Goal: Task Accomplishment & Management: Complete application form

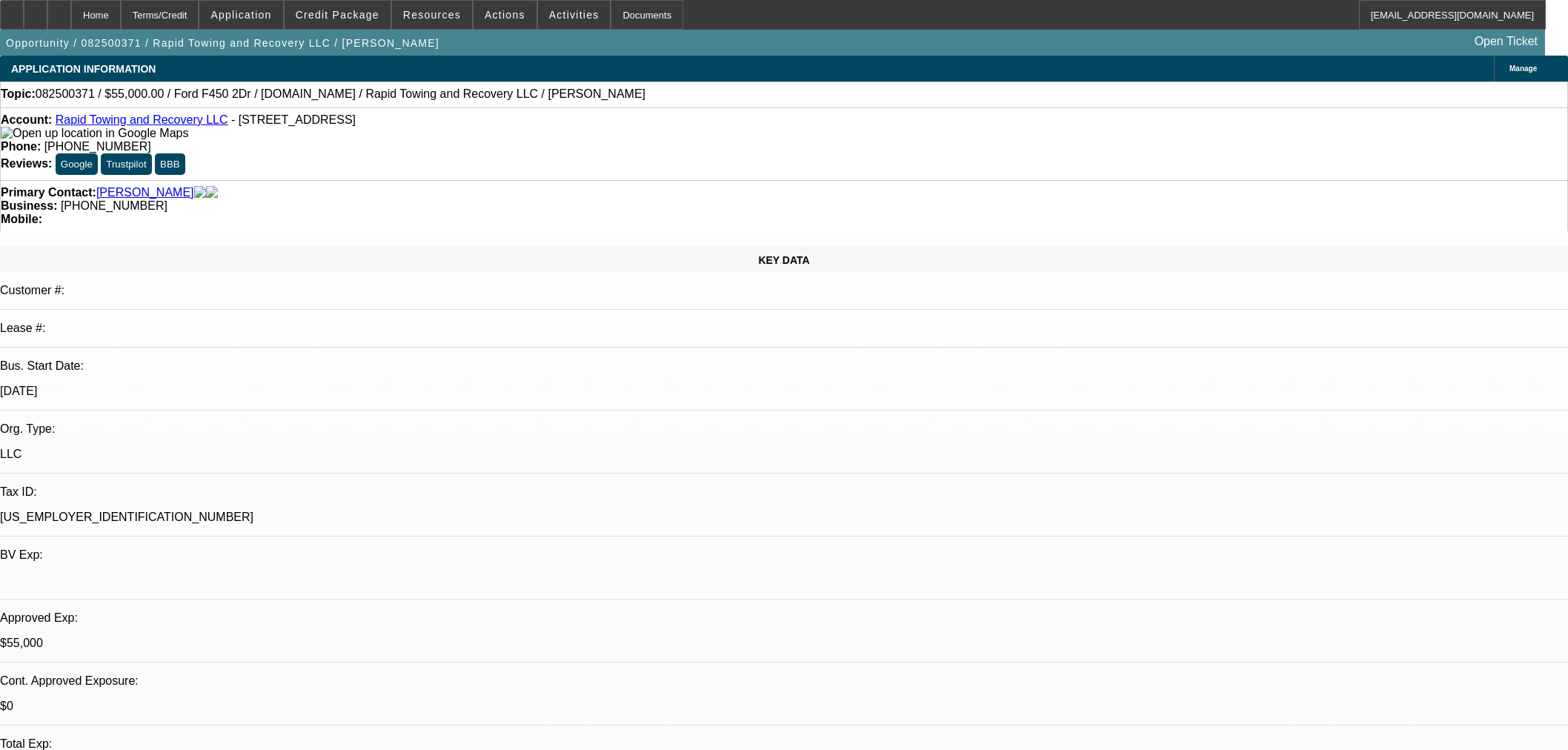
select select "2"
select select "0"
select select "6"
select select "2"
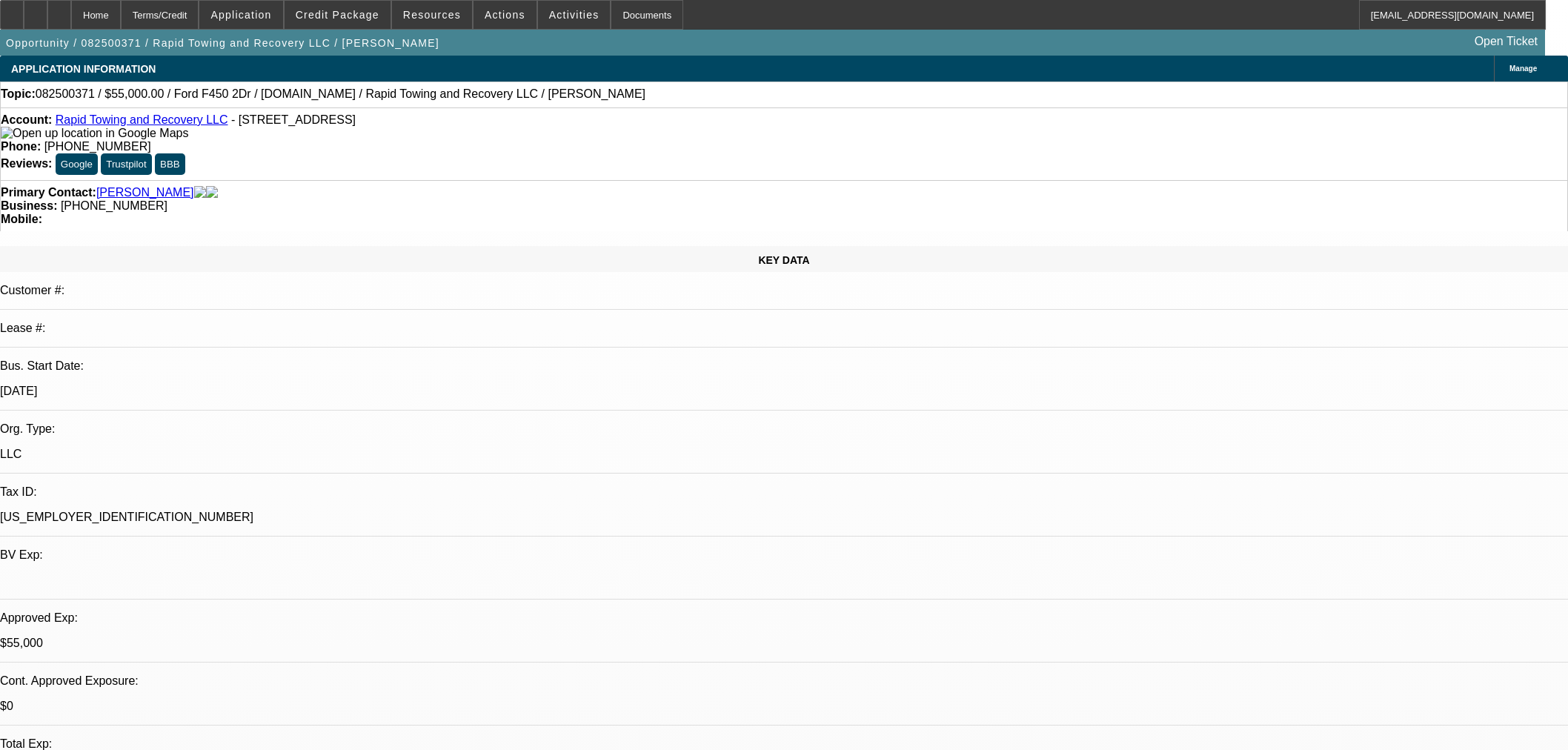
select select "2"
select select "0"
select select "6"
select select "2"
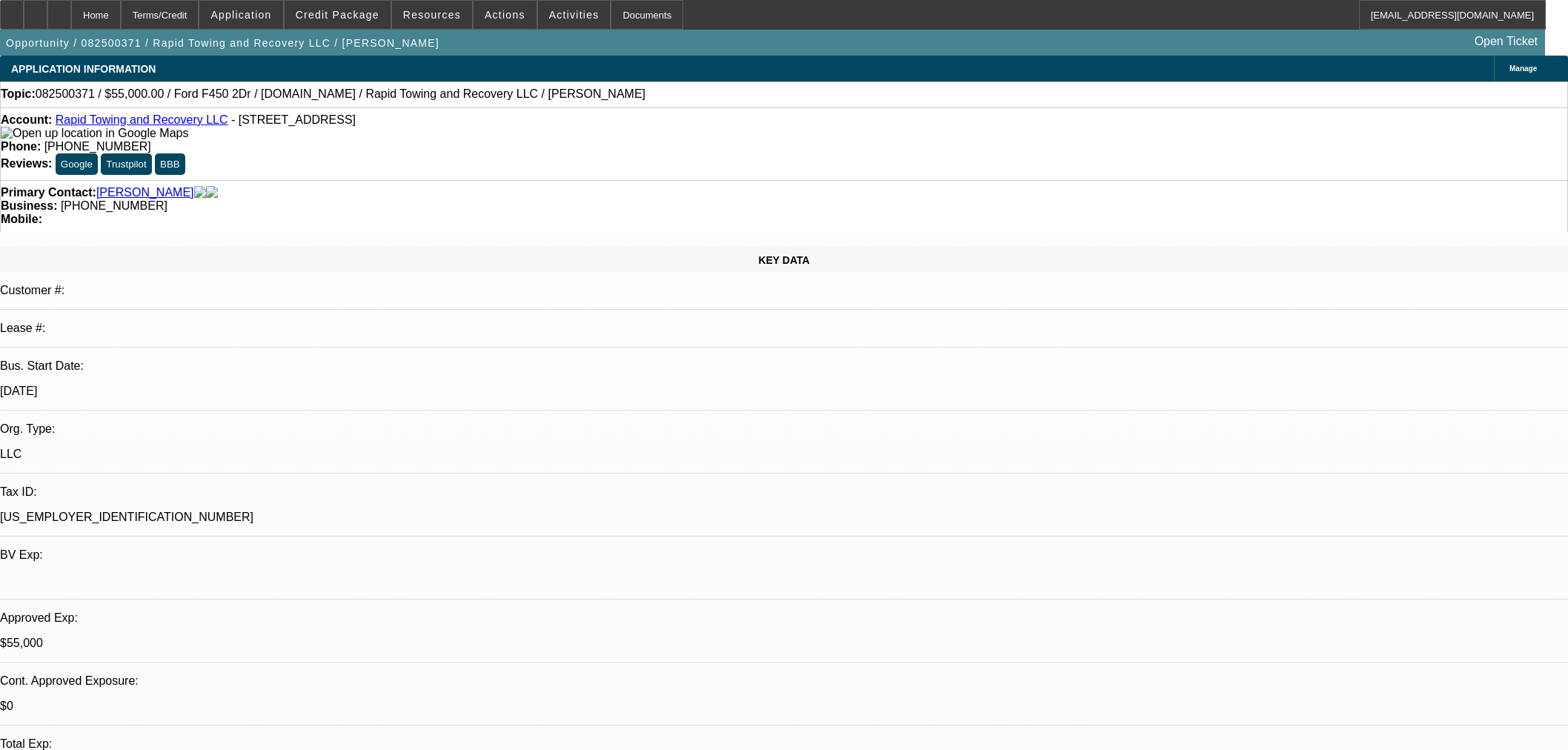
select select "0"
select select "6"
select select "0"
select select "2"
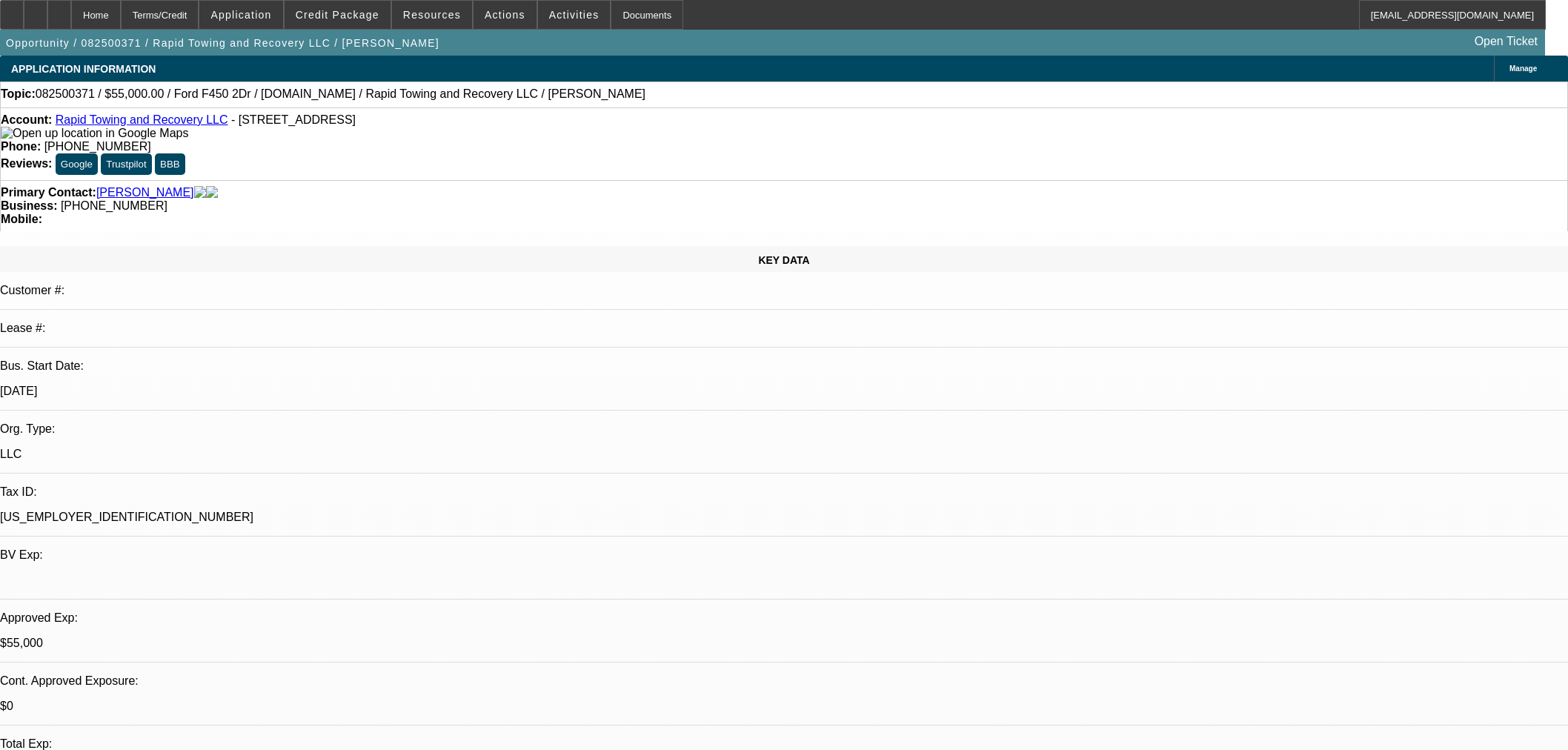
select select "0"
select select "6"
select select "0"
select select "2"
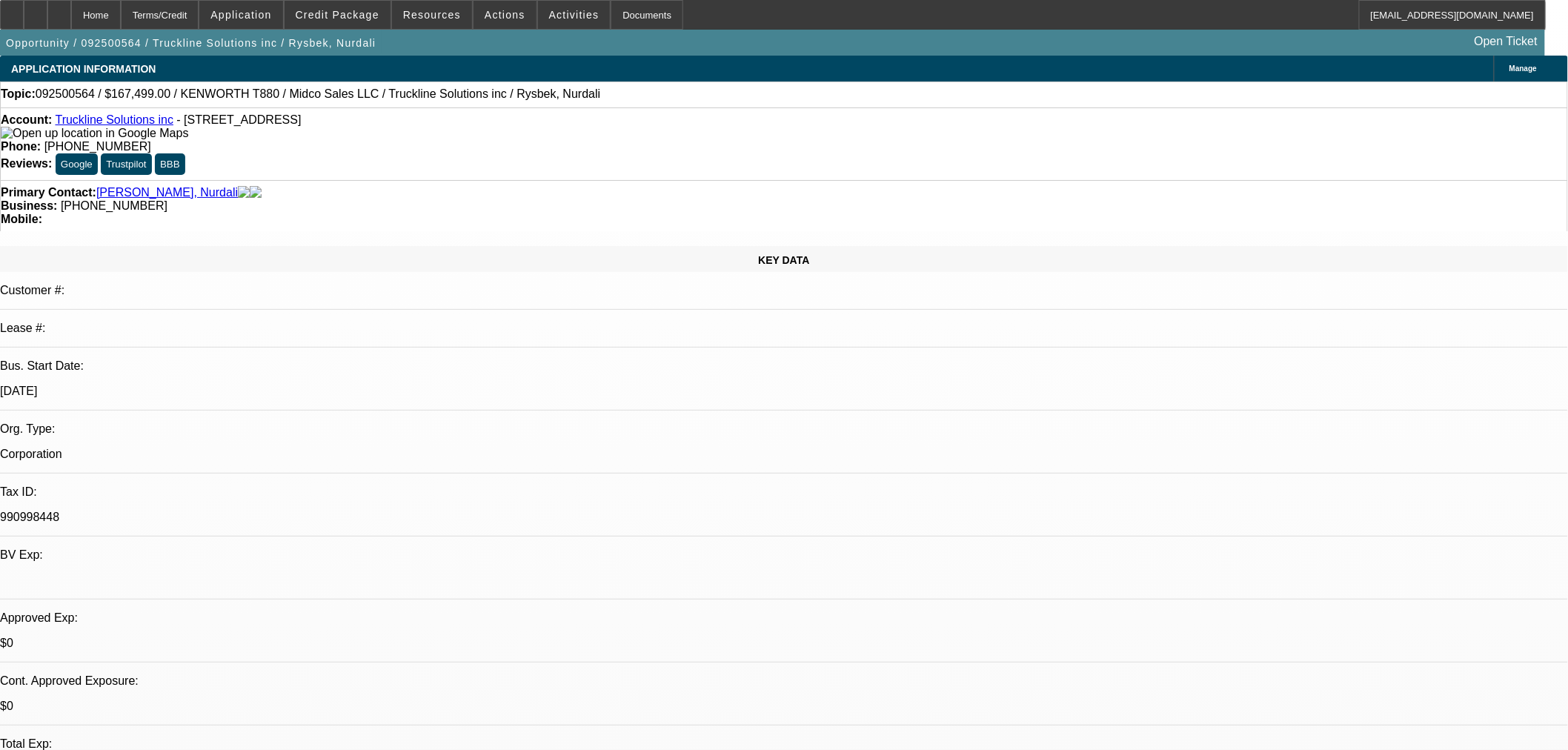
select select "2"
select select "0"
select select "6"
select select "0"
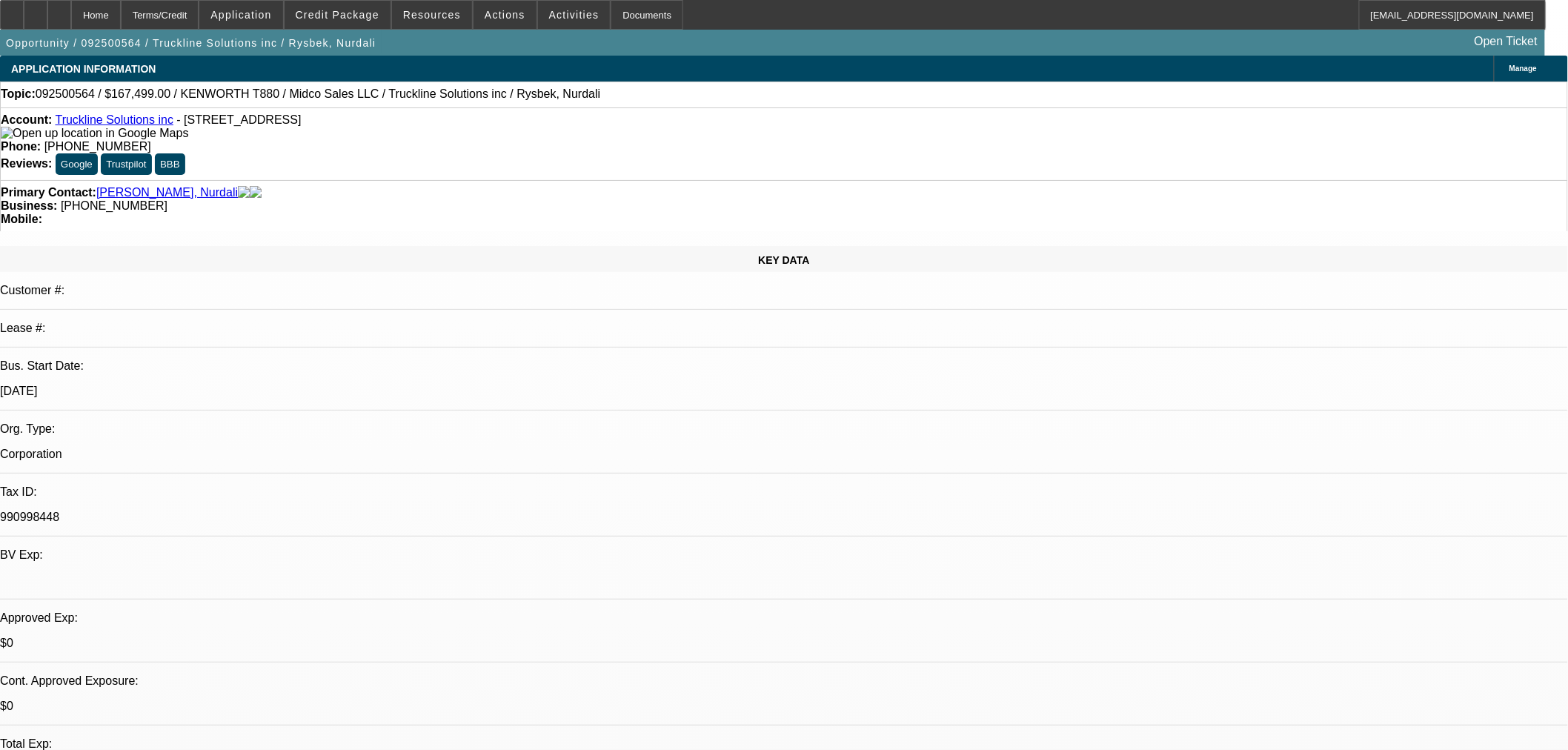
select select "3"
select select "0.1"
select select "4"
select select "0"
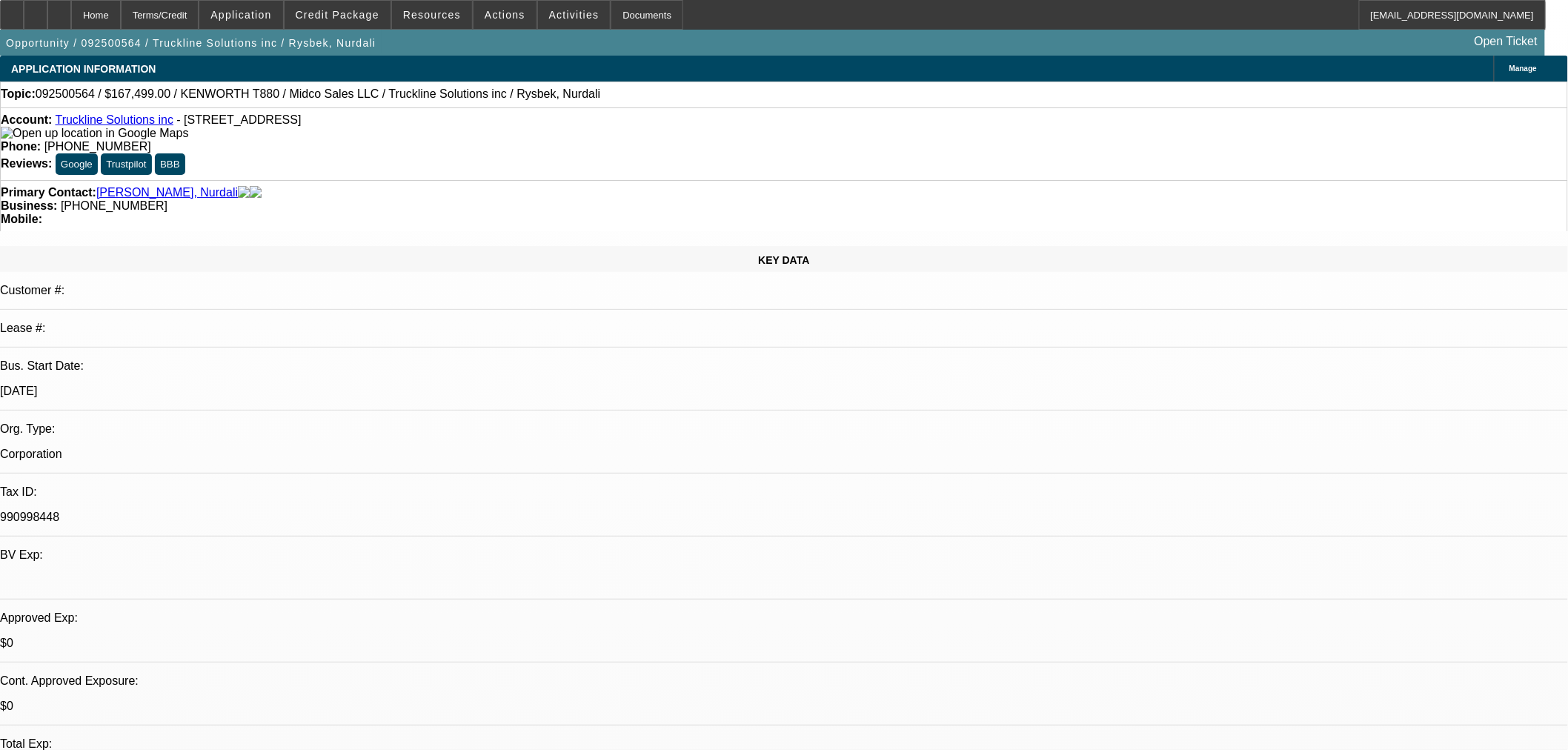
select select "3"
select select "0.1"
select select "4"
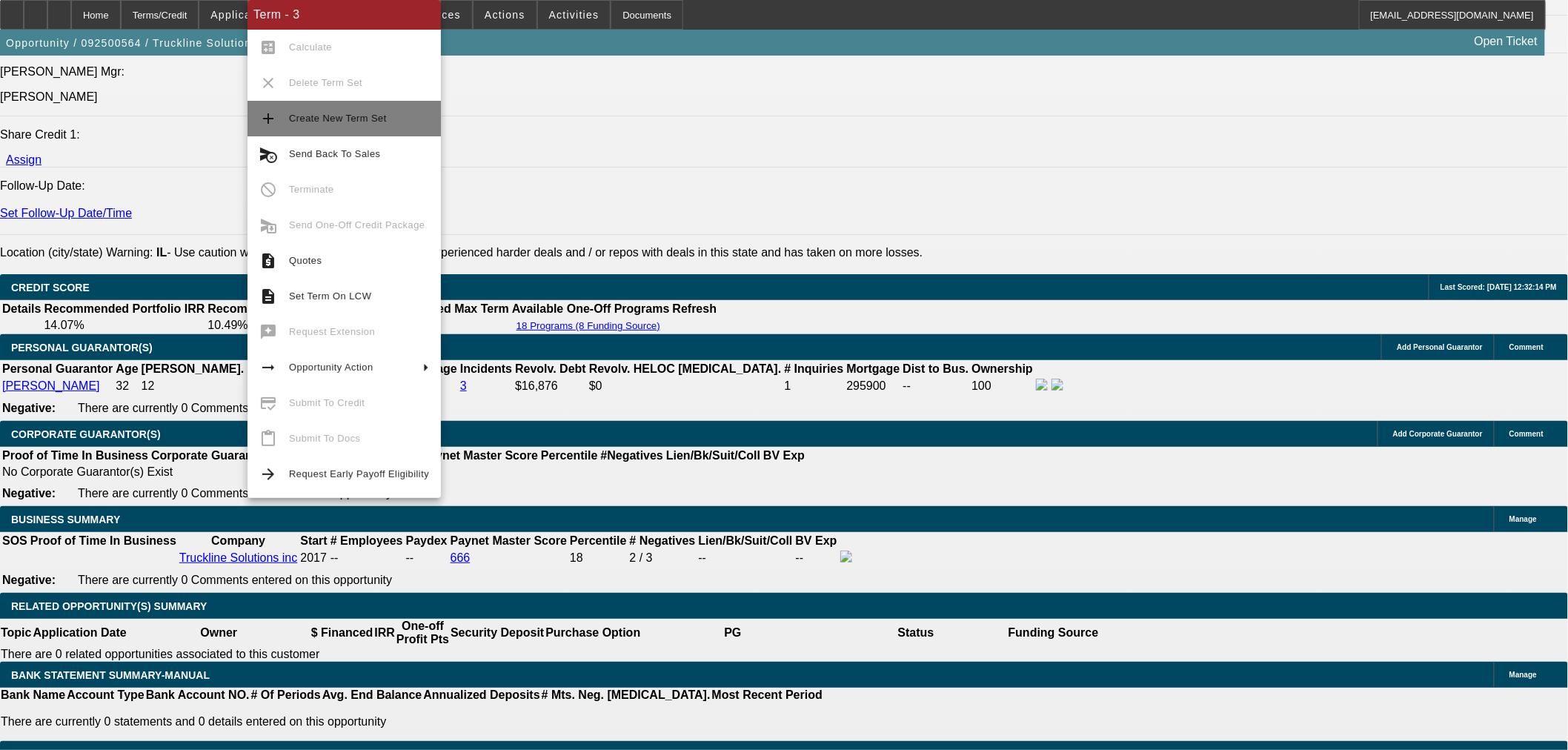
scroll to position [1936, 0]
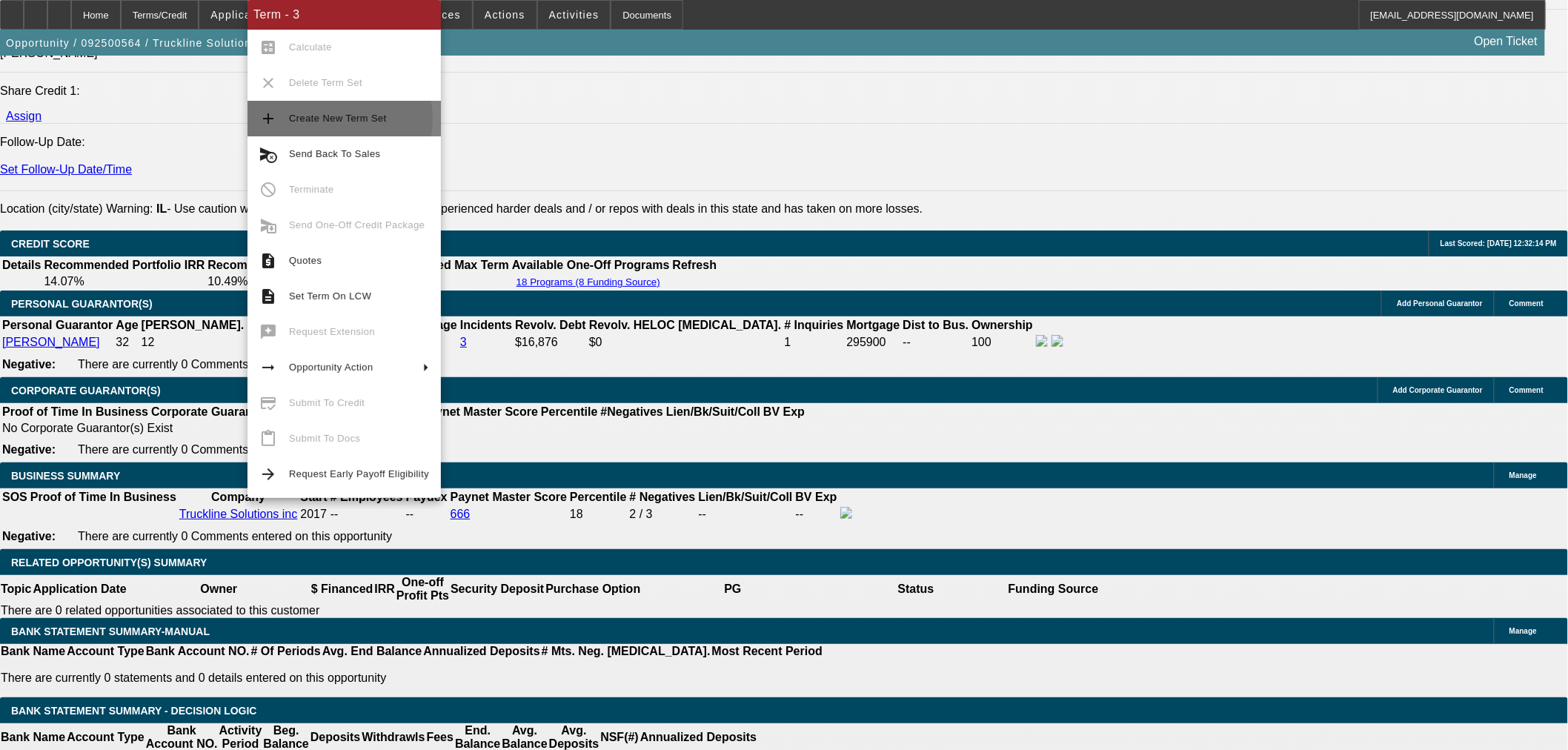
click at [327, 118] on span "Create New Term Set" at bounding box center [338, 118] width 98 height 11
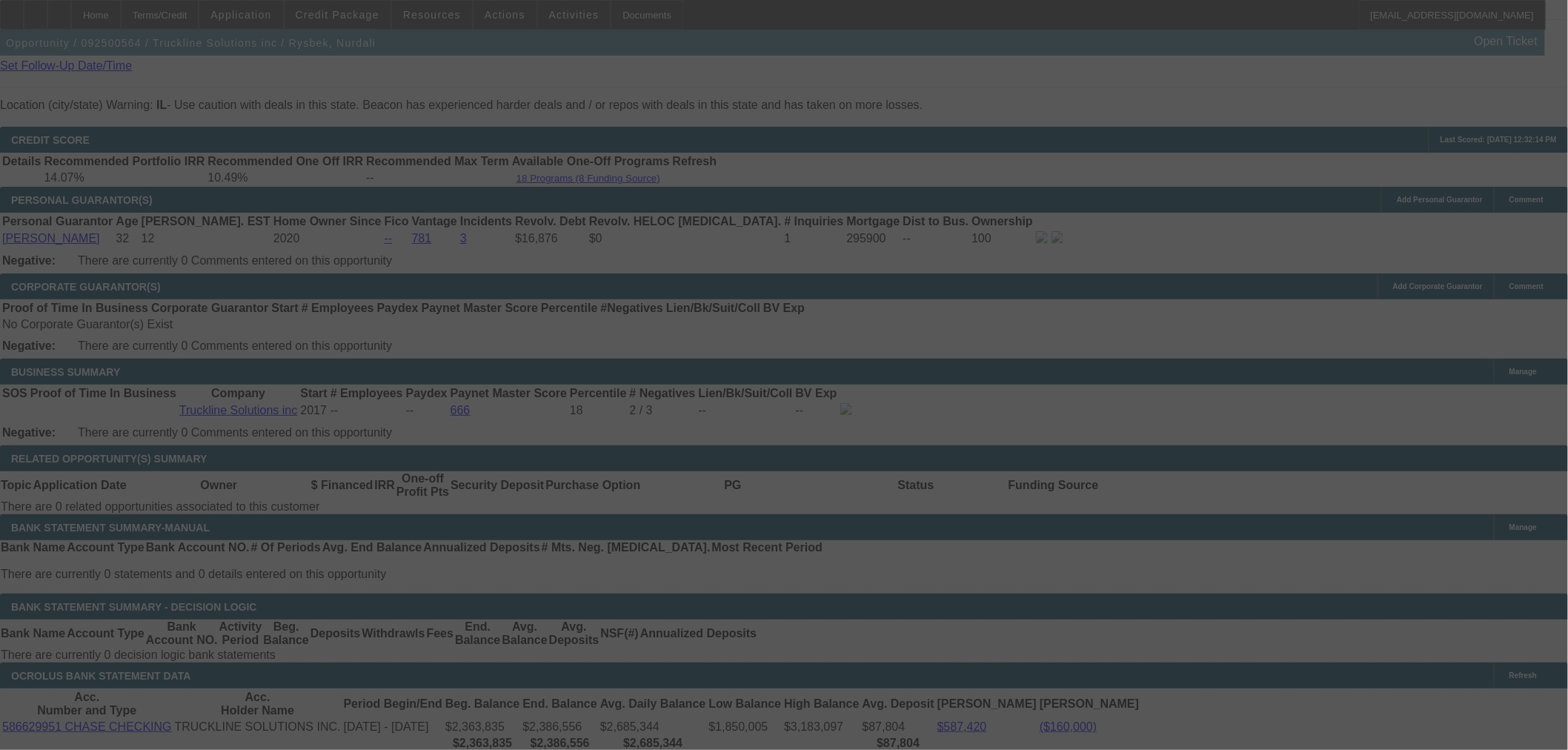
scroll to position [2183, 0]
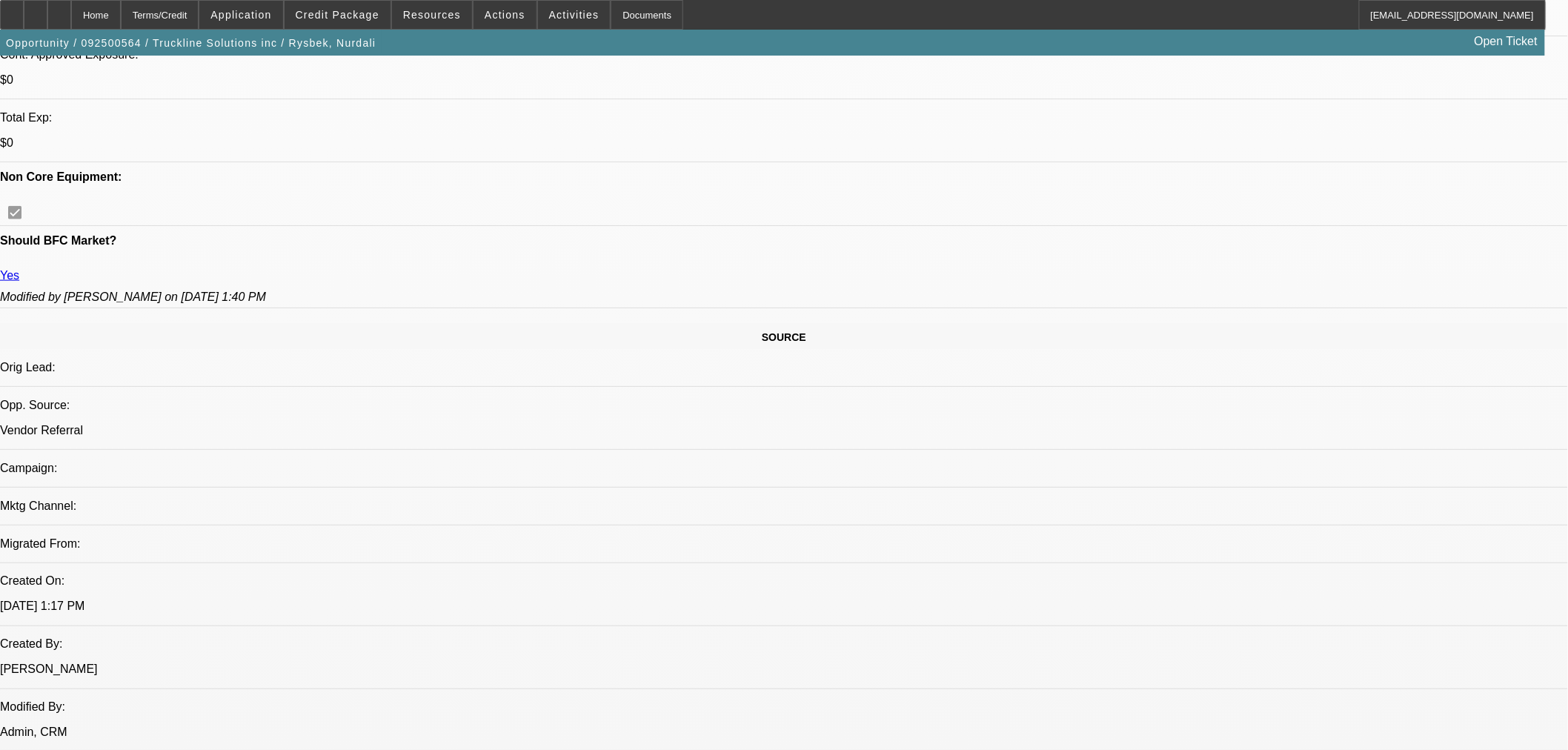
select select "0"
select select "2"
select select "0"
select select "6"
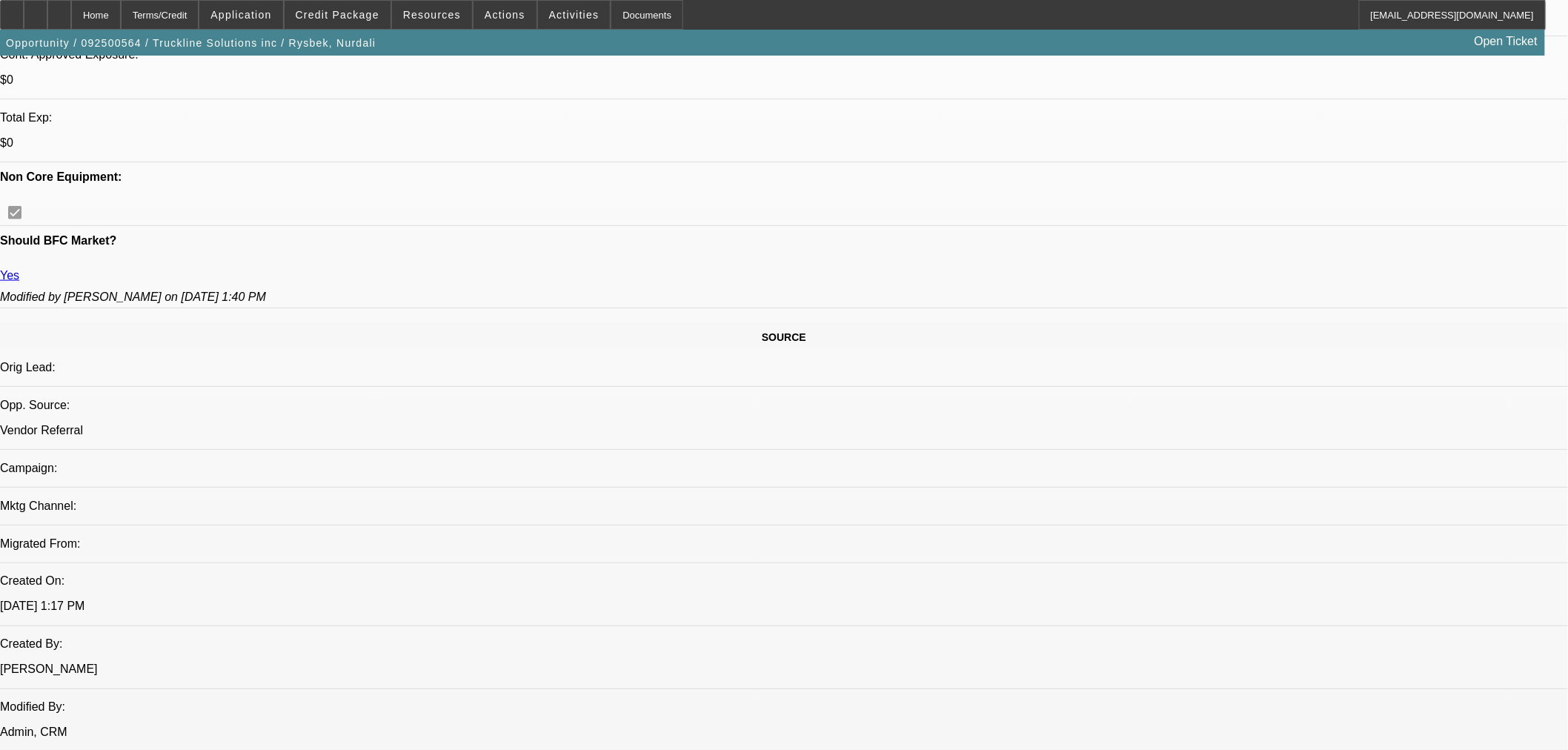
select select "0"
select select "2"
select select "0"
select select "6"
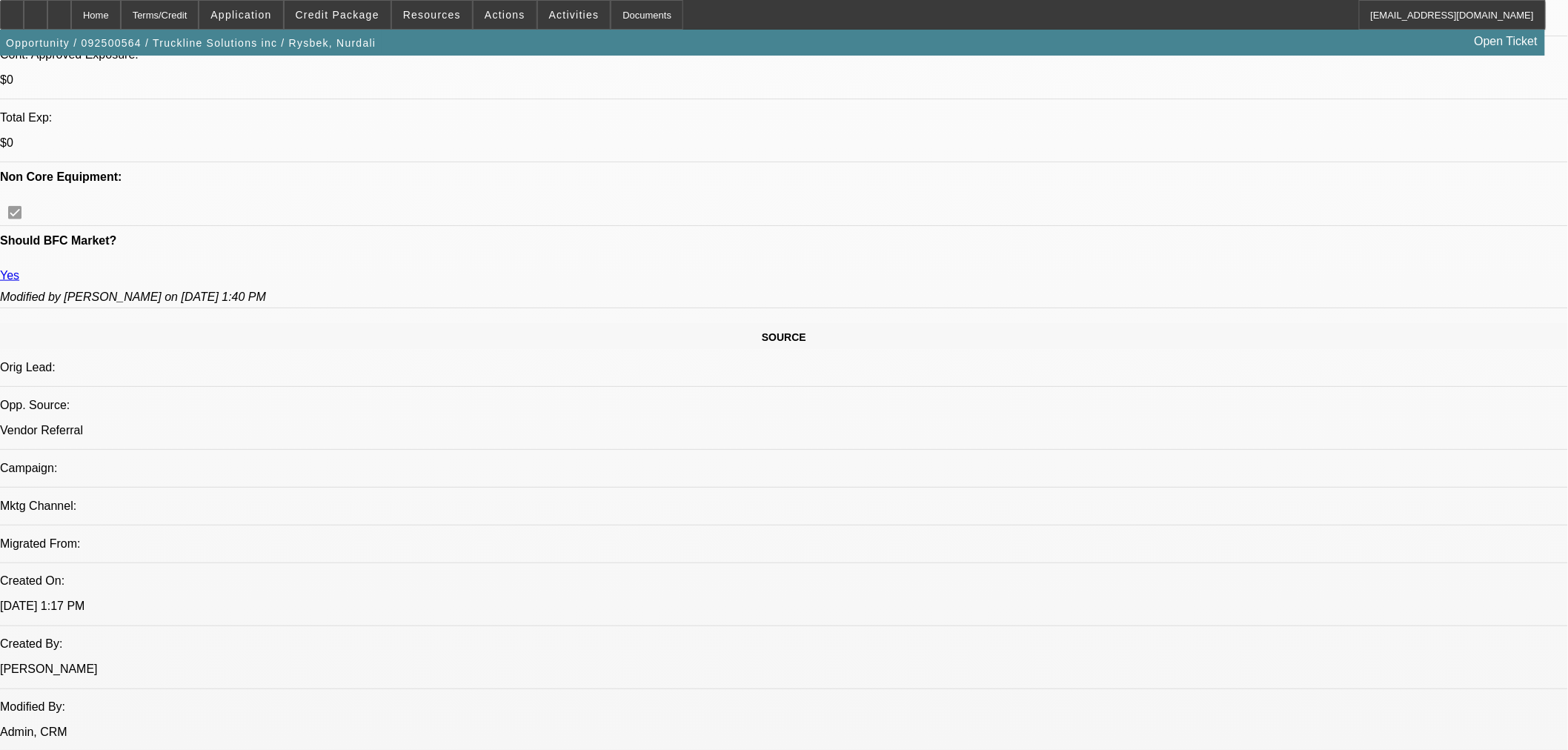
select select "0"
select select "3"
select select "0.1"
select select "4"
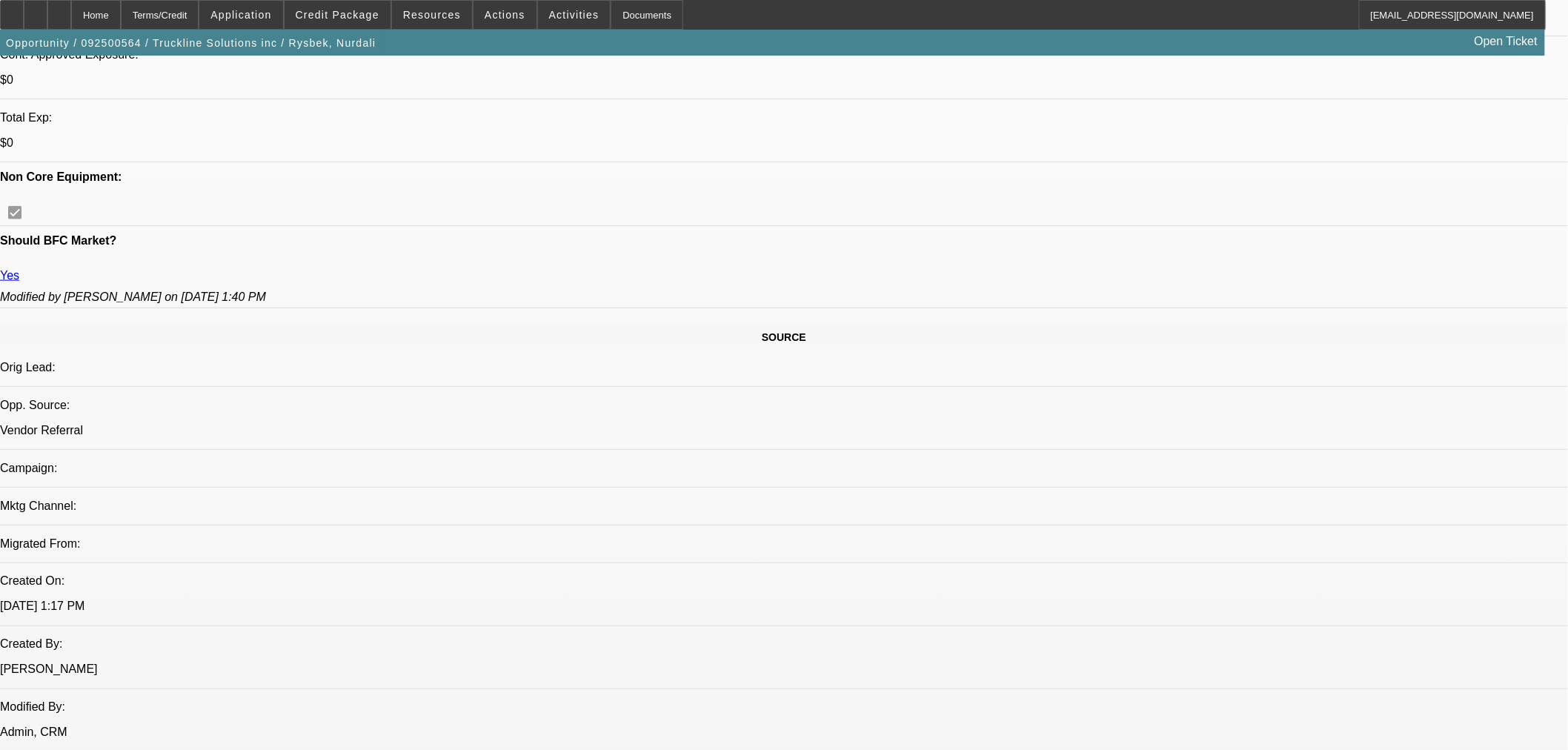
select select "0"
select select "3"
select select "0.1"
select select "4"
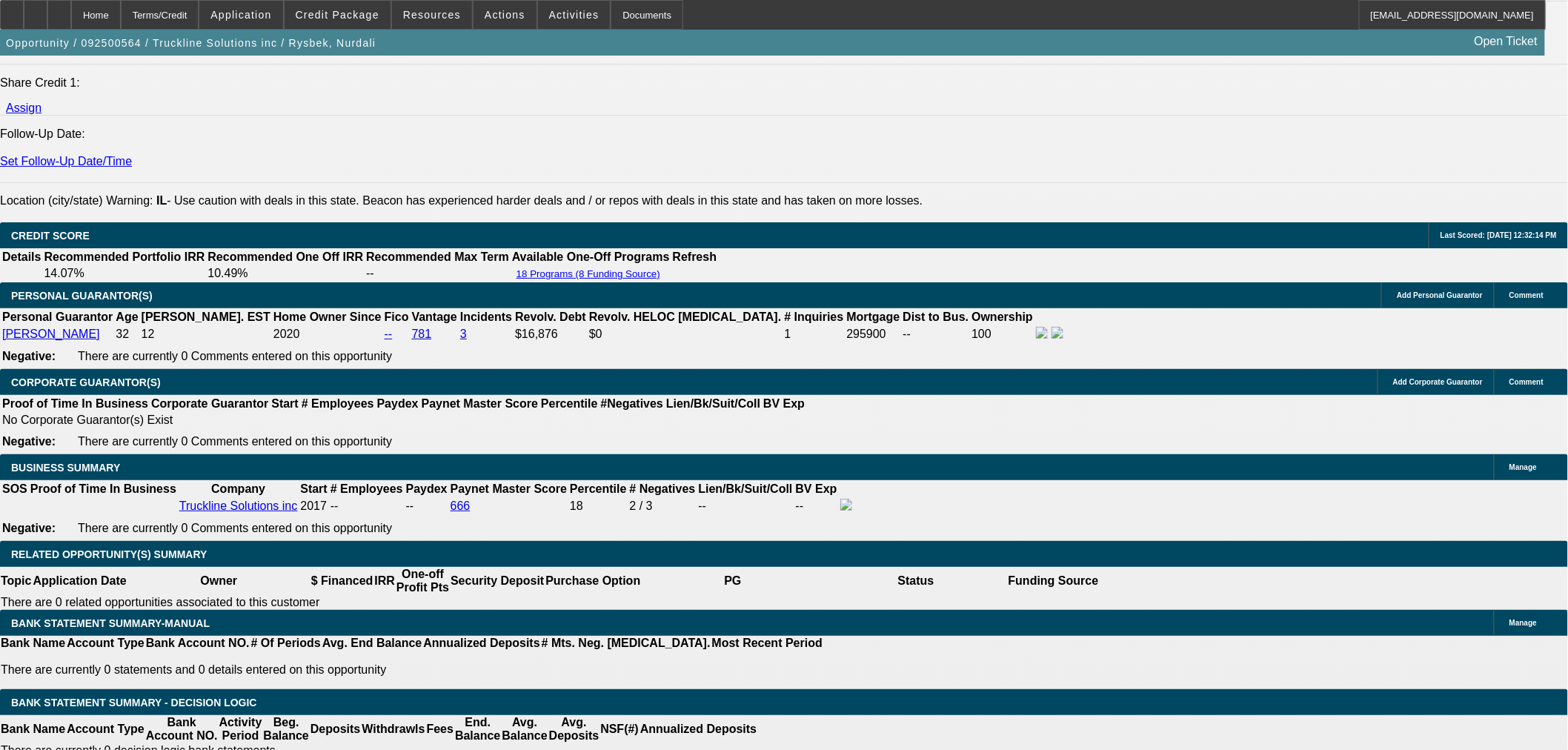
scroll to position [2104, 0]
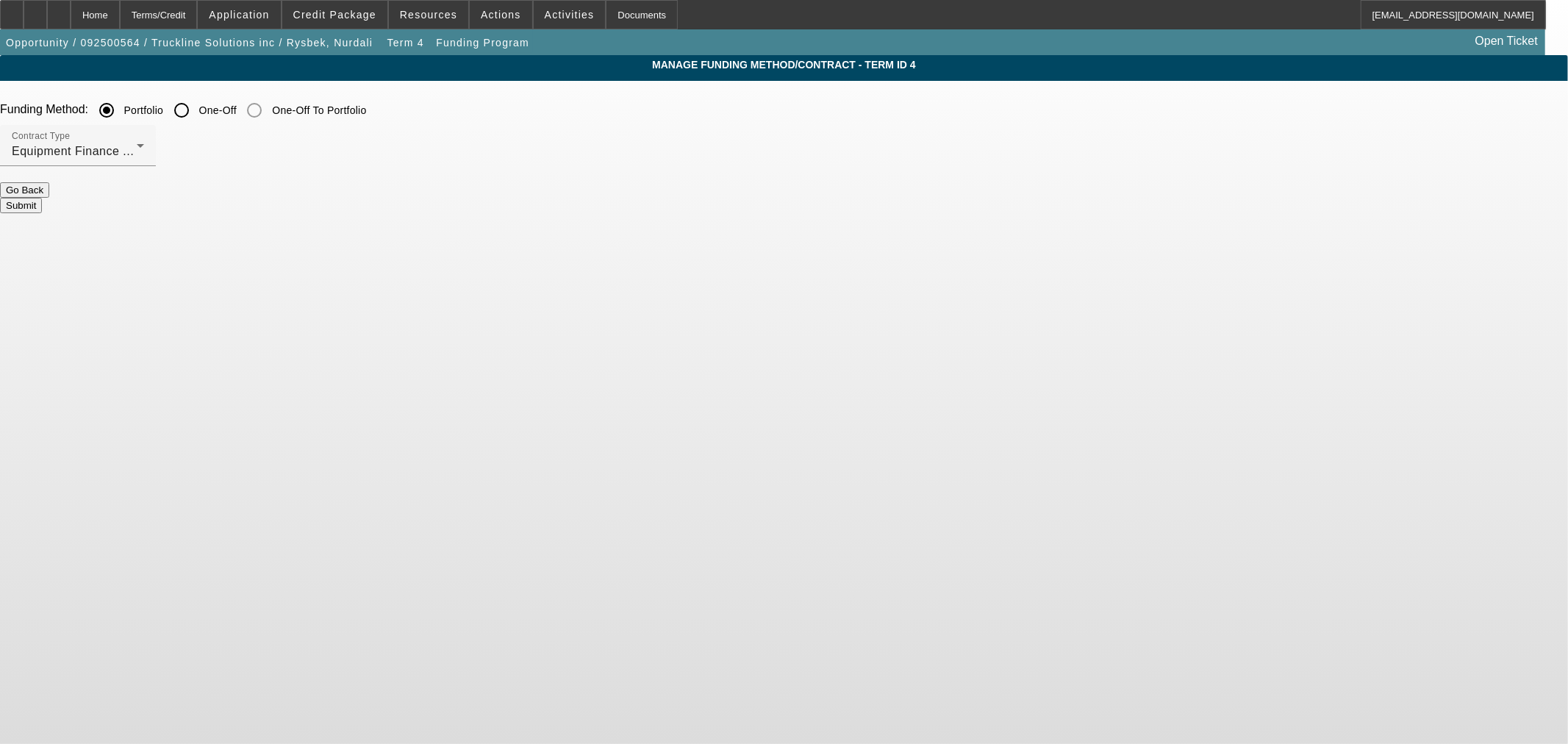
click at [196, 105] on input "One-Off" at bounding box center [182, 110] width 29 height 29
radio input "true"
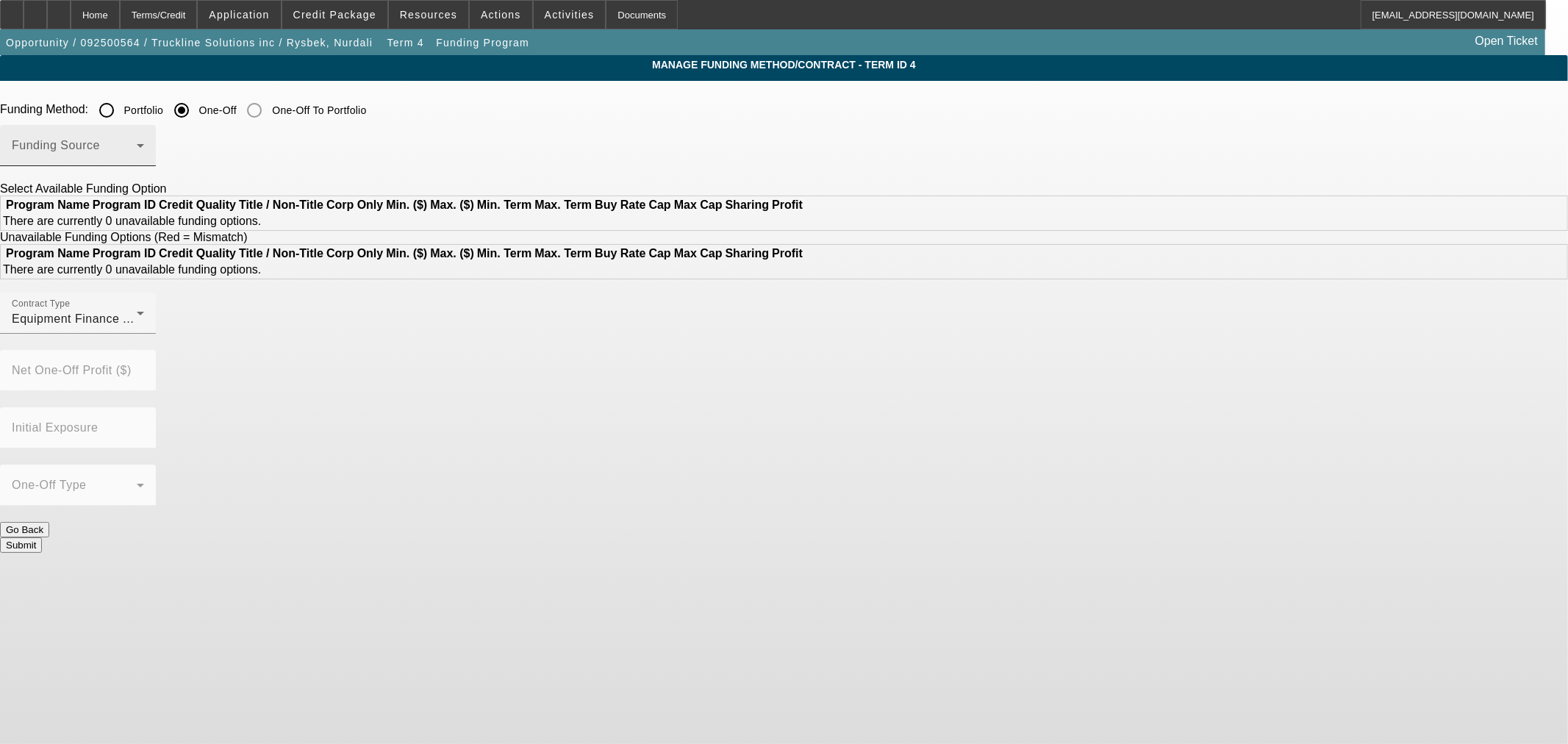
click at [144, 136] on div "Funding Source" at bounding box center [78, 145] width 132 height 41
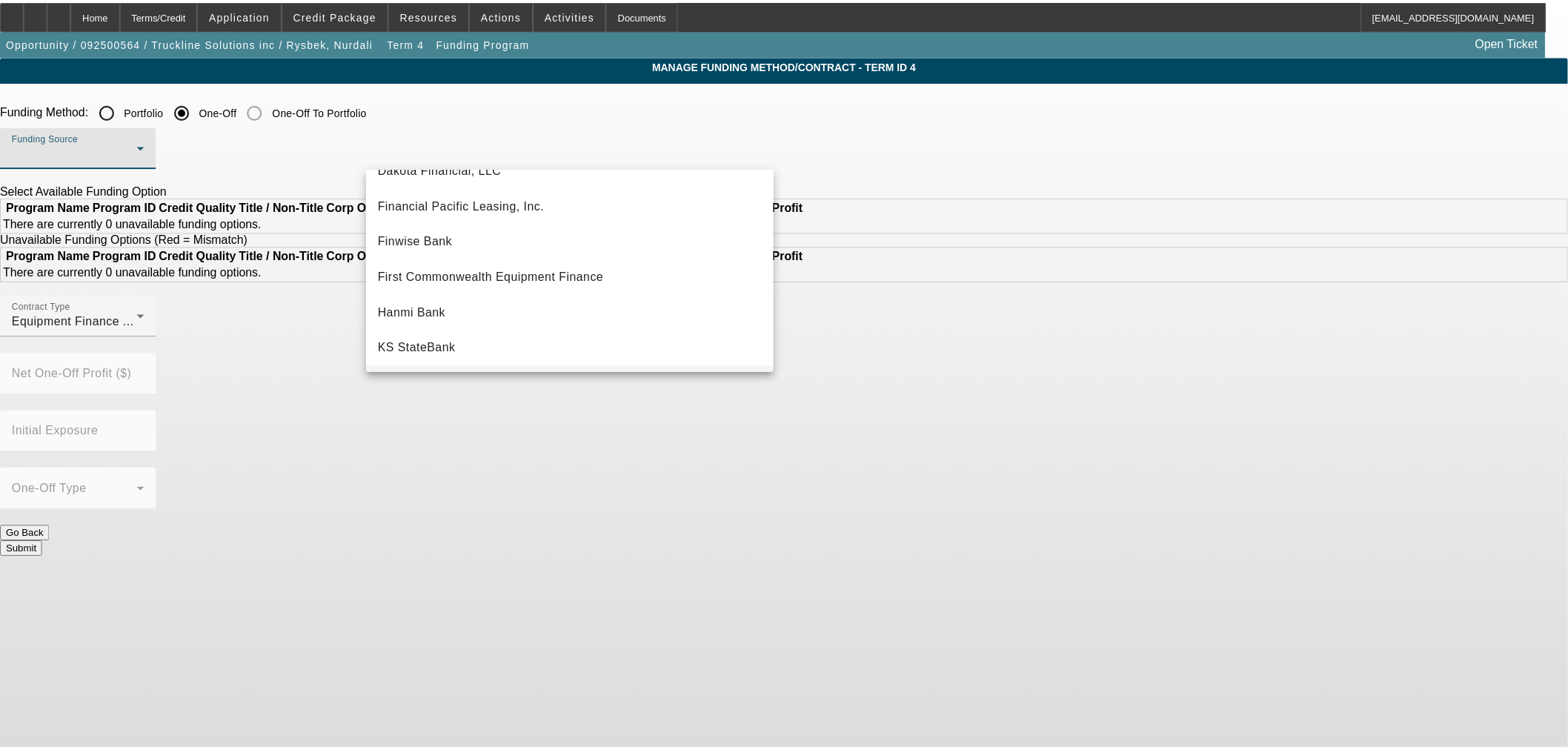
scroll to position [419, 0]
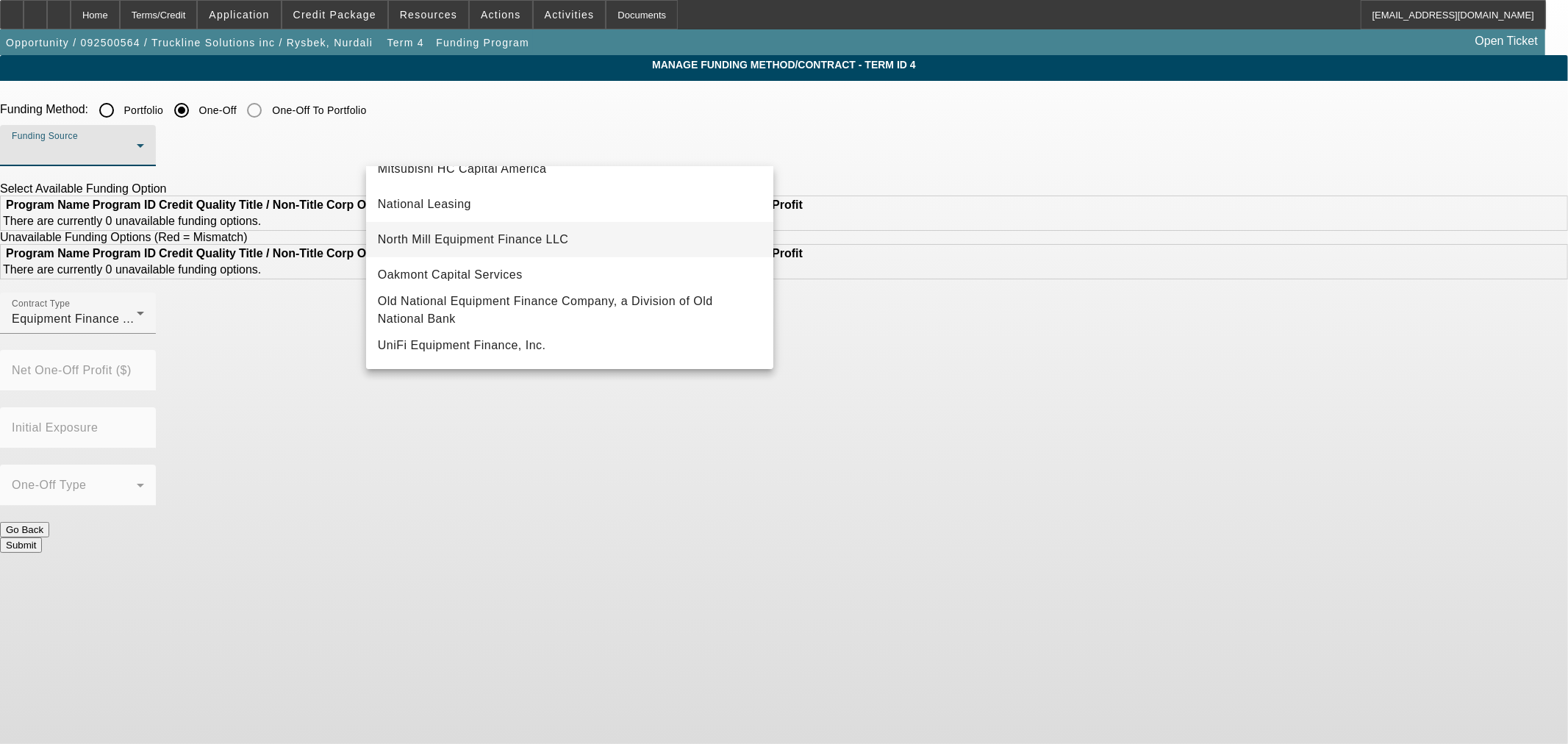
click at [522, 234] on span "North Mill Equipment Finance LLC" at bounding box center [473, 239] width 191 height 17
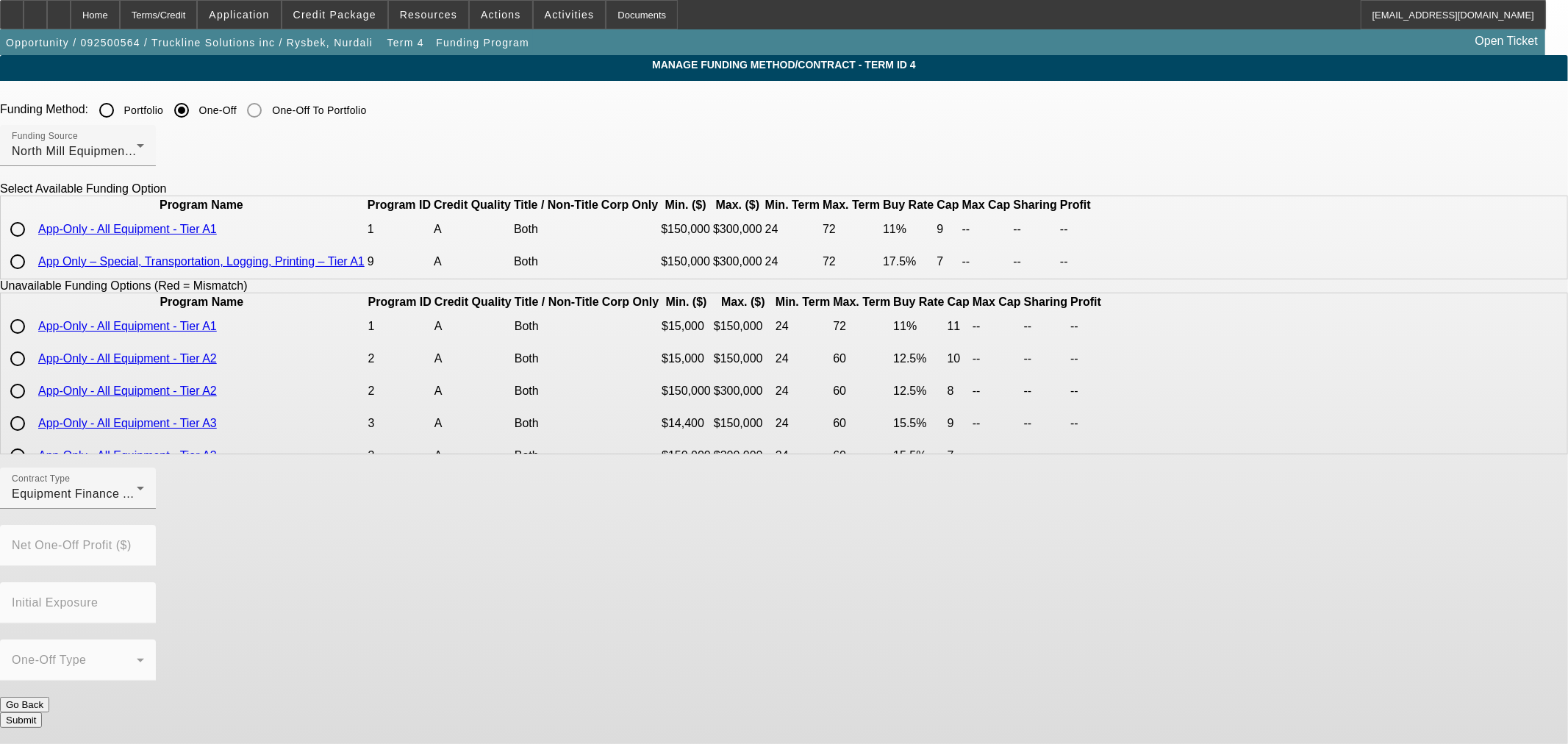
click at [32, 244] on input "radio" at bounding box center [17, 229] width 29 height 29
radio input "true"
click at [32, 276] on input "radio" at bounding box center [17, 261] width 29 height 29
radio input "true"
type input "17.50"
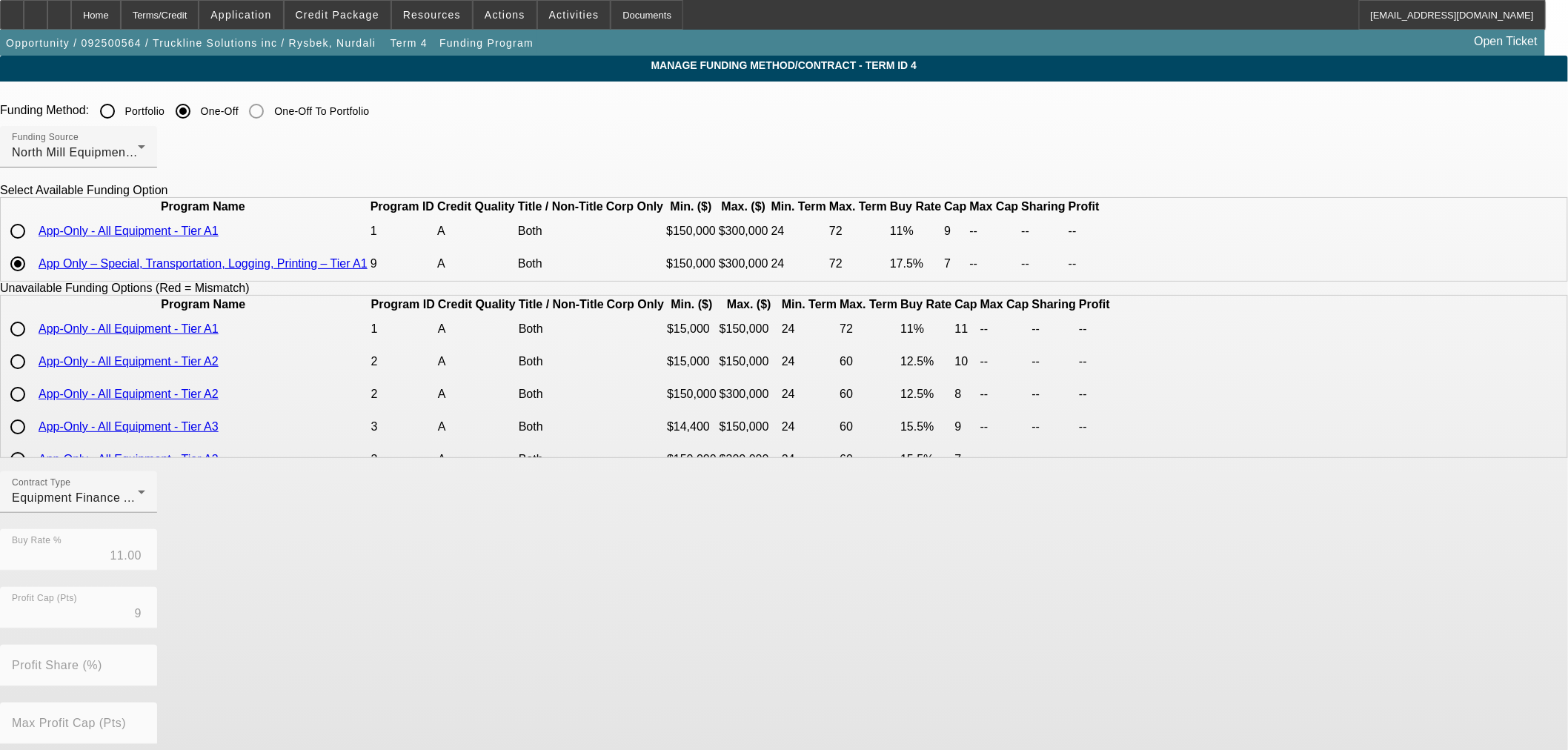
type input "7"
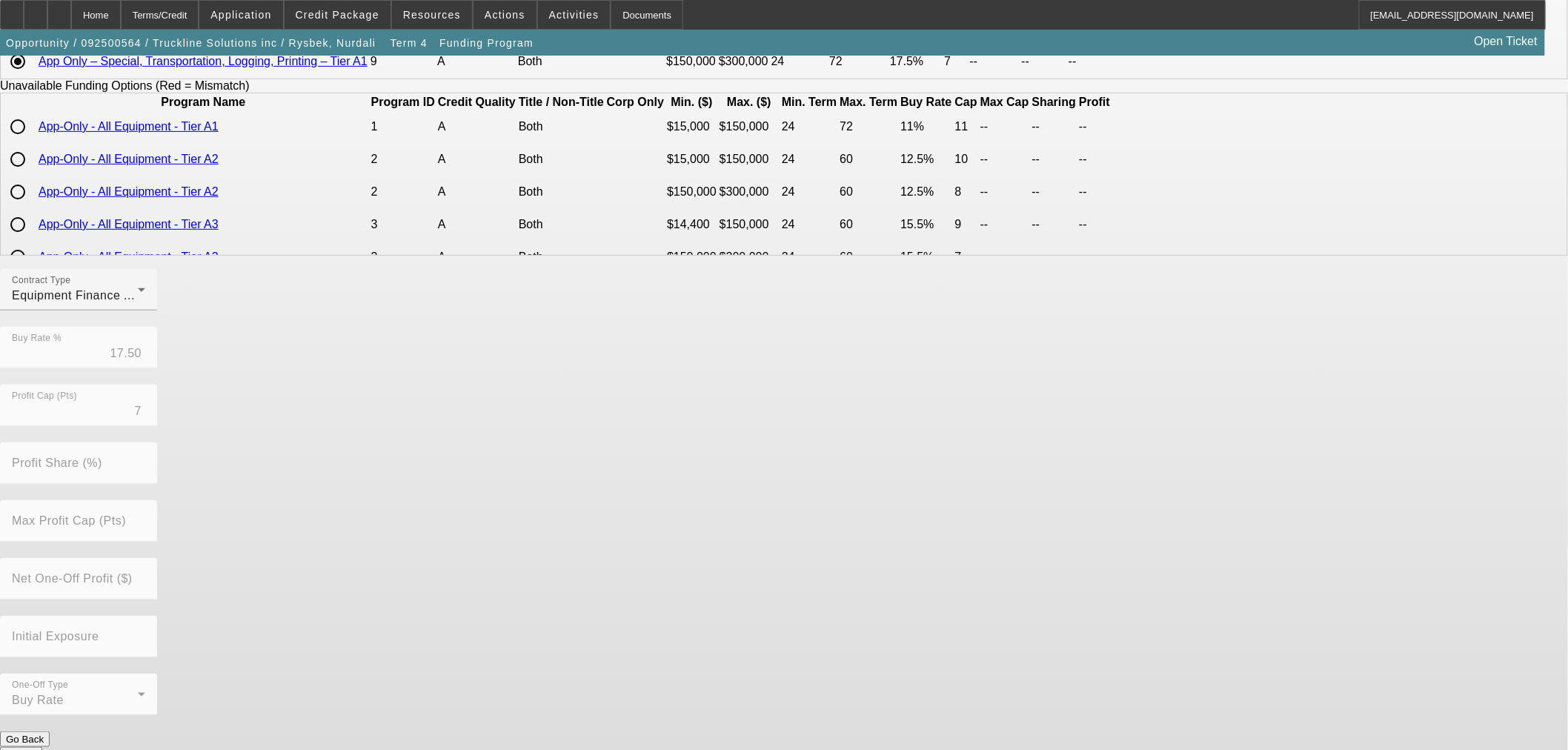
click at [43, 747] on button "Submit" at bounding box center [21, 755] width 43 height 16
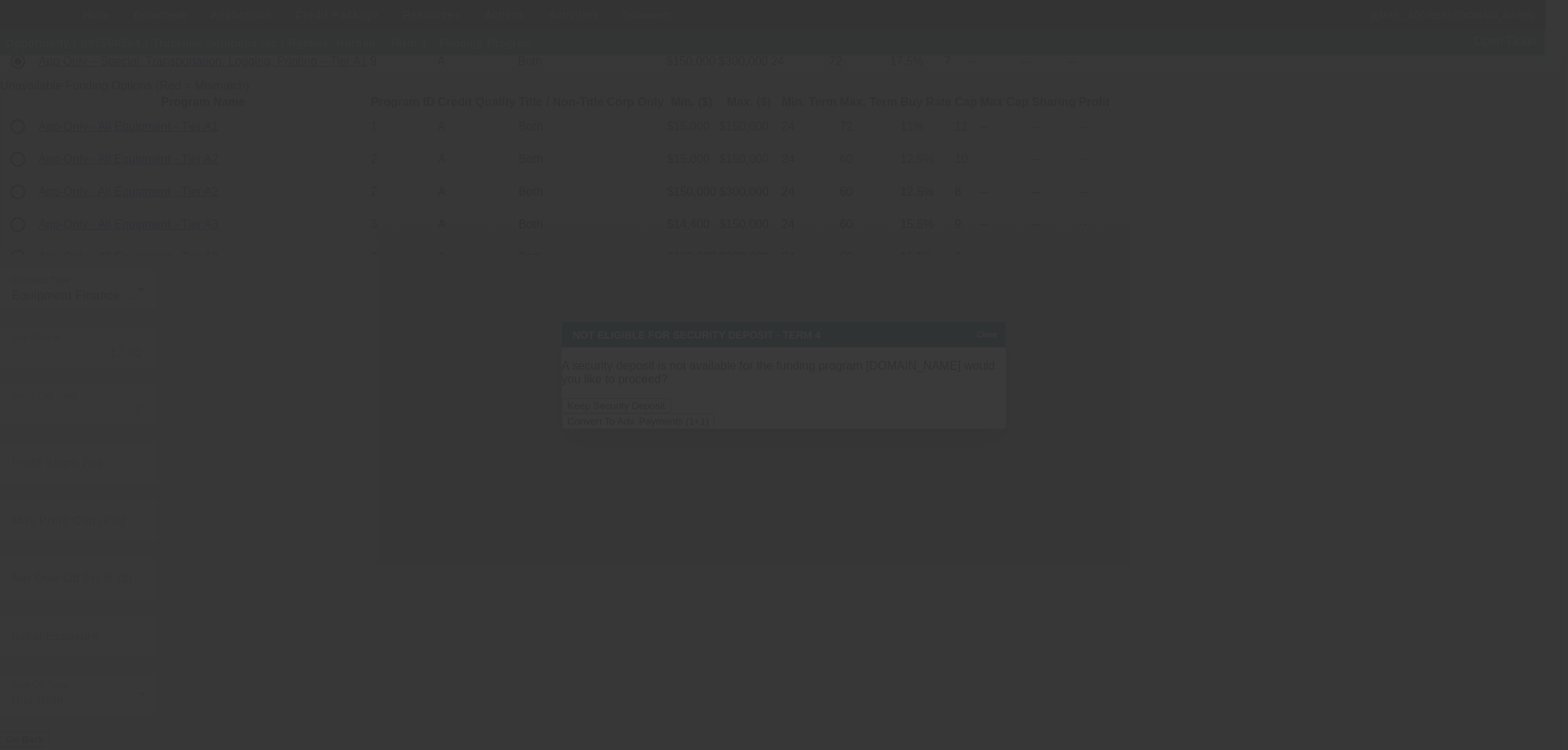
scroll to position [0, 0]
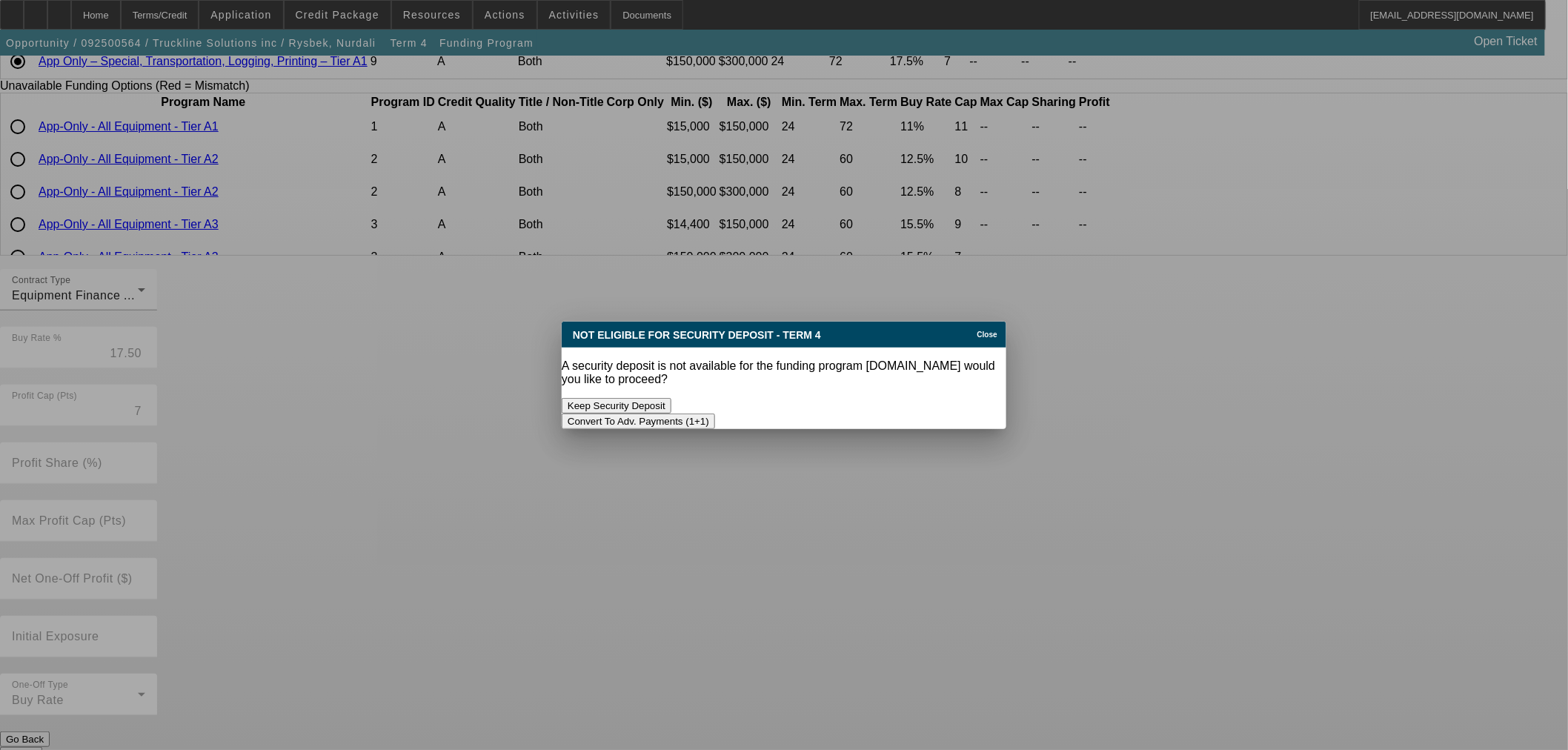
click at [715, 413] on button "Convert To Adv. Payments (1+1)" at bounding box center [638, 421] width 154 height 16
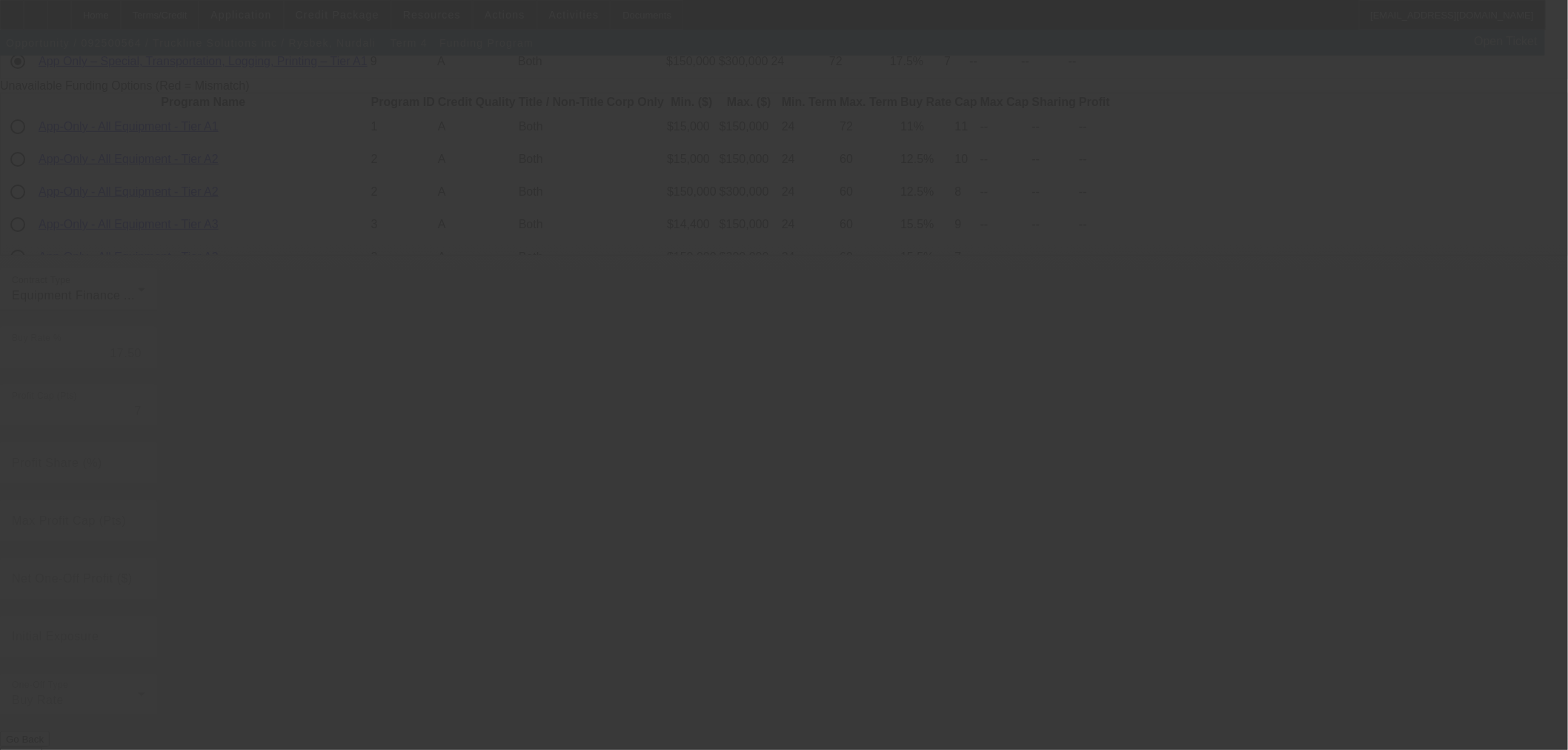
radio input "true"
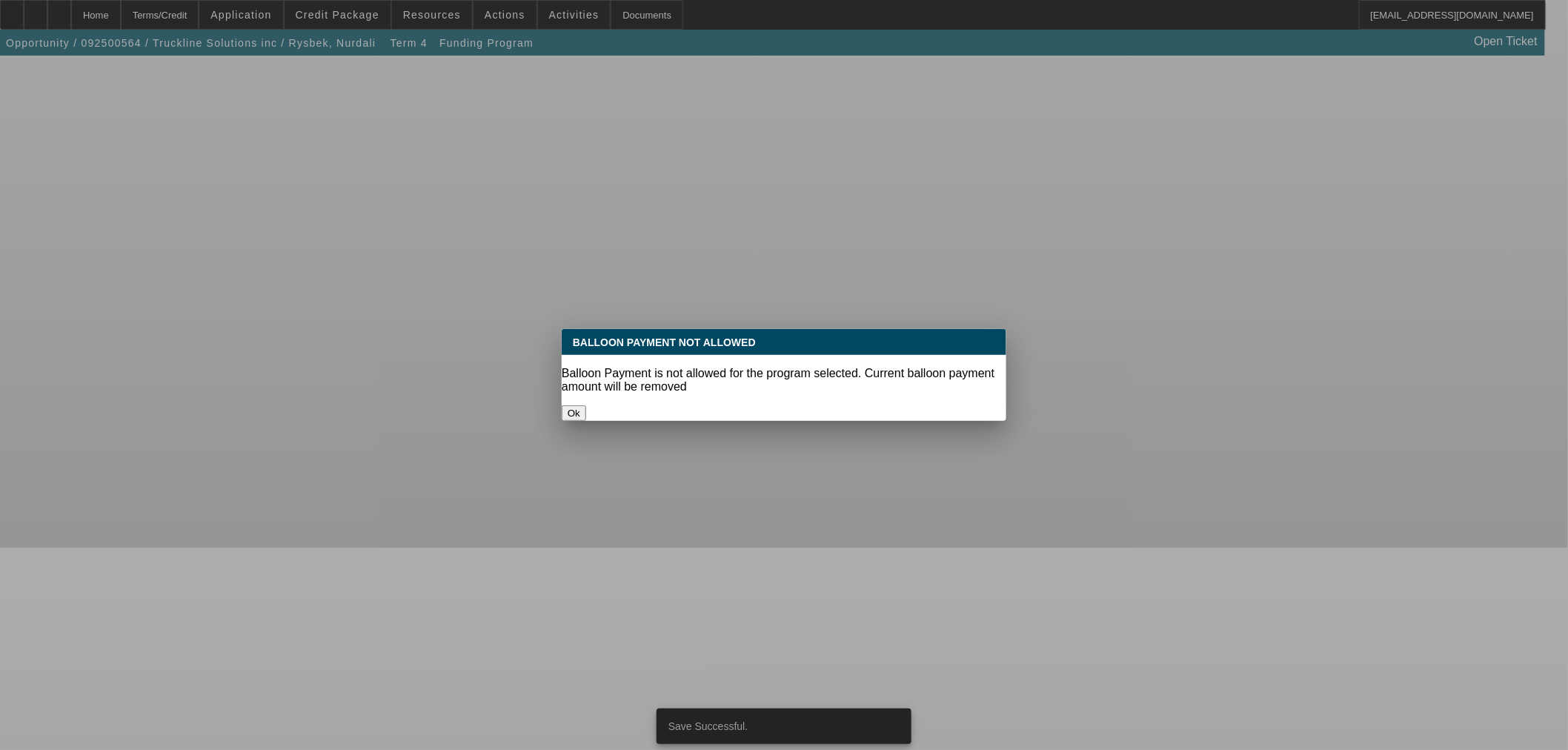
scroll to position [0, 0]
click at [586, 405] on button "Ok" at bounding box center [574, 412] width 24 height 16
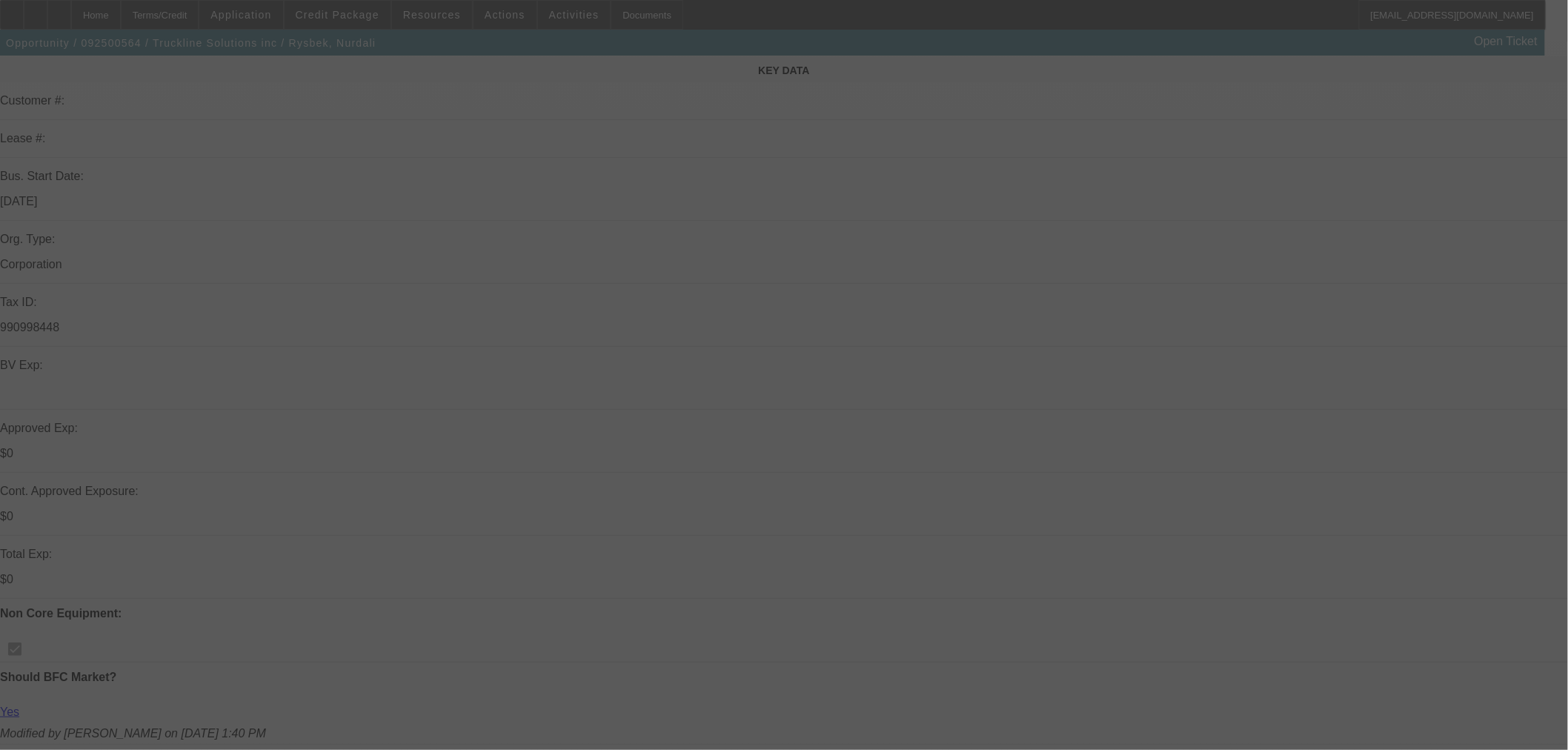
scroll to position [494, 0]
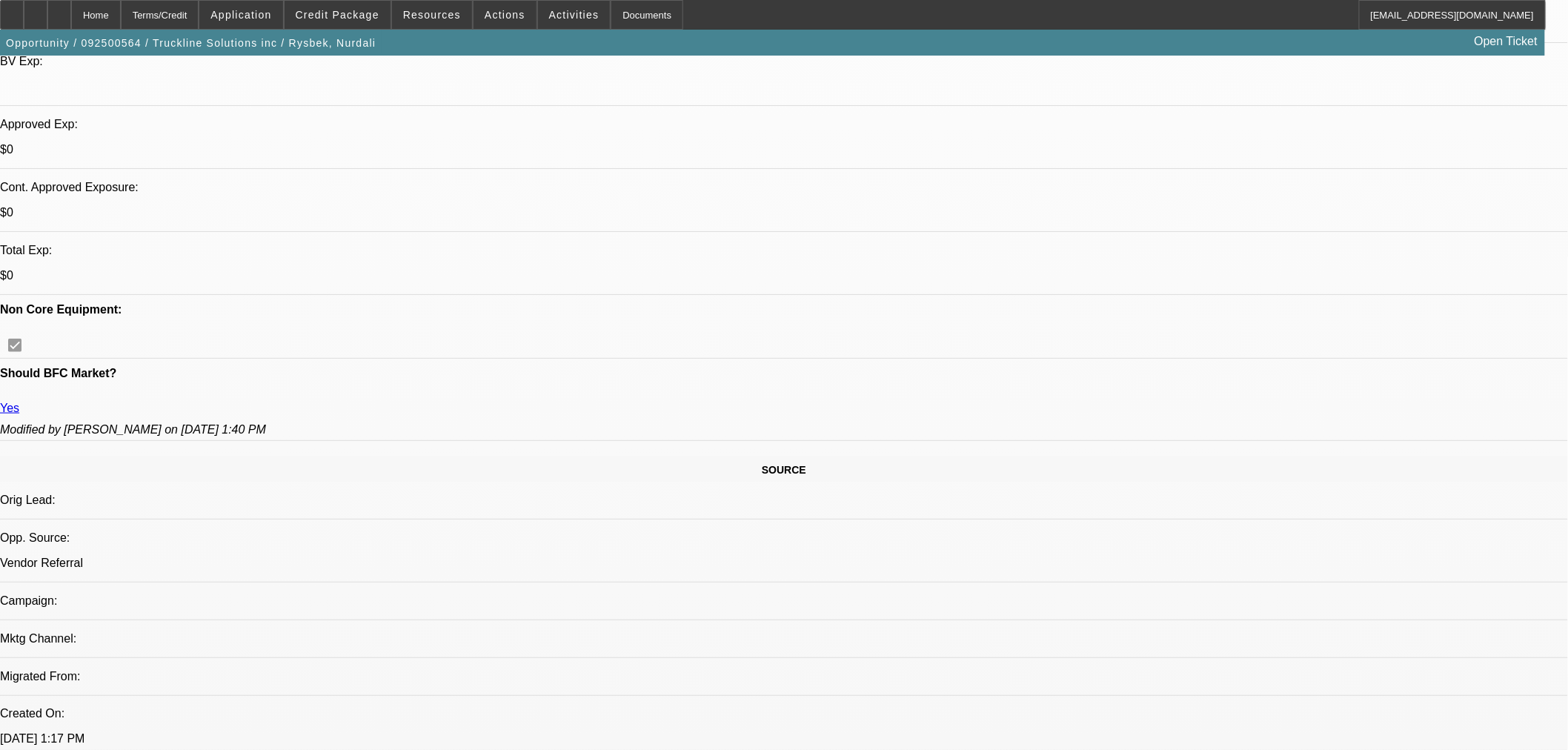
select select "0"
select select "6"
select select "0"
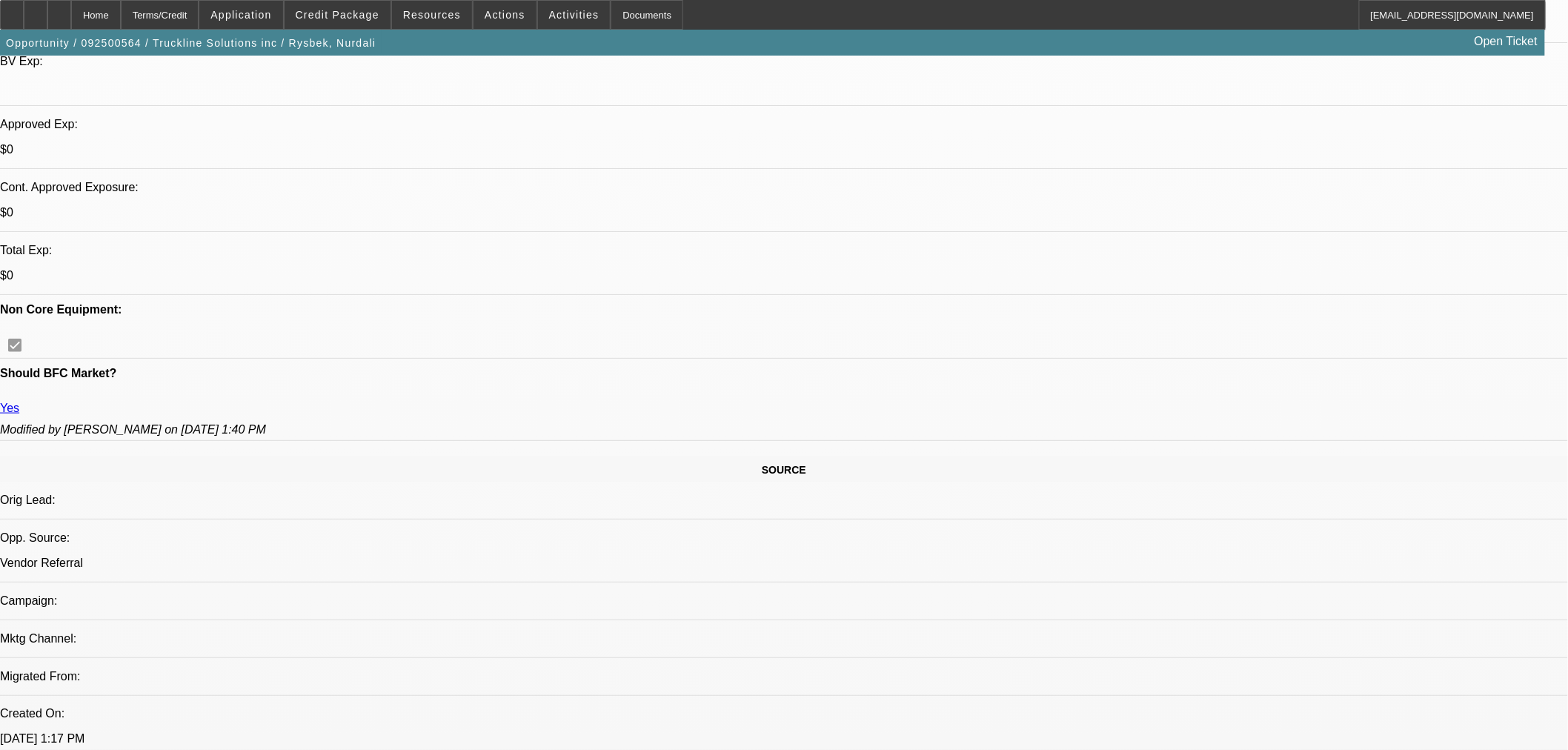
select select "2"
select select "0"
select select "6"
select select "0"
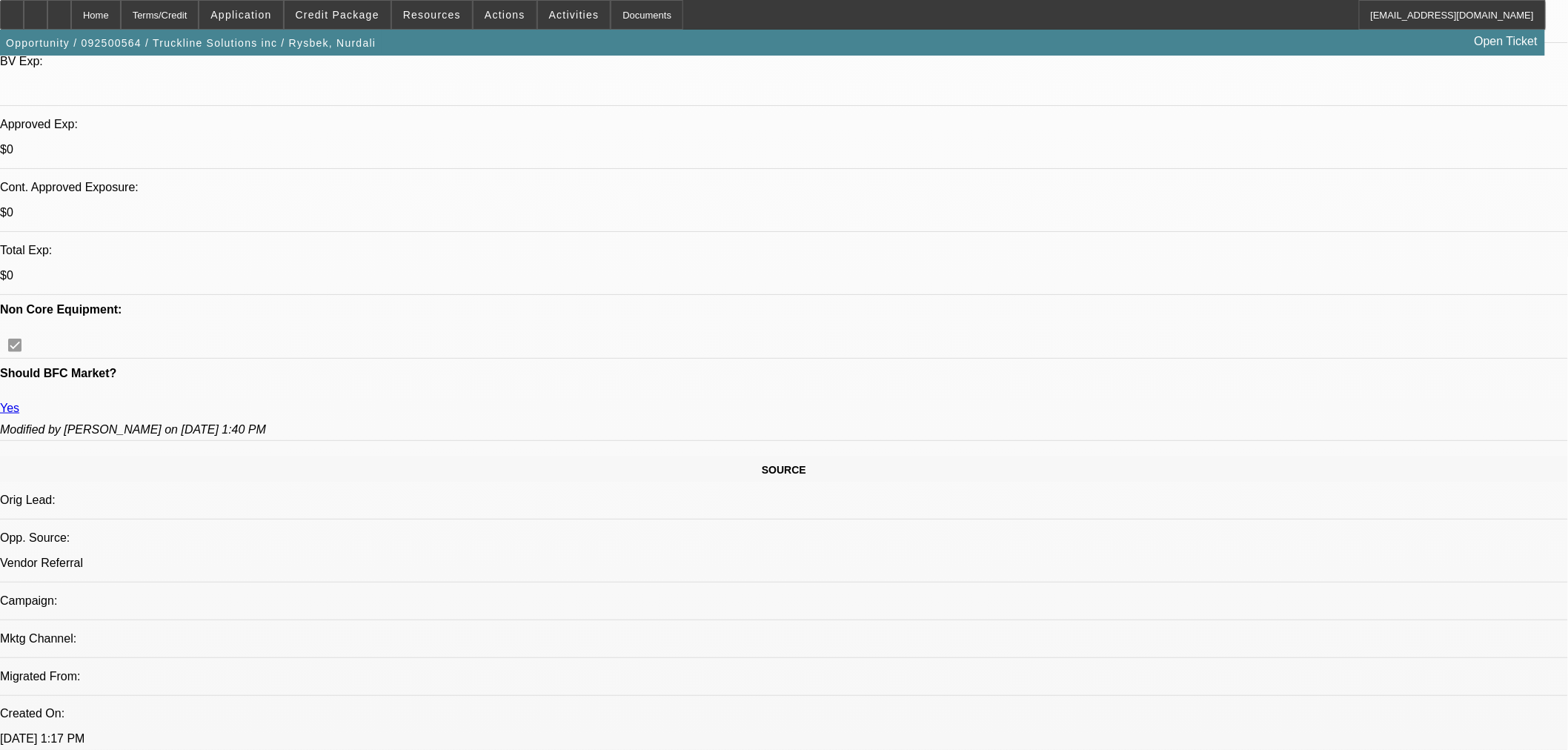
select select "0"
select select "3"
select select "0.1"
select select "4"
select select "0"
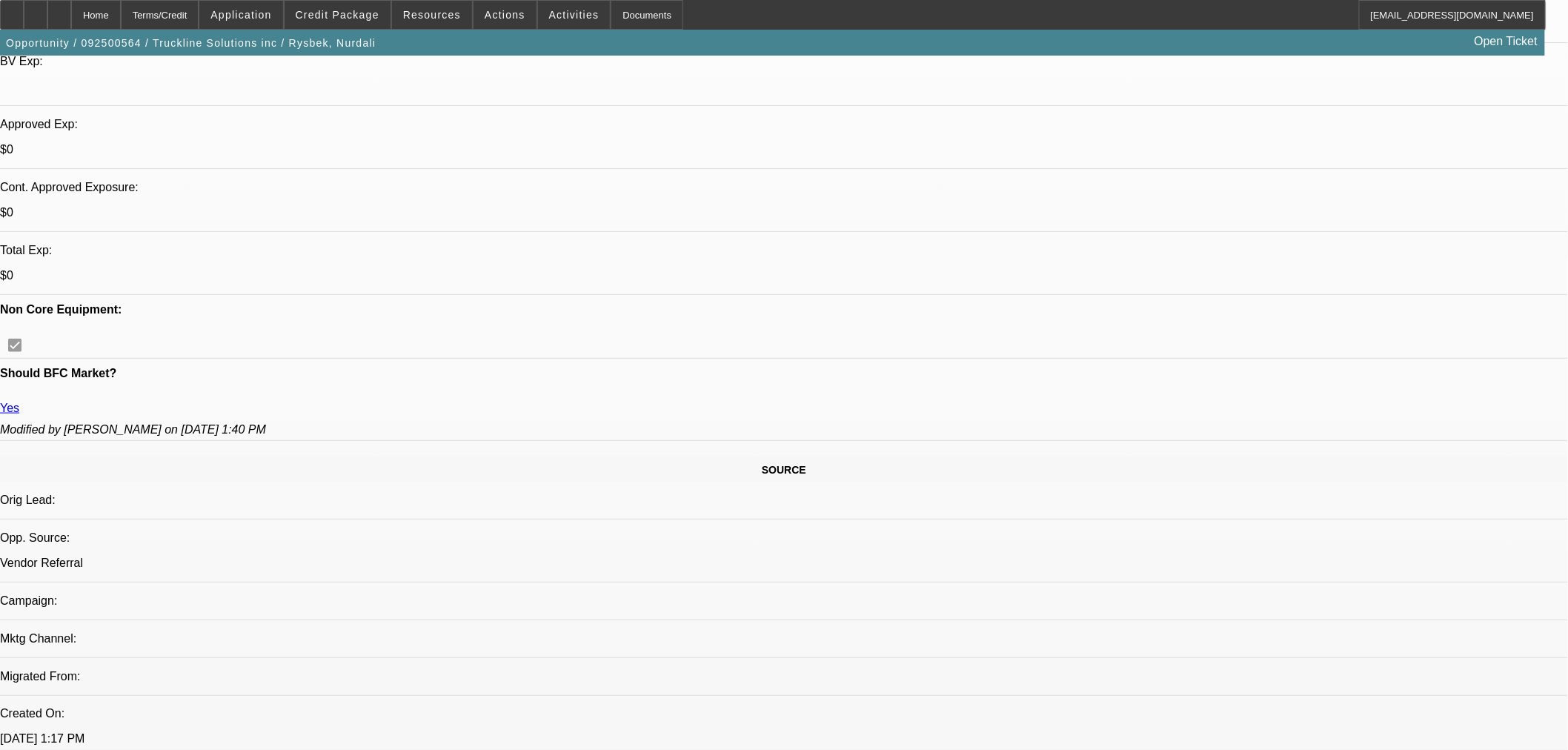
select select "0"
select select "3"
select select "0.1"
select select "4"
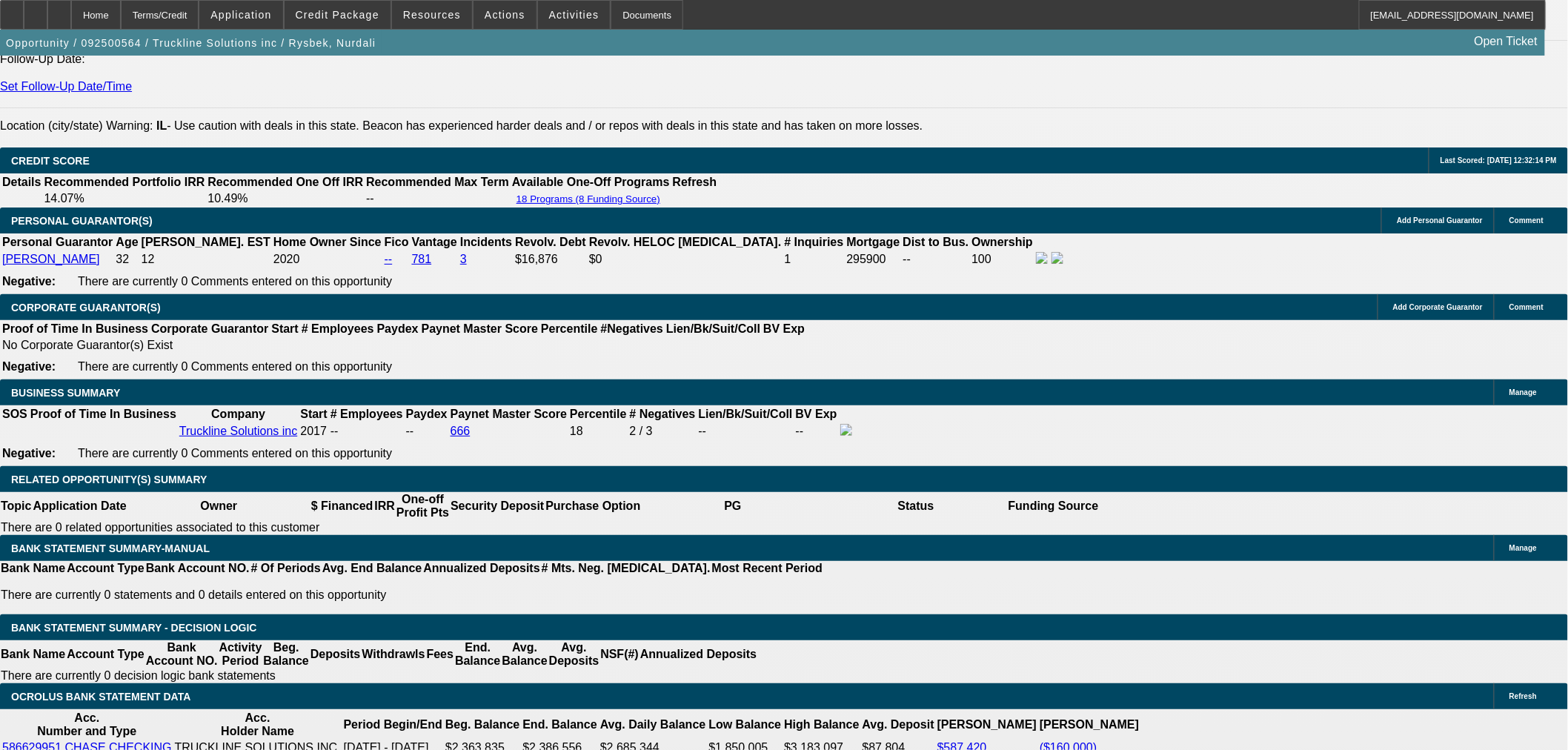
scroll to position [2102, 0]
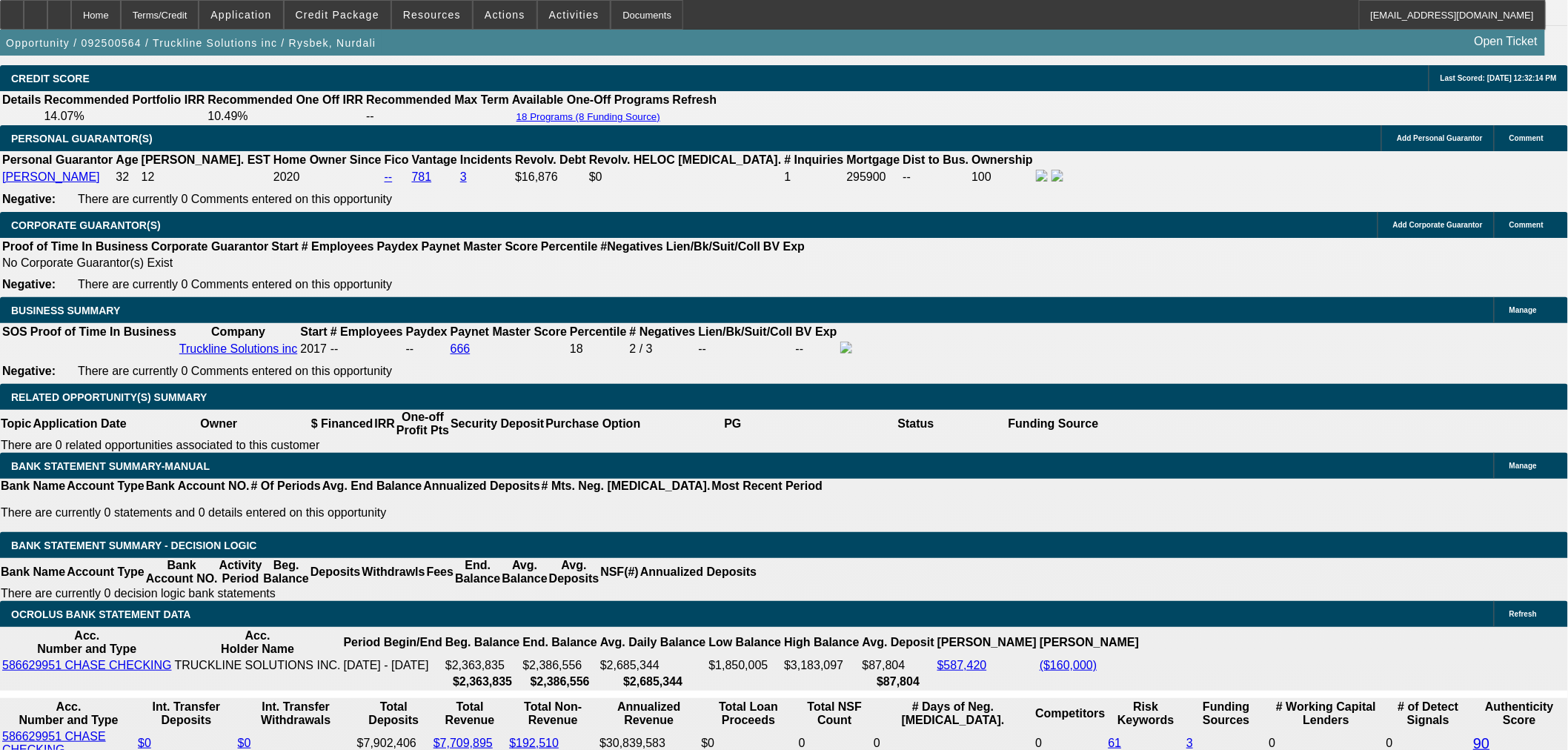
drag, startPoint x: 334, startPoint y: 453, endPoint x: 478, endPoint y: 437, distance: 144.9
type input "UNKNOWN"
type input "1"
type input "$2,397.83"
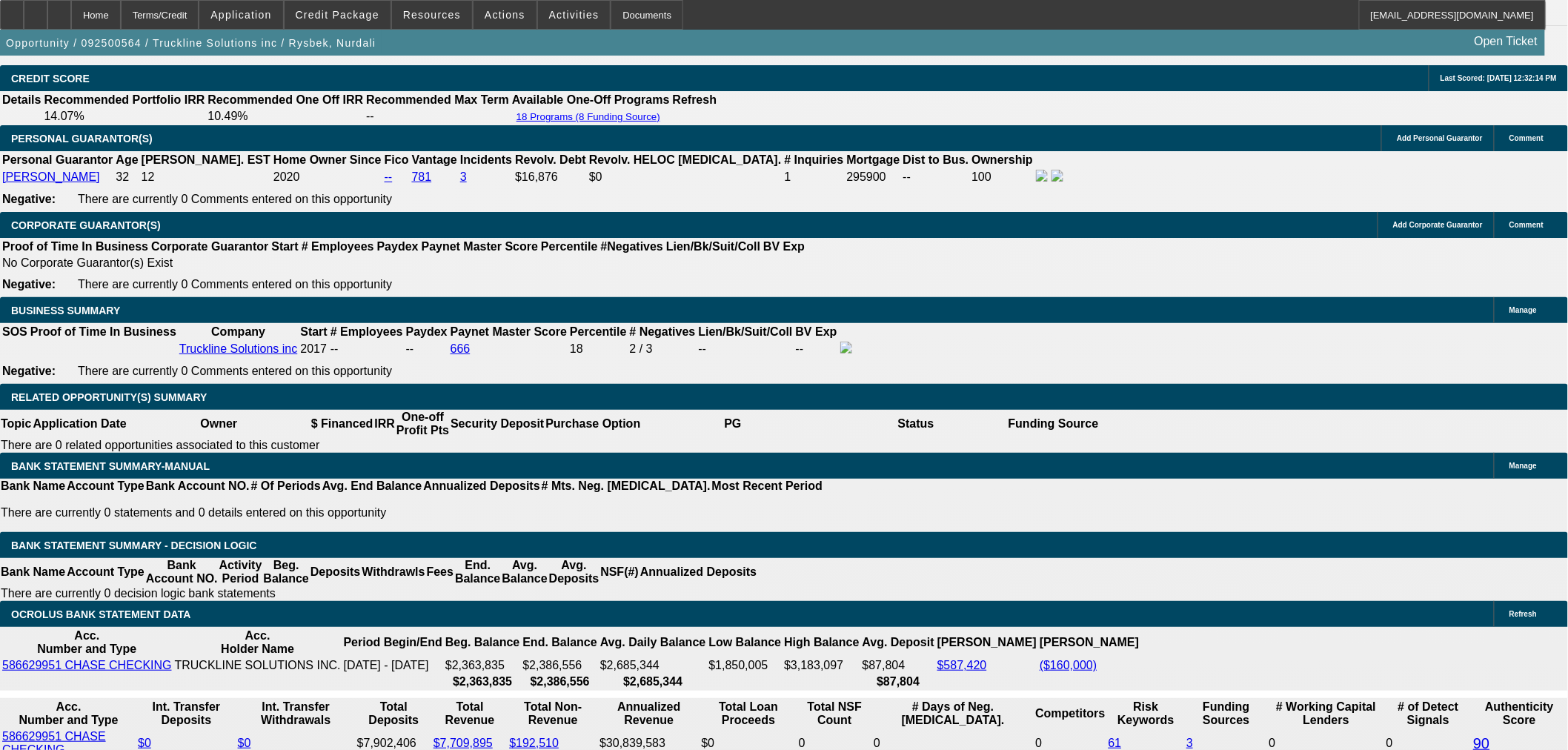
type input "18"
type input "$3,820.28"
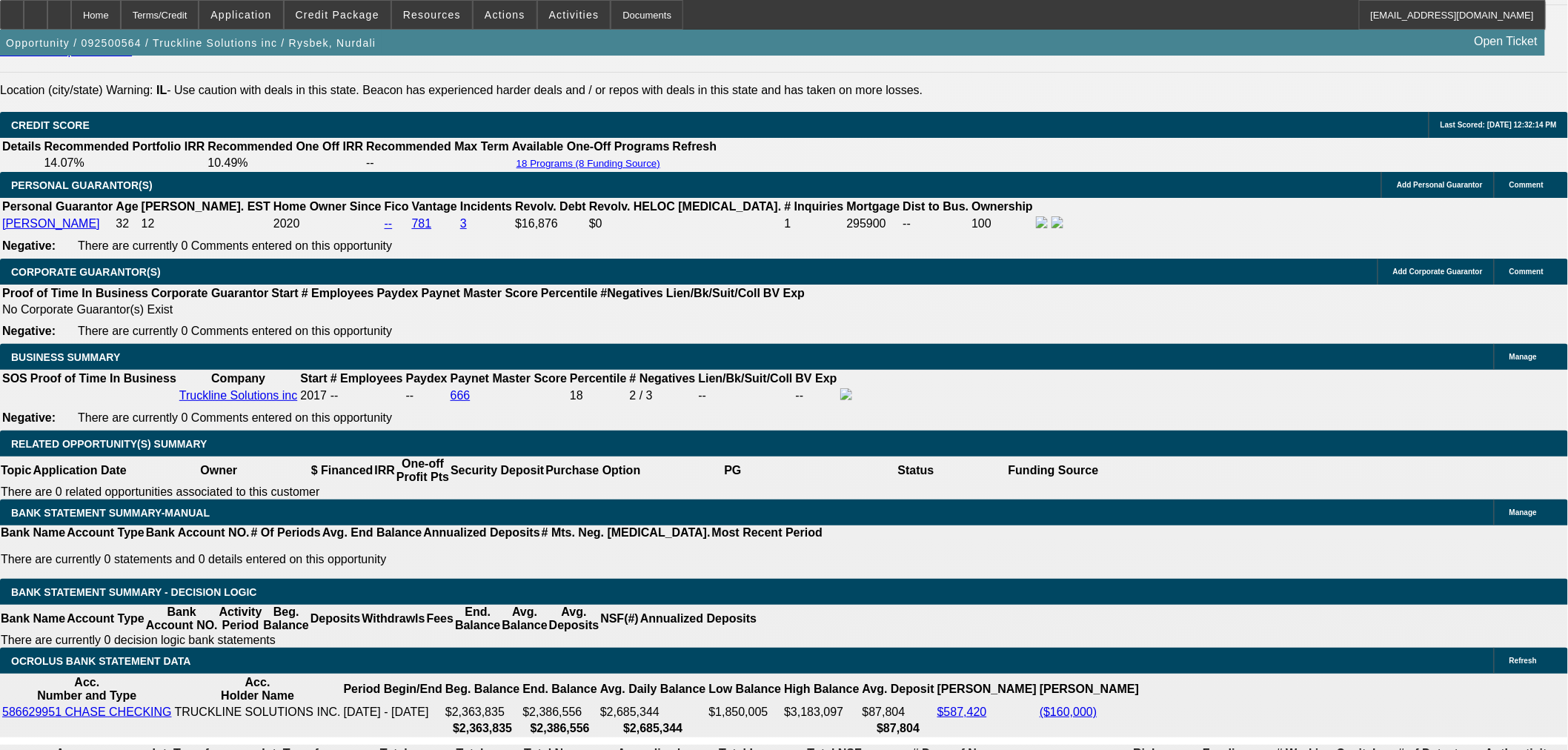
scroll to position [2020, 0]
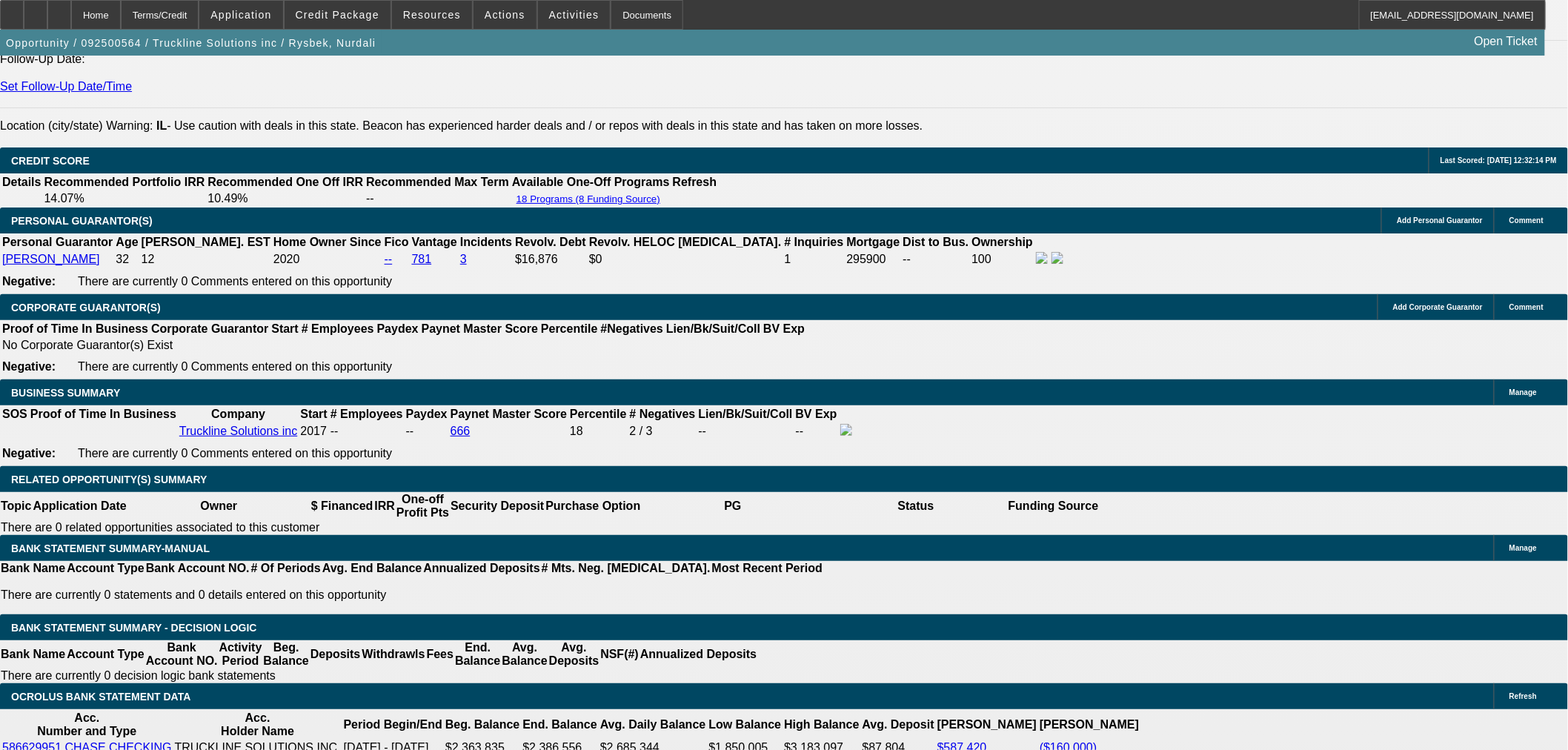
type input "18"
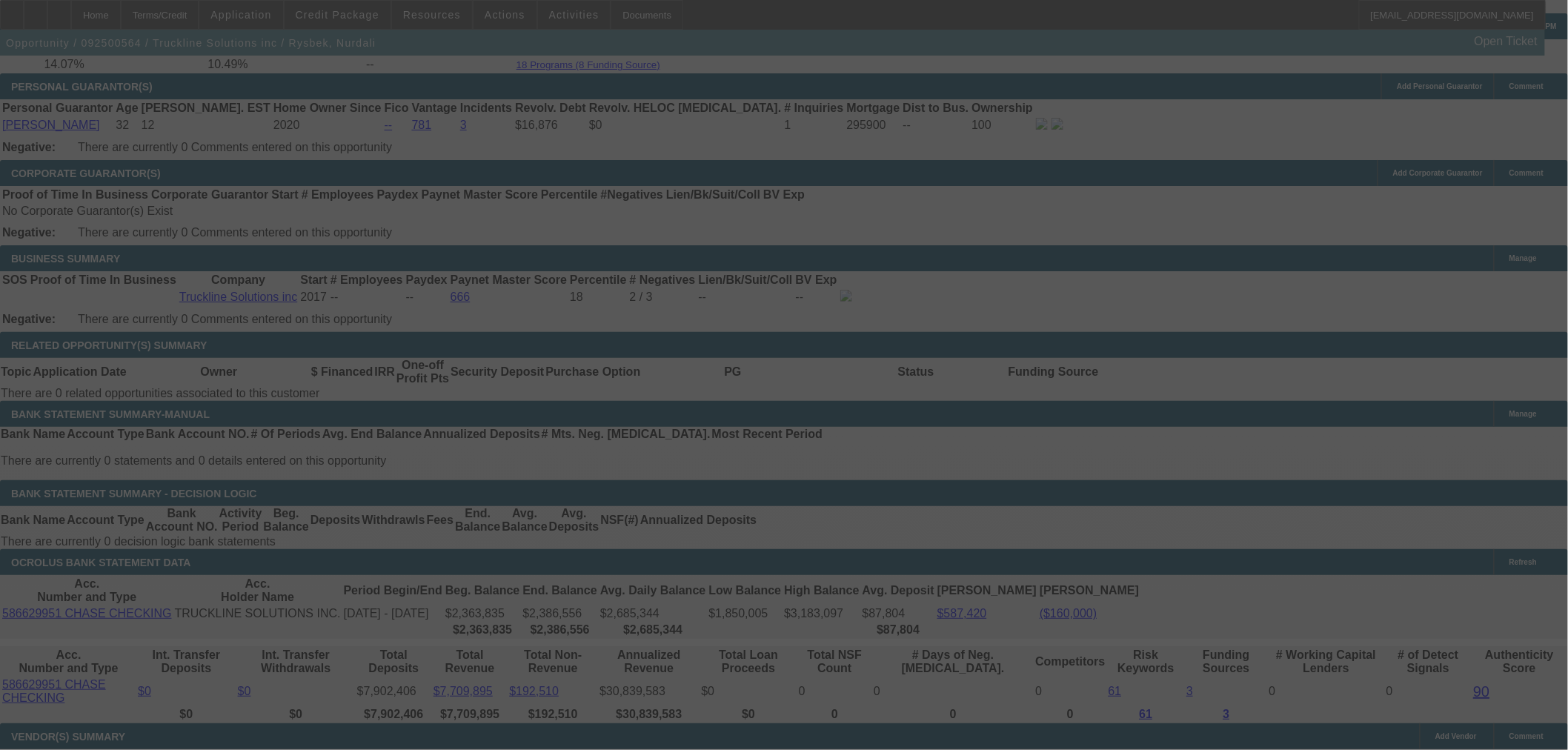
scroll to position [2267, 0]
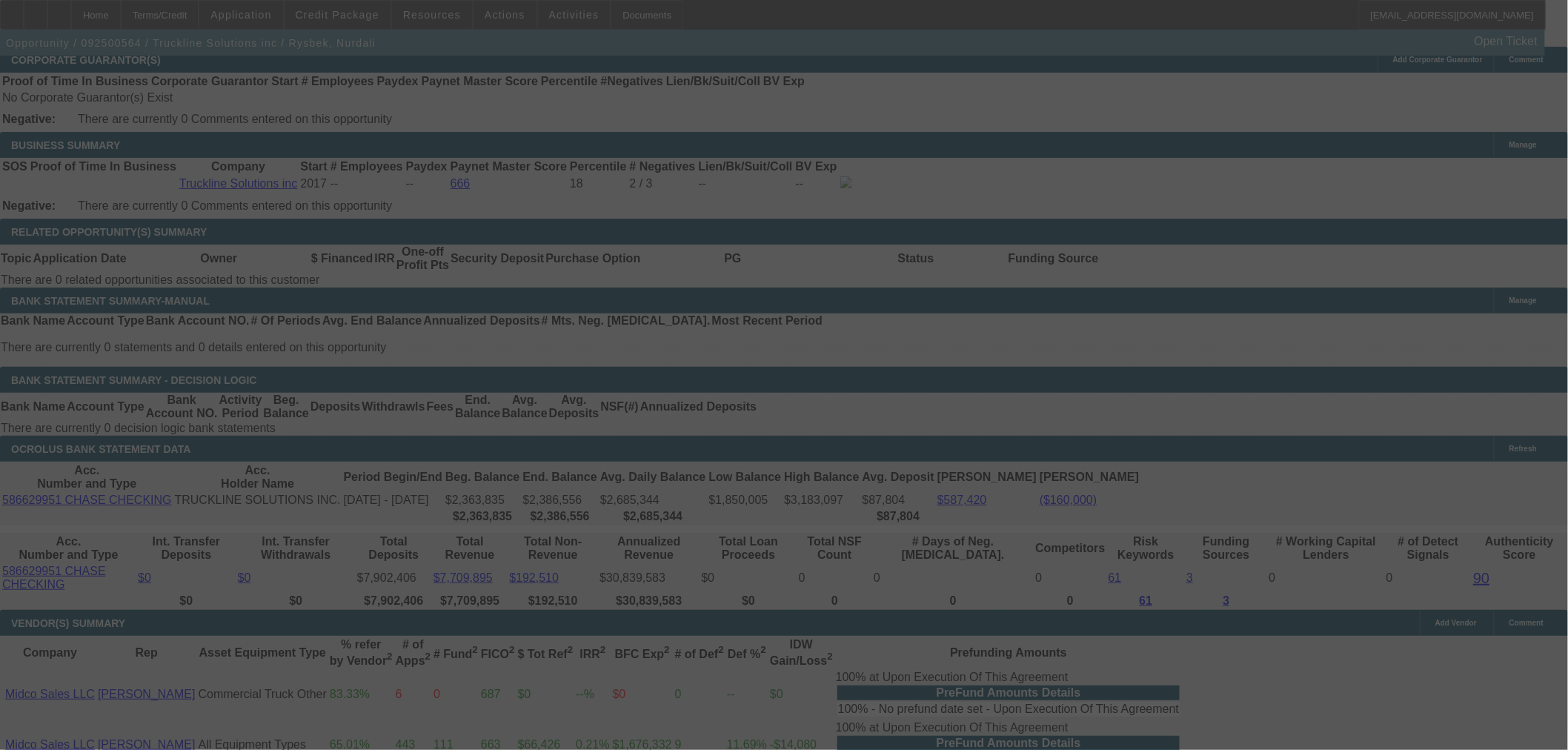
select select "0"
select select "6"
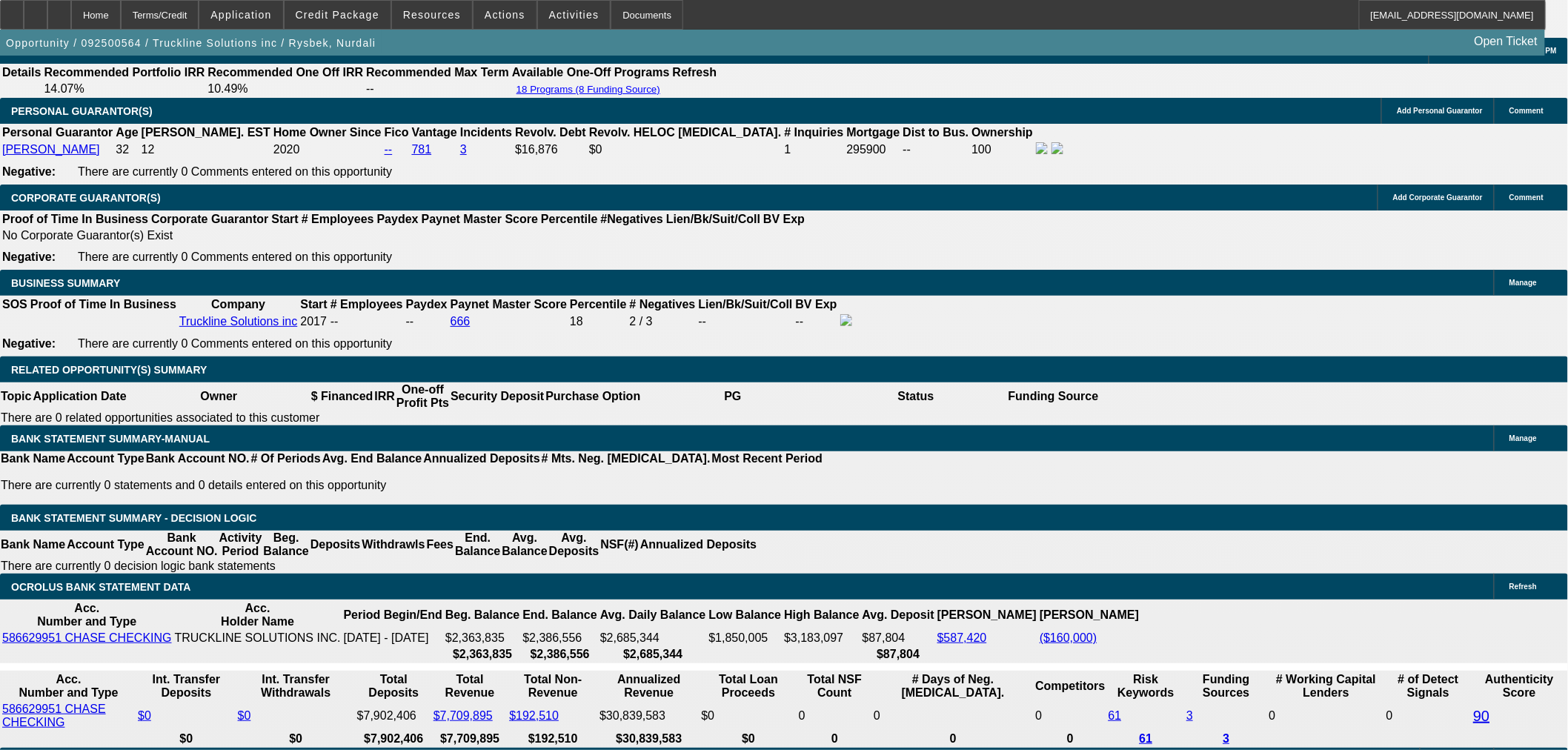
scroll to position [2094, 0]
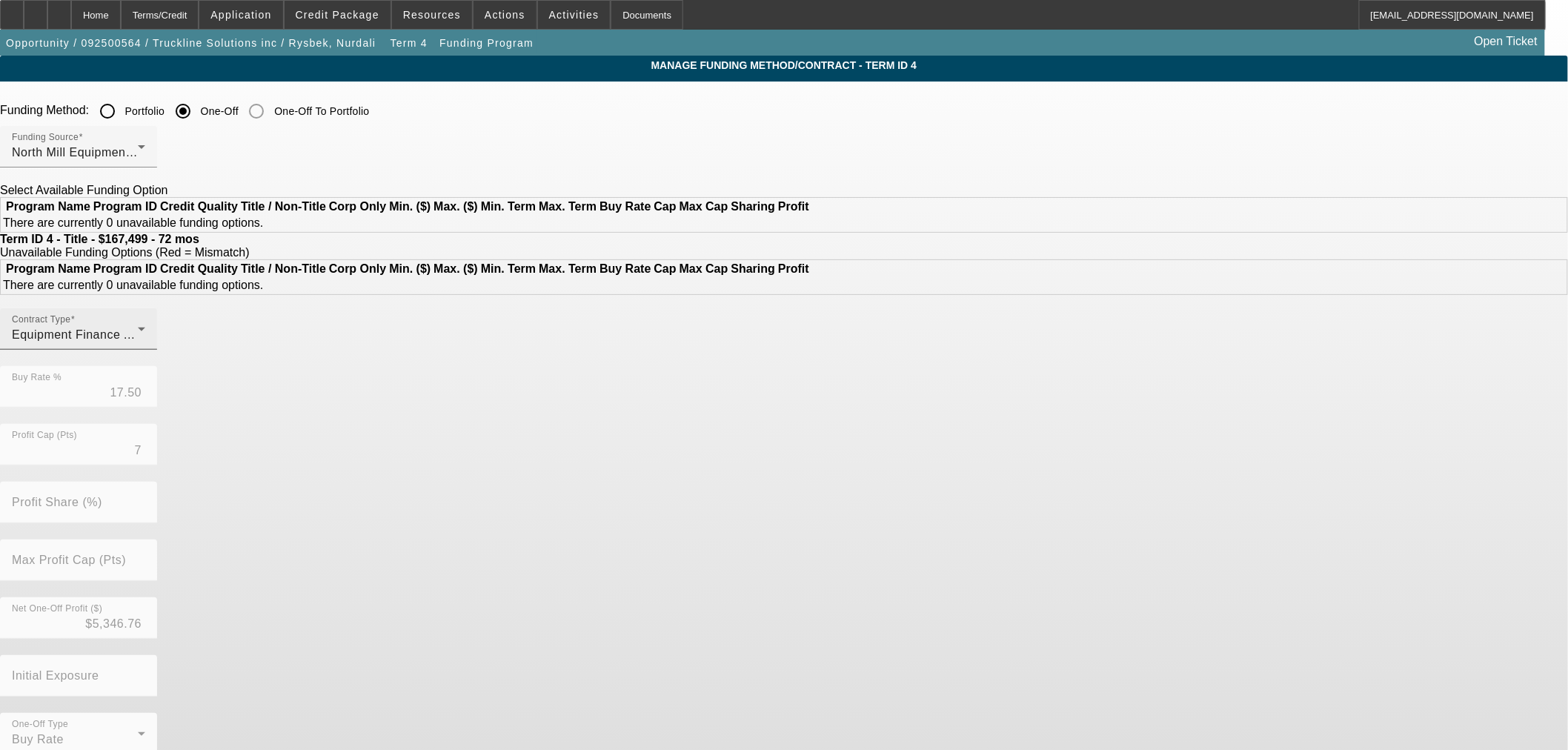
click at [138, 344] on div "Equipment Finance Agreement" at bounding box center [75, 334] width 126 height 18
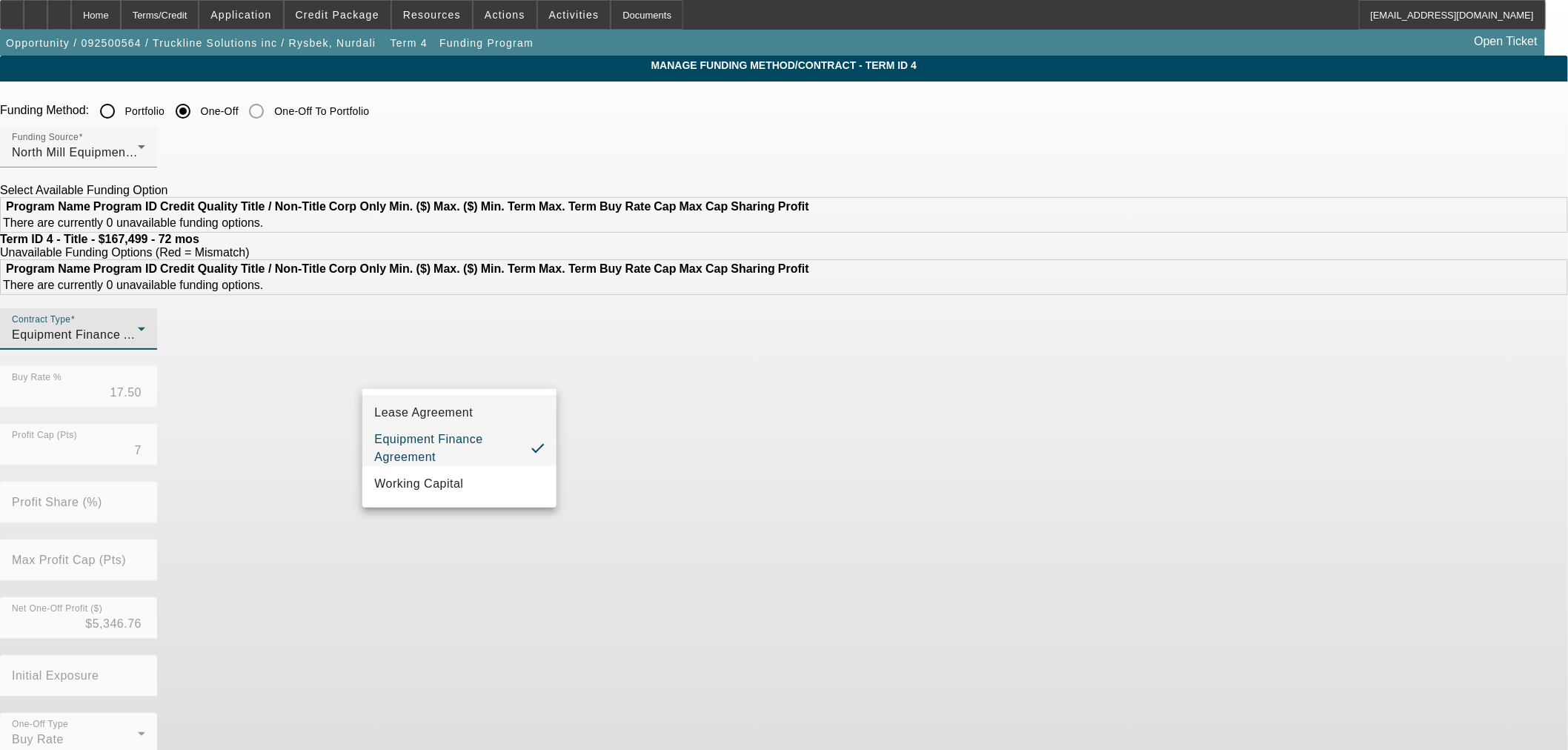
click at [426, 418] on span "Lease Agreement" at bounding box center [424, 412] width 99 height 18
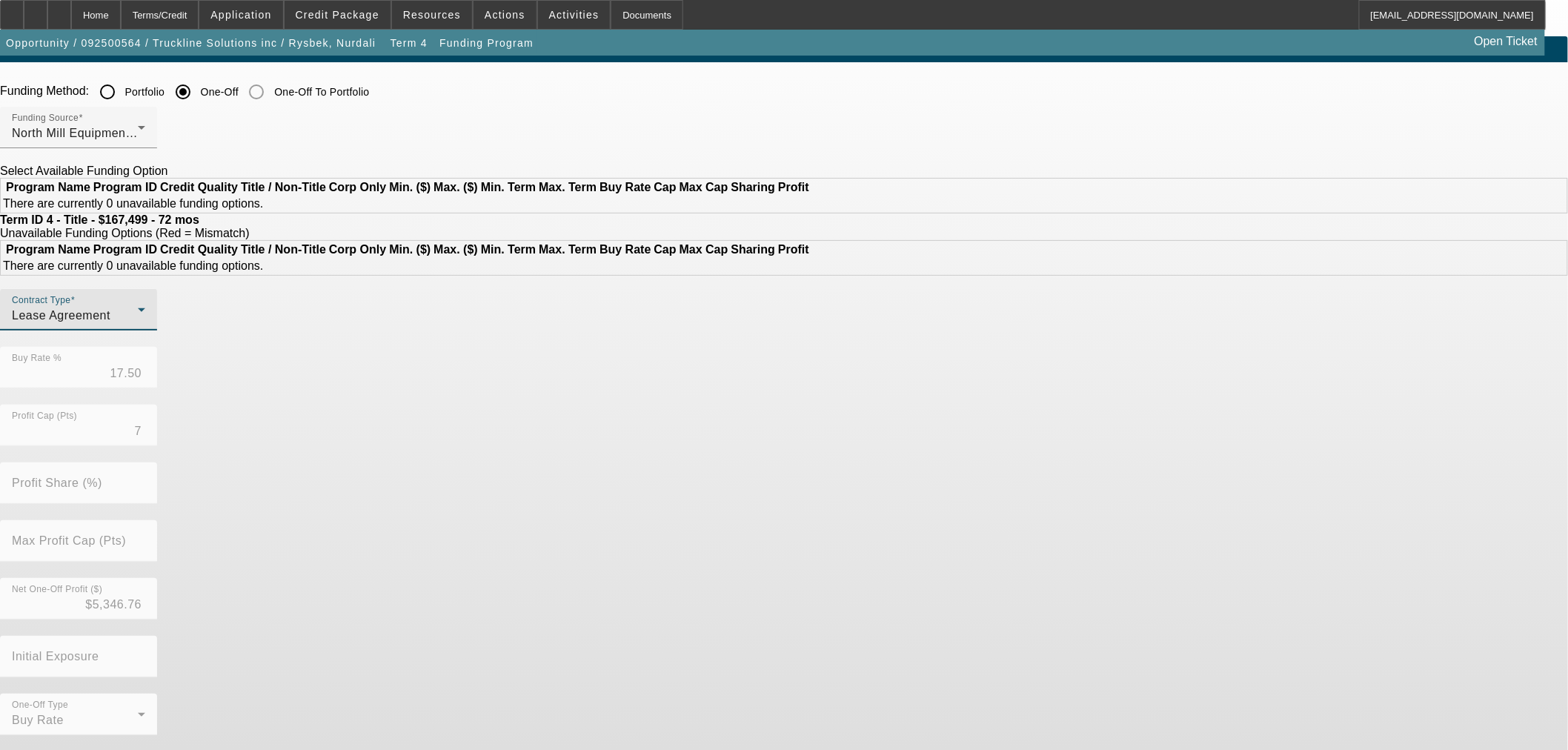
scroll to position [39, 0]
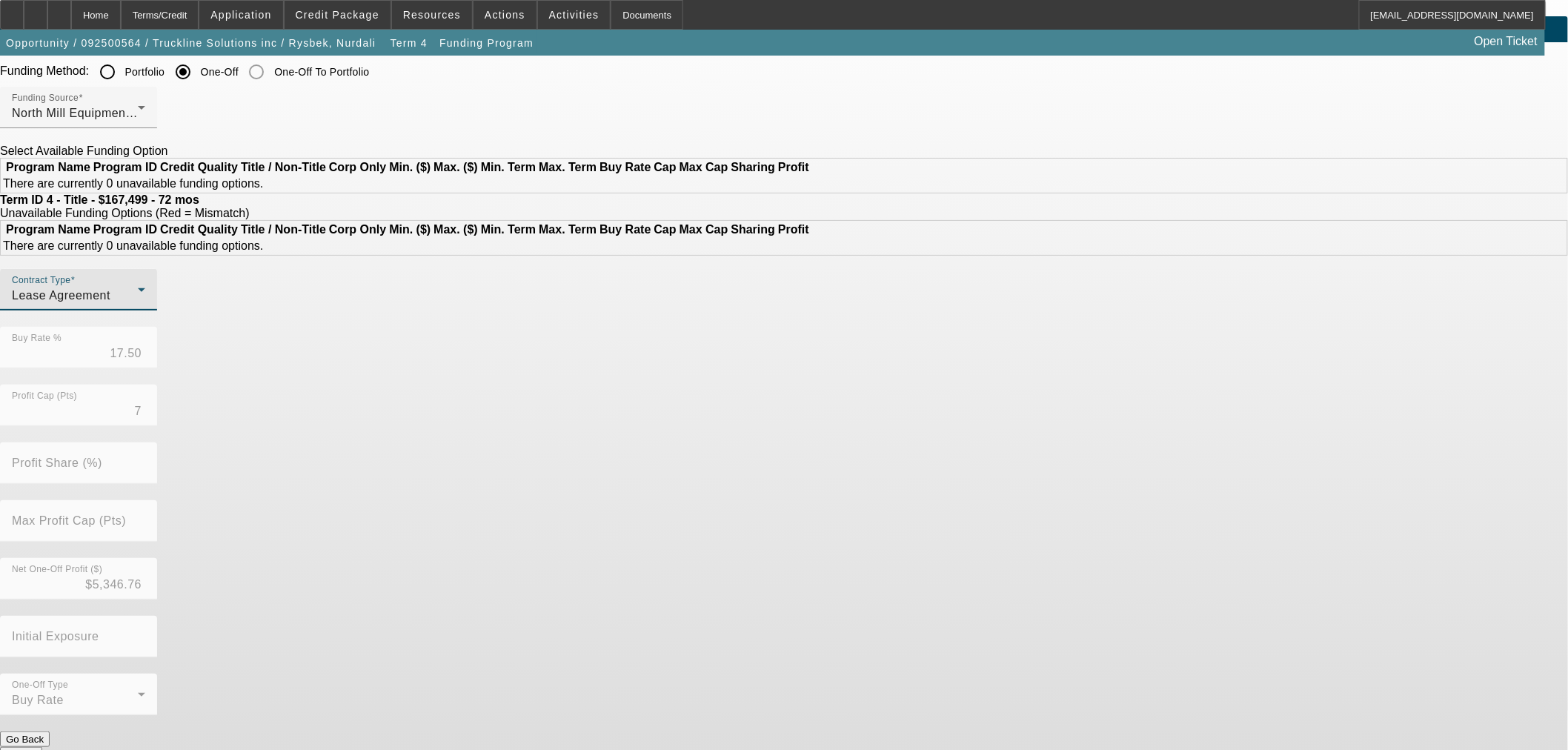
click at [698, 713] on div "Contract Type Lease Agreement Buy Rate % 17.50 Profit Cap (Pts) 7 Profit Share …" at bounding box center [784, 500] width 1568 height 462
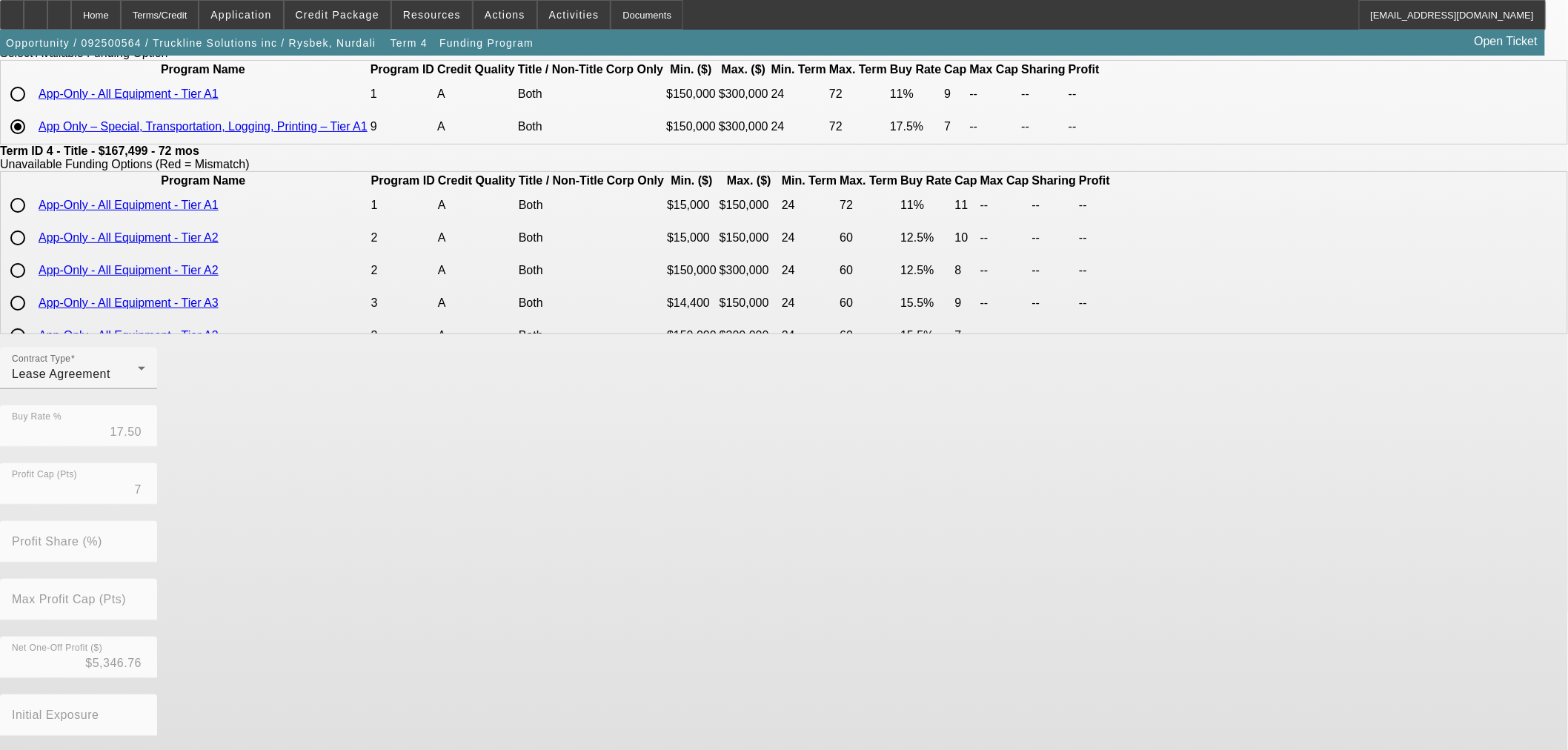
scroll to position [215, 0]
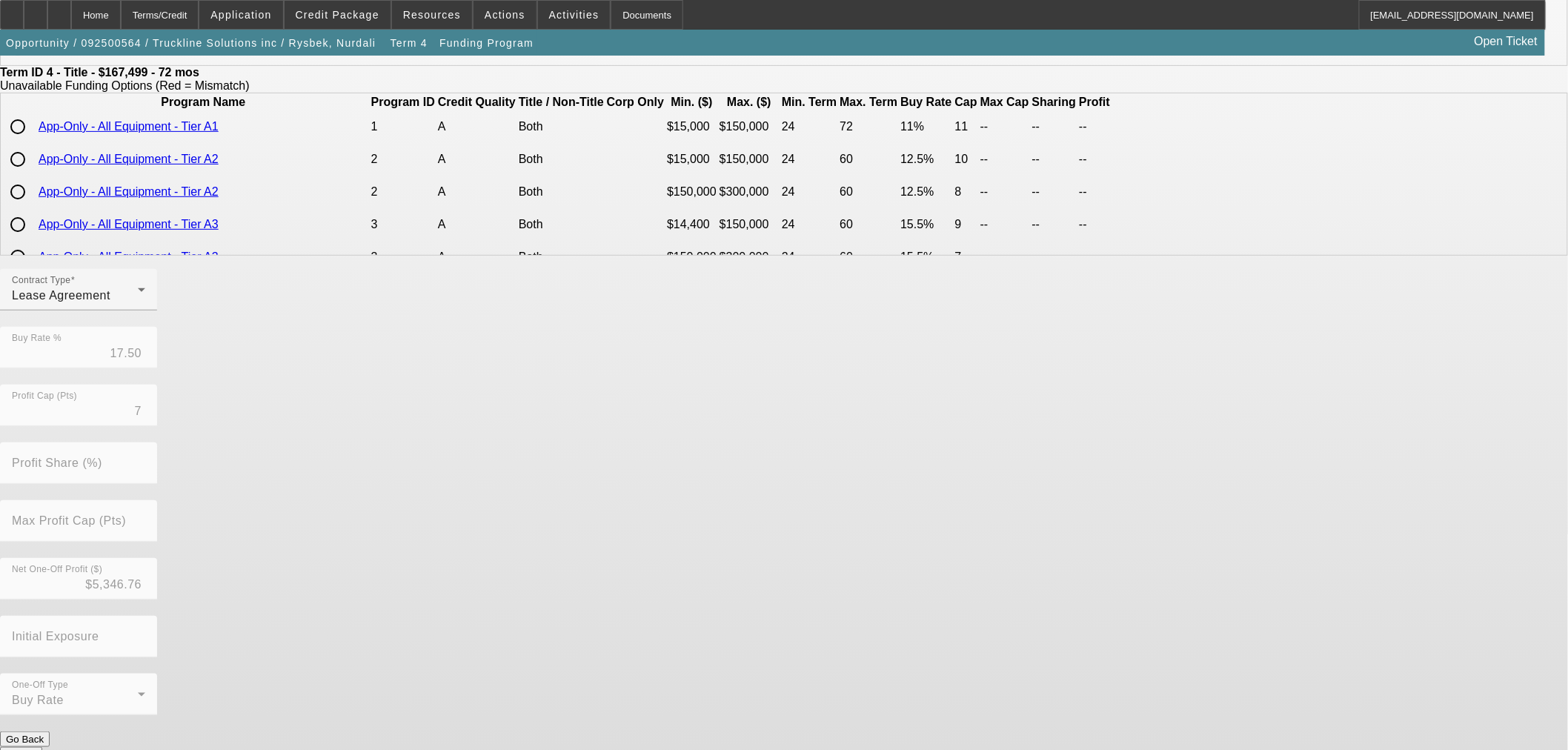
click at [43, 747] on button "Submit" at bounding box center [21, 755] width 43 height 16
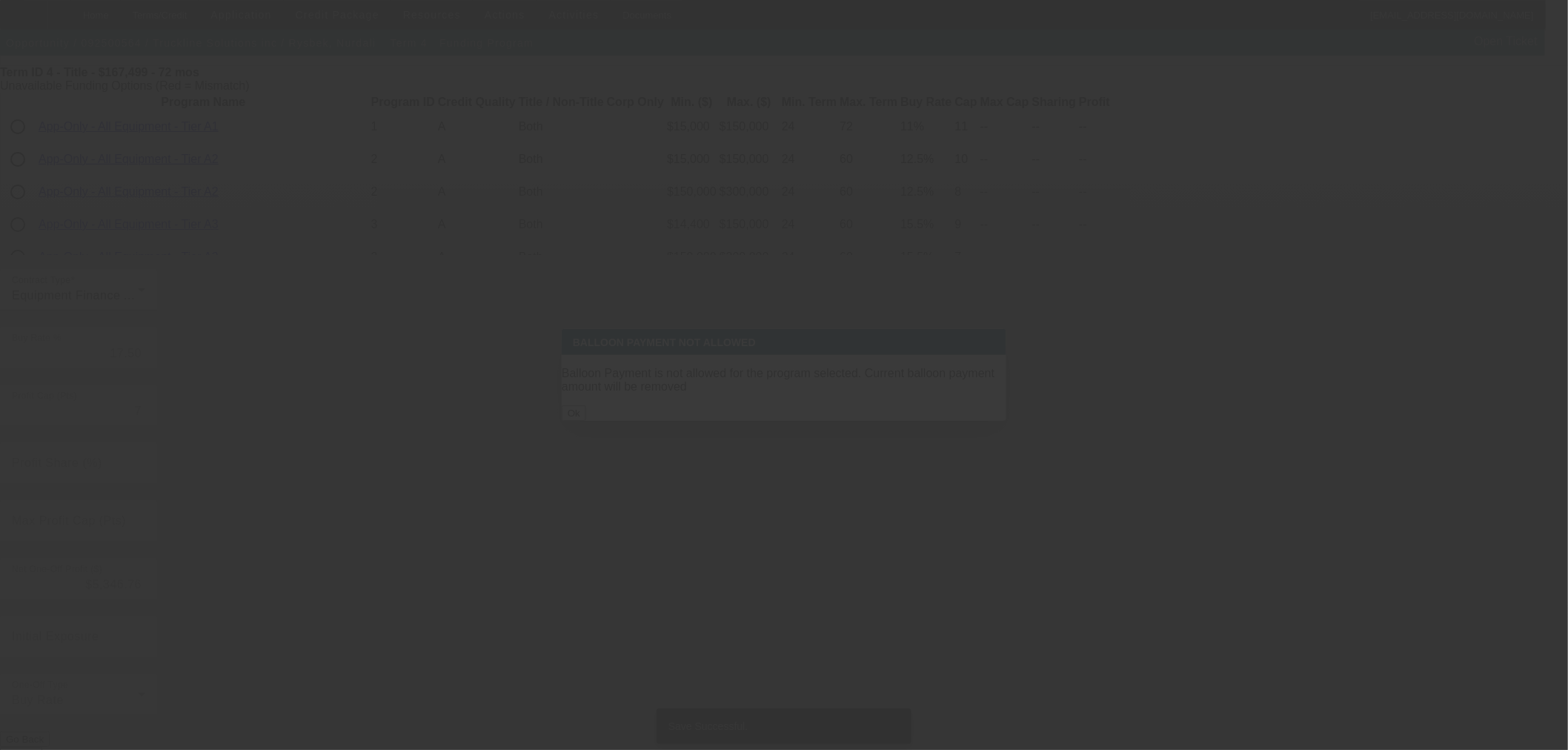
scroll to position [0, 0]
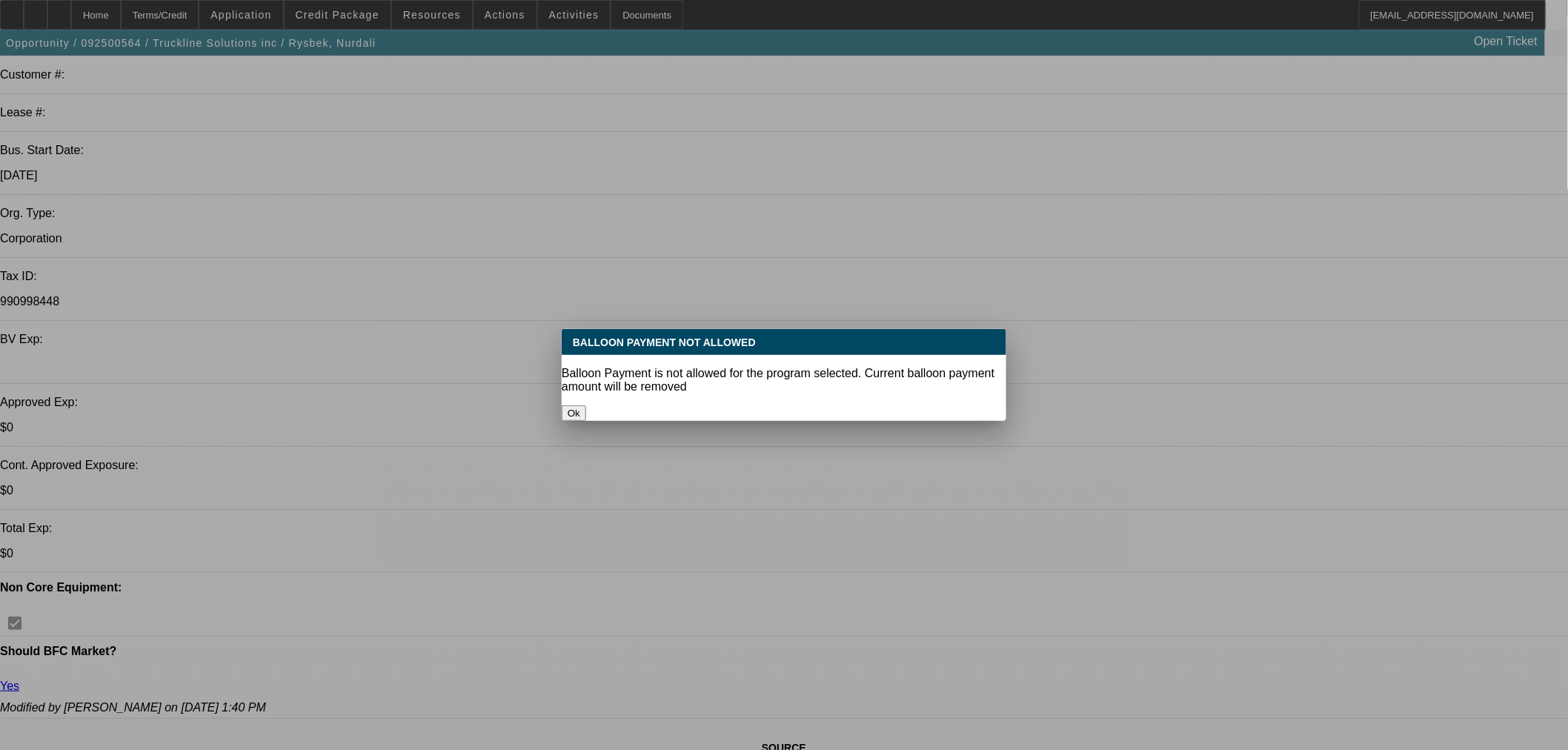
select select "0"
select select "6"
select select "0"
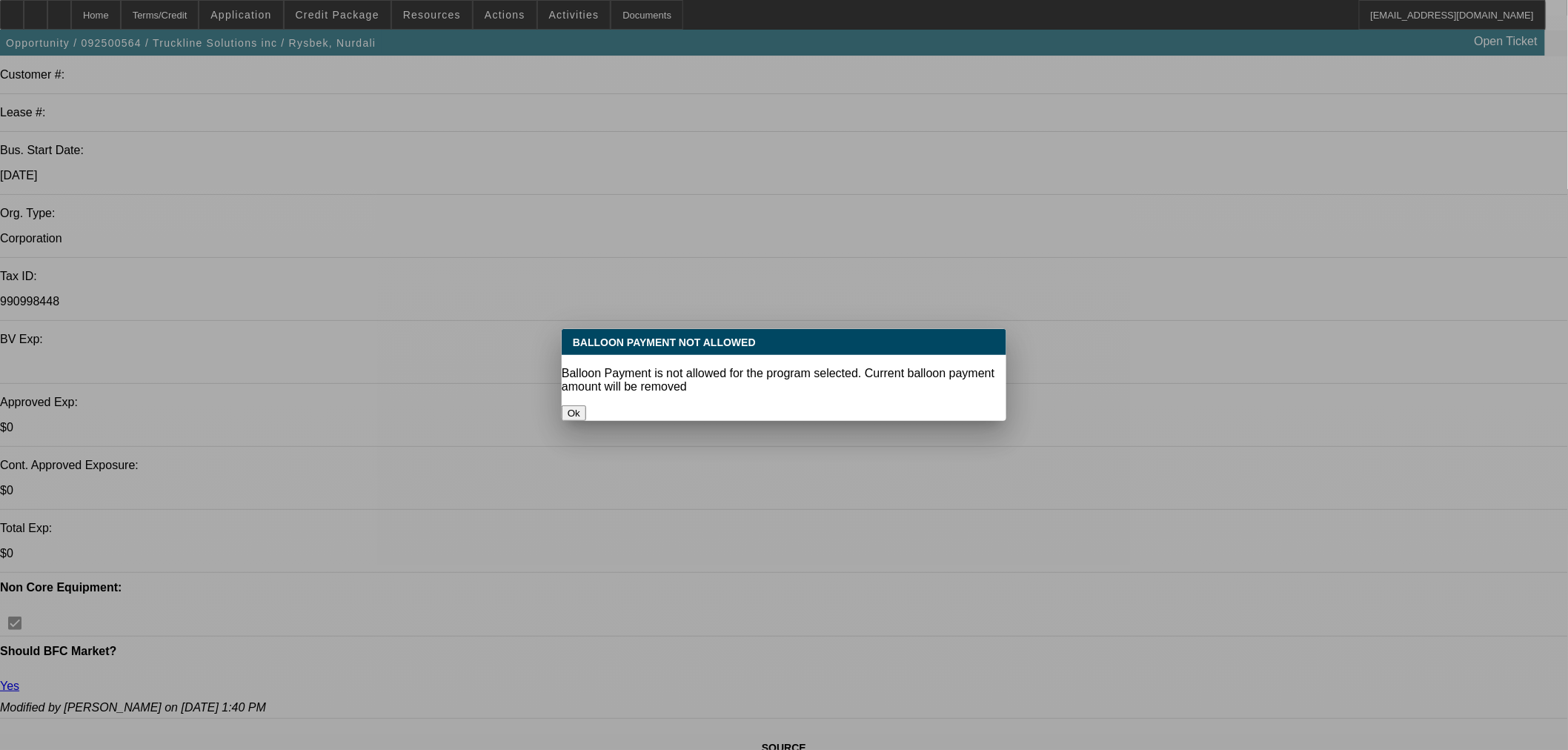
select select "2"
select select "0"
select select "6"
select select "0"
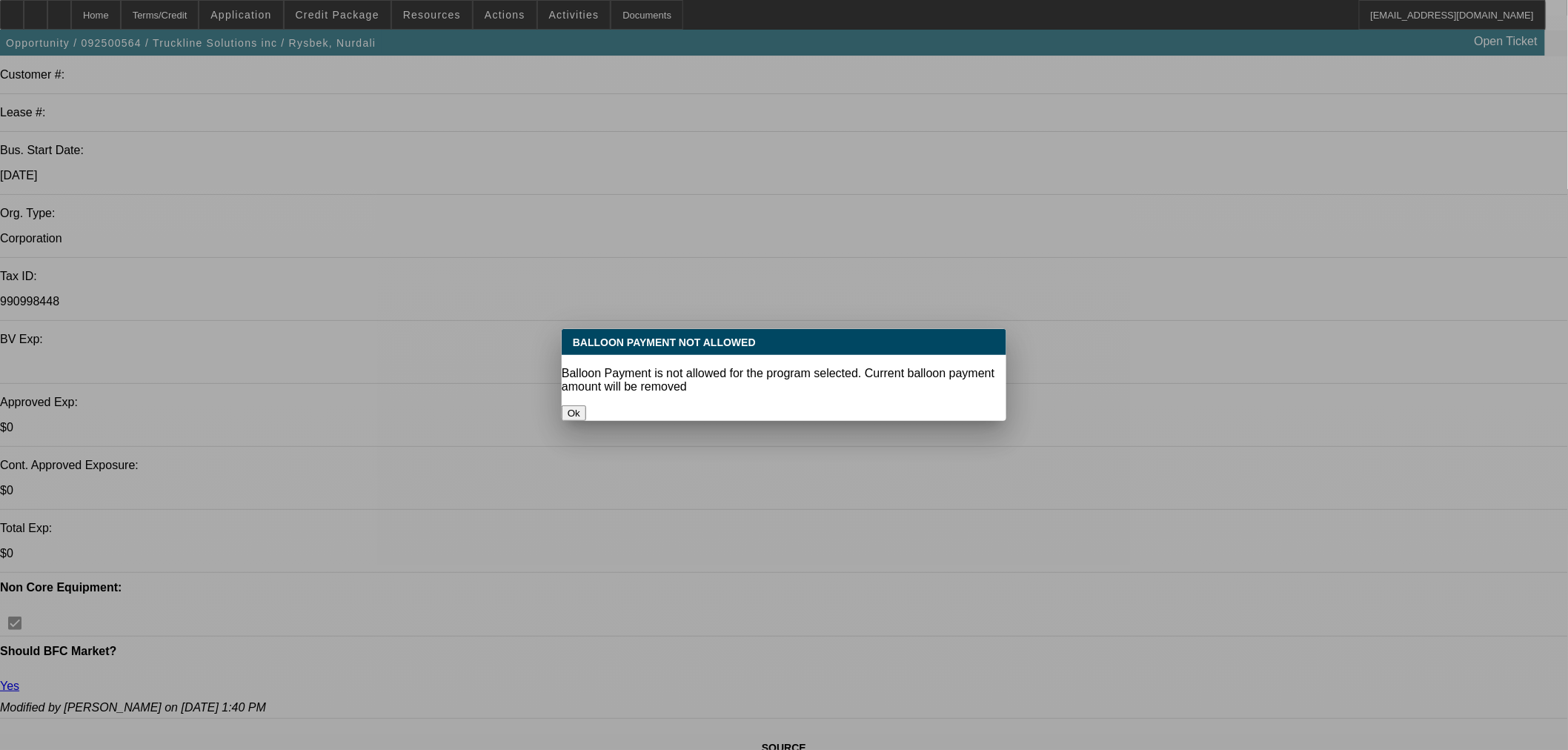
select select "0"
select select "3"
select select "0.1"
select select "4"
select select "0"
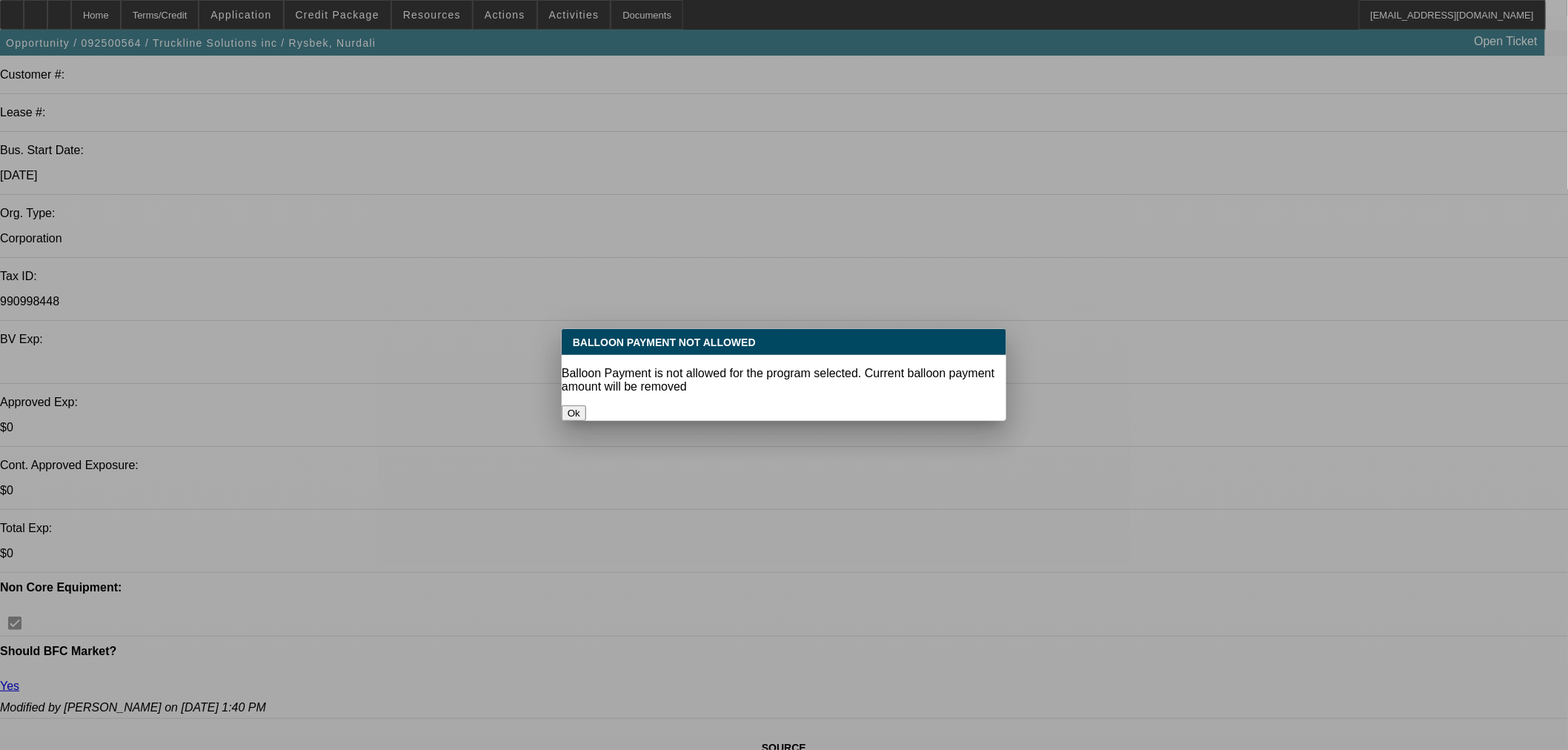
select select "0"
select select "3"
select select "0.1"
select select "4"
click at [586, 405] on button "Ok" at bounding box center [574, 412] width 24 height 16
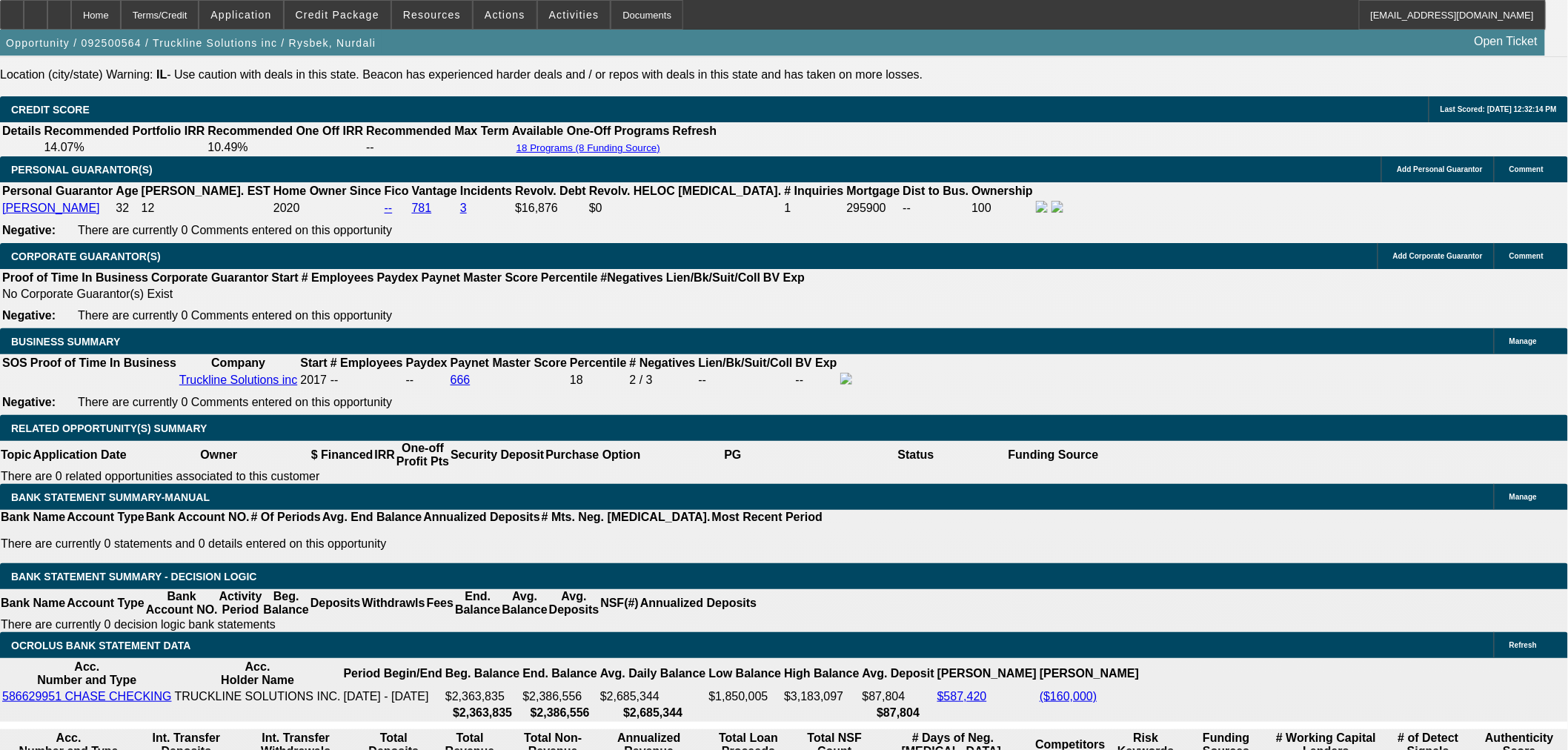
select select "0.1"
type input "$16,749.90"
type input "UNKNOWN"
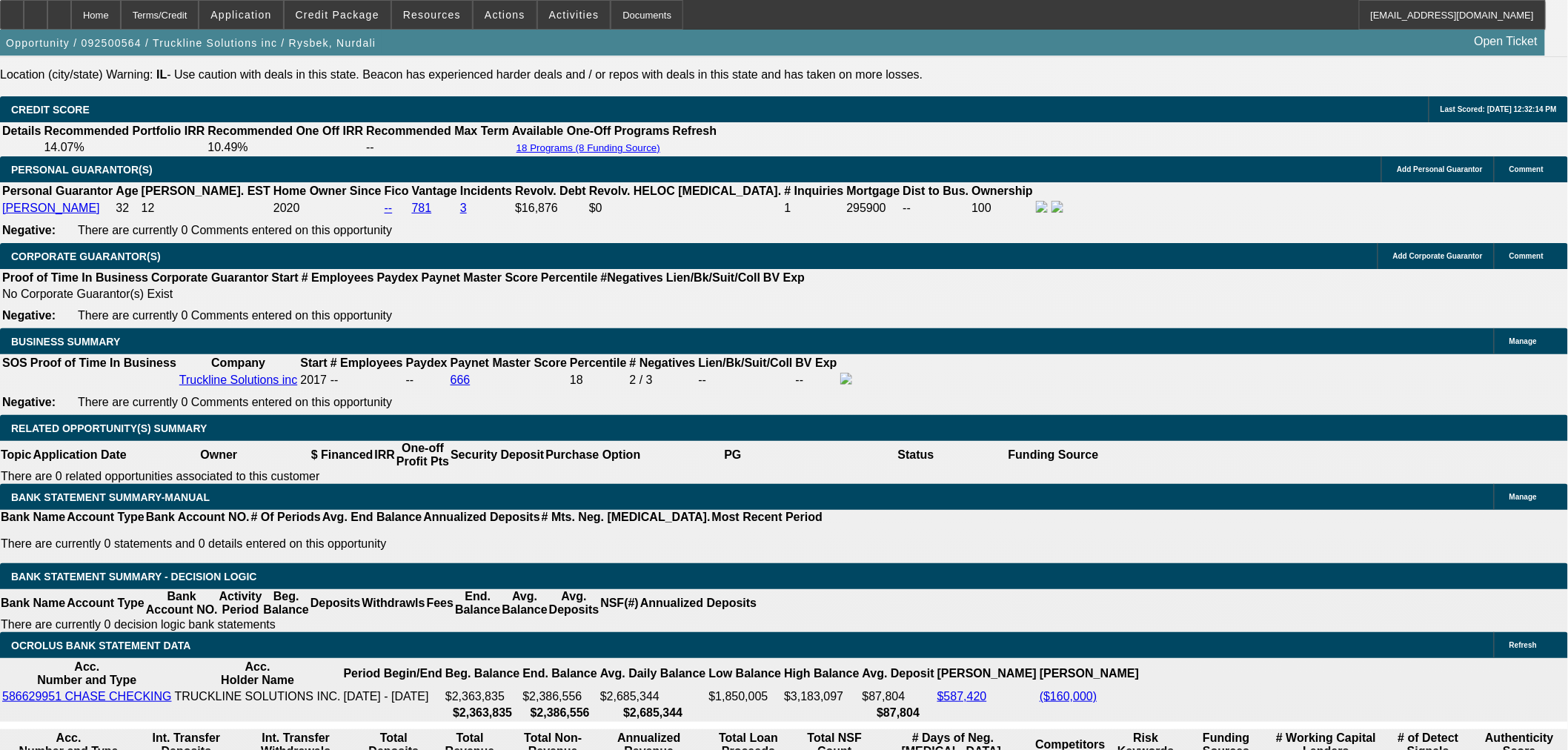
select select "4"
select select "3"
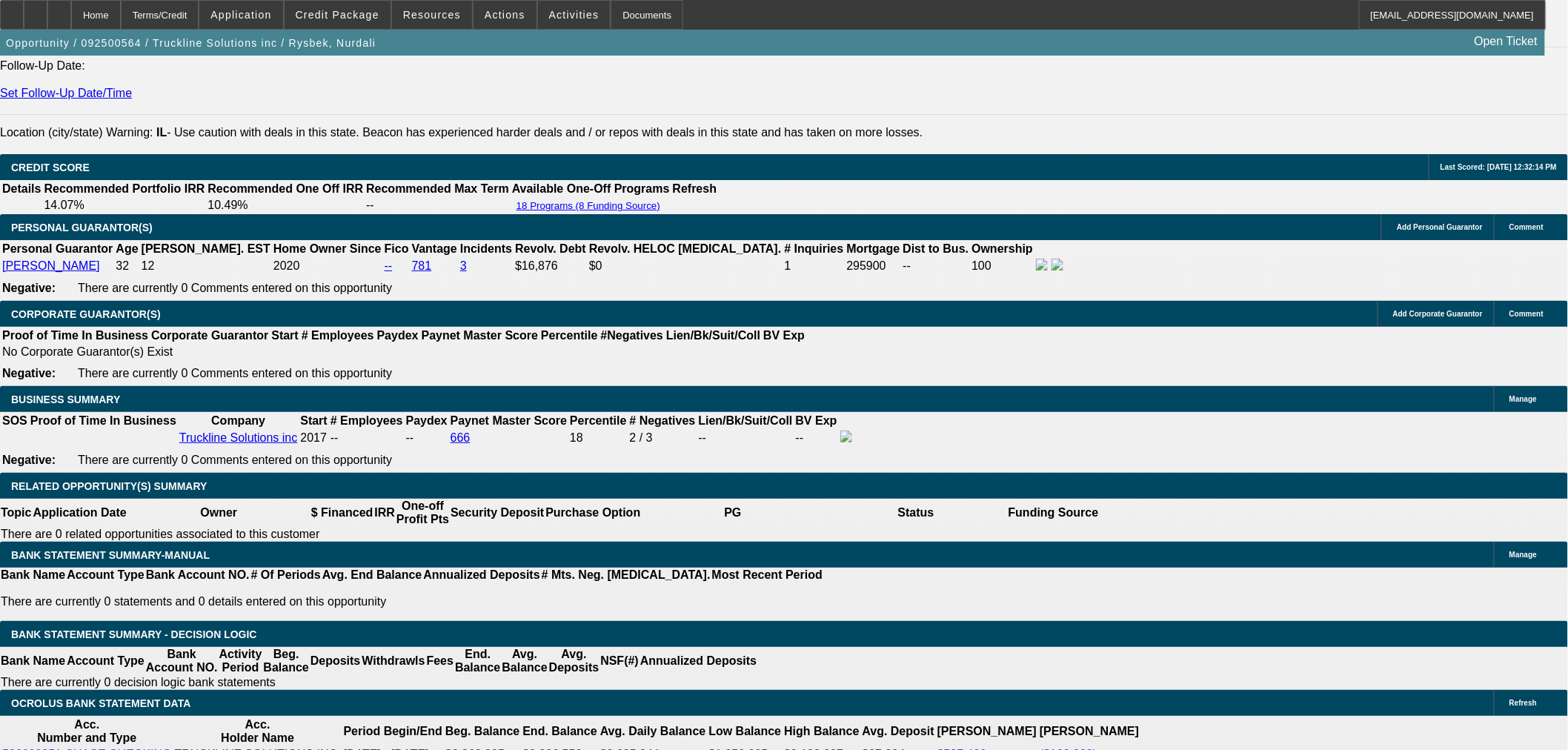
scroll to position [1906, 0]
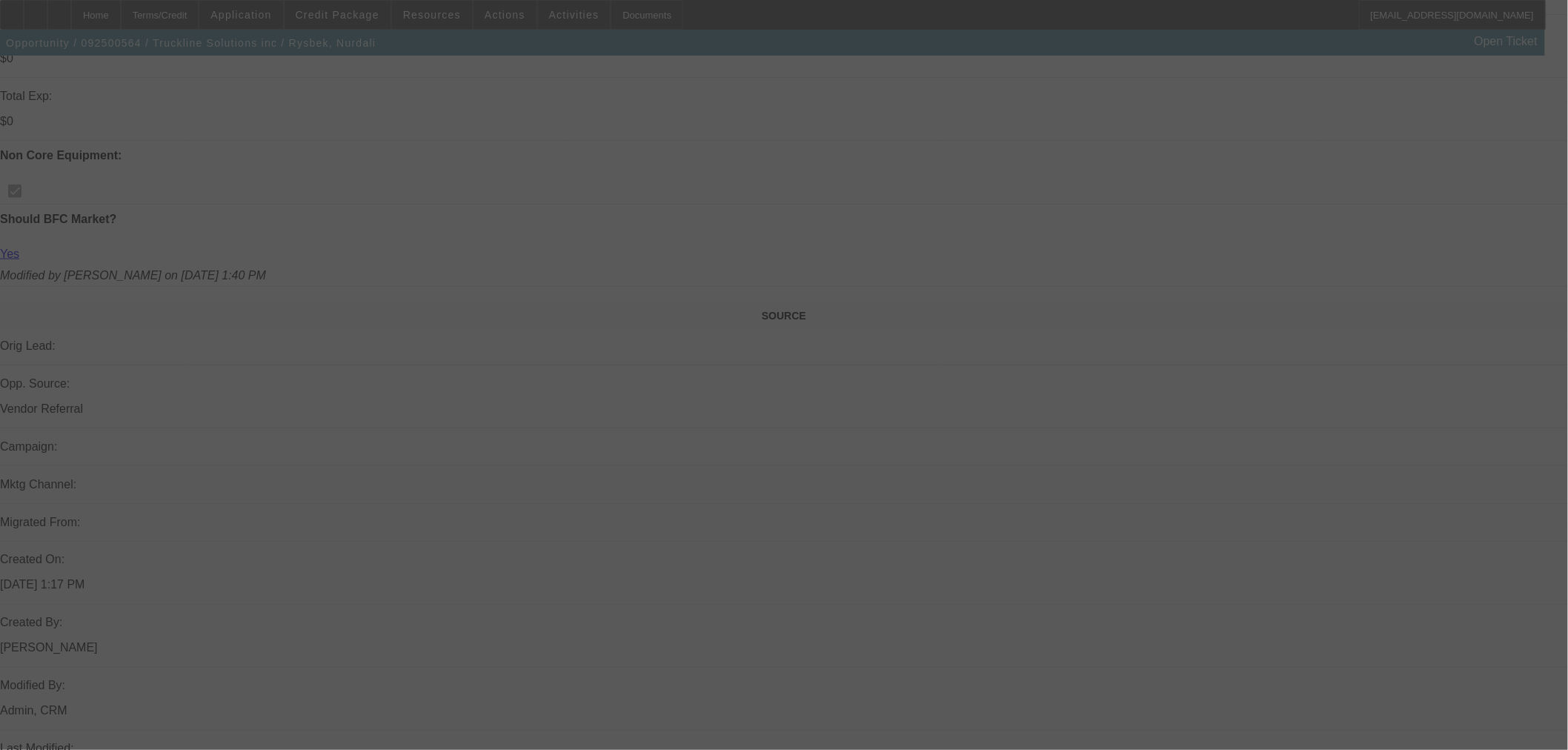
scroll to position [424, 0]
select select "0"
select select "3"
select select "0.1"
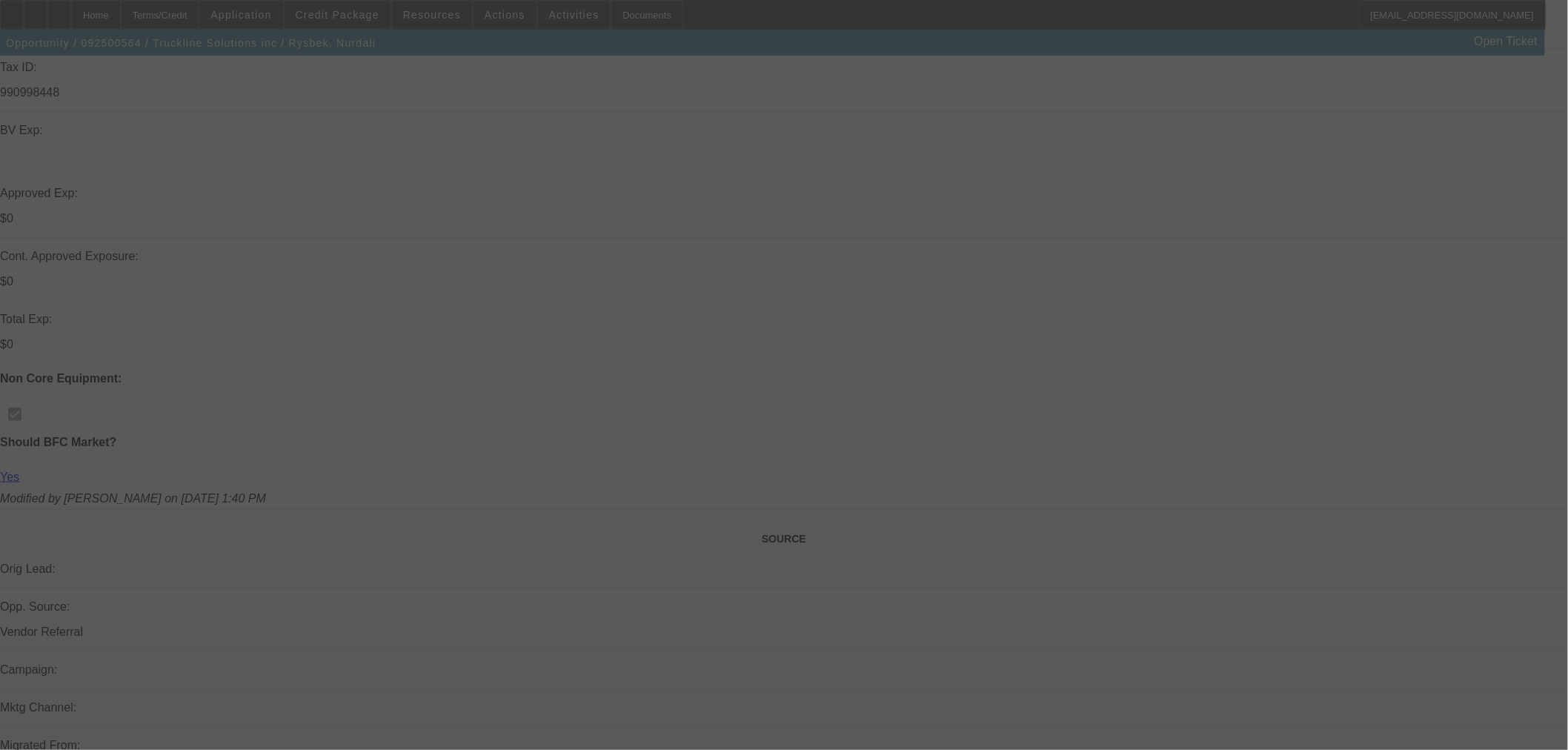
select select "4"
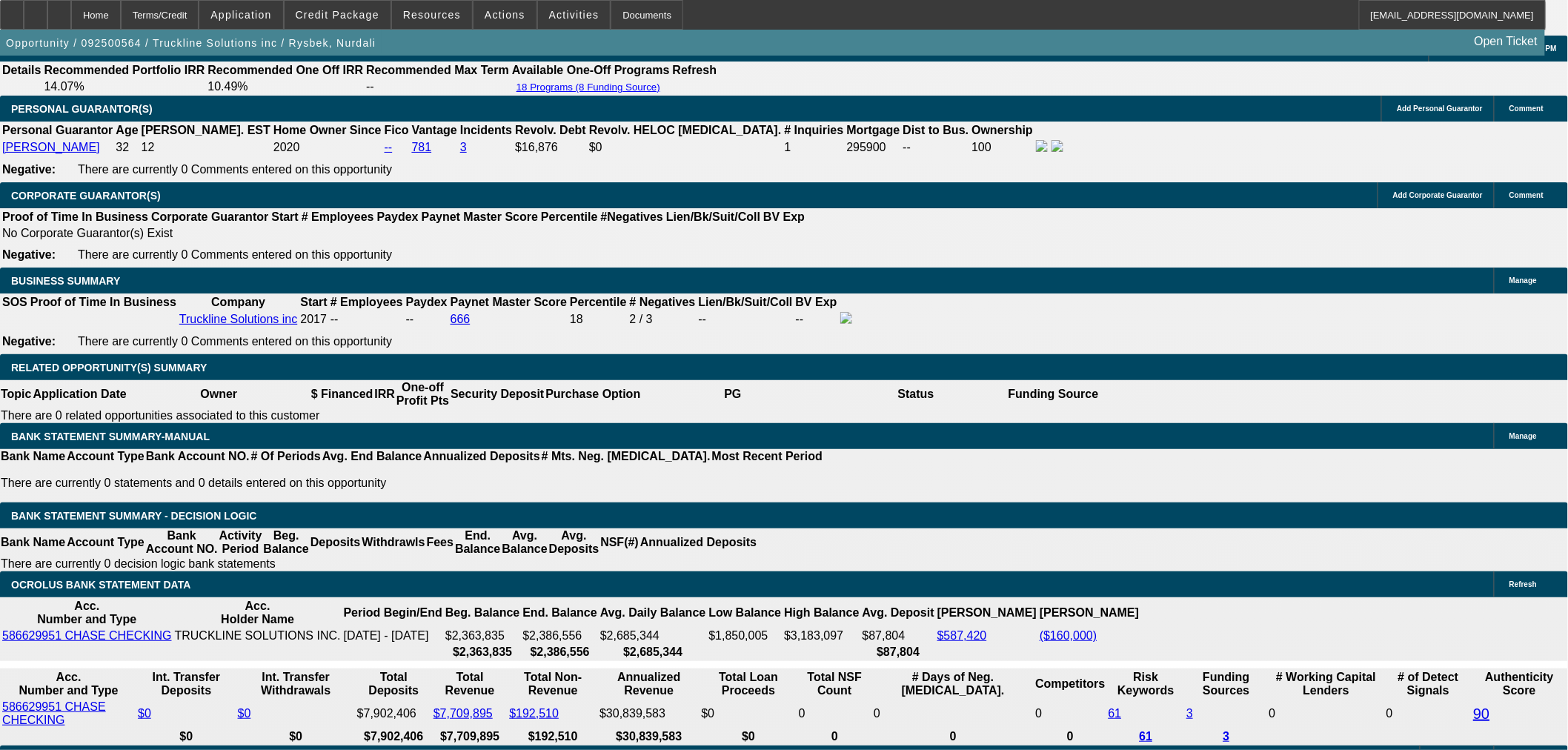
scroll to position [1988, 0]
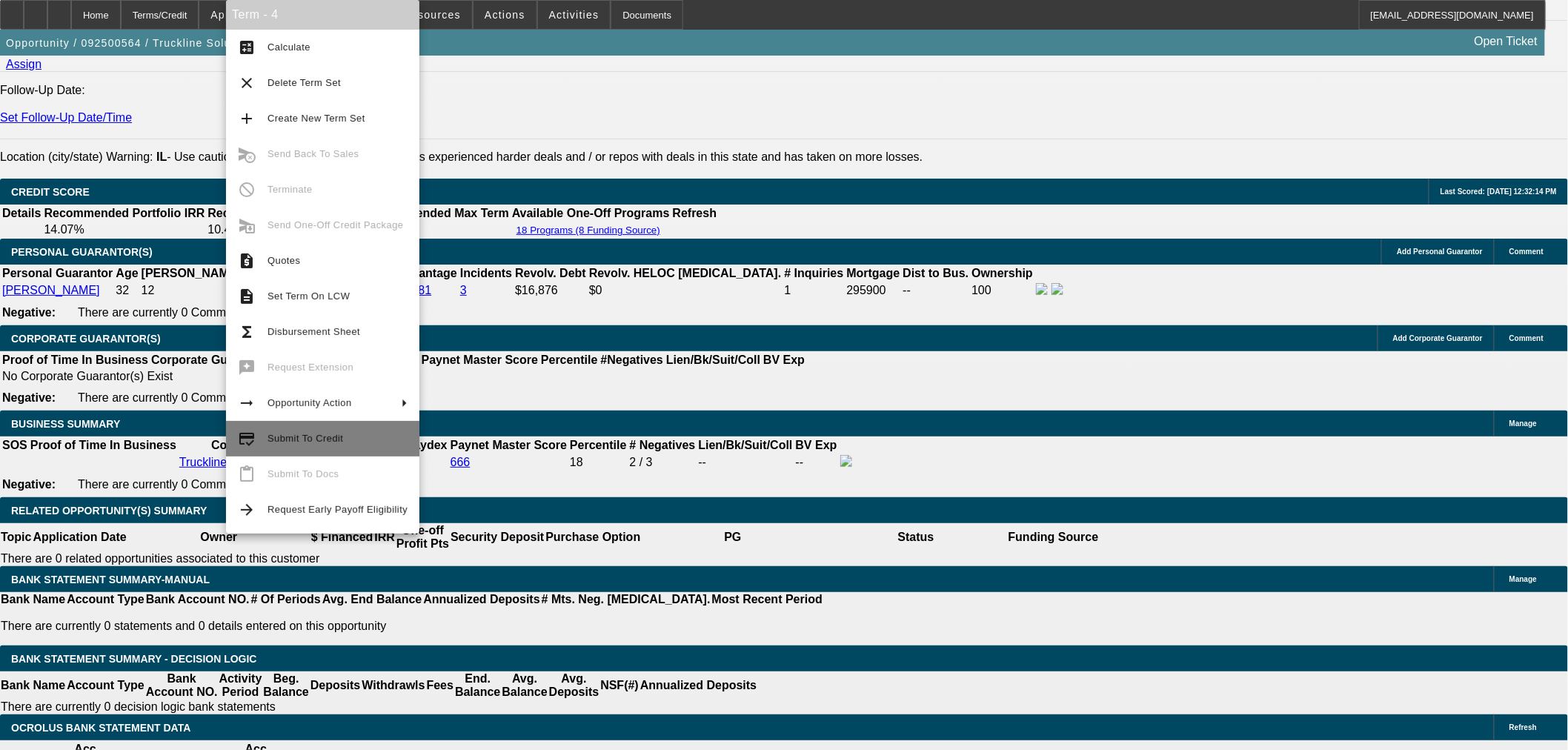
click at [280, 446] on span "Submit To Credit" at bounding box center [337, 438] width 140 height 18
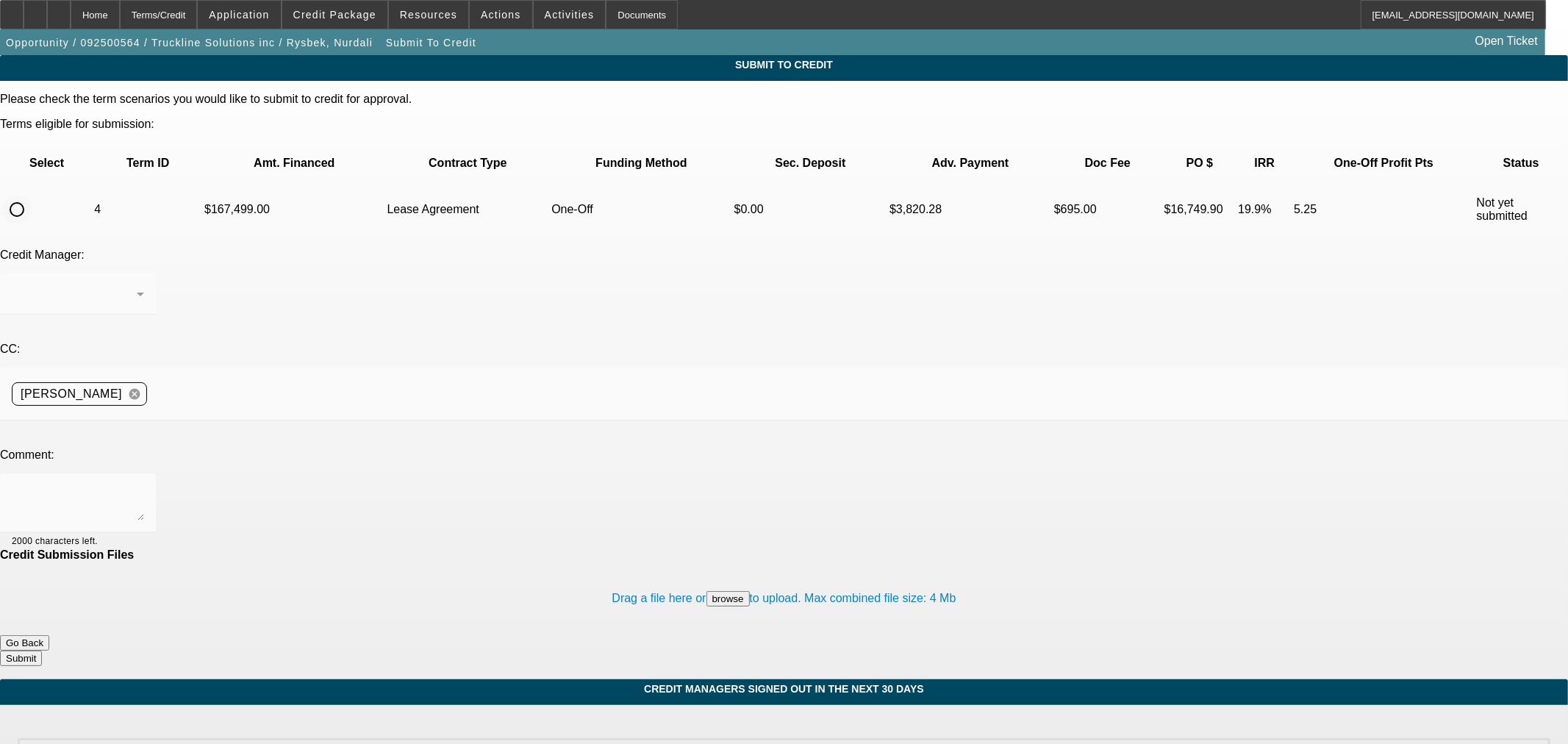
click at [31, 194] on input "radio" at bounding box center [17, 209] width 29 height 29
radio input "true"
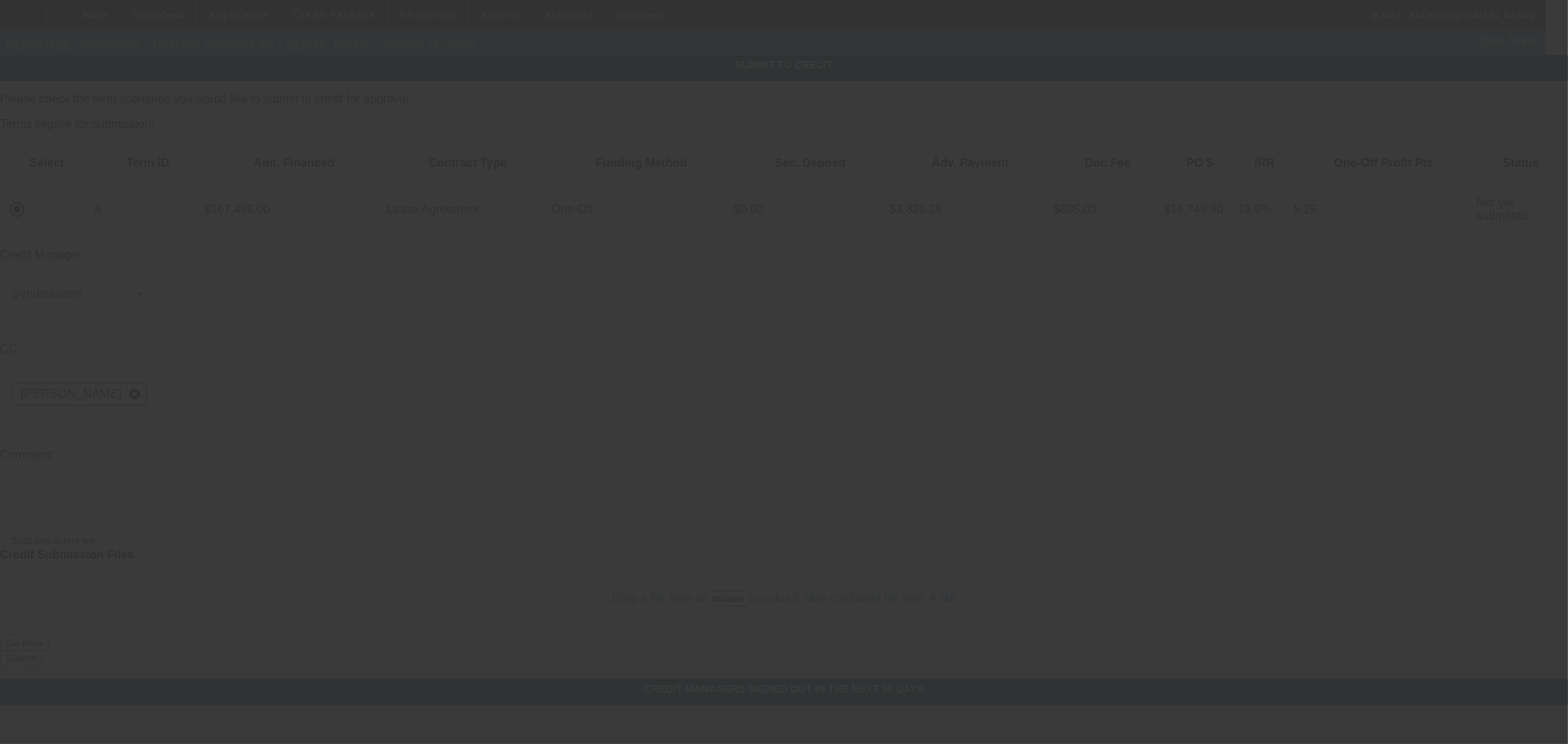
click at [144, 485] on textarea at bounding box center [78, 503] width 132 height 35
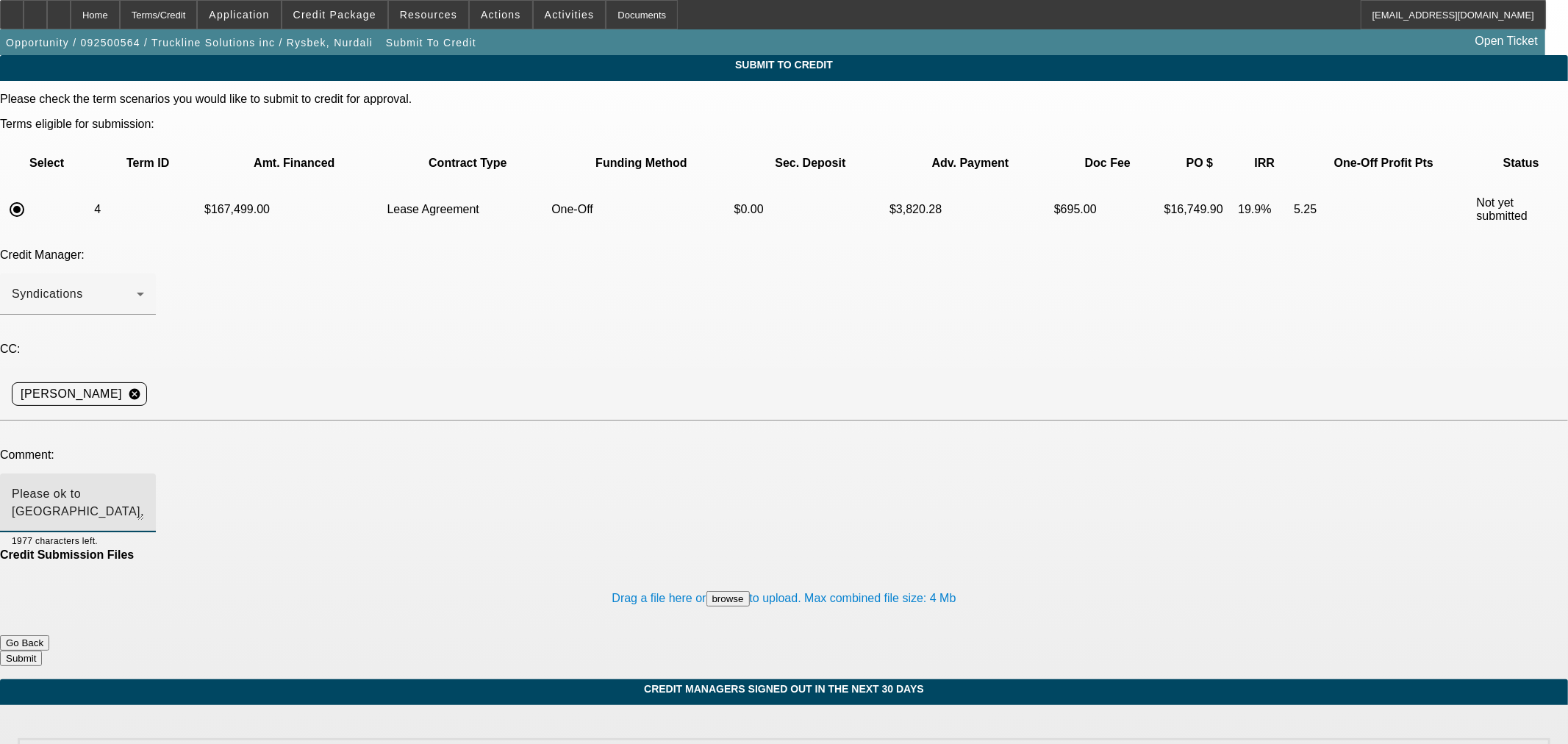
type textarea "Please ok to NM. Thanks"
click at [42, 650] on button "Submit" at bounding box center [21, 658] width 42 height 16
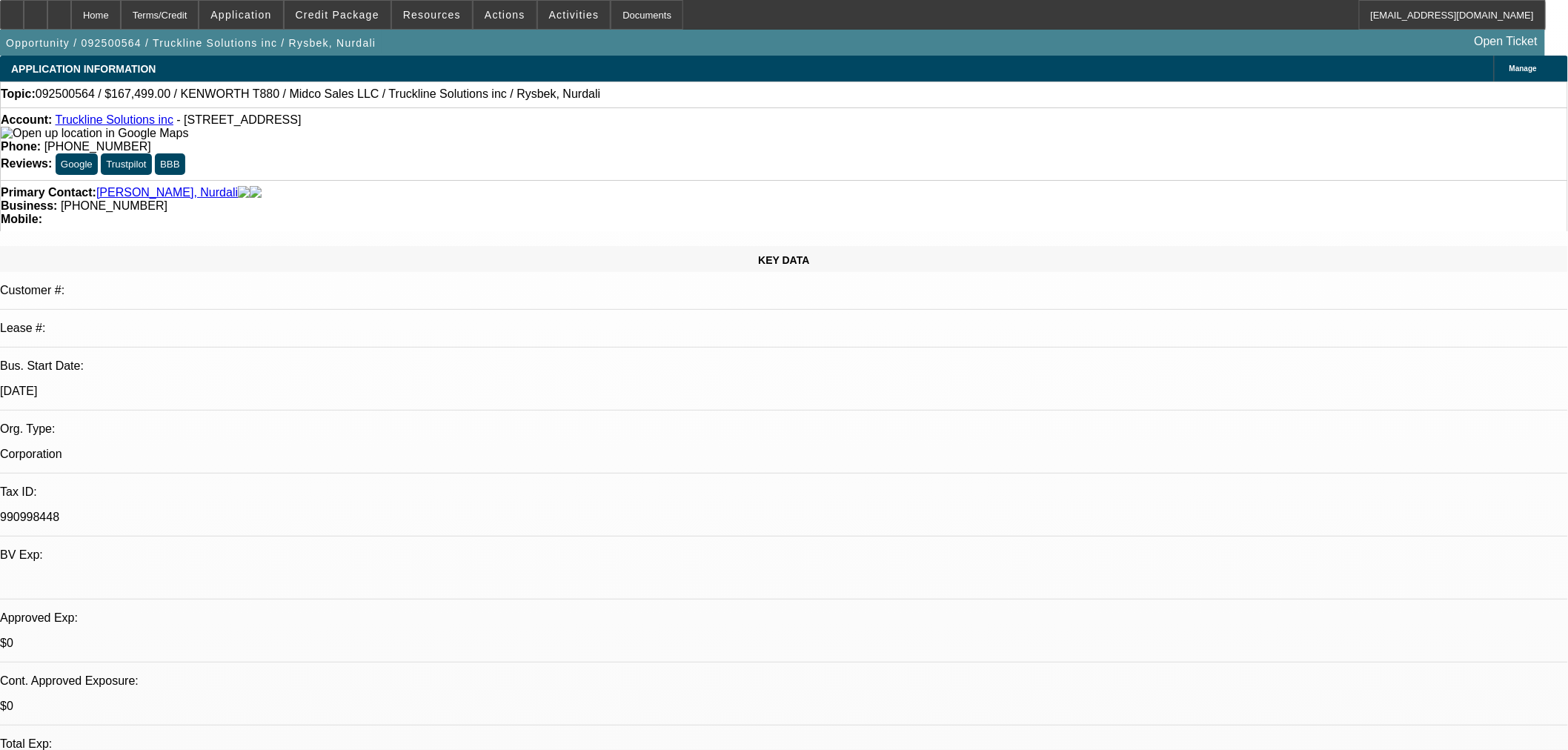
select select "0"
select select "3"
select select "0.1"
select select "4"
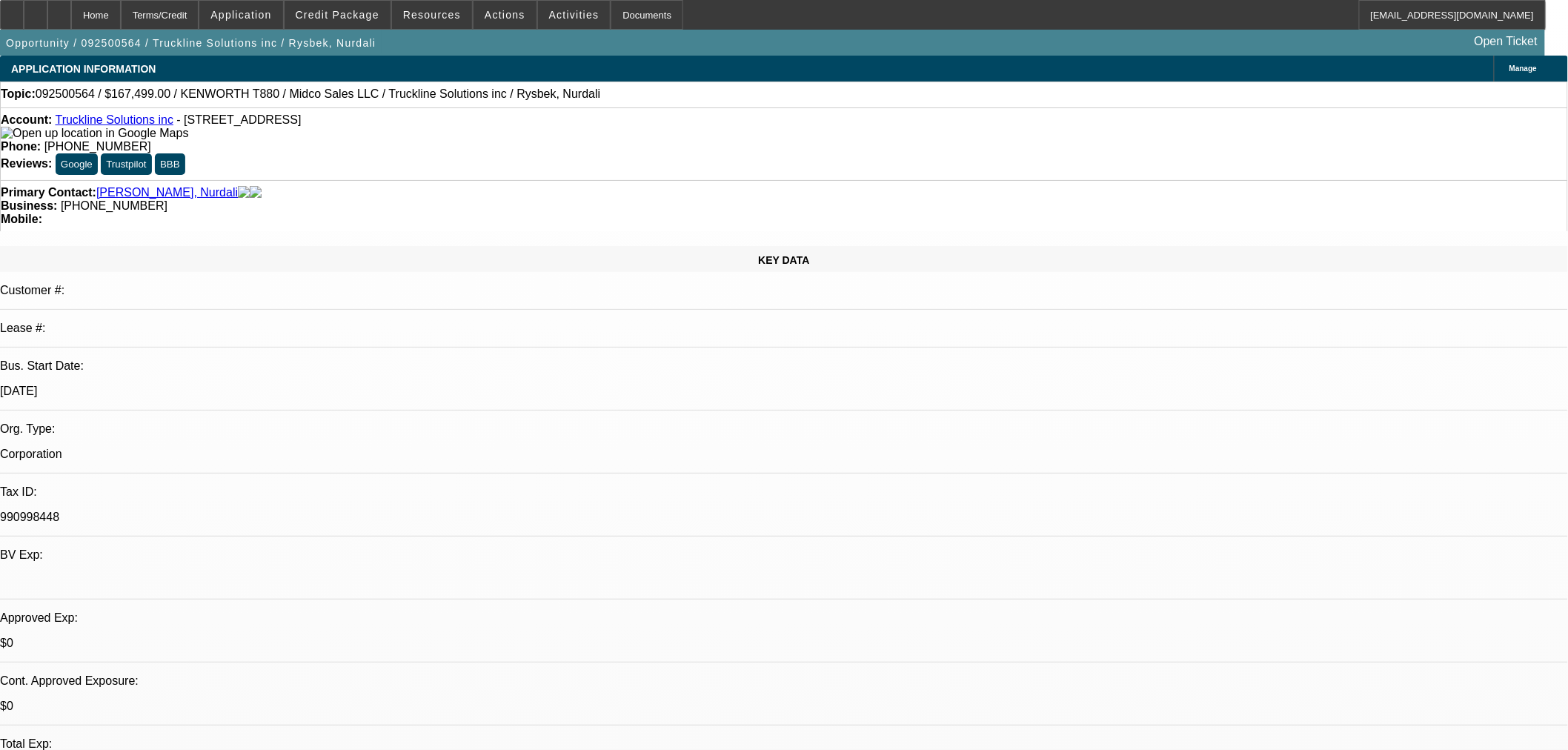
select select "0"
select select "2"
select select "0"
select select "6"
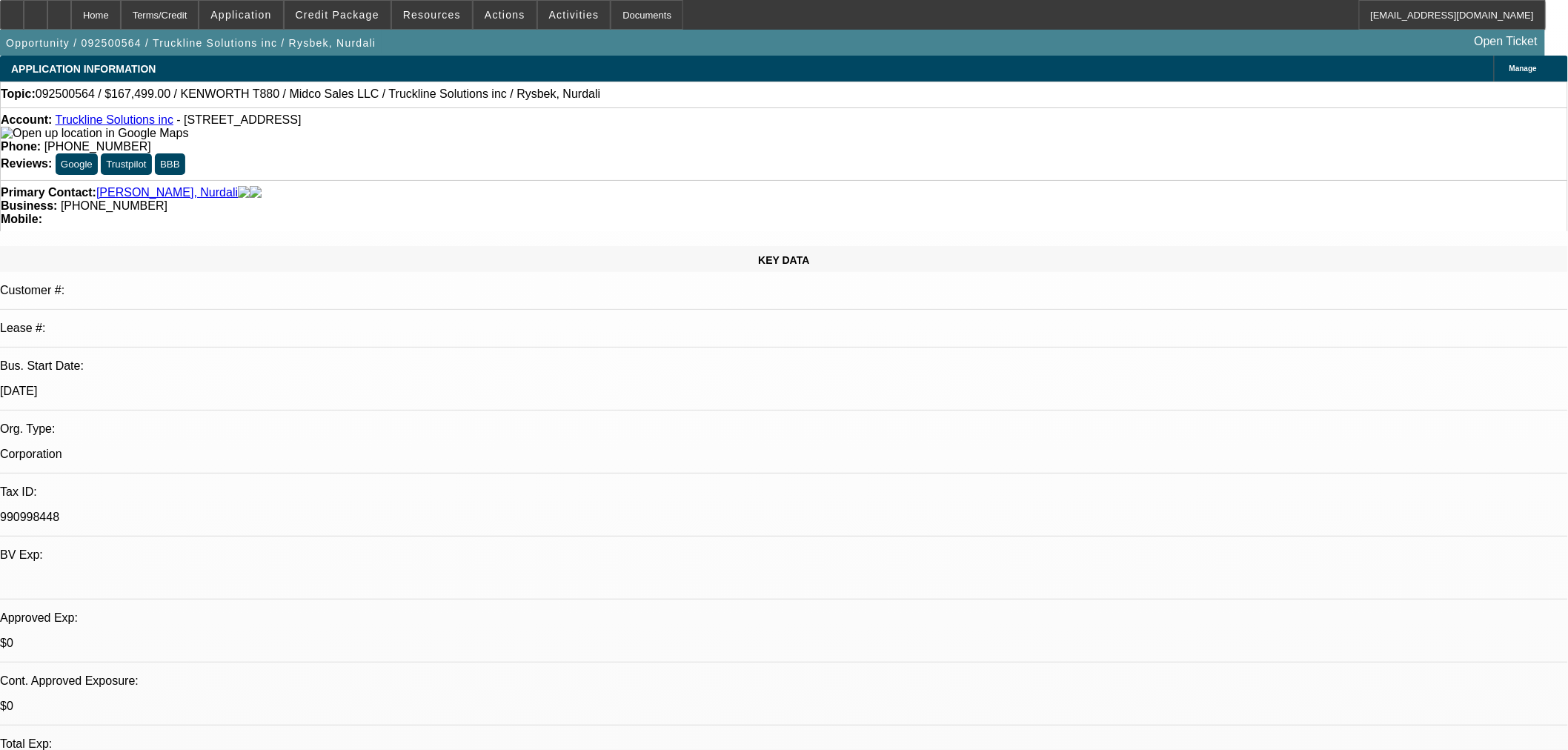
select select "0"
select select "3"
select select "0.1"
select select "4"
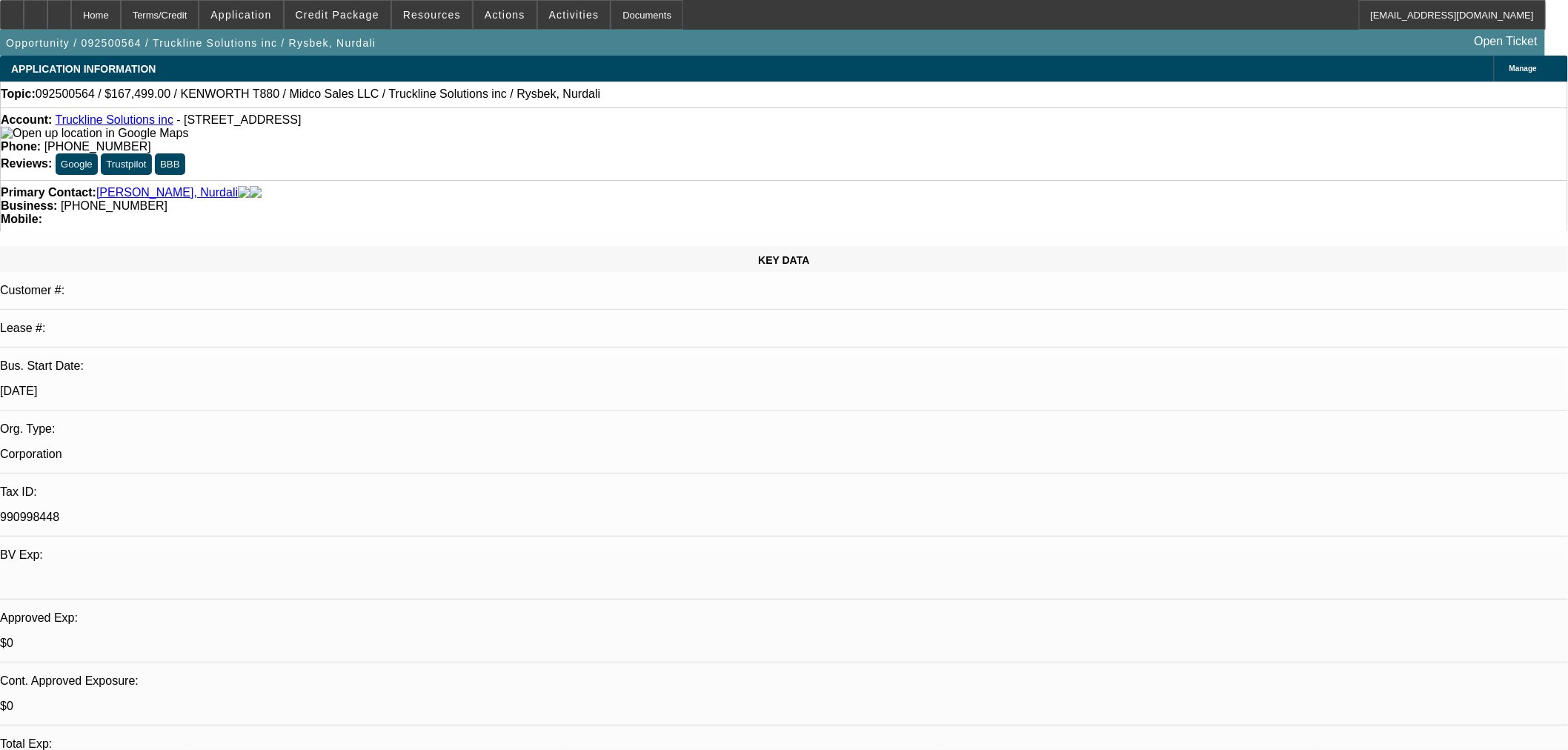
select select "0"
select select "3"
select select "0.1"
select select "4"
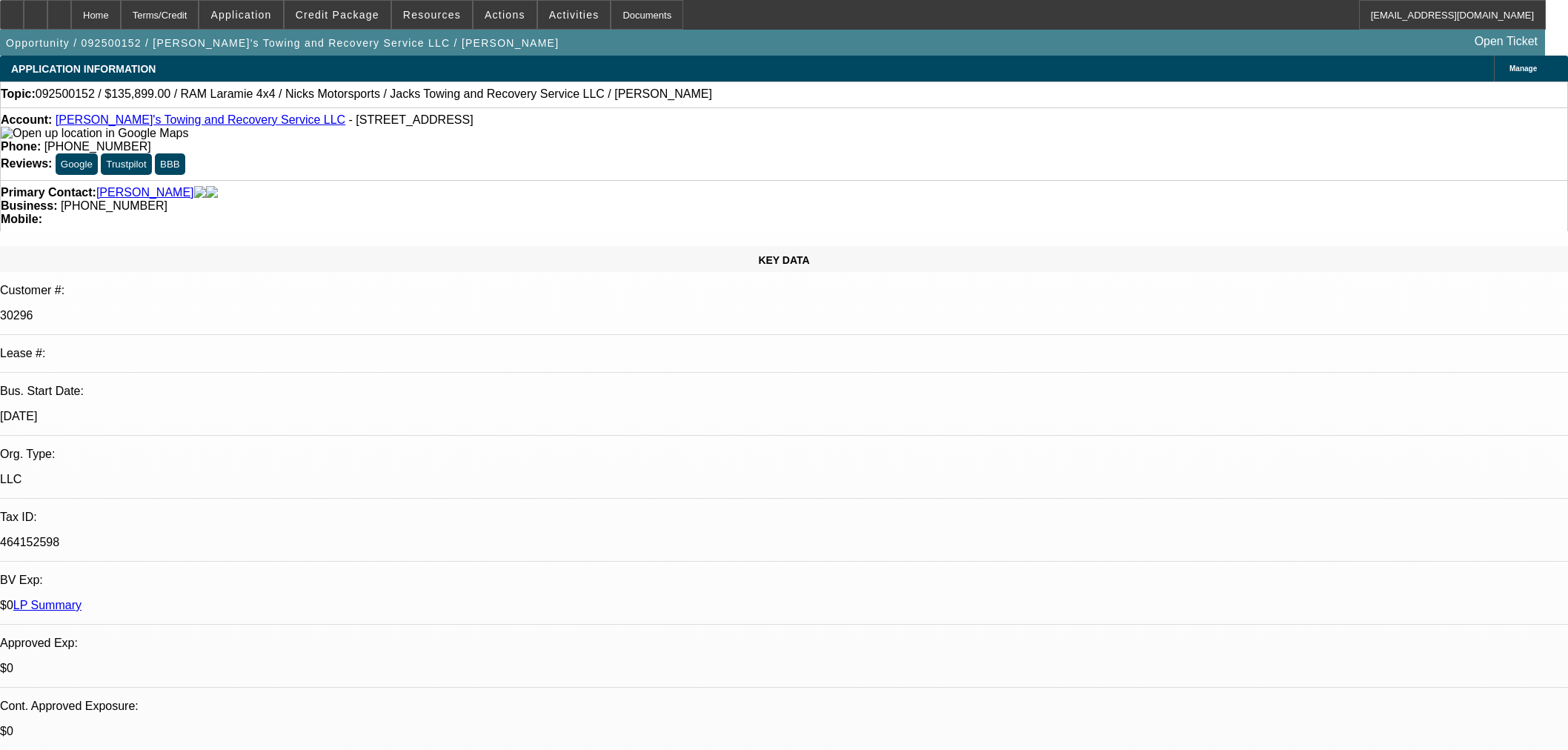
select select "0"
select select "3"
select select "0"
select select "6"
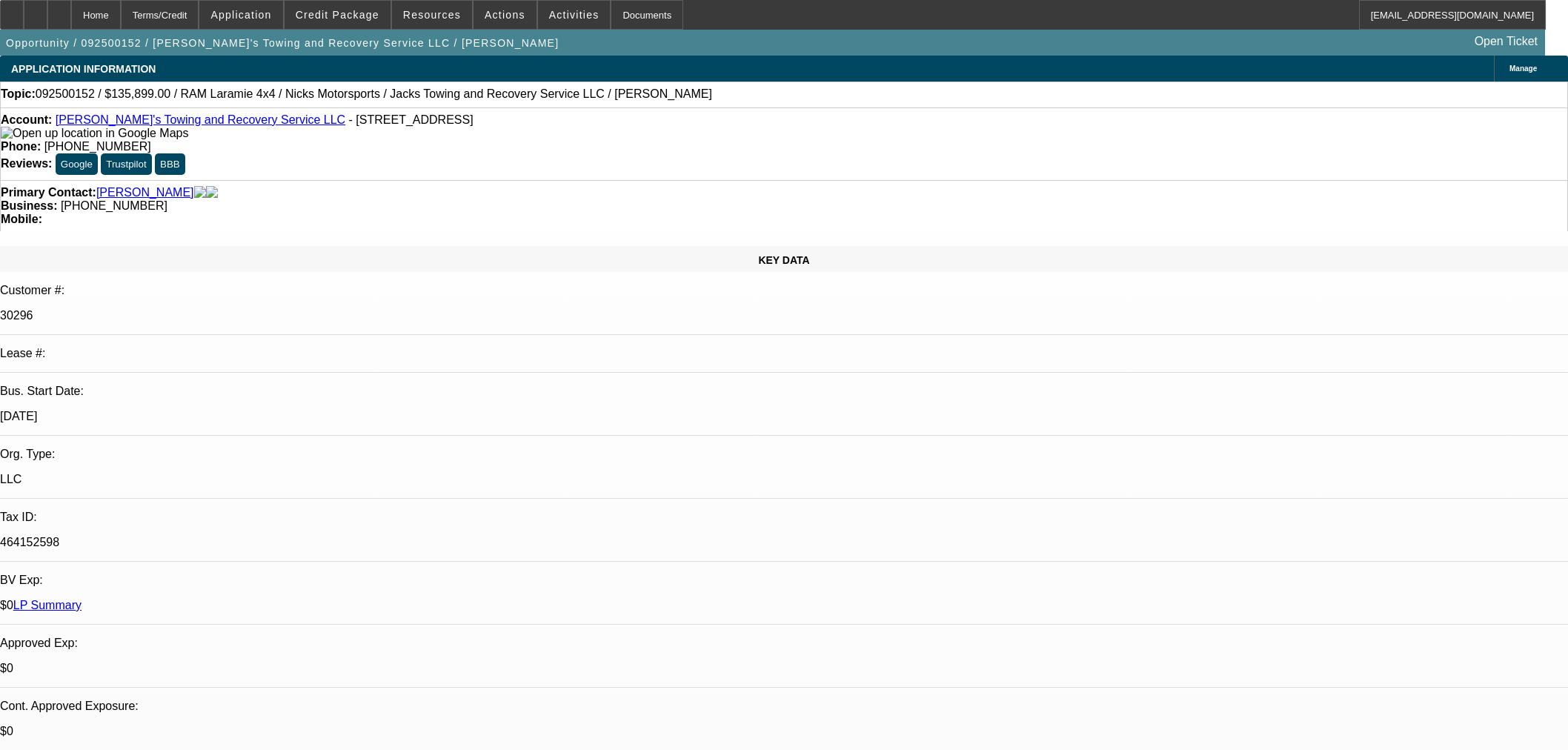
select select "0"
select select "3"
select select "0"
select select "6"
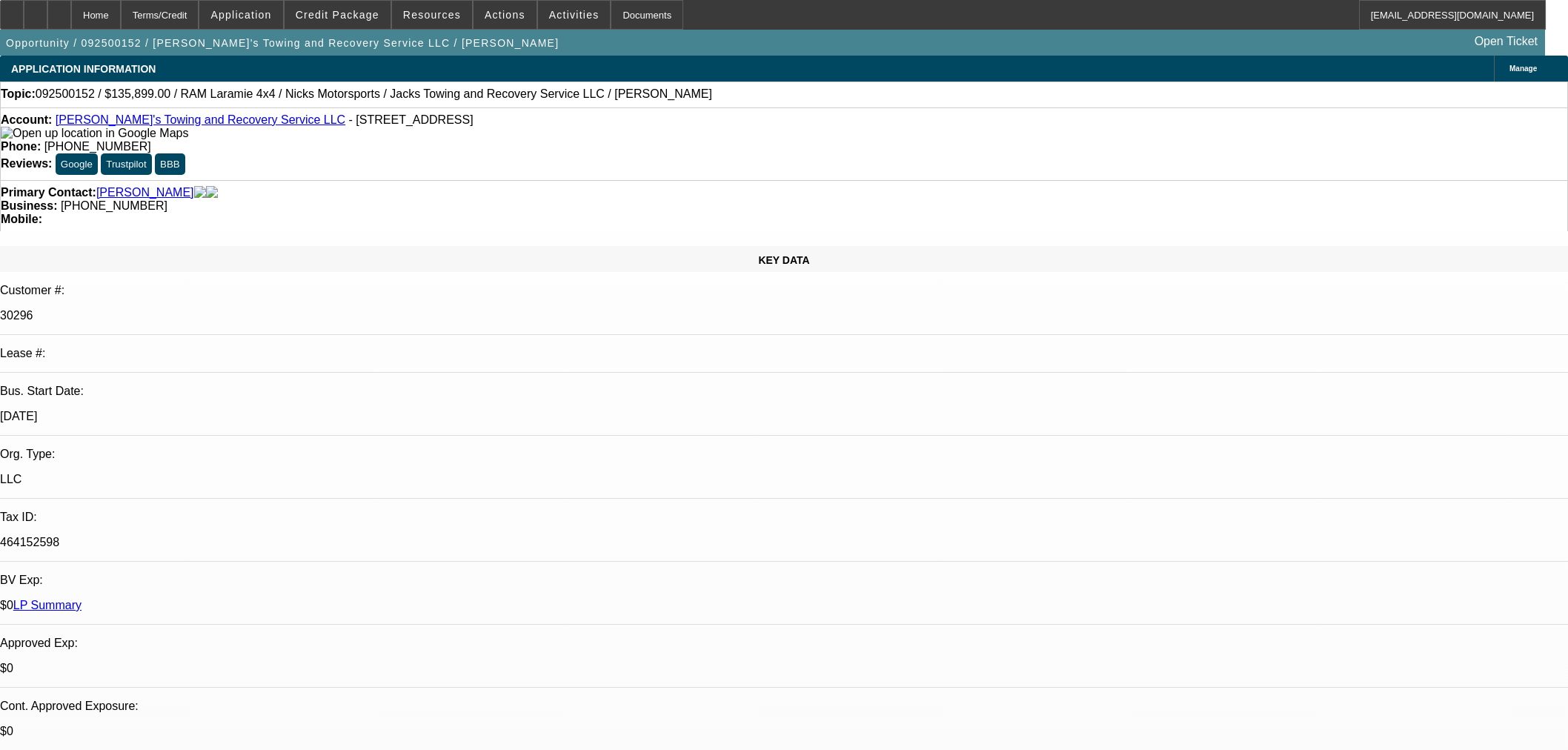
select select "0"
select select "3"
select select "0"
select select "6"
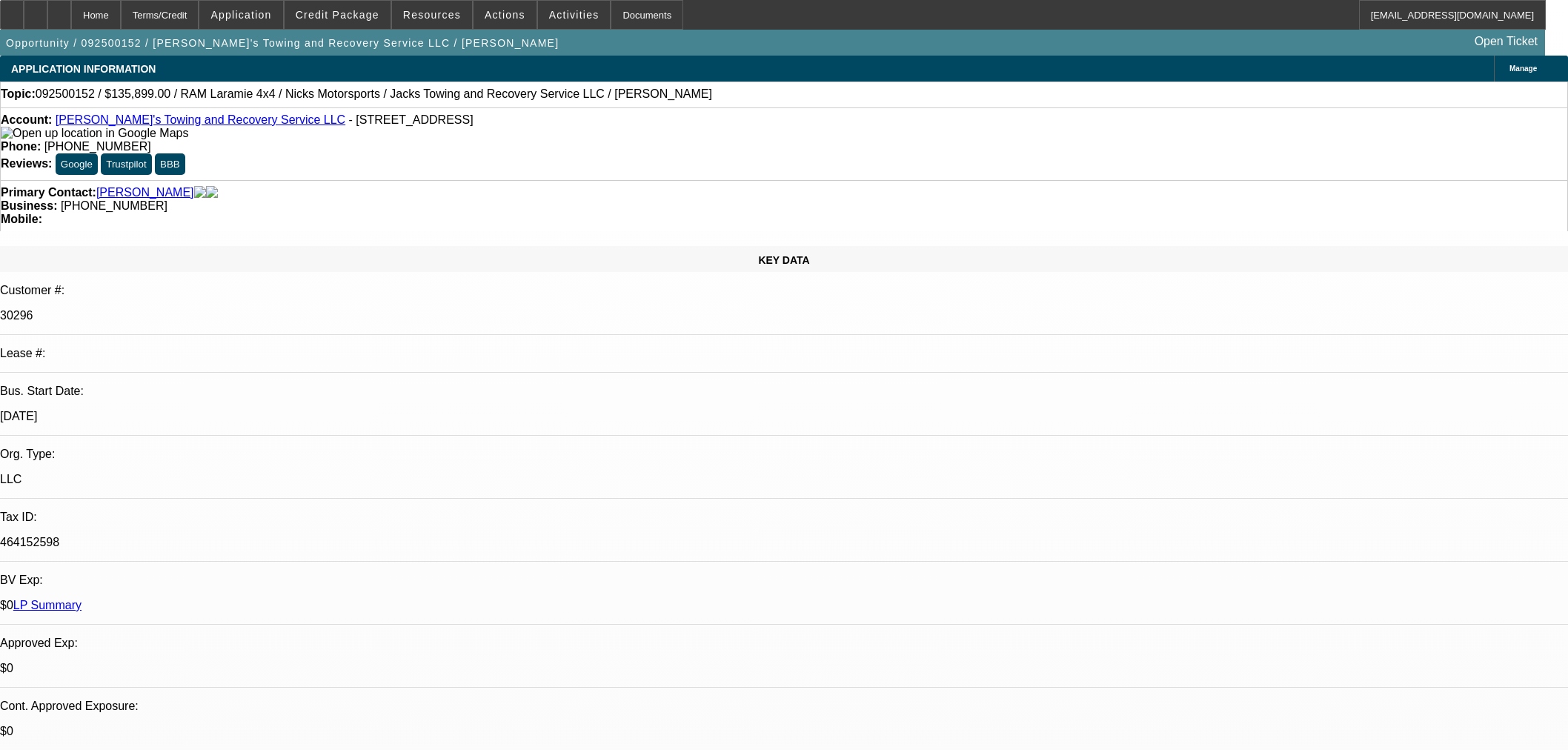
select select "0"
select select "3"
select select "0"
select select "6"
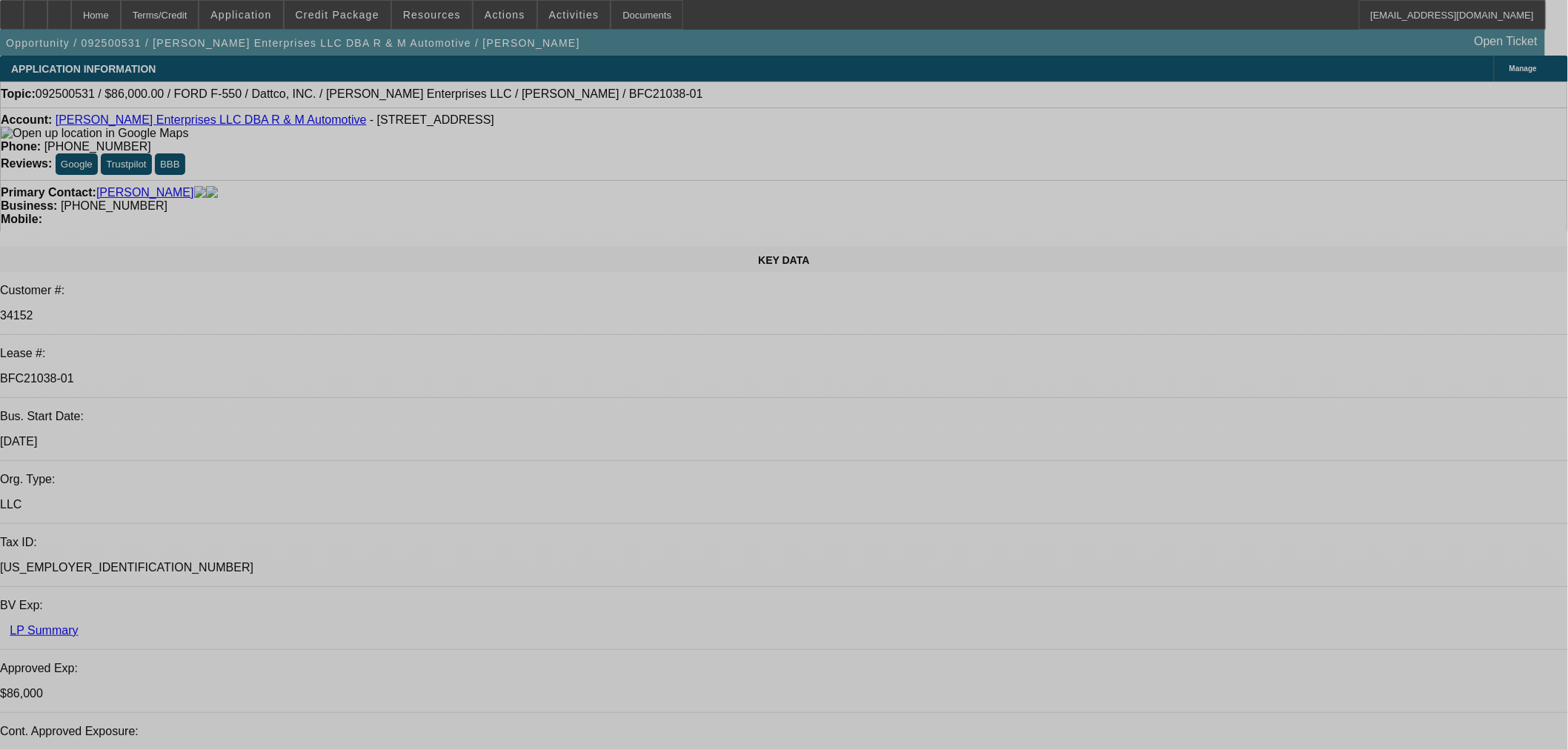
select select "0"
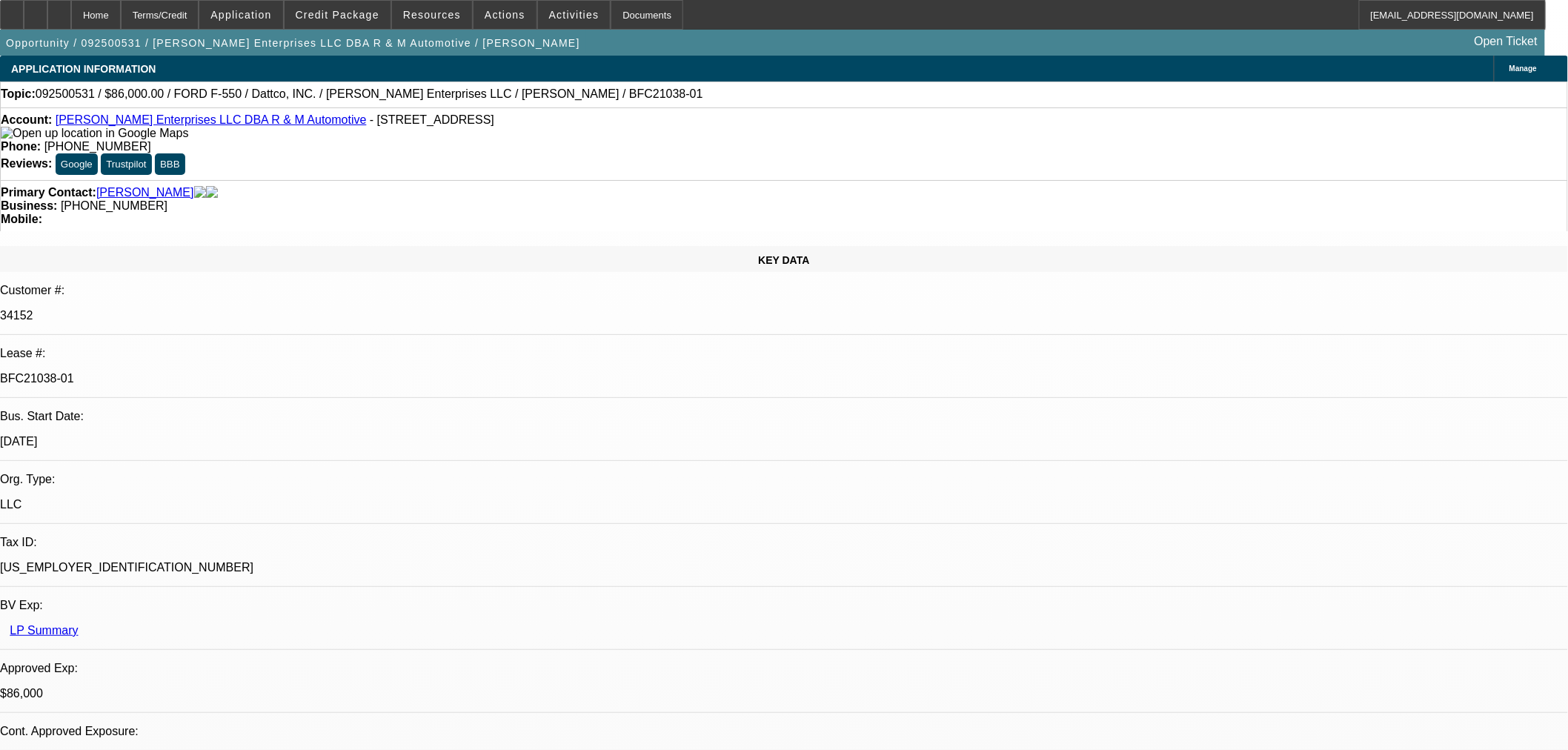
select select "2"
select select "0"
select select "6"
select select "0"
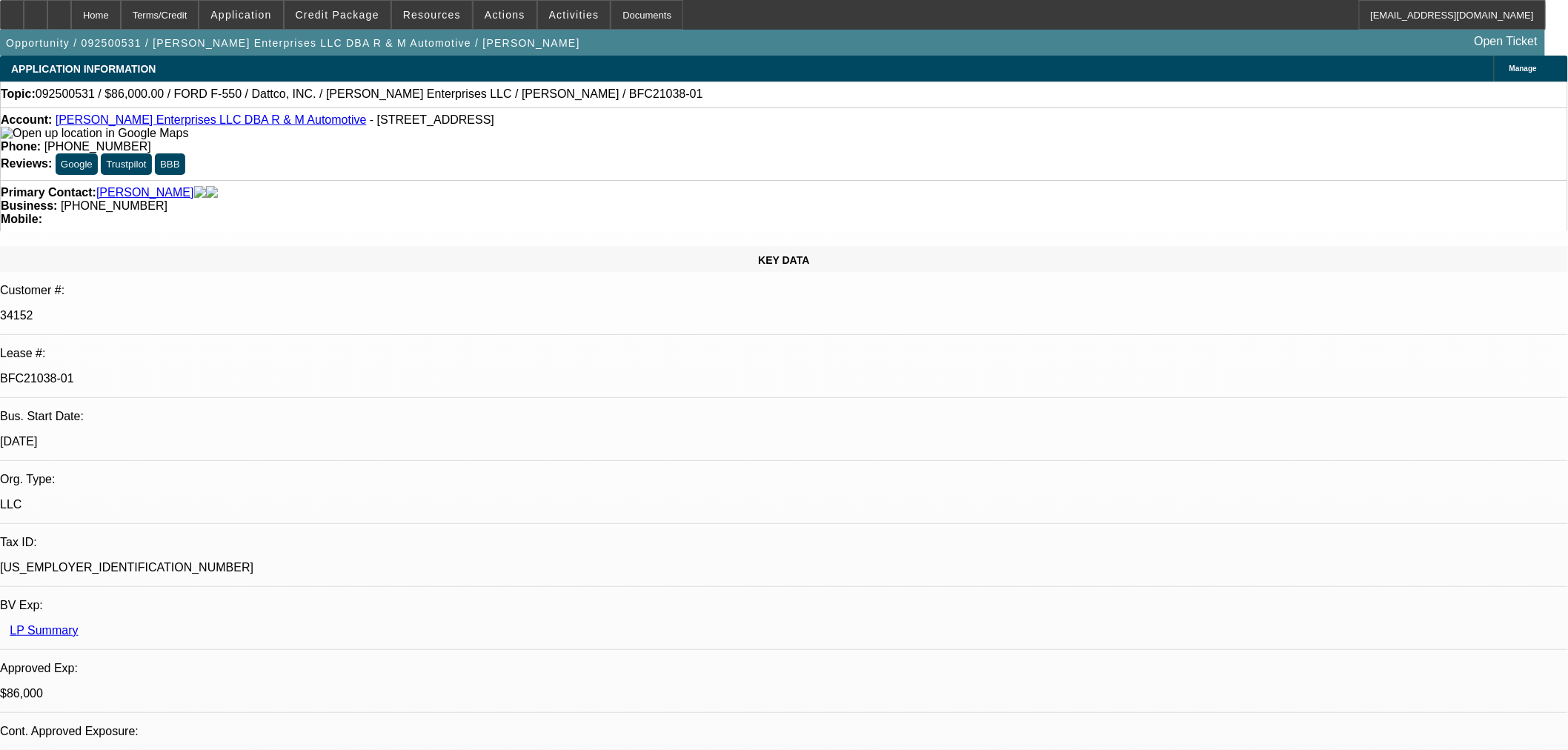
select select "2"
select select "0"
select select "6"
select select "0"
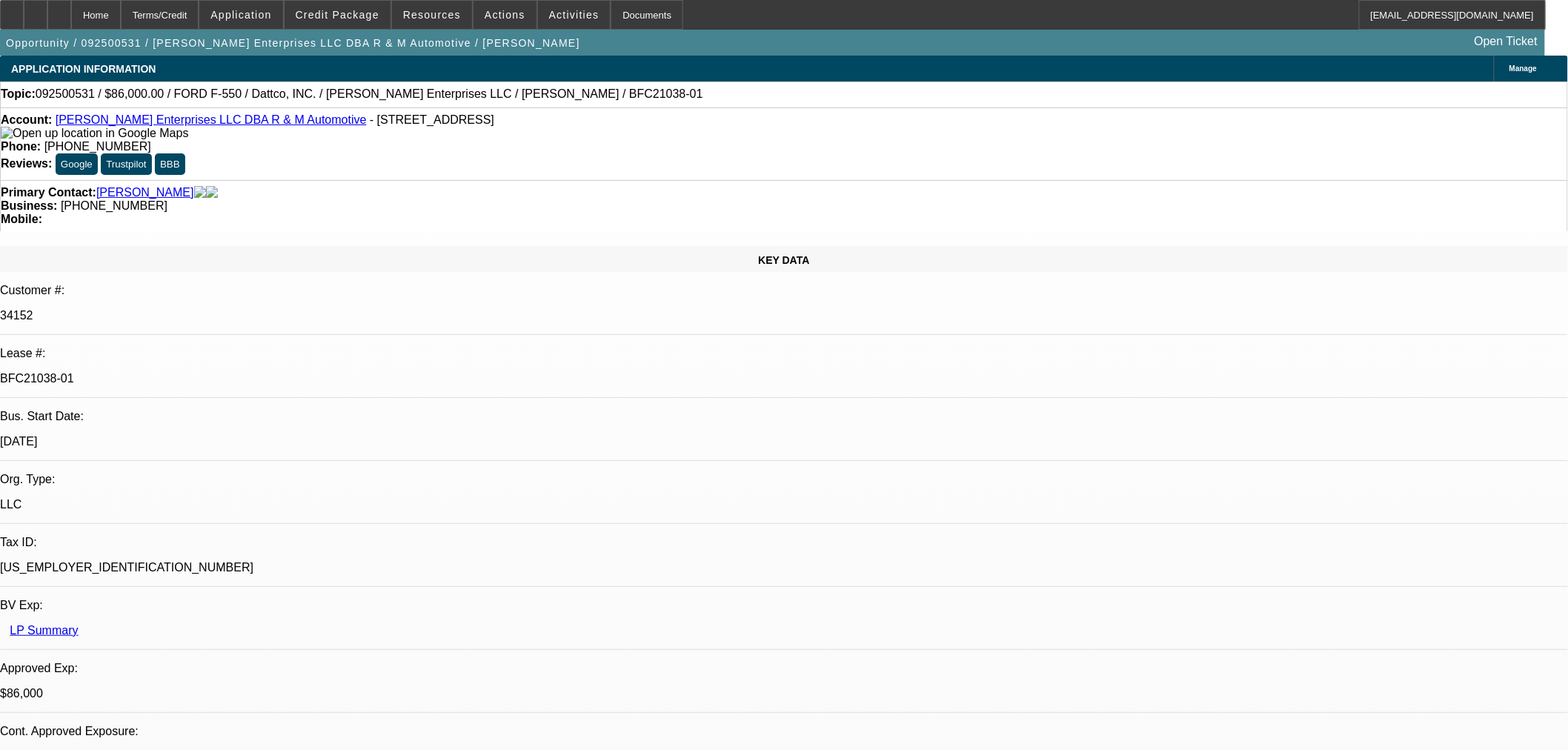
select select "2"
select select "0"
select select "6"
select select "0.15"
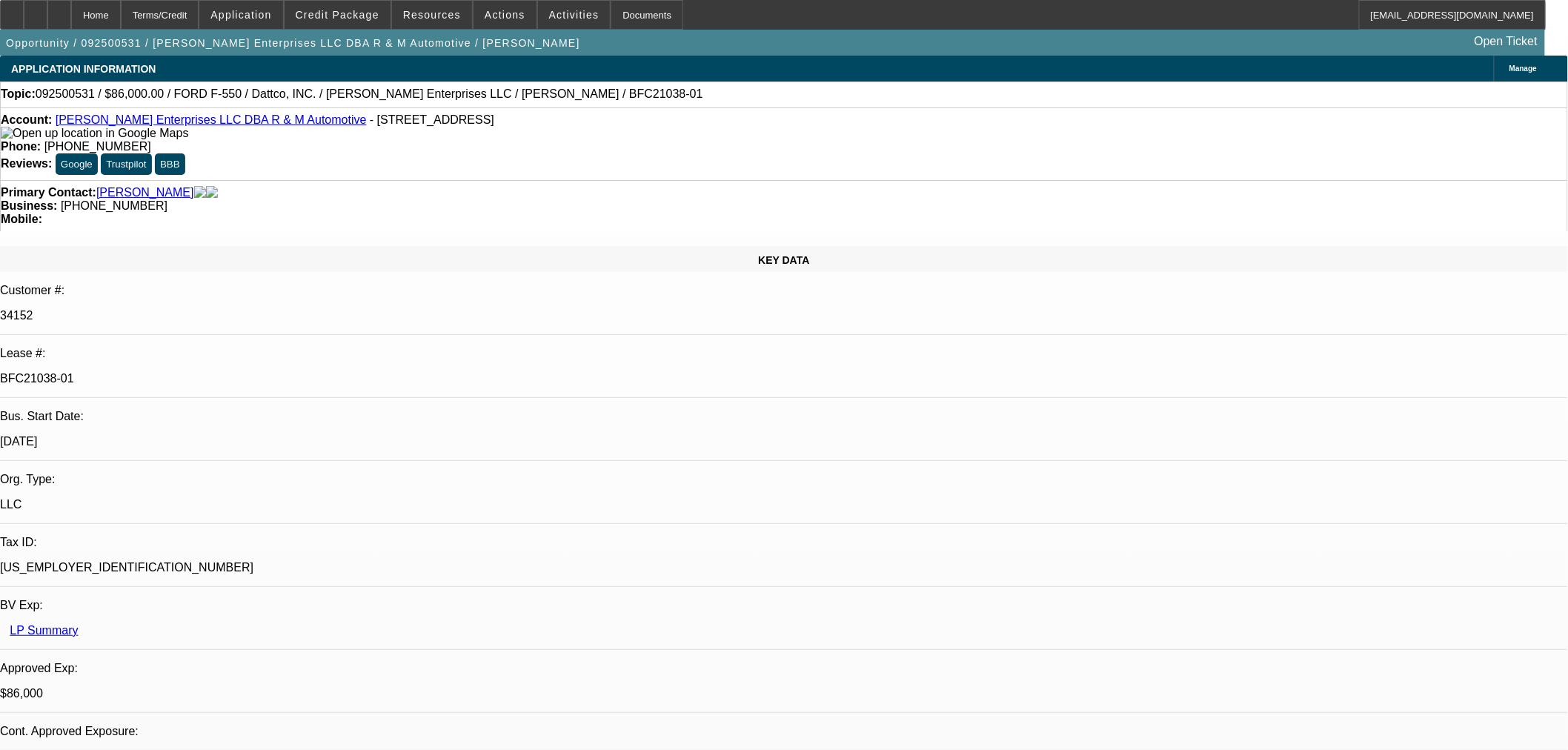
select select "2"
select select "0"
select select "6"
click at [379, 13] on span "Credit Package" at bounding box center [338, 15] width 84 height 12
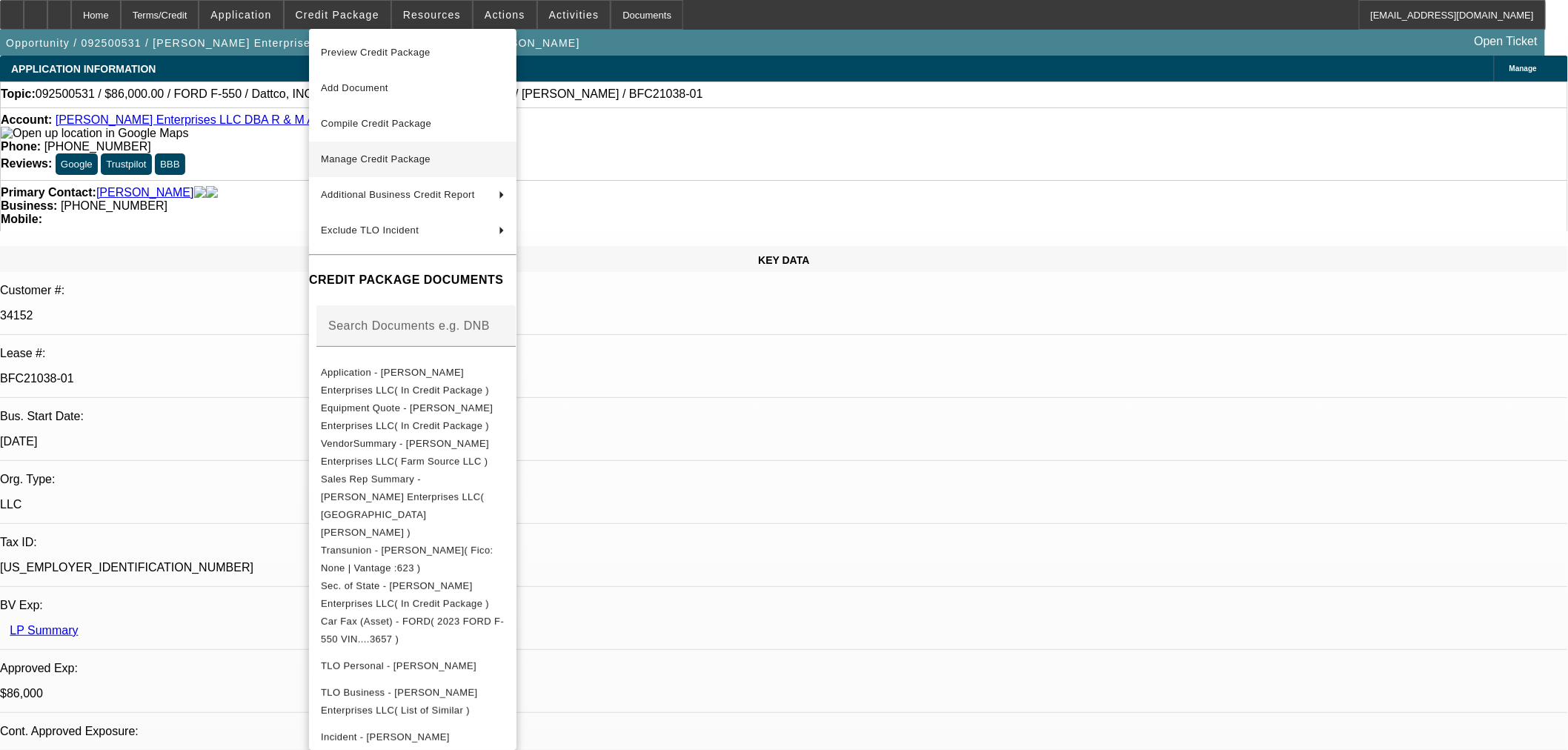
click at [410, 166] on span "Manage Credit Package" at bounding box center [413, 159] width 184 height 18
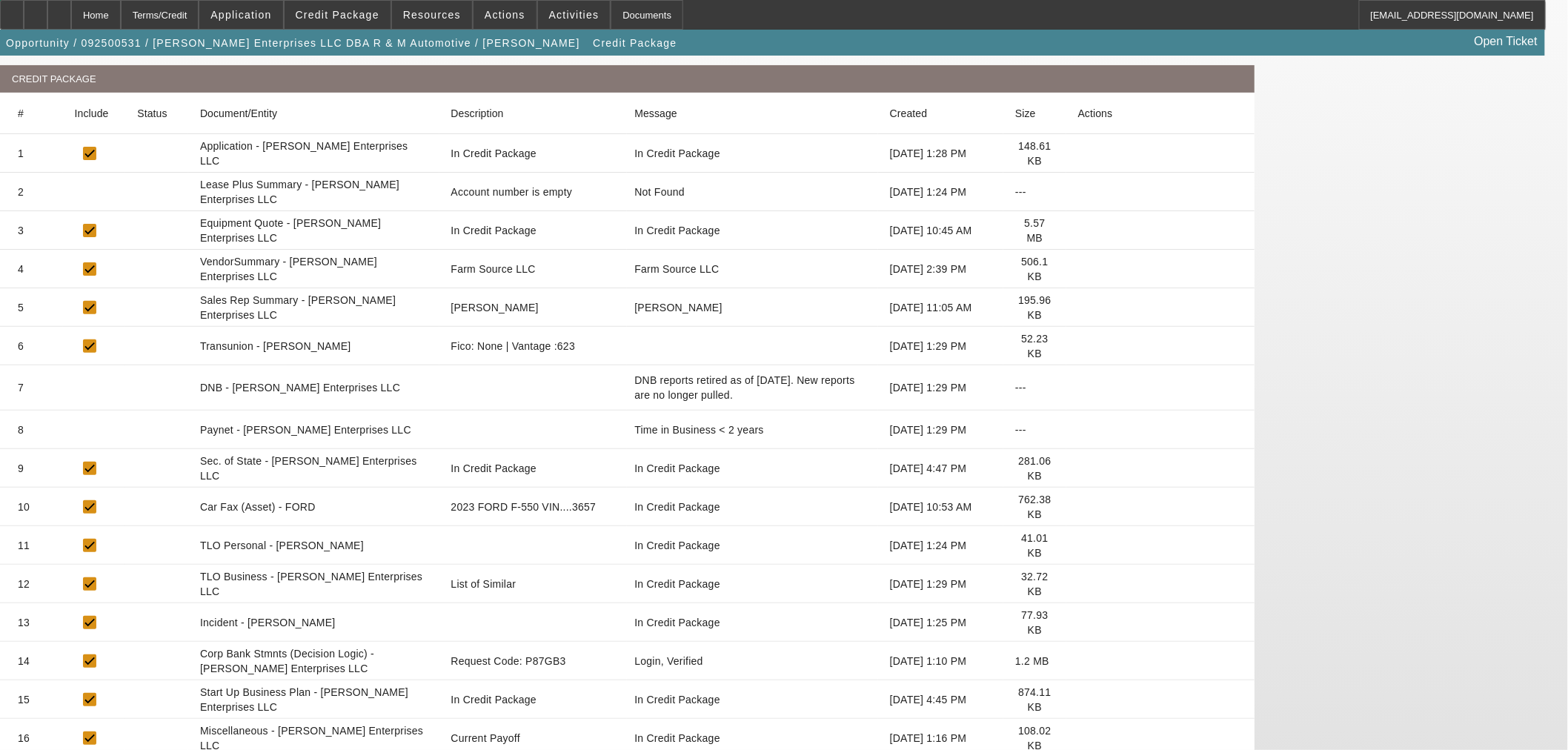
scroll to position [318, 0]
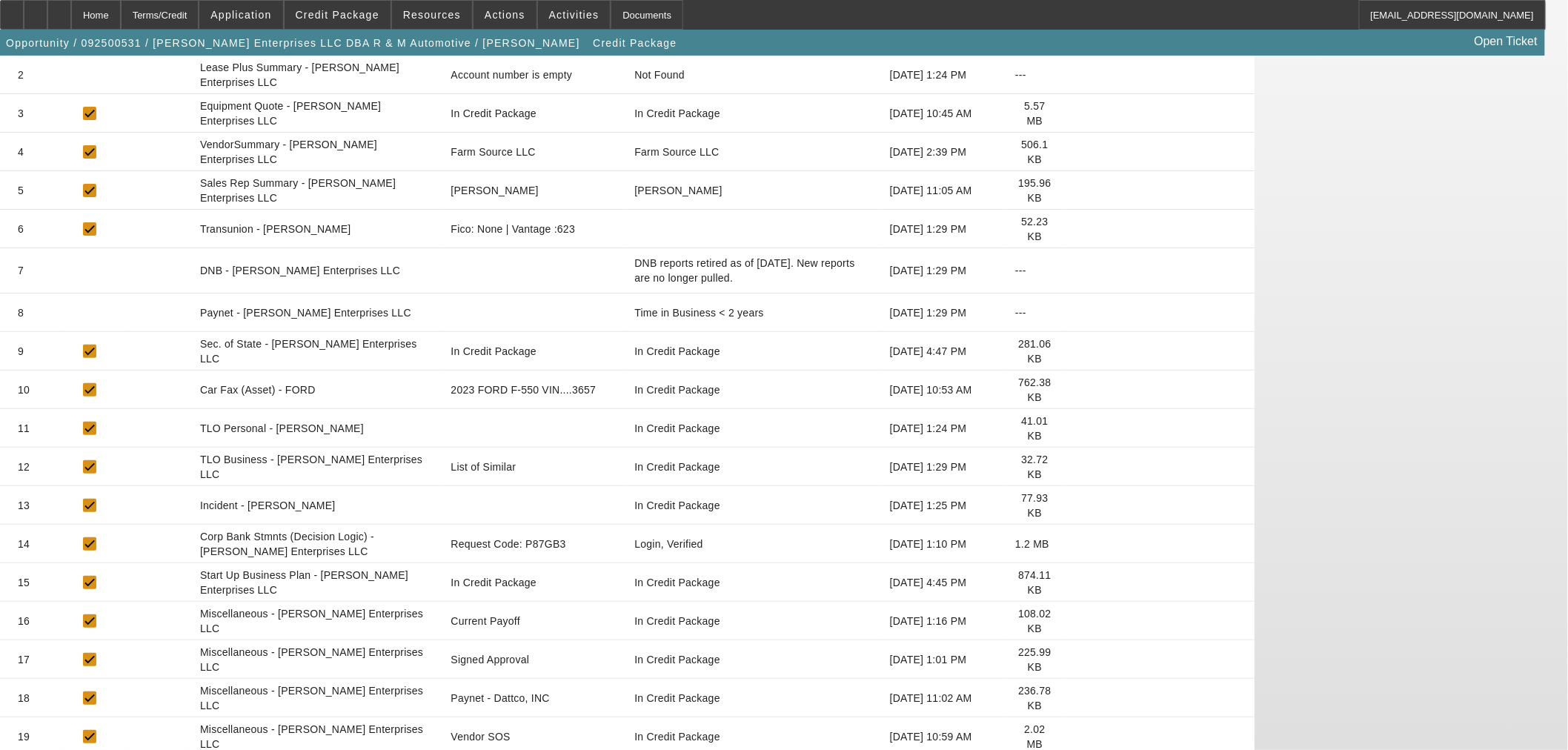
click at [1079, 621] on icon at bounding box center [1079, 621] width 0 height 0
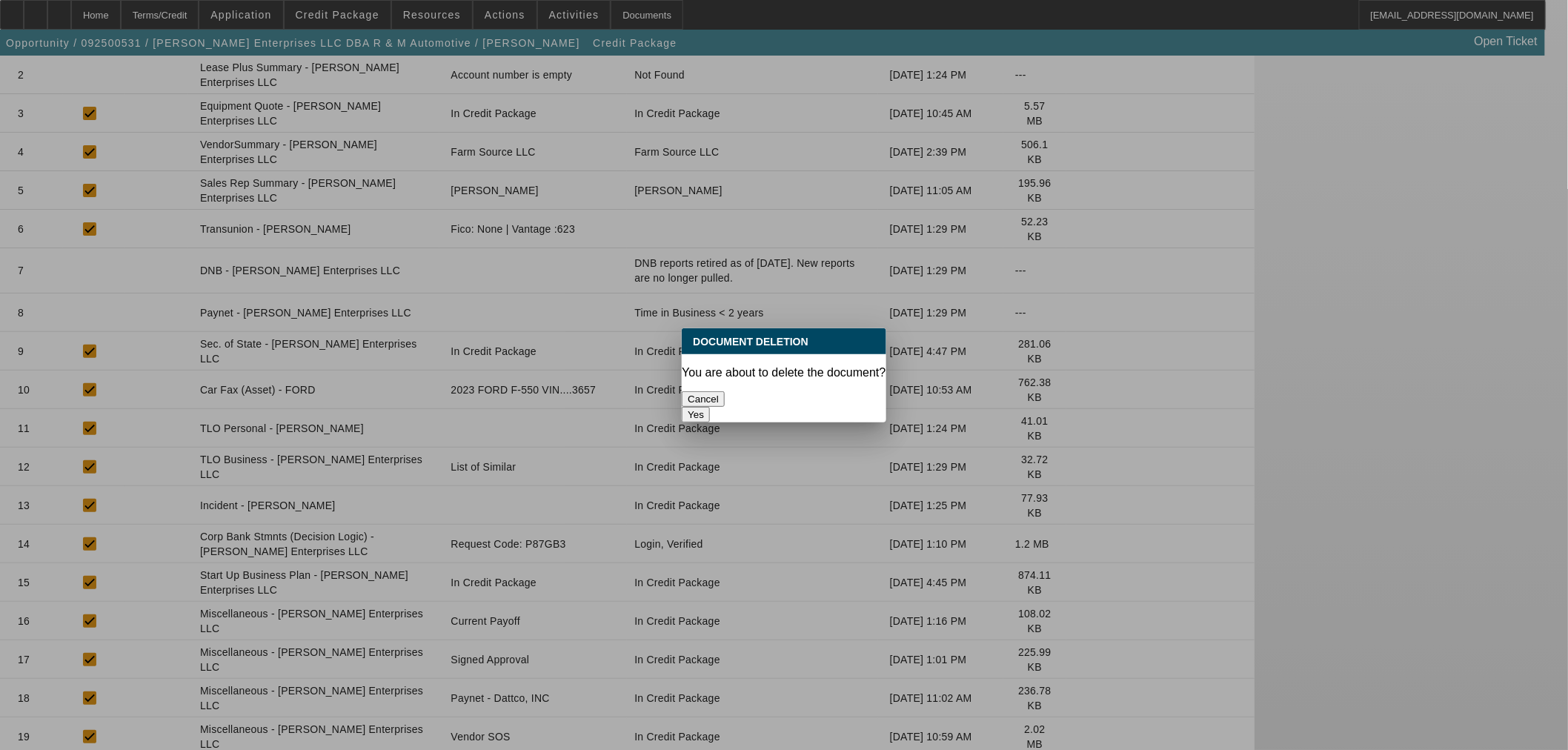
click at [710, 407] on button "Yes" at bounding box center [696, 414] width 28 height 16
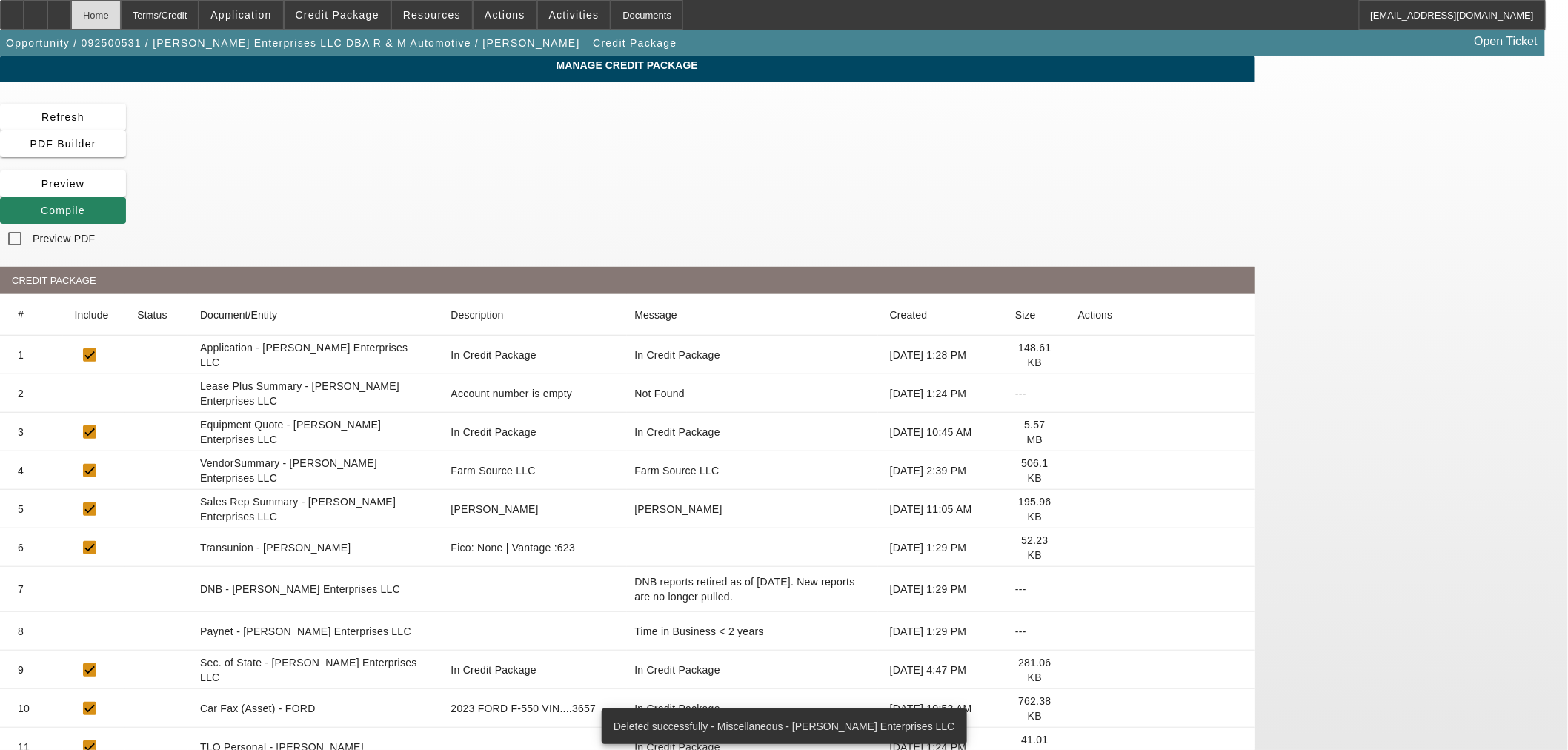
click at [121, 19] on div "Home" at bounding box center [96, 15] width 50 height 30
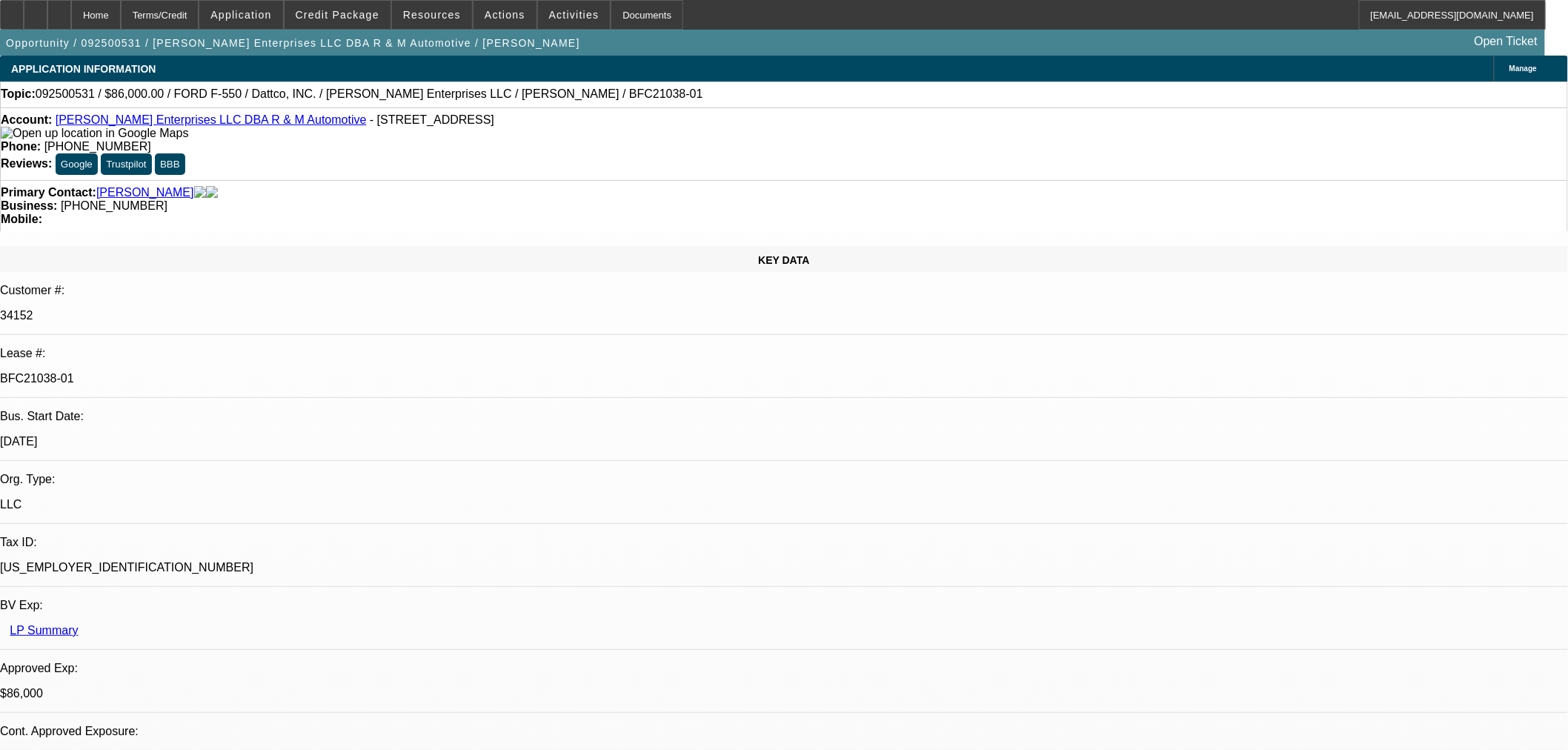
select select "0"
select select "2"
select select "0"
select select "6"
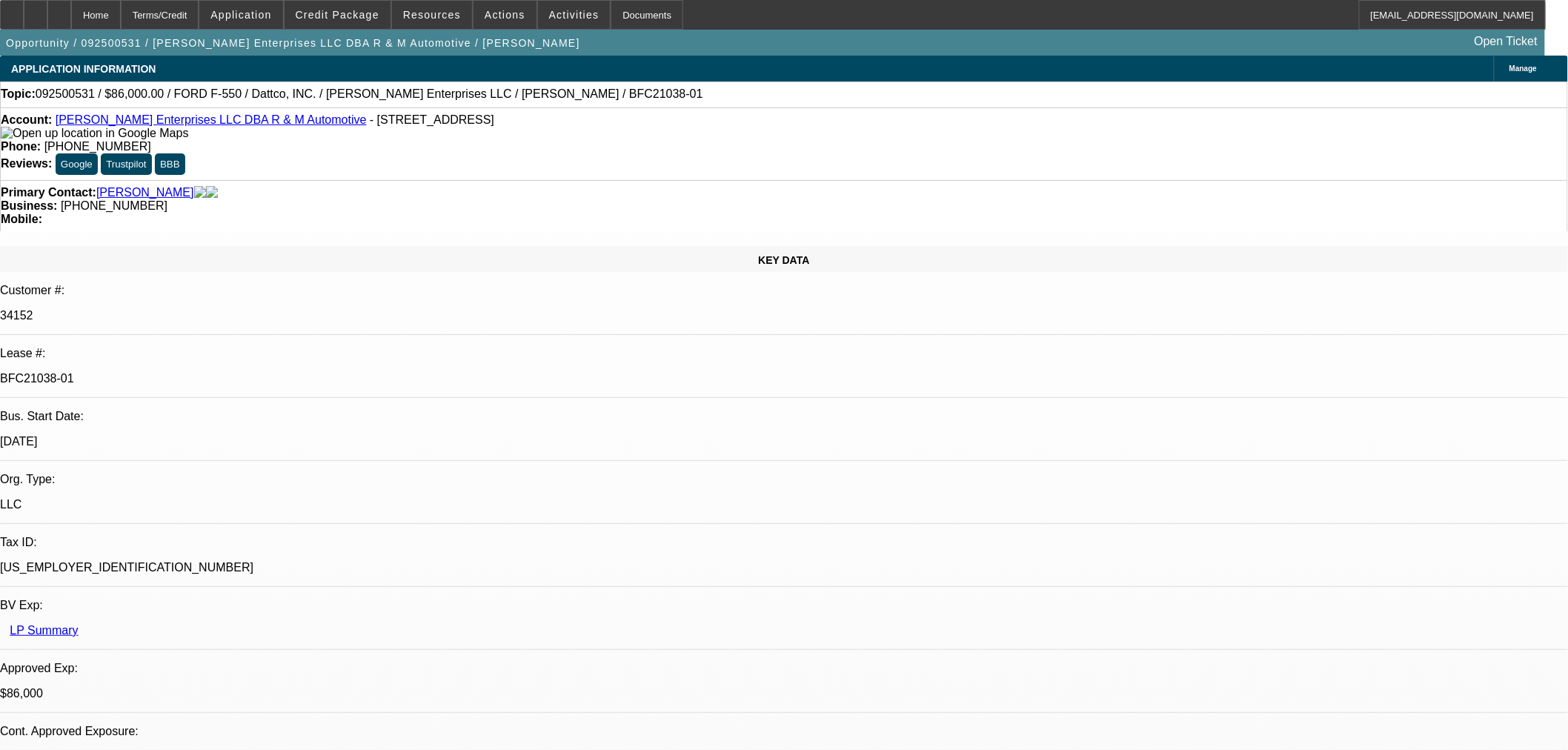
select select "0"
select select "2"
select select "0"
select select "6"
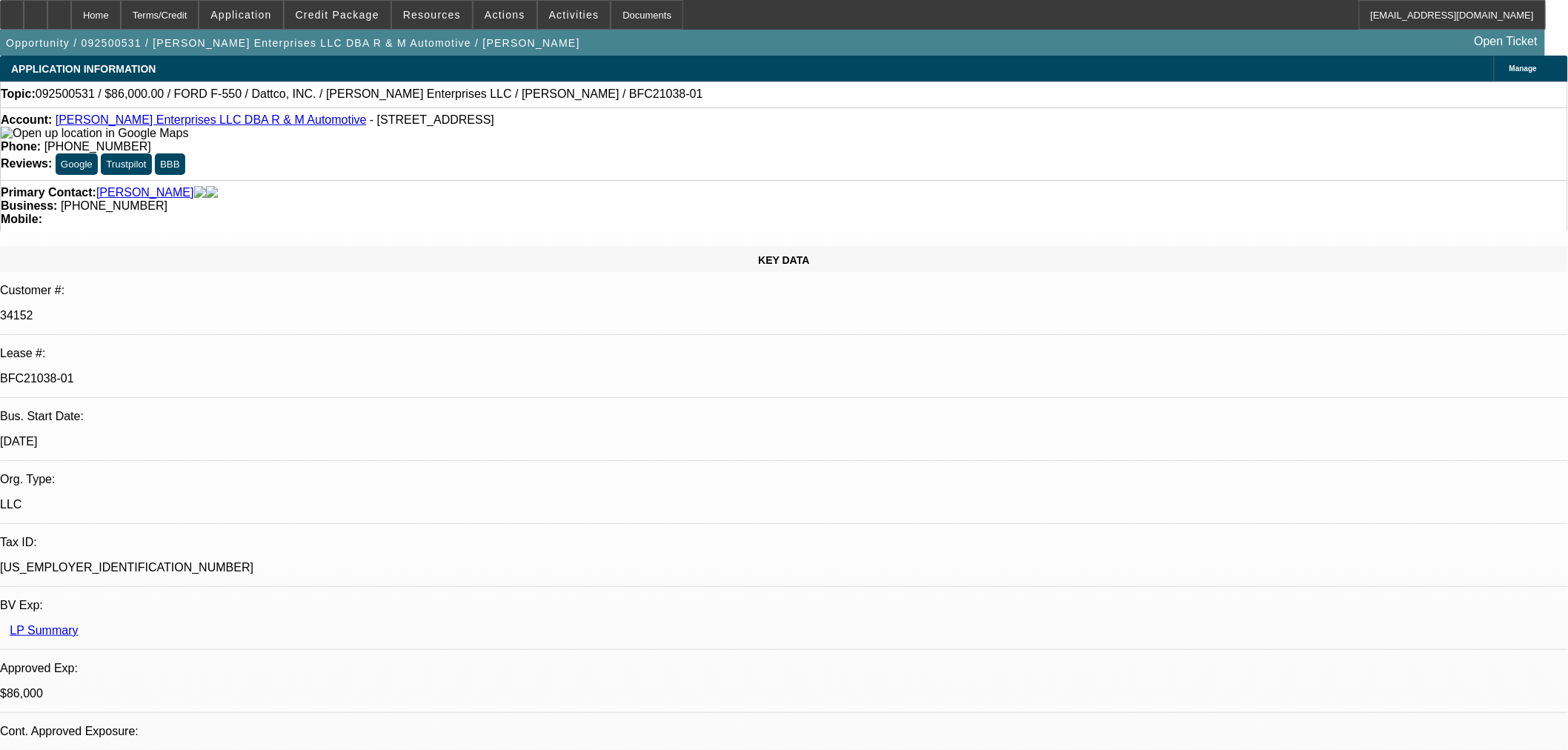
select select "0"
select select "2"
select select "0"
select select "6"
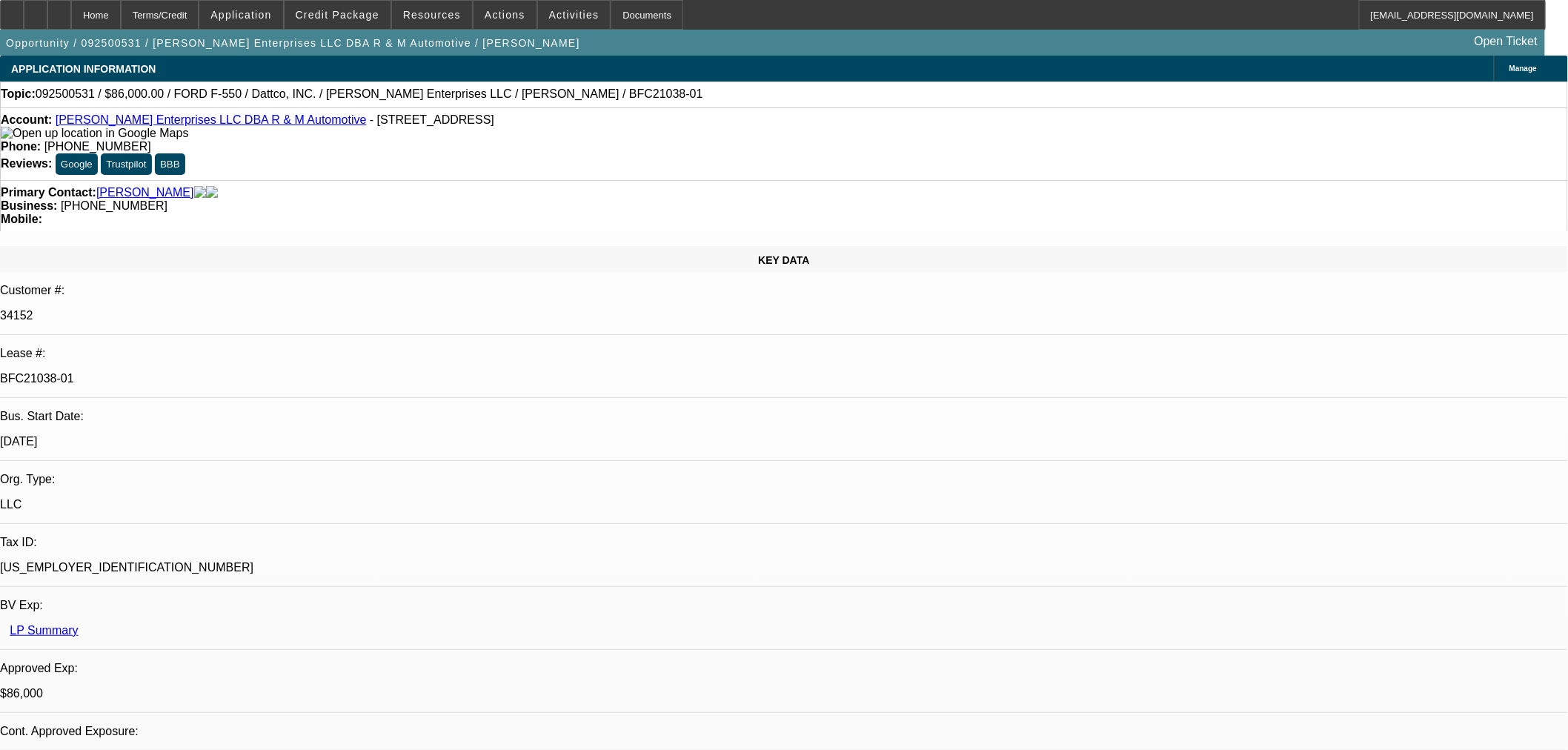
select select "0.15"
select select "2"
select select "0"
select select "6"
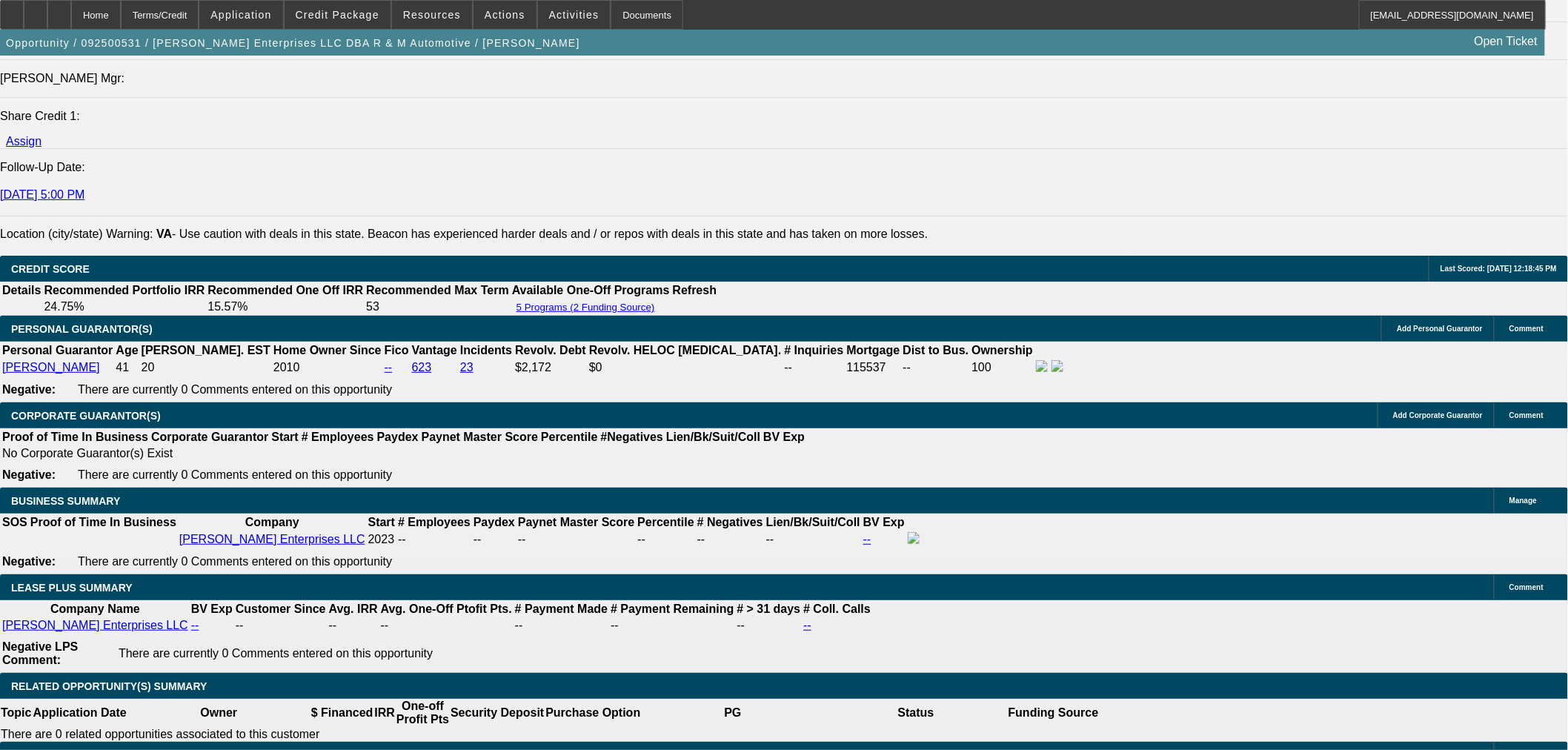
scroll to position [2019, 0]
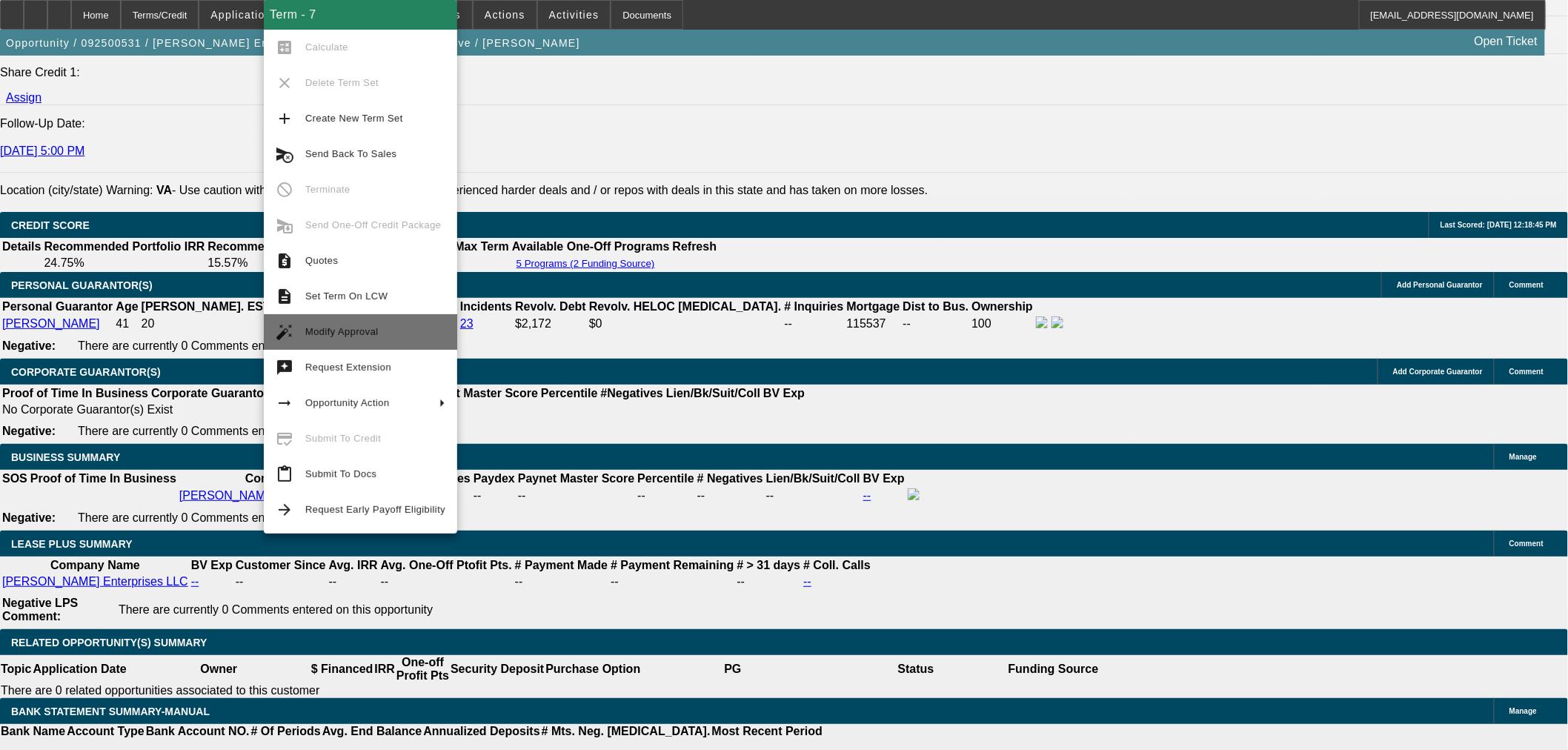
click at [379, 326] on span "Modify Approval" at bounding box center [375, 331] width 140 height 18
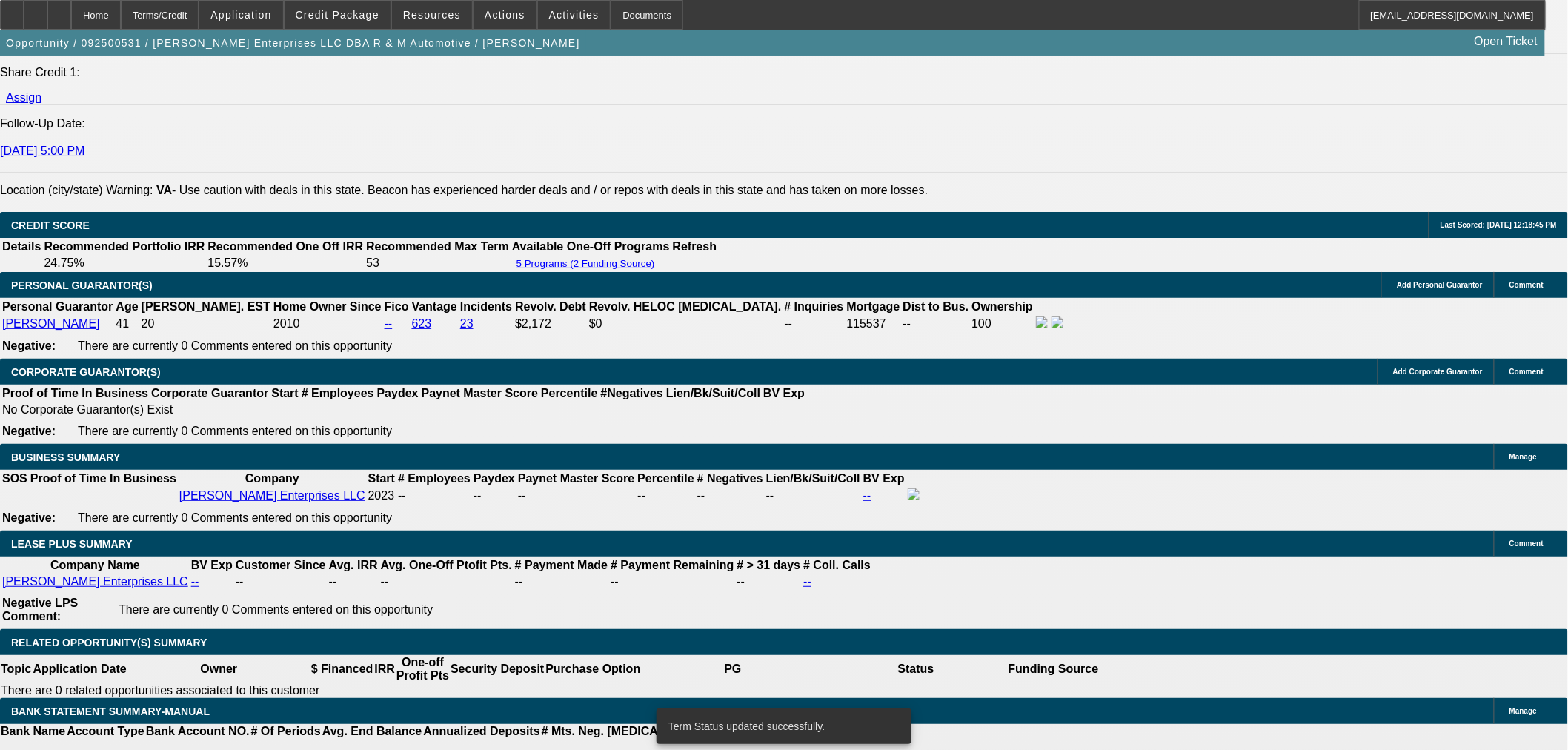
select select "0"
select select "2"
select select "0"
select select "6"
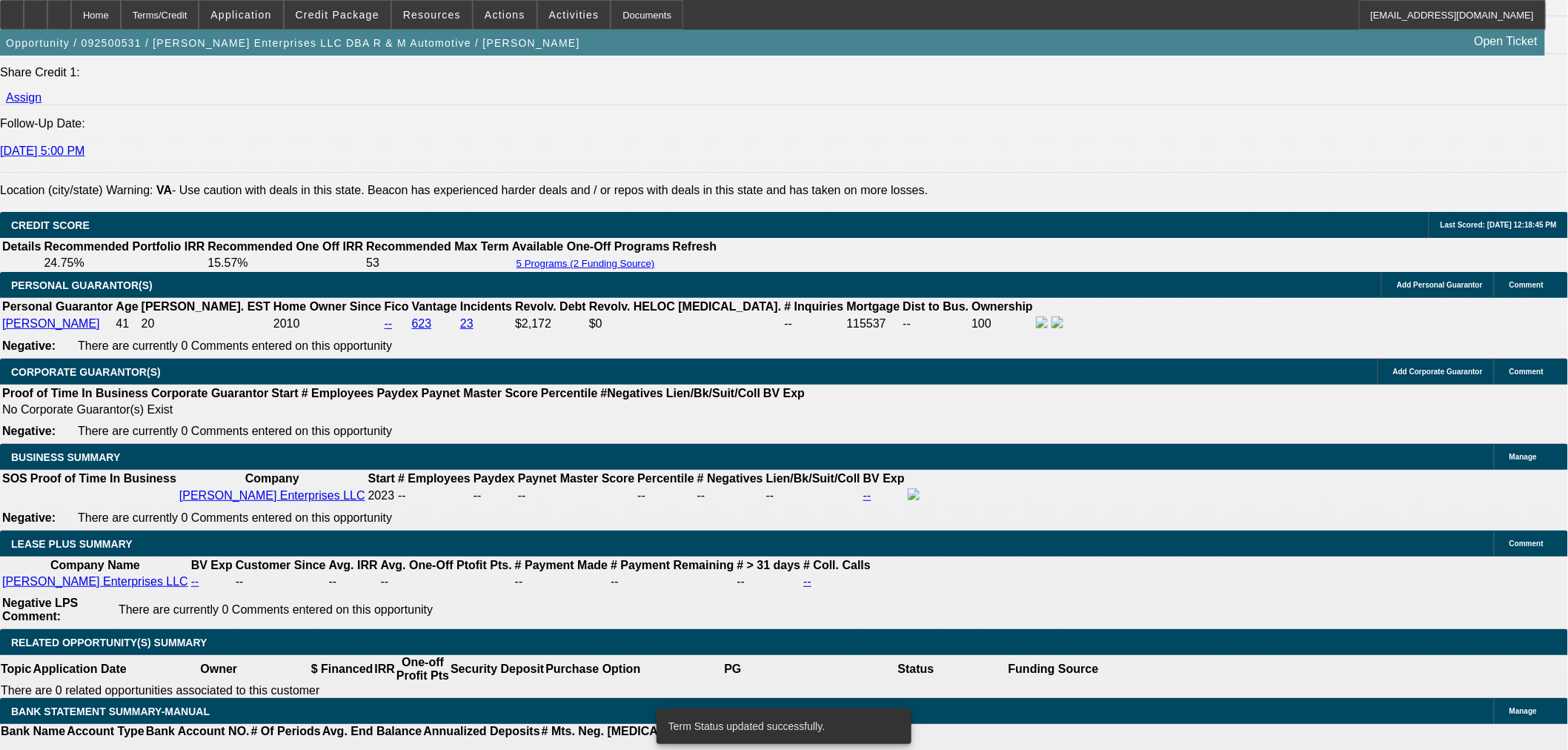
select select "0"
select select "2"
select select "0"
select select "6"
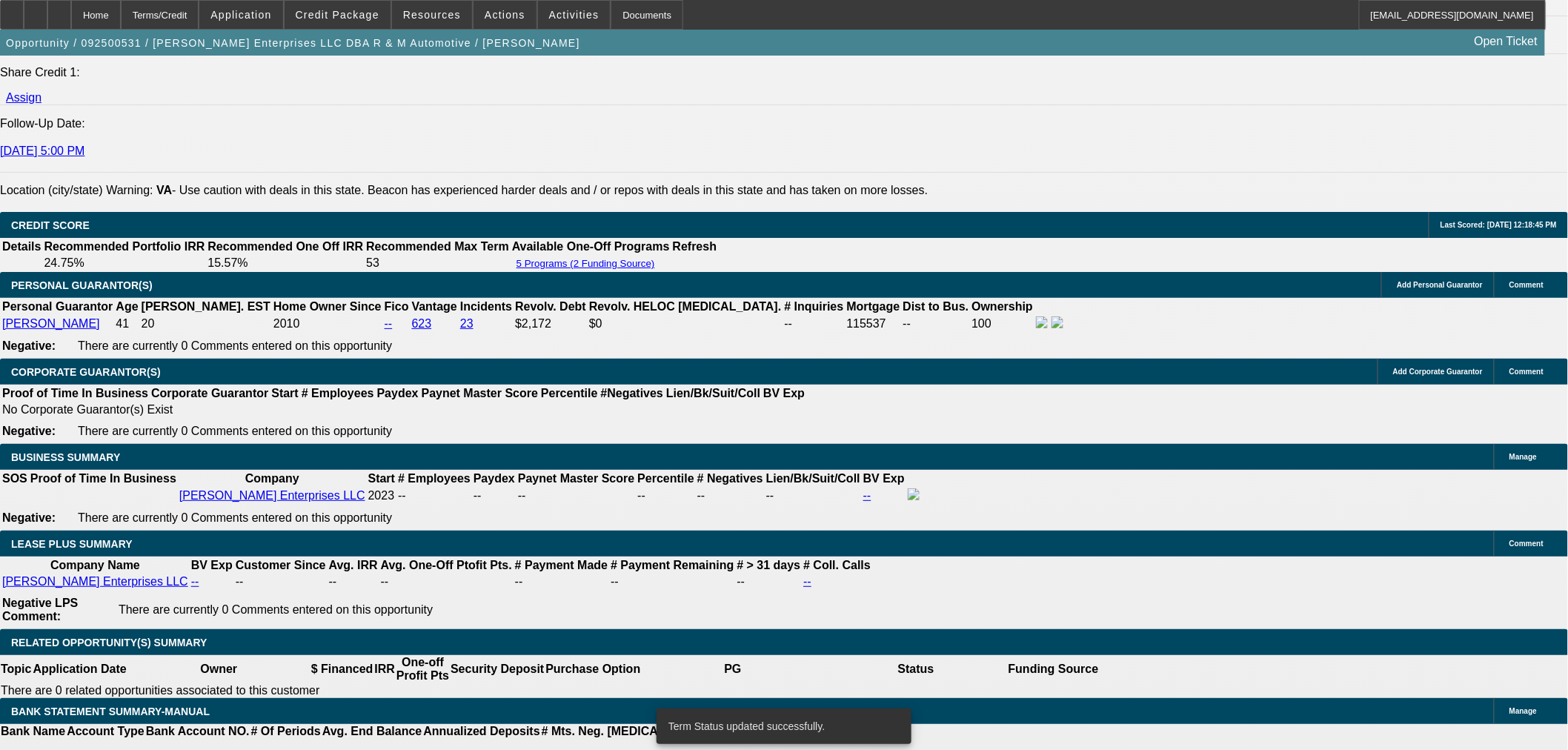
select select "0"
select select "2"
select select "0"
select select "6"
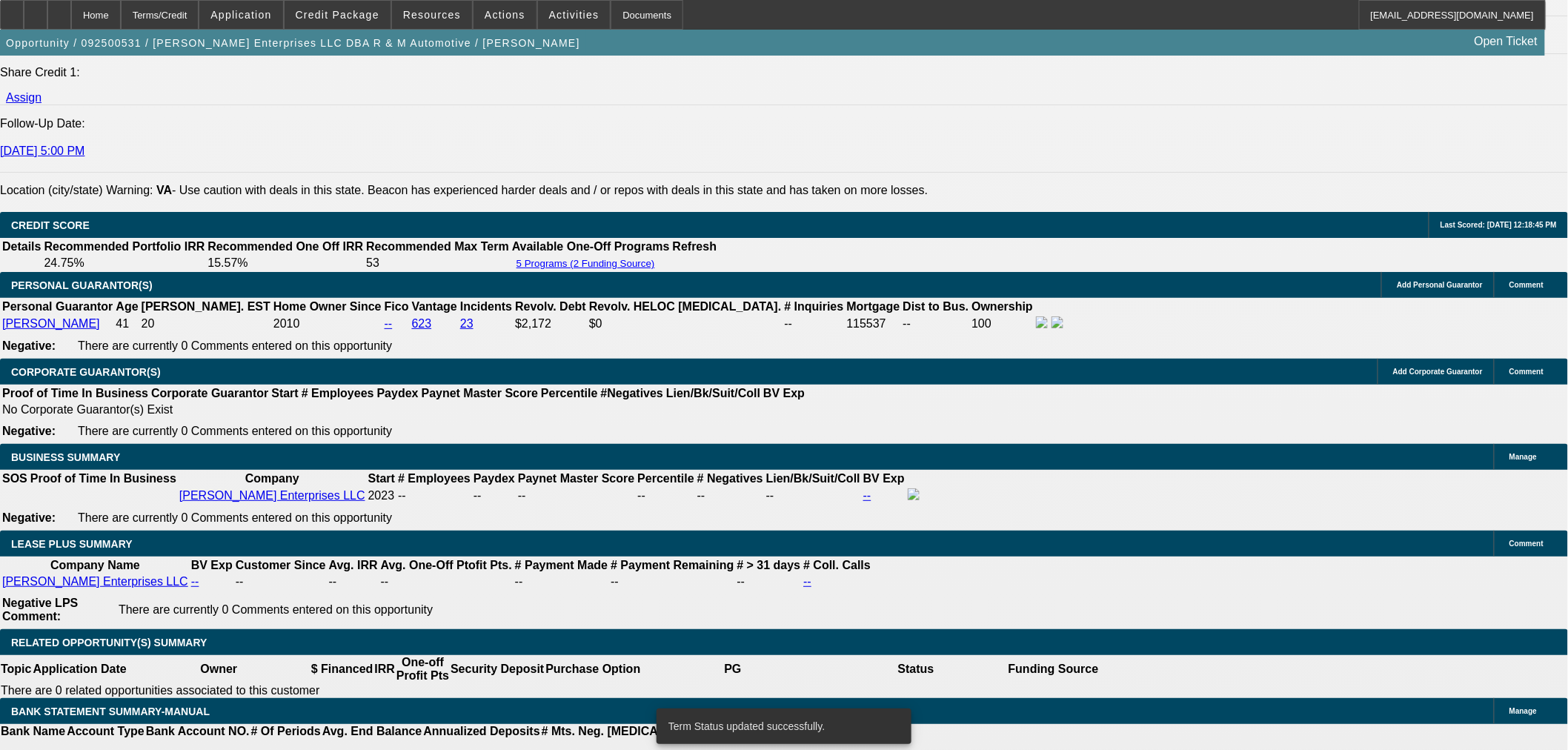
select select "0"
select select "2"
select select "0"
select select "6"
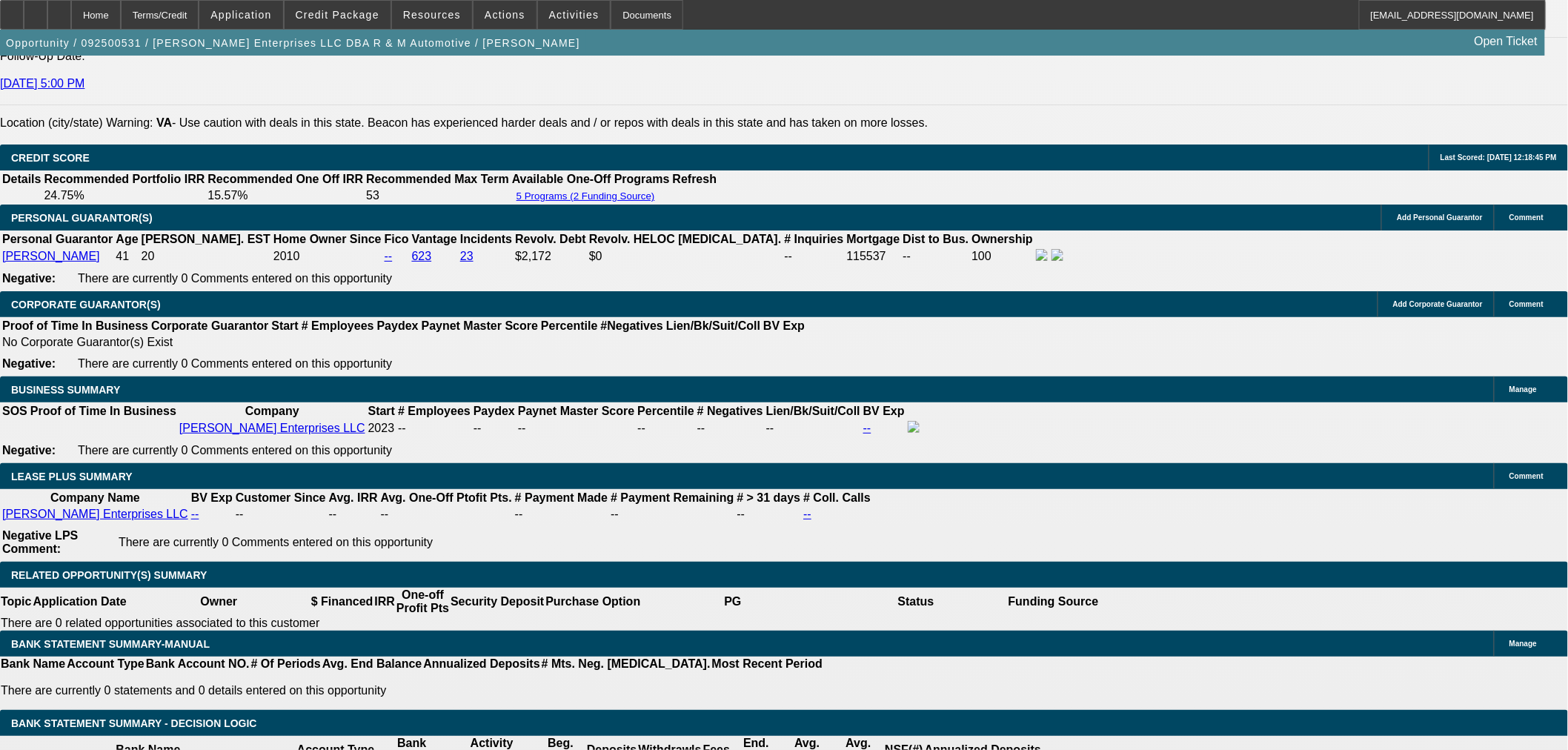
scroll to position [1936, 0]
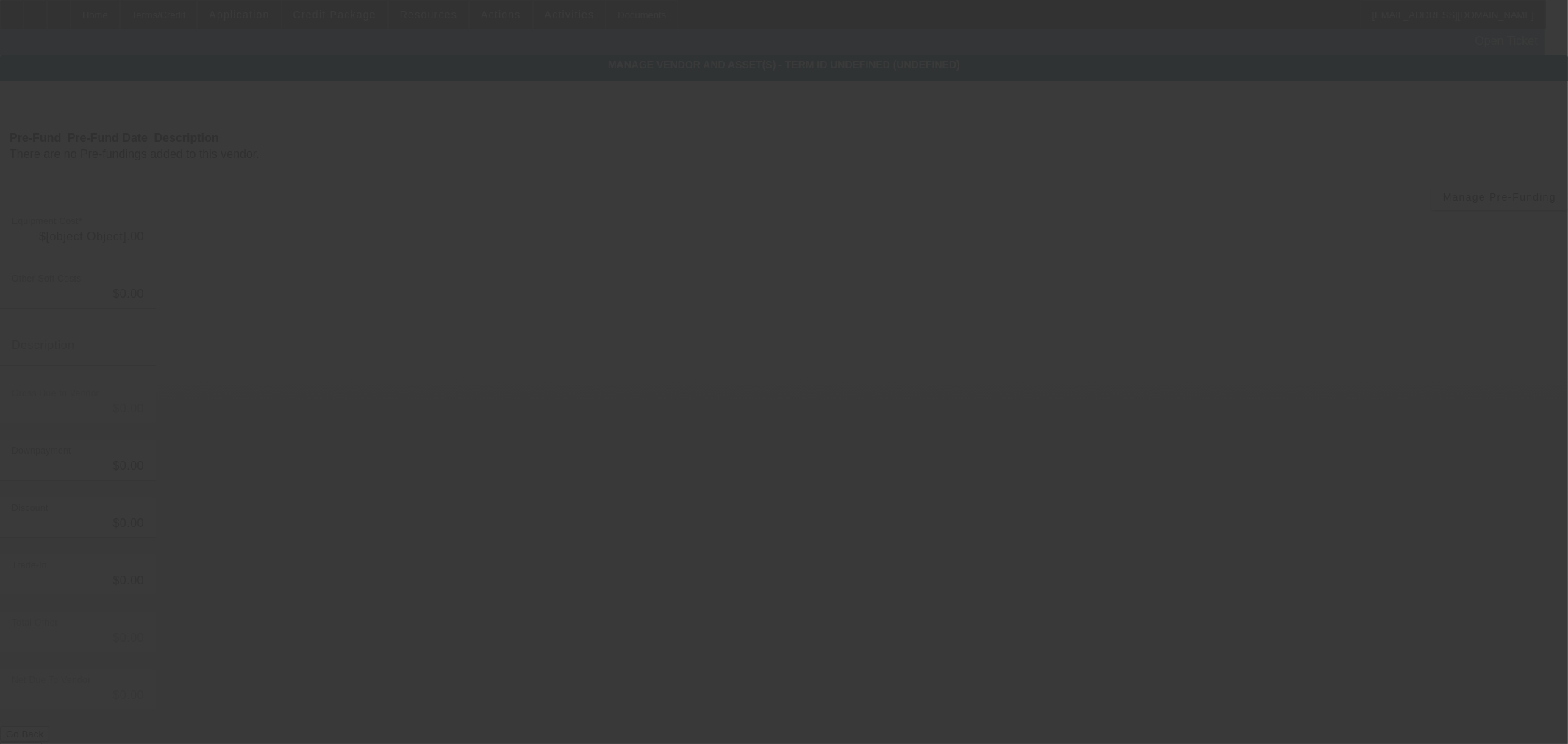
type input "$110,000.00"
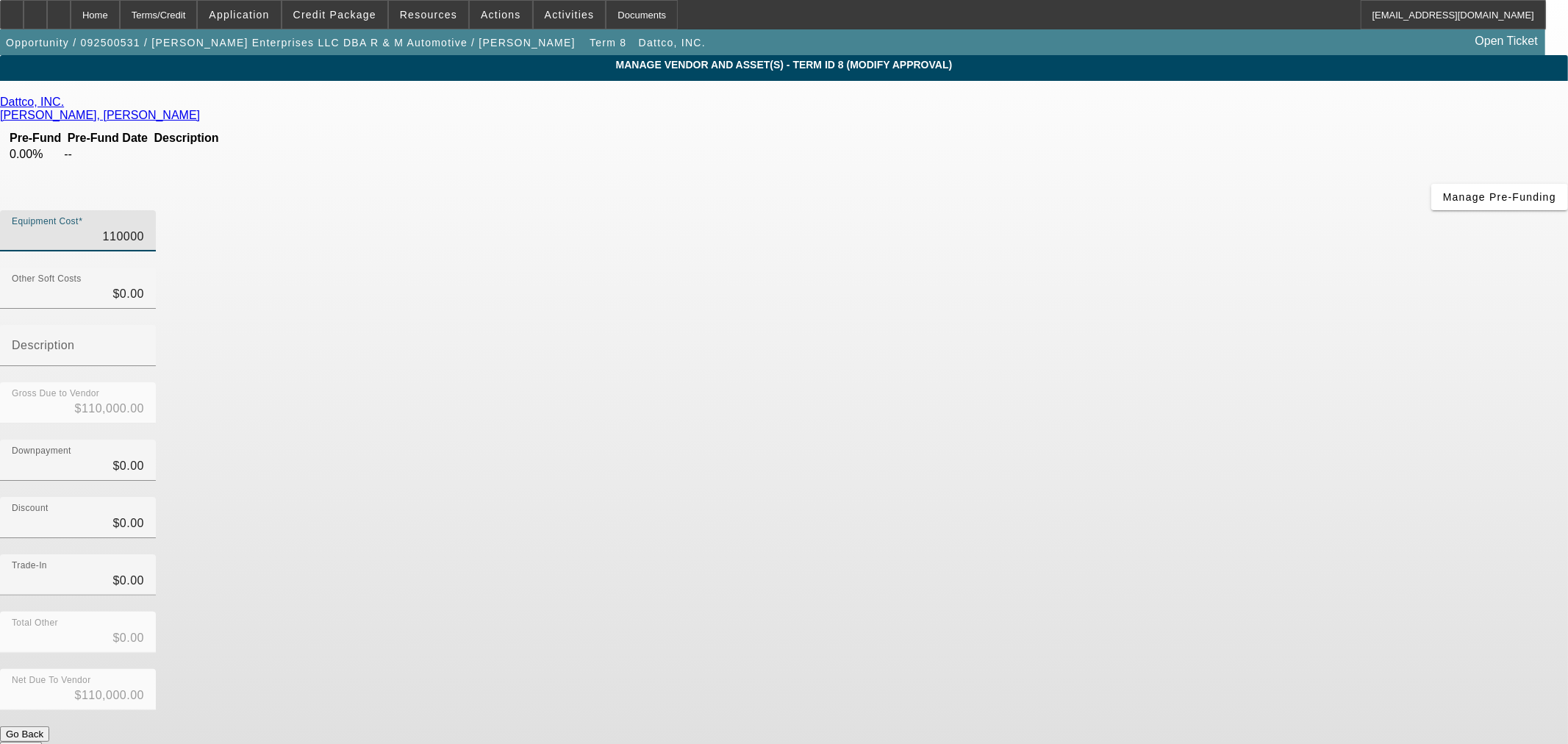
drag, startPoint x: 857, startPoint y: 128, endPoint x: 1243, endPoint y: 152, distance: 386.7
click at [1243, 152] on app-vendor-asset-manage "MANAGE VENDOR AND ASSET(S) - Term ID 8 (Modify Approval) Remove Vendor Dattco, …" at bounding box center [784, 450] width 1568 height 789
type input "1"
type input "$1.00"
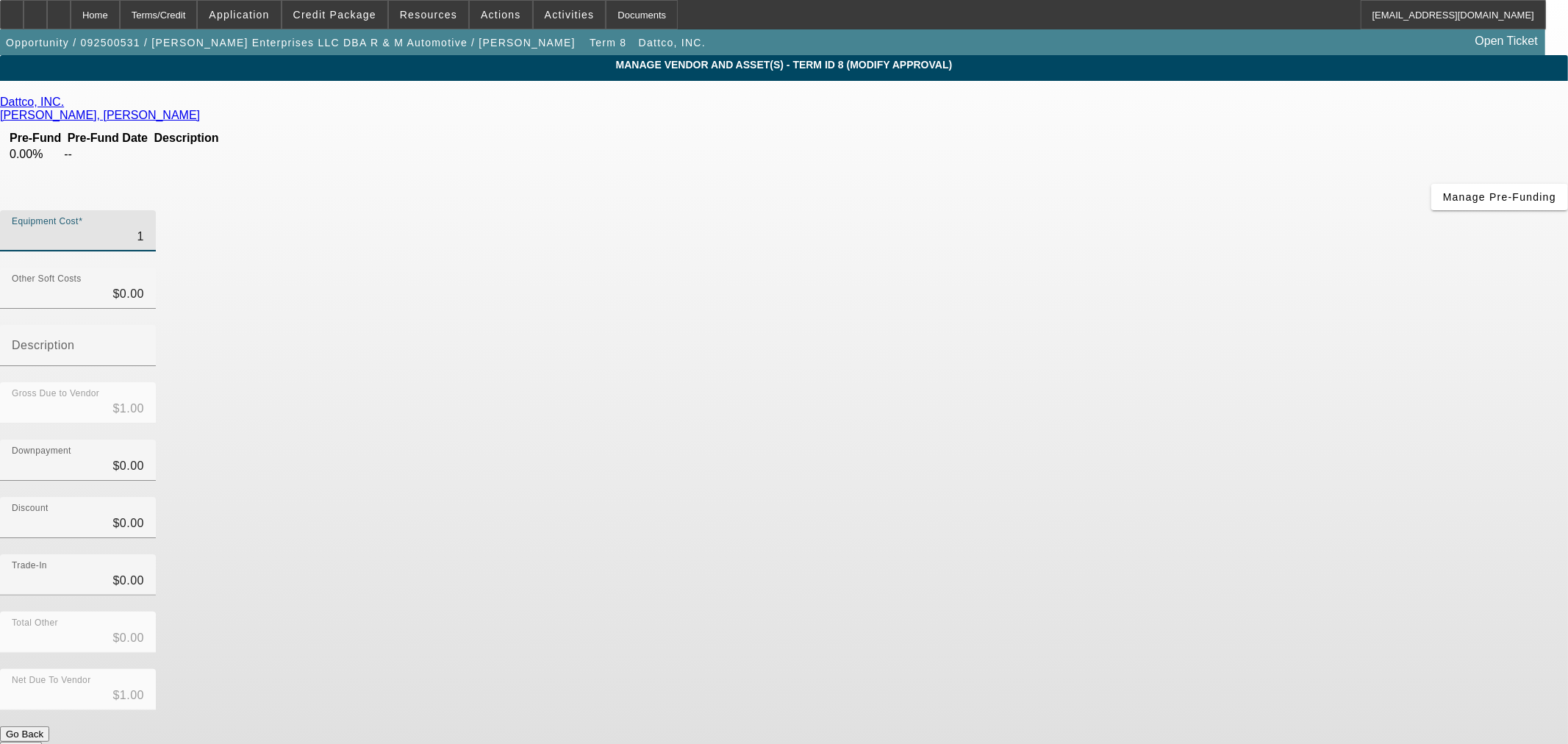
type input "11"
type input "$11.00"
type input "110"
type input "$110.00"
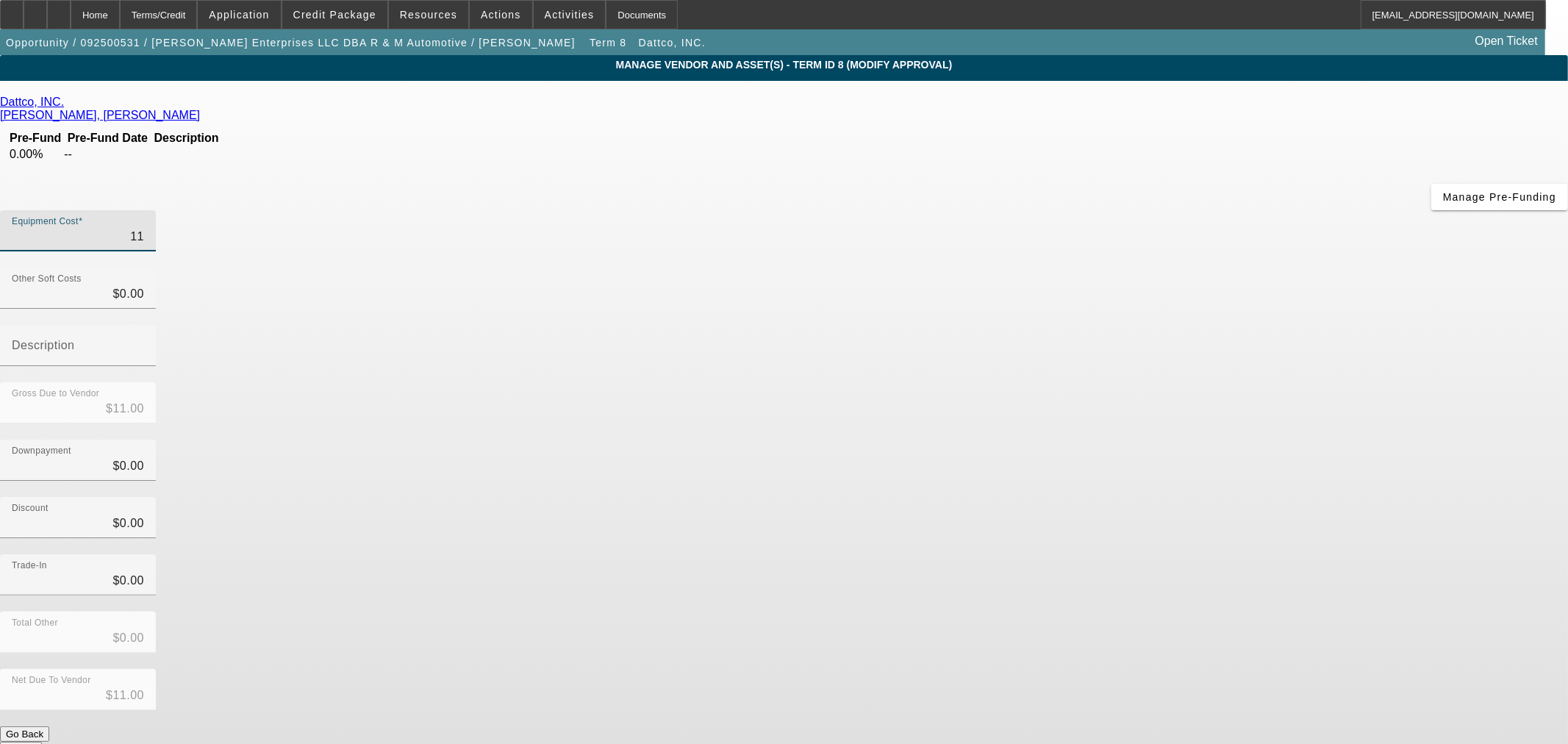
type input "$110.00"
type input "1107"
type input "$1,107.00"
type input "11075"
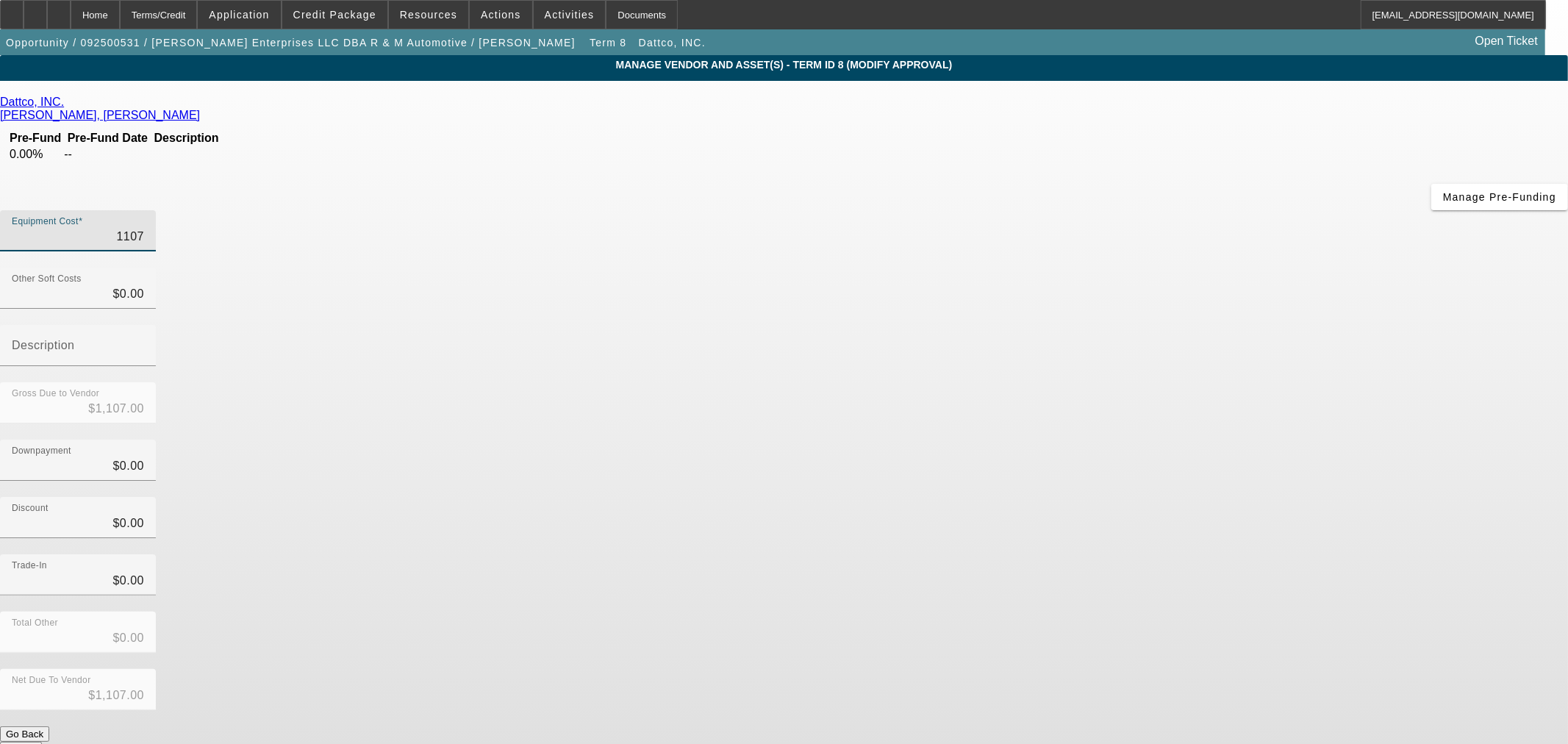
type input "$11,075.00"
type input "110750"
type input "$110,750.00"
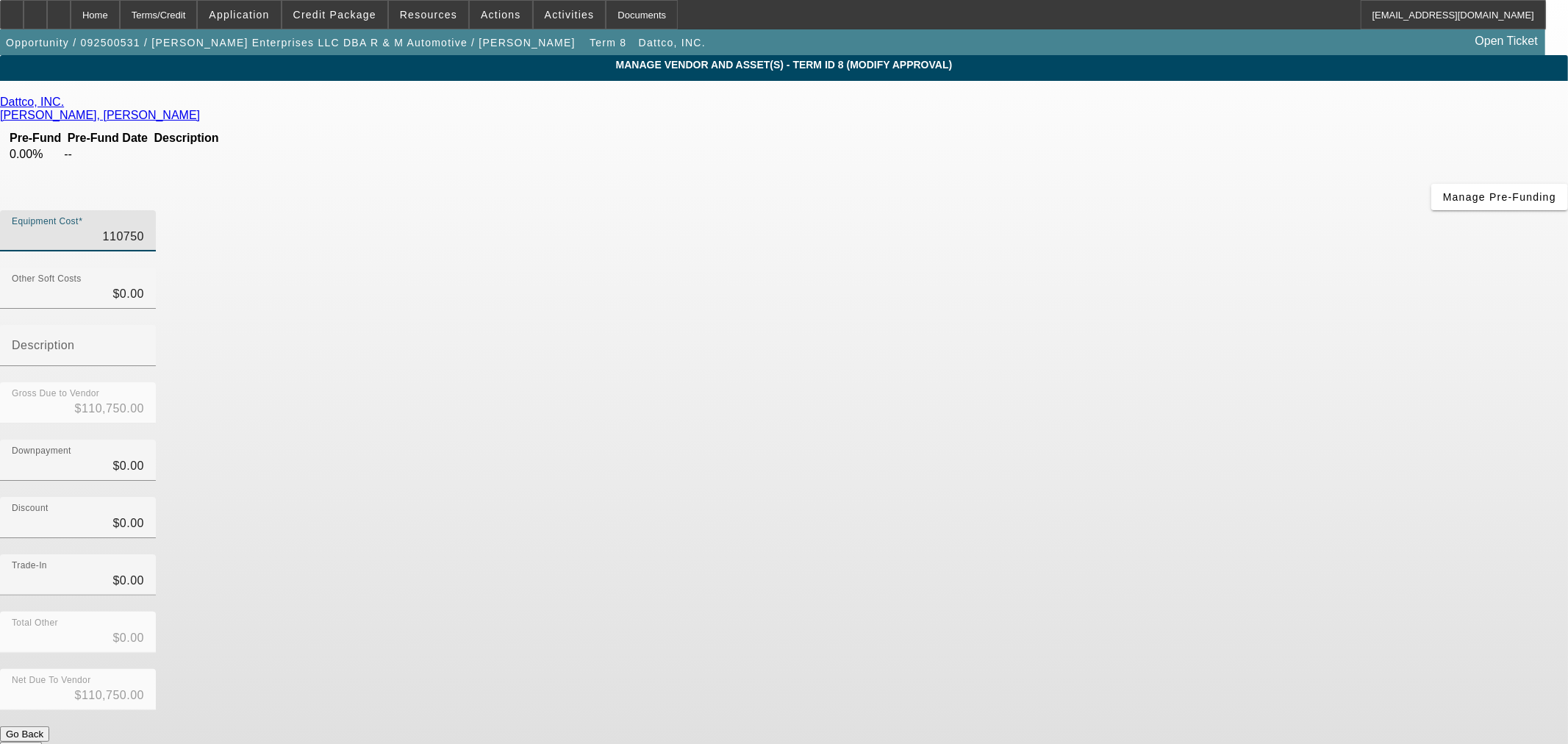
drag, startPoint x: 1002, startPoint y: 125, endPoint x: 1136, endPoint y: 127, distance: 134.0
click at [1136, 210] on div "Equipment Cost 110750" at bounding box center [784, 239] width 1568 height 57
type input "1"
type input "$1.00"
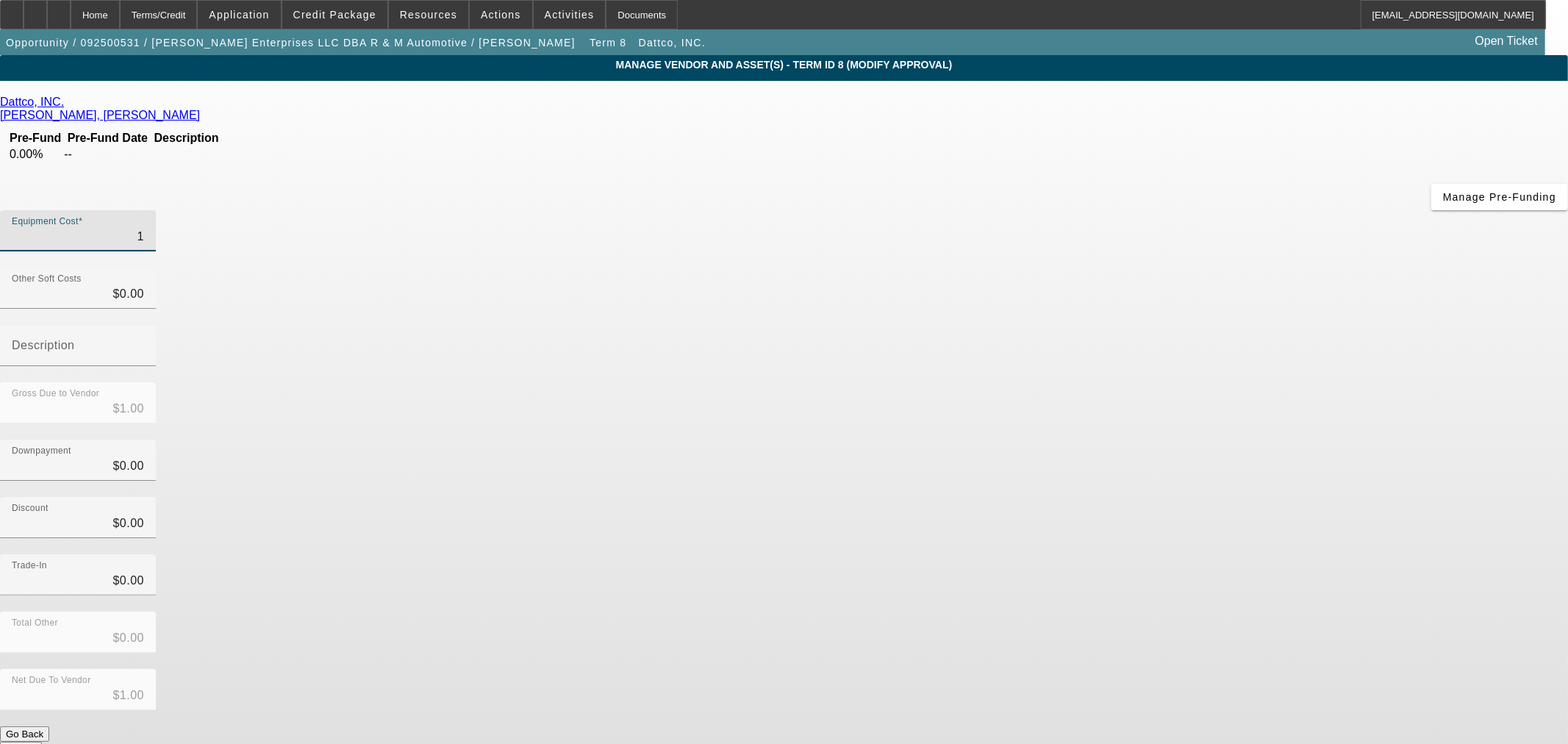
type input "11"
type input "$11.00"
type input "110"
type input "$110.00"
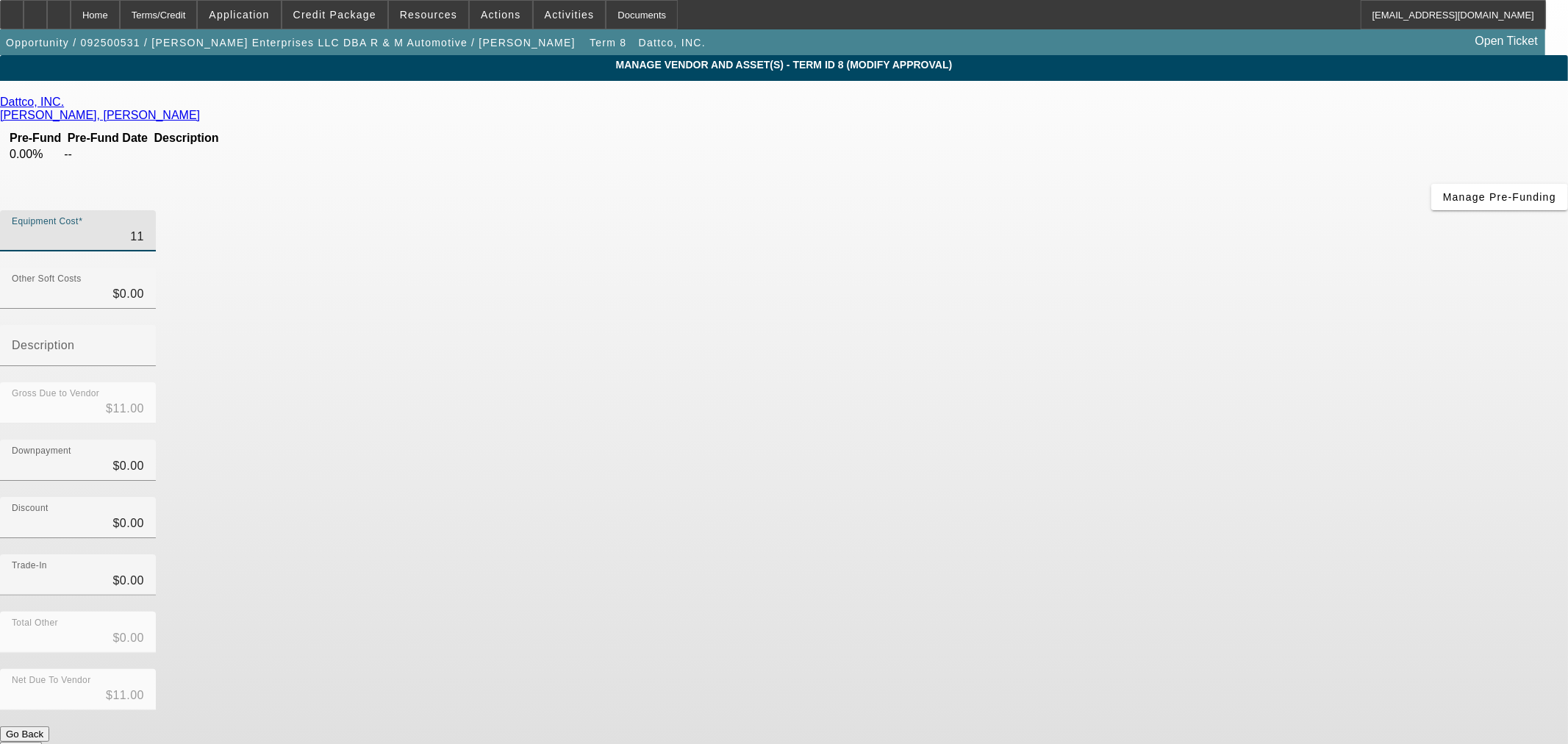
type input "$110.00"
type input "1107"
type input "$1,107.00"
type input "11079"
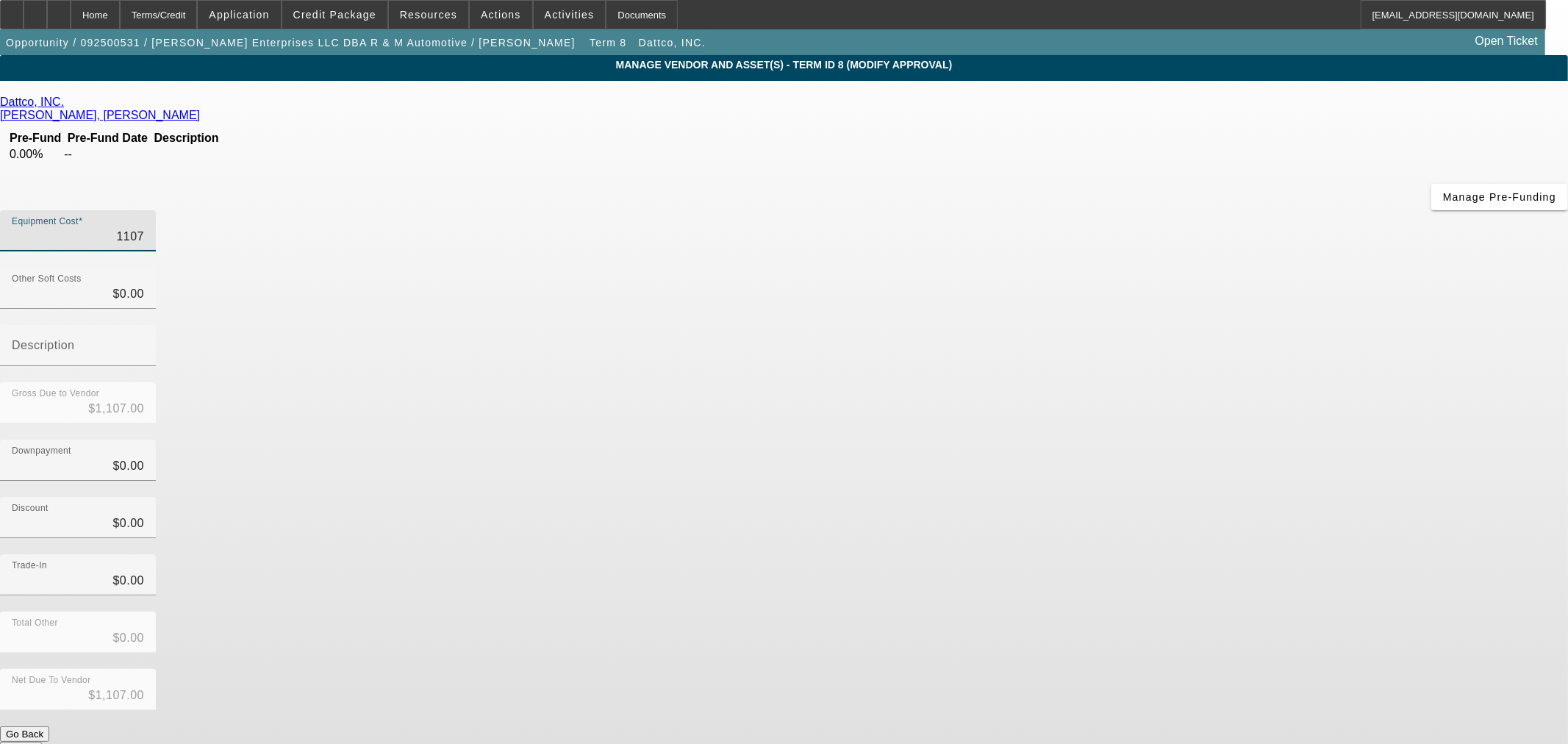
type input "$11,079.00"
type input "110790"
type input "$110,790.00"
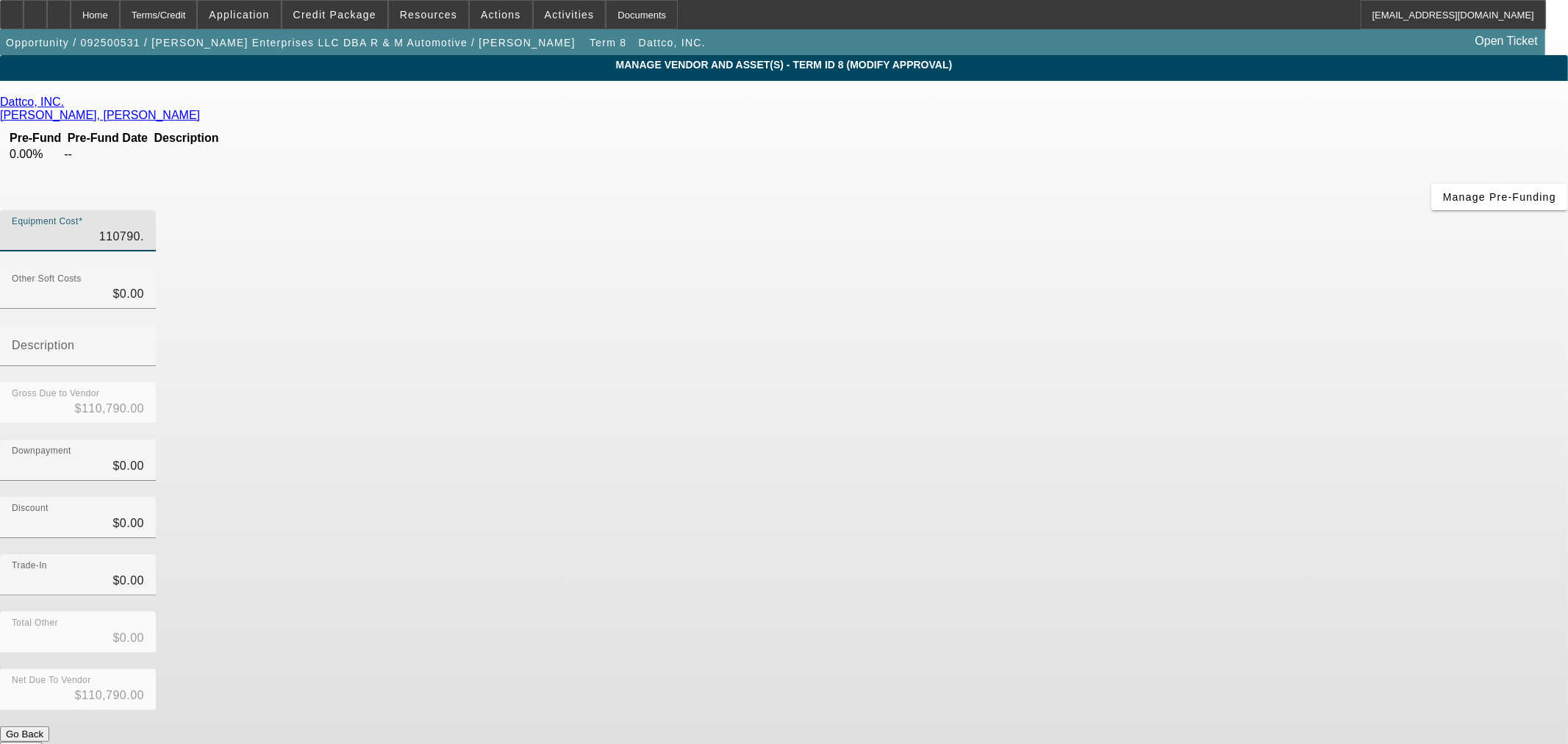
type input "110790.8"
type input "$110,790.80"
type input "110790.84"
type input "$110,790.84"
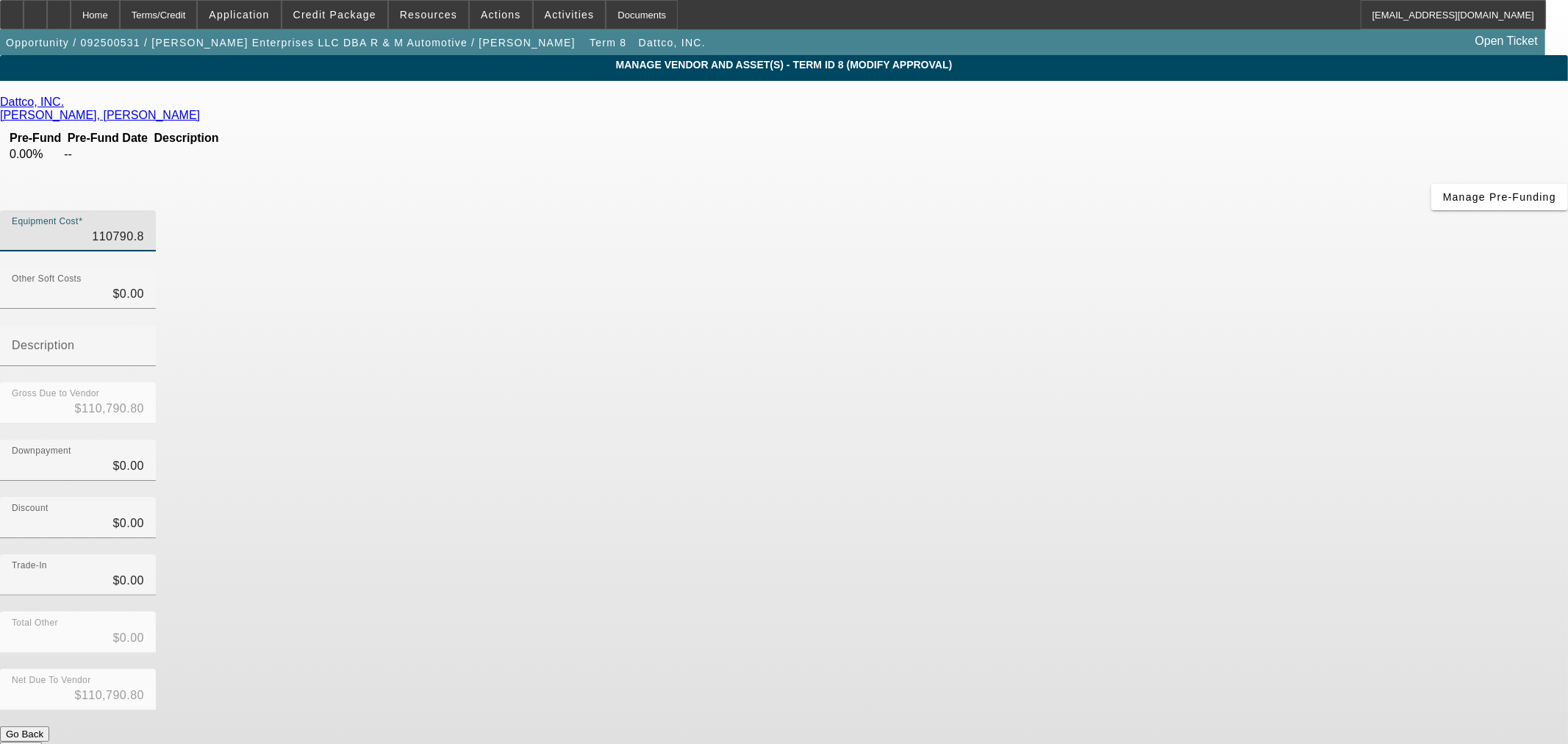
type input "$110,790.84"
click at [1110, 439] on div "Downpayment $0.00" at bounding box center [784, 468] width 1568 height 57
click at [42, 741] on button "Submit" at bounding box center [21, 749] width 42 height 16
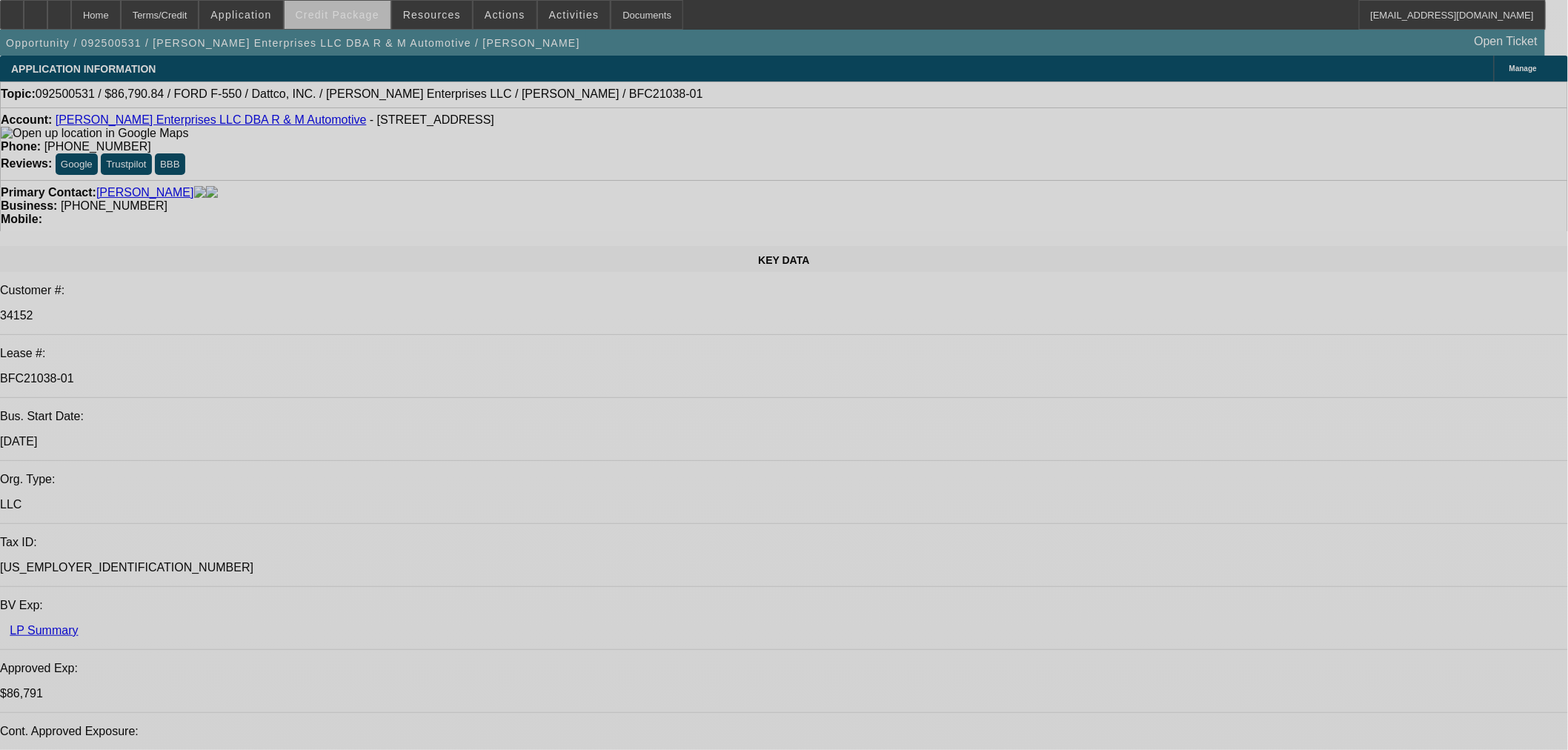
select select "0"
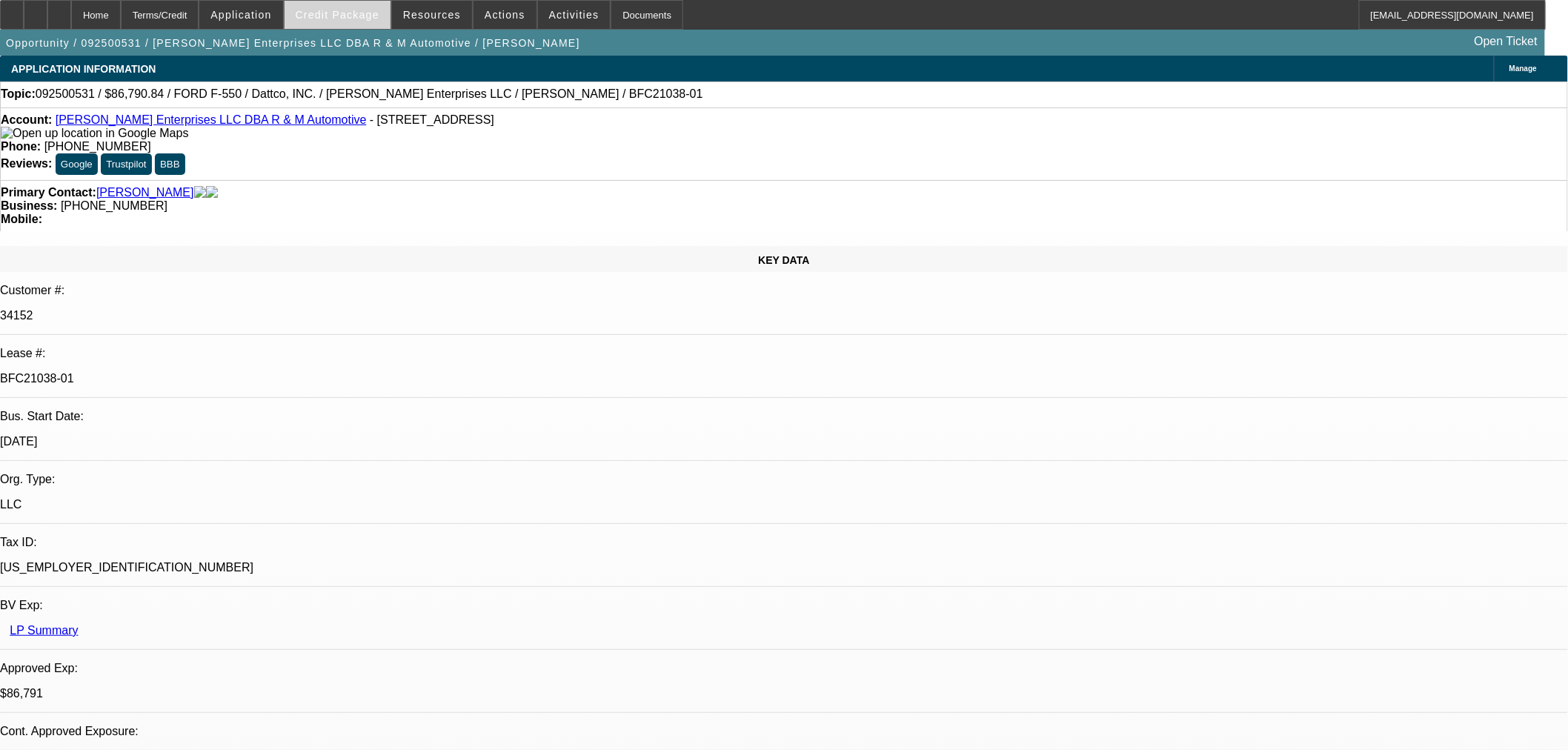
select select "2"
select select "0"
select select "6"
select select "0"
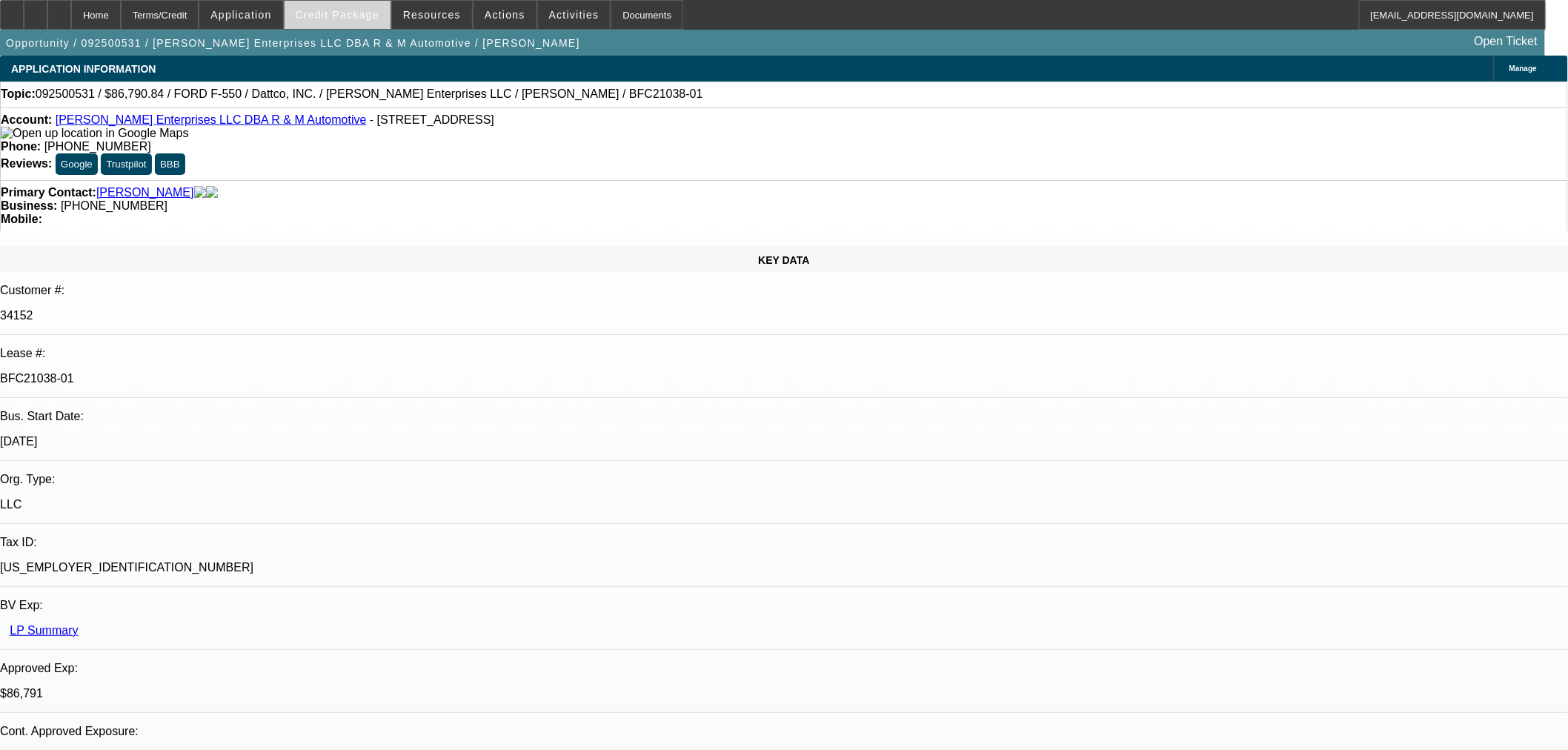
select select "2"
select select "0"
select select "6"
select select "0"
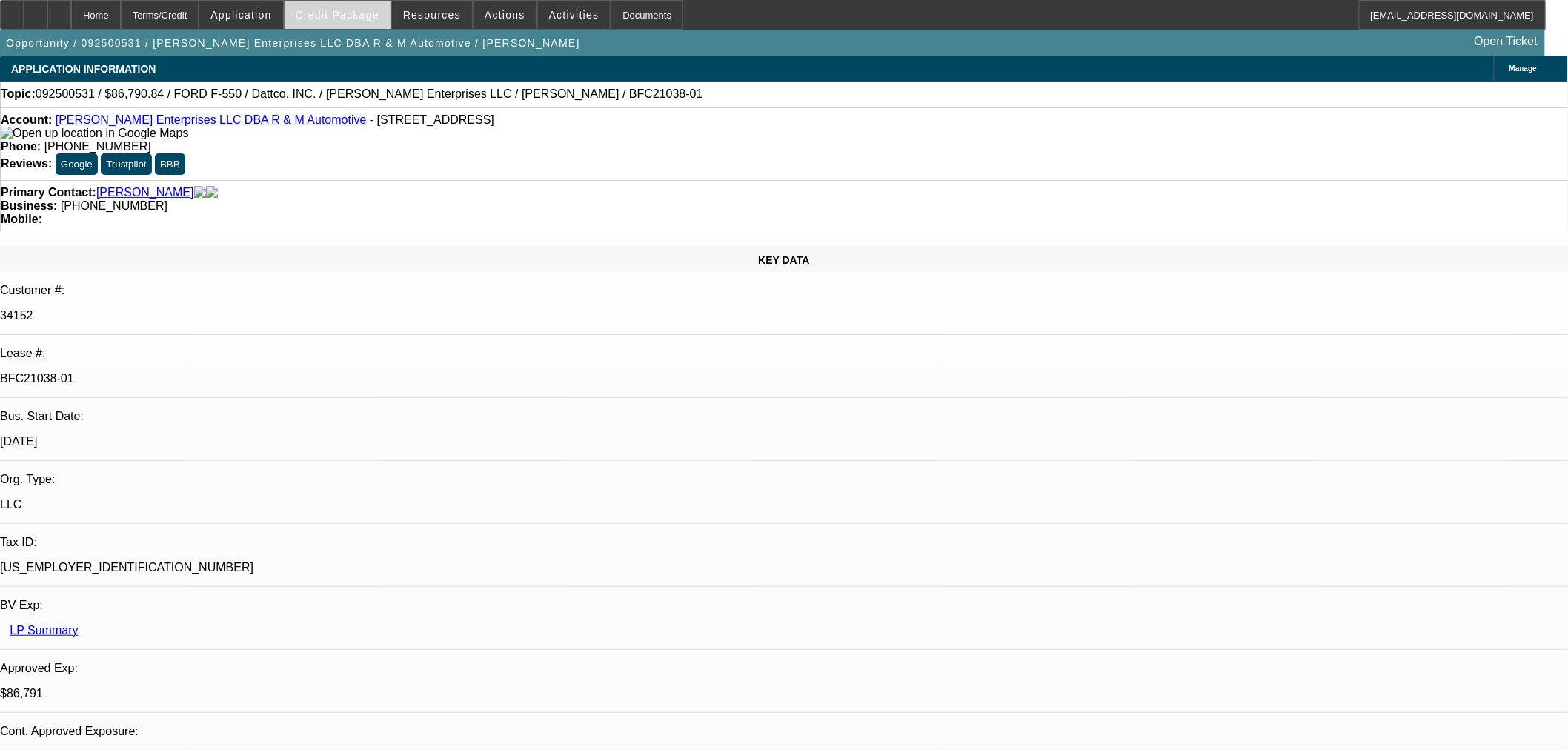
select select "2"
select select "0"
select select "6"
select select "0"
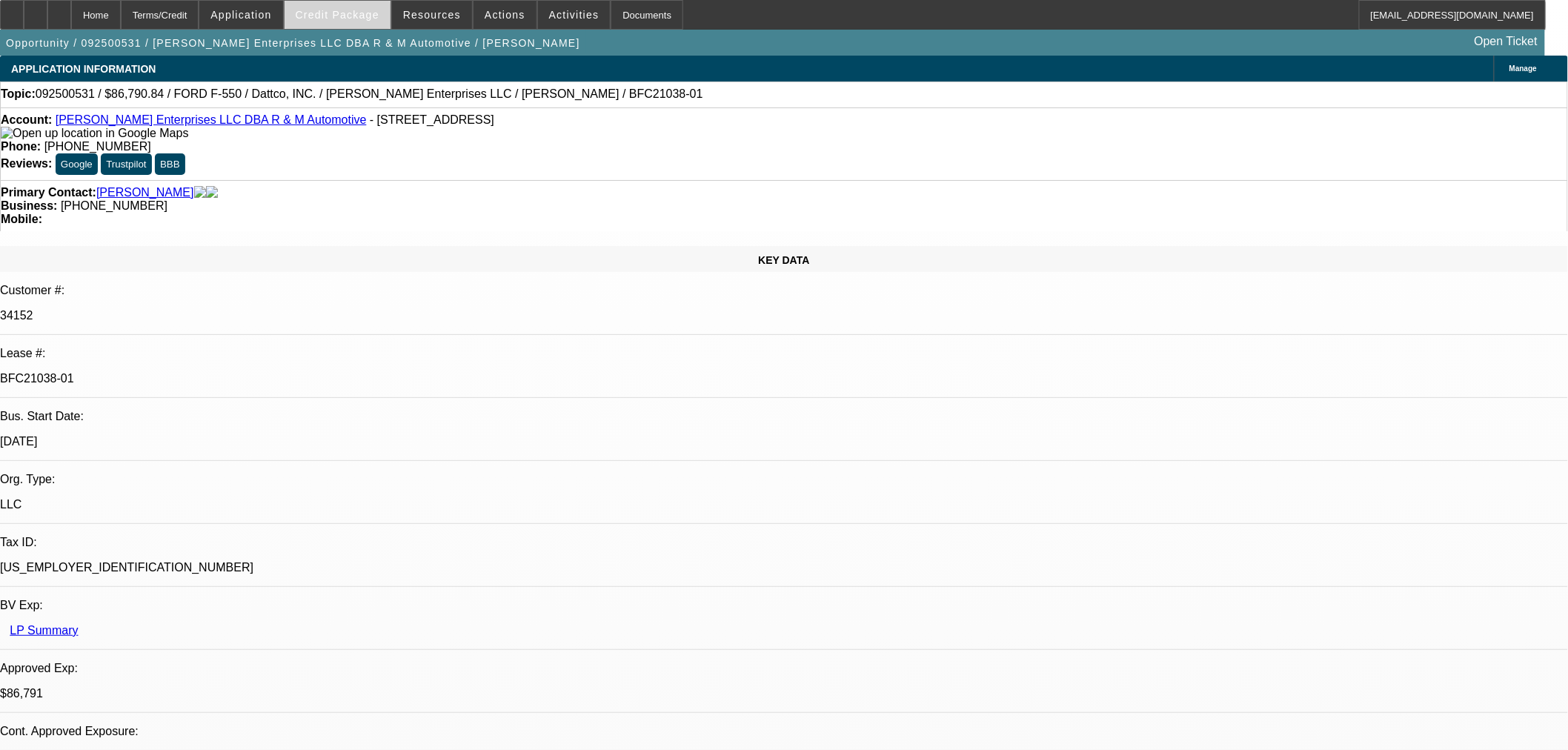
select select "2"
select select "0"
select select "6"
click at [375, 18] on span "Credit Package" at bounding box center [338, 15] width 84 height 12
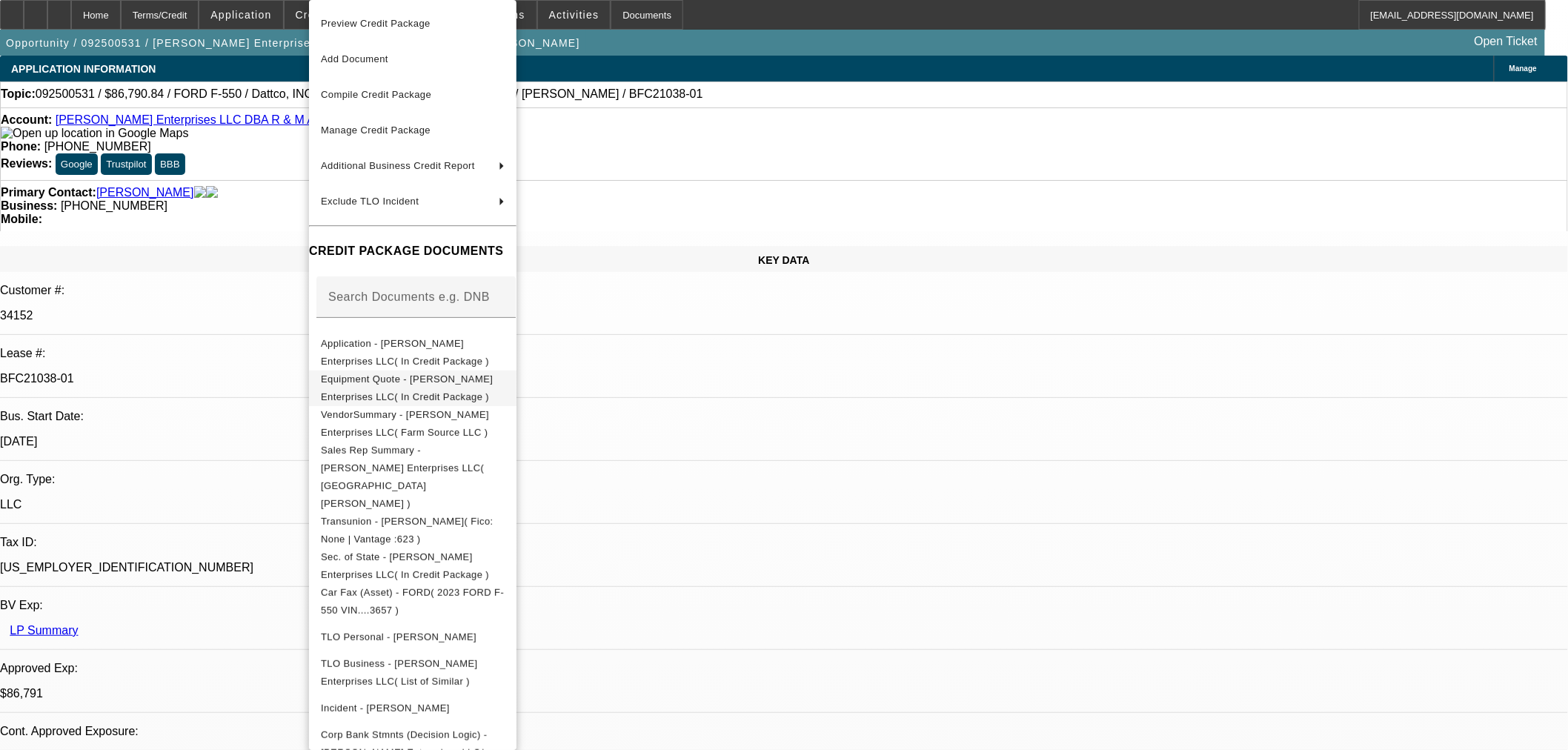
click at [414, 384] on span "Equipment Quote - Coffey Enterprises LLC( In Credit Package )" at bounding box center [407, 387] width 172 height 29
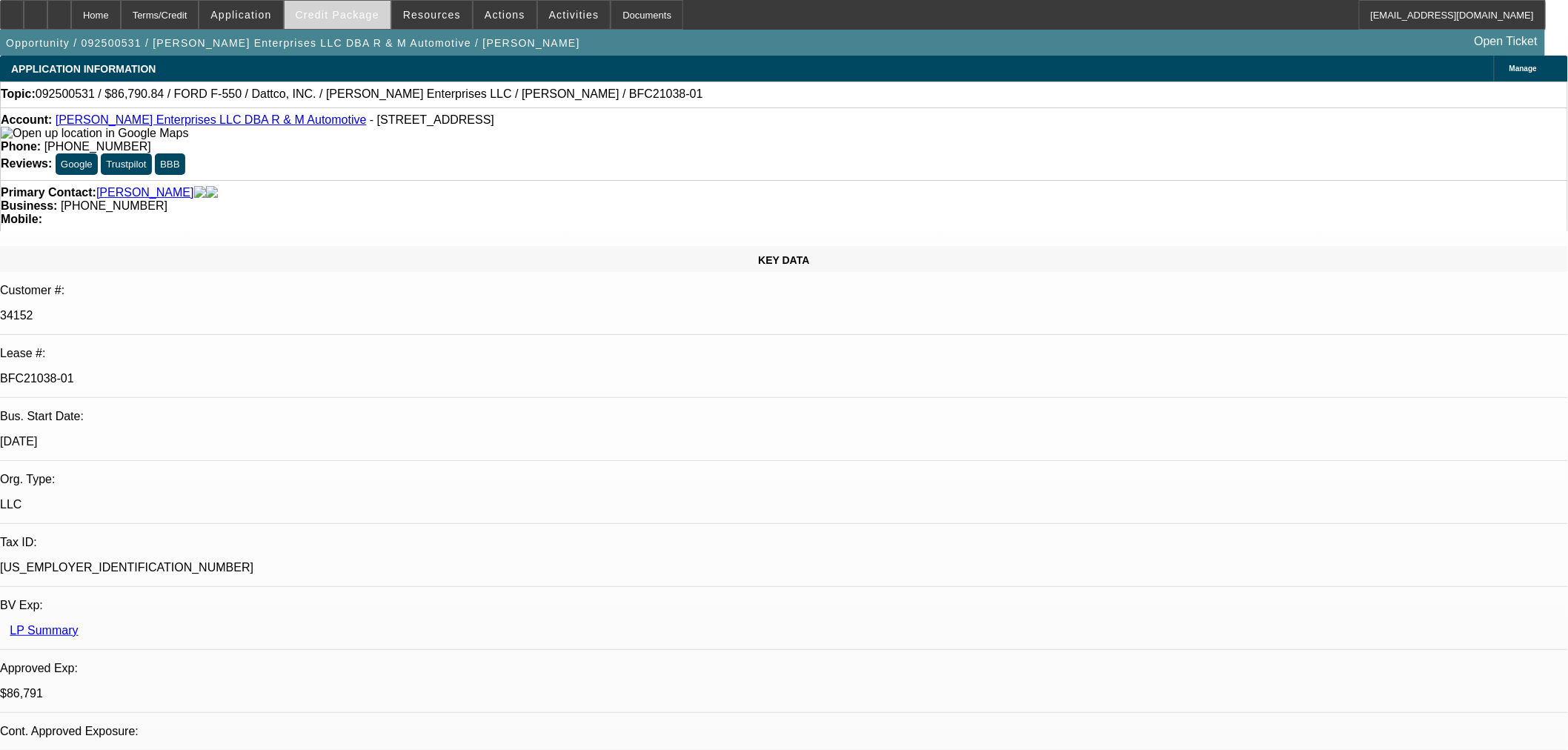
click at [371, 20] on span at bounding box center [338, 15] width 106 height 35
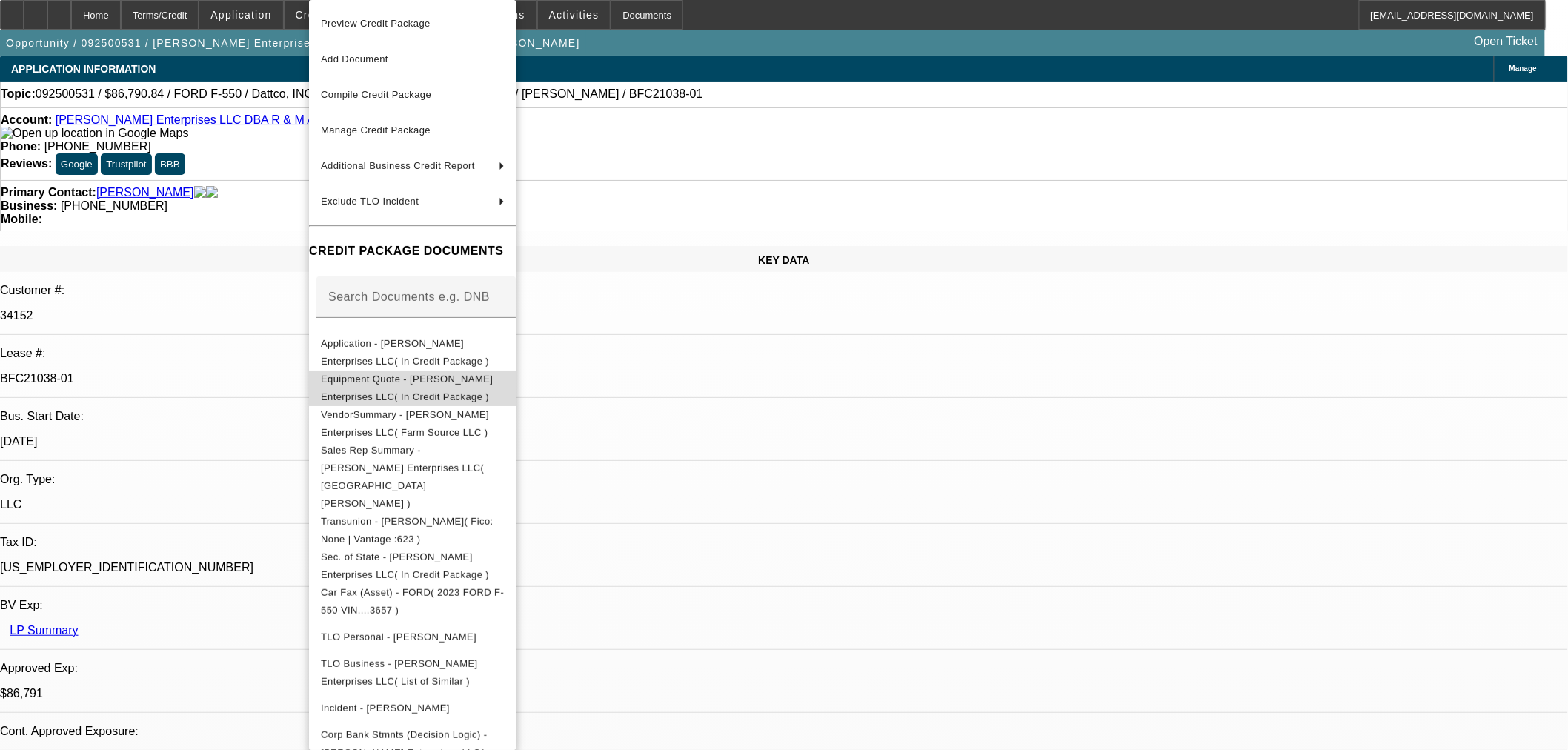
click at [438, 386] on span "Equipment Quote - Coffey Enterprises LLC( In Credit Package )" at bounding box center [407, 387] width 172 height 29
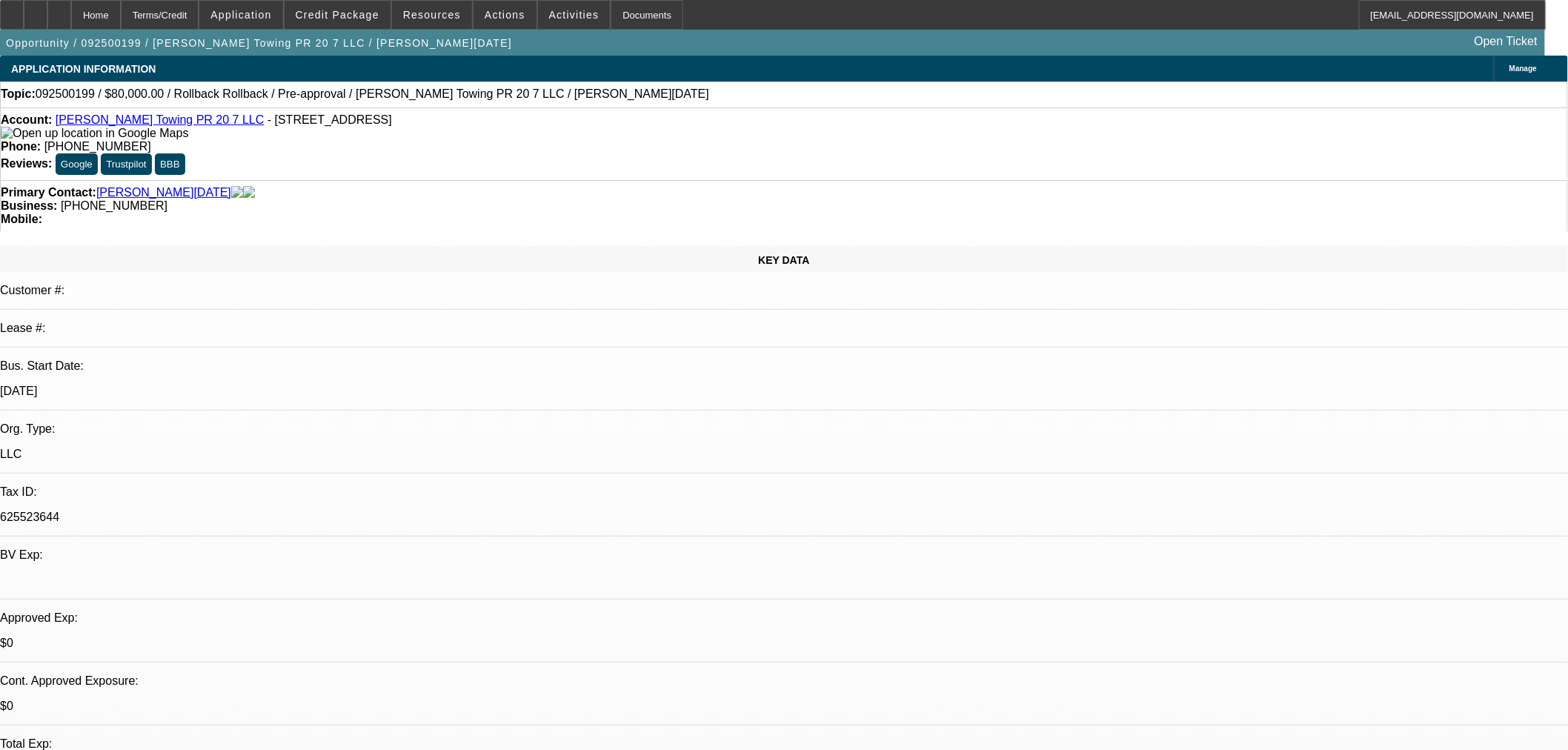
select select "0"
select select "3"
select select "0.1"
select select "4"
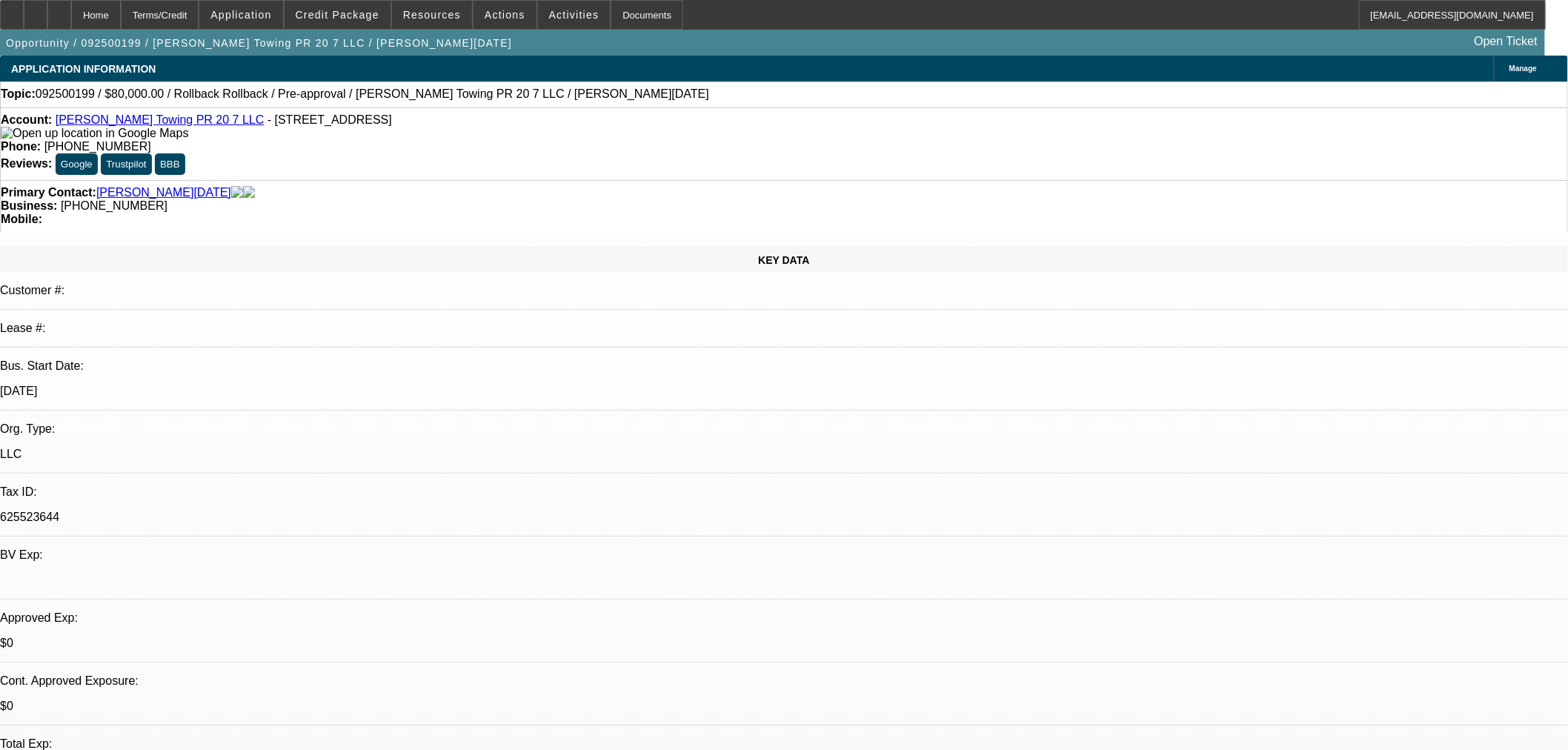
select select "0"
select select "3"
select select "0.1"
select select "4"
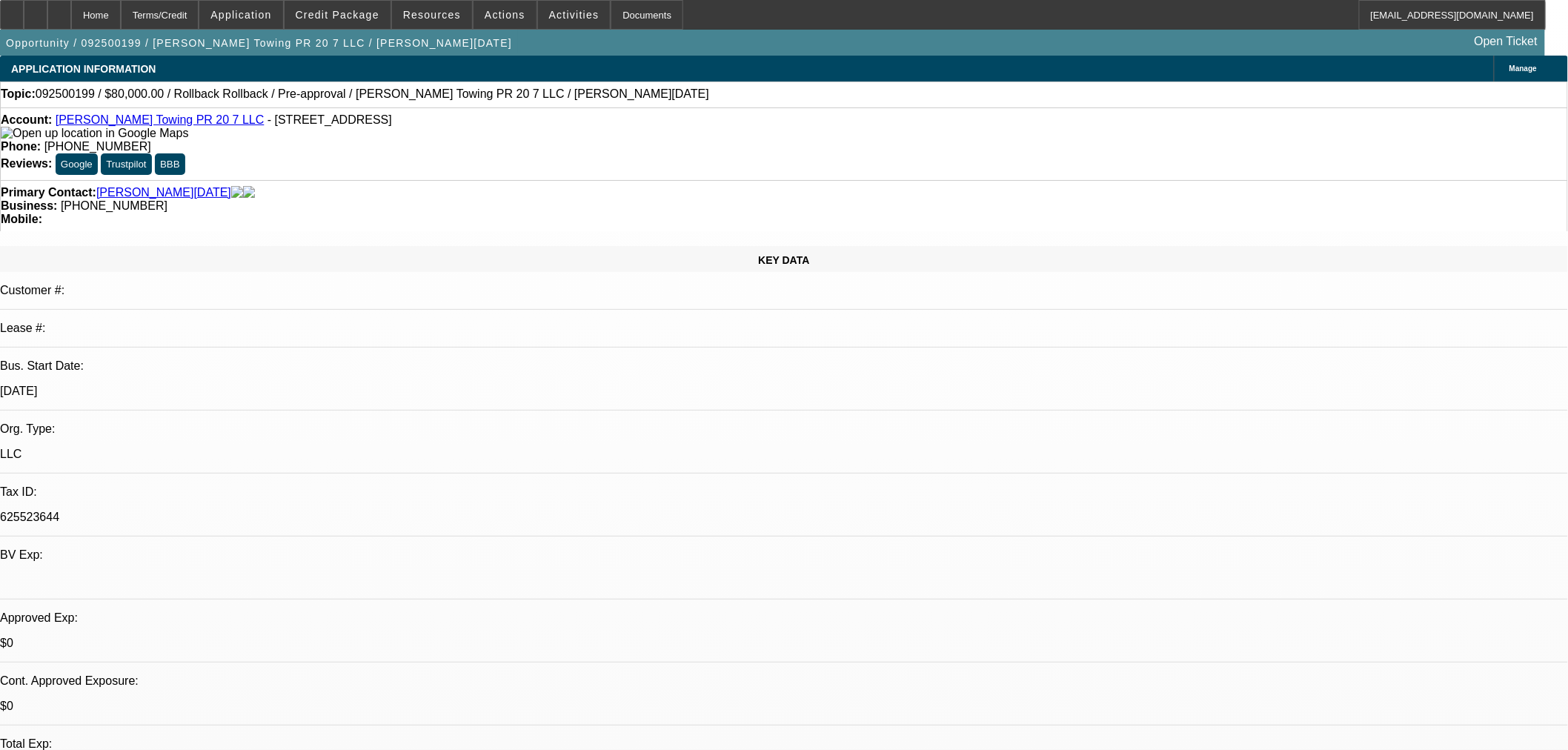
select select "0"
select select "3"
select select "0.1"
select select "4"
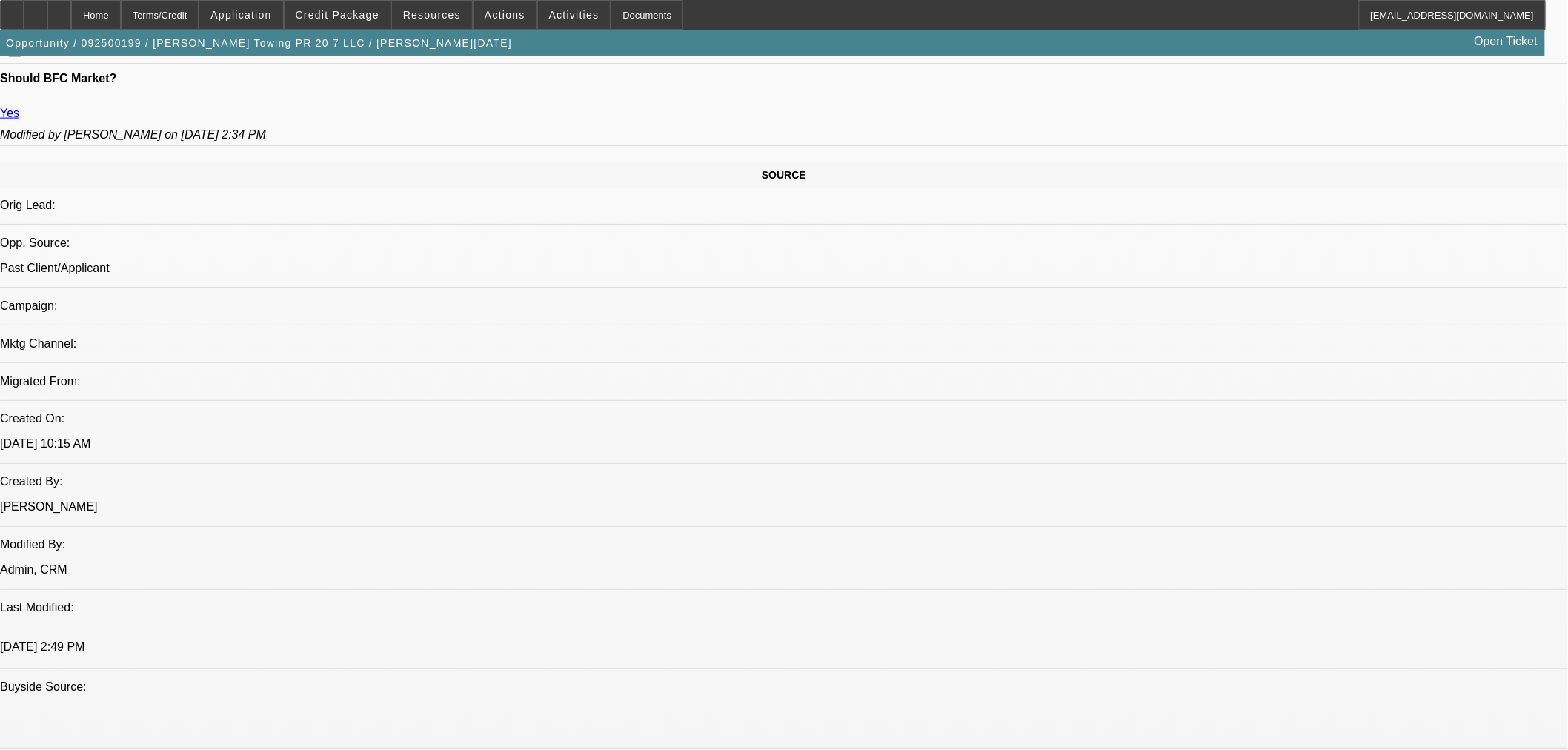
scroll to position [1070, 0]
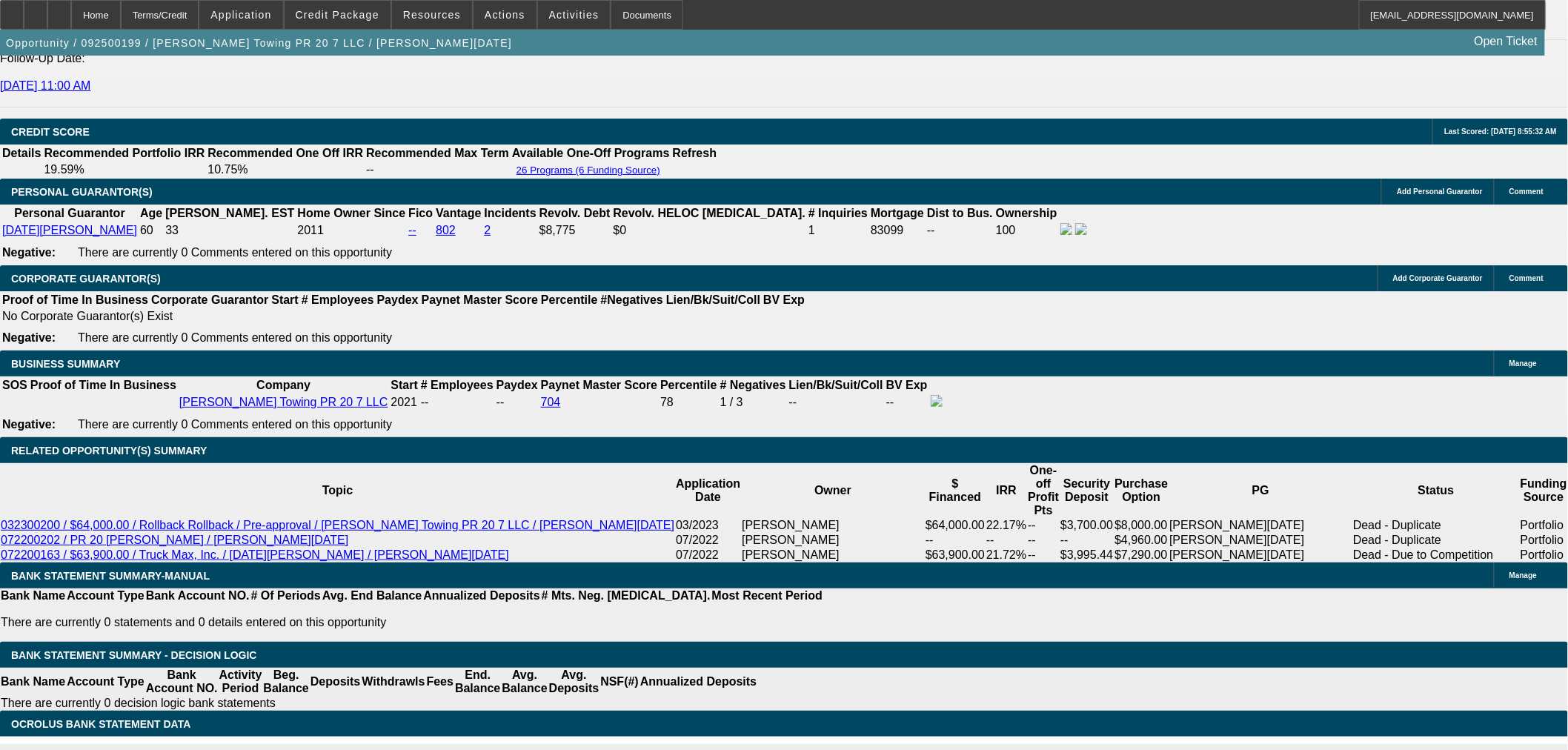
scroll to position [247, 0]
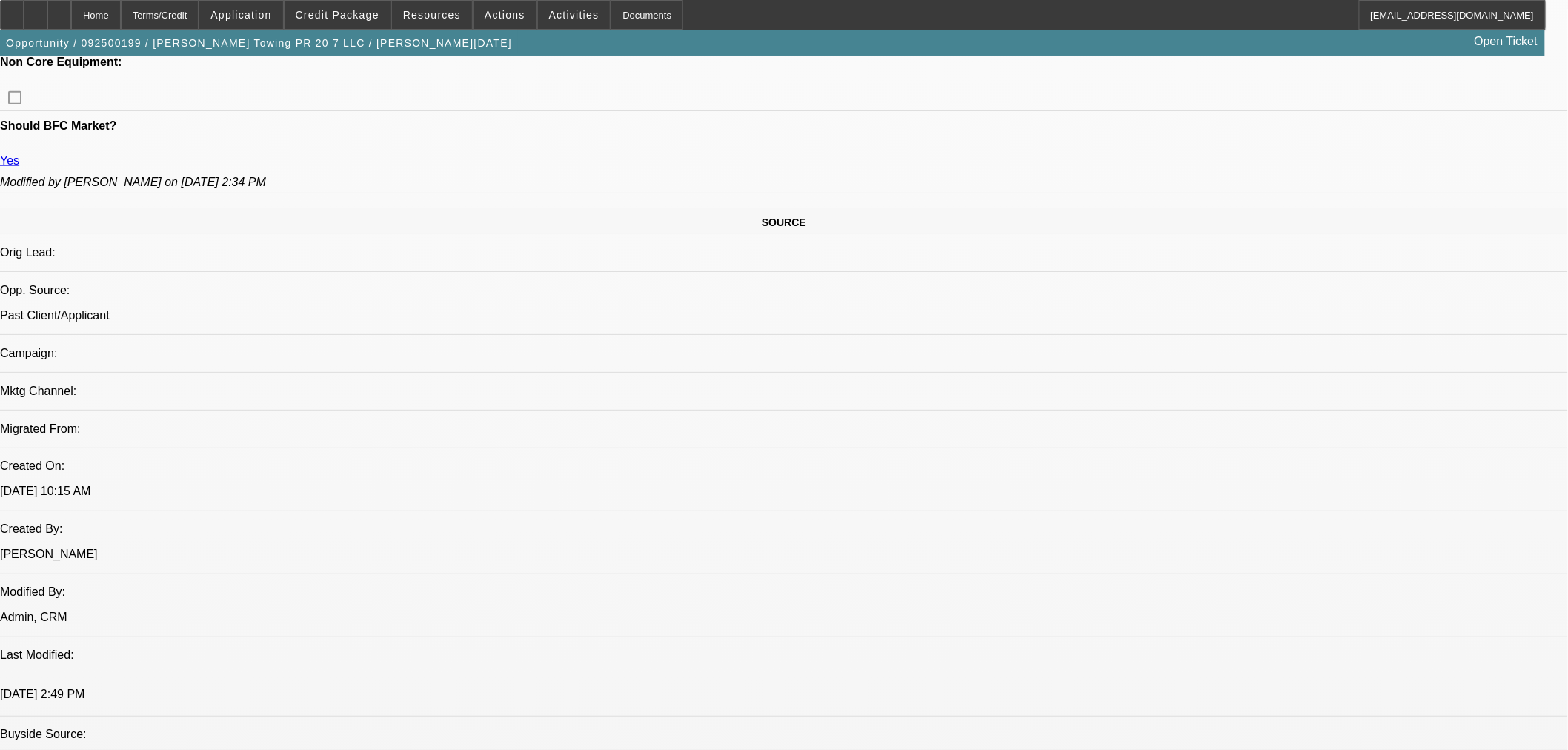
scroll to position [247, 0]
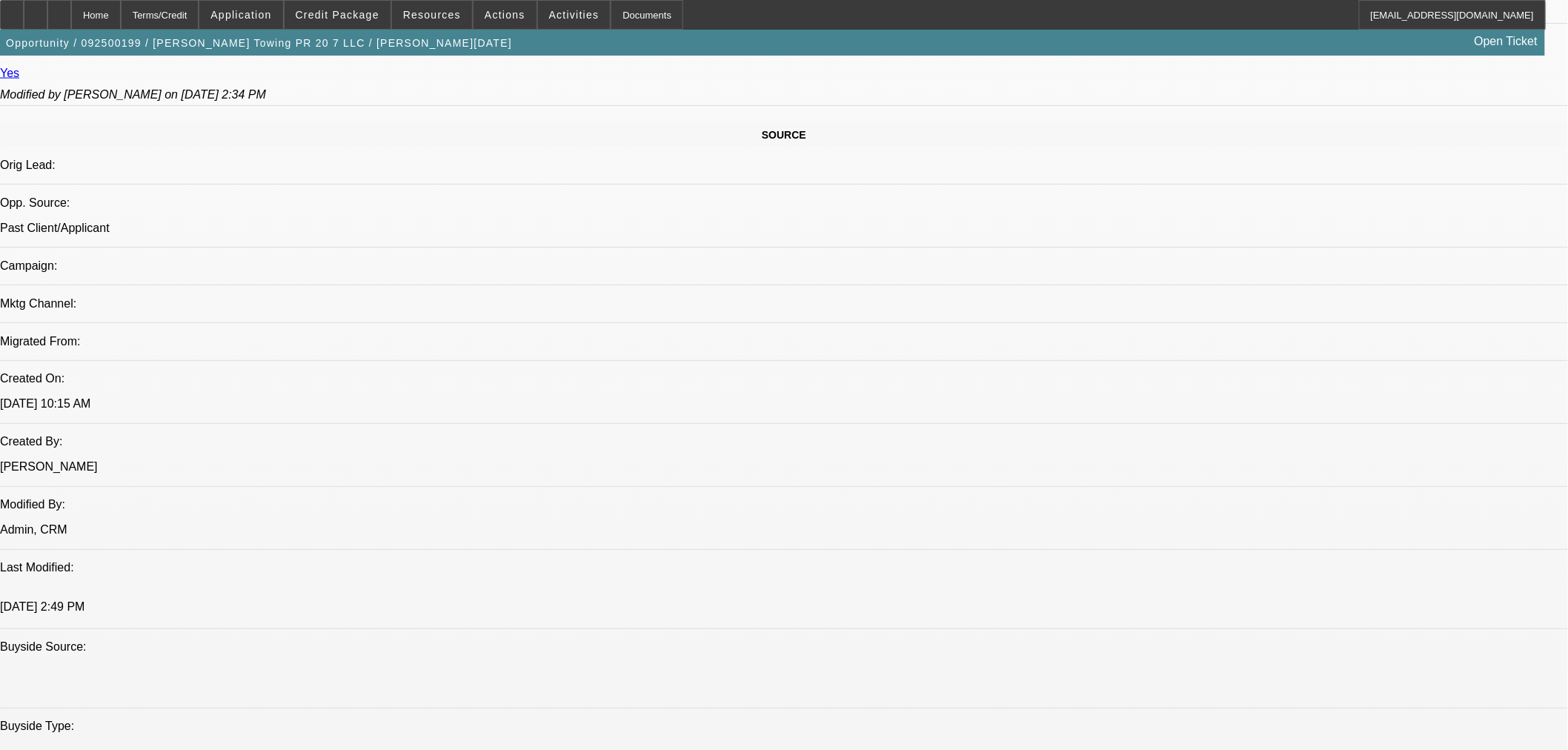
scroll to position [575, 0]
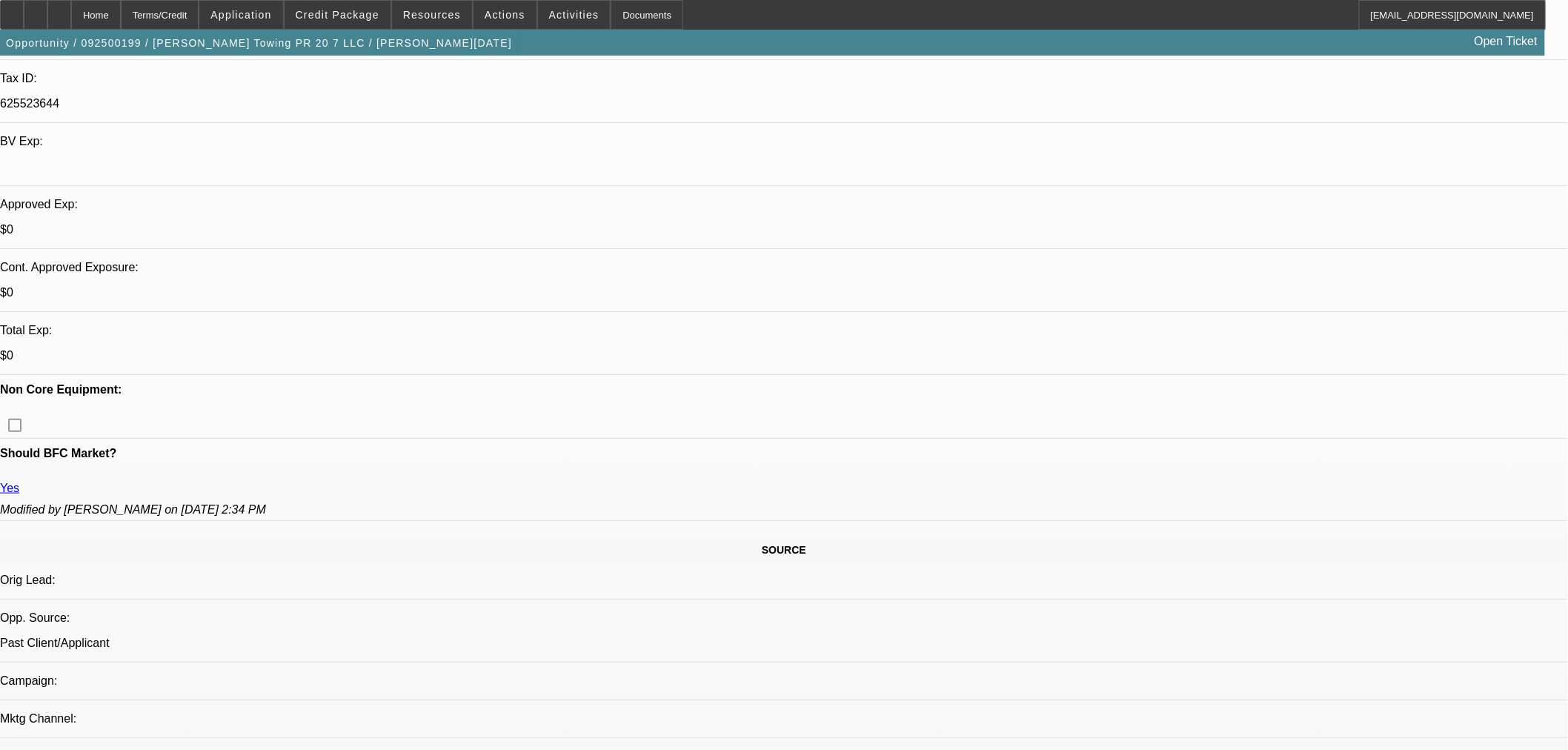
scroll to position [82, 0]
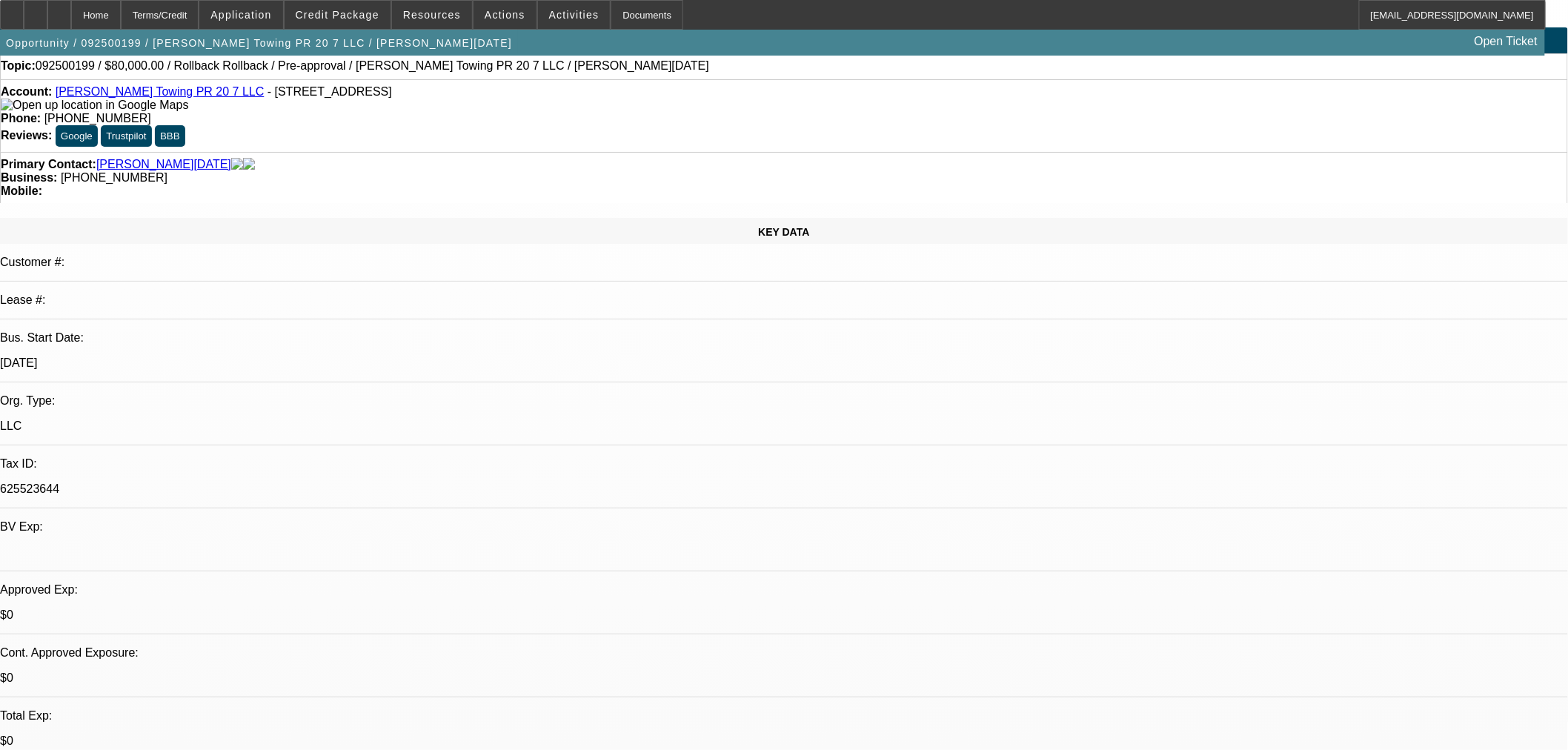
scroll to position [0, 0]
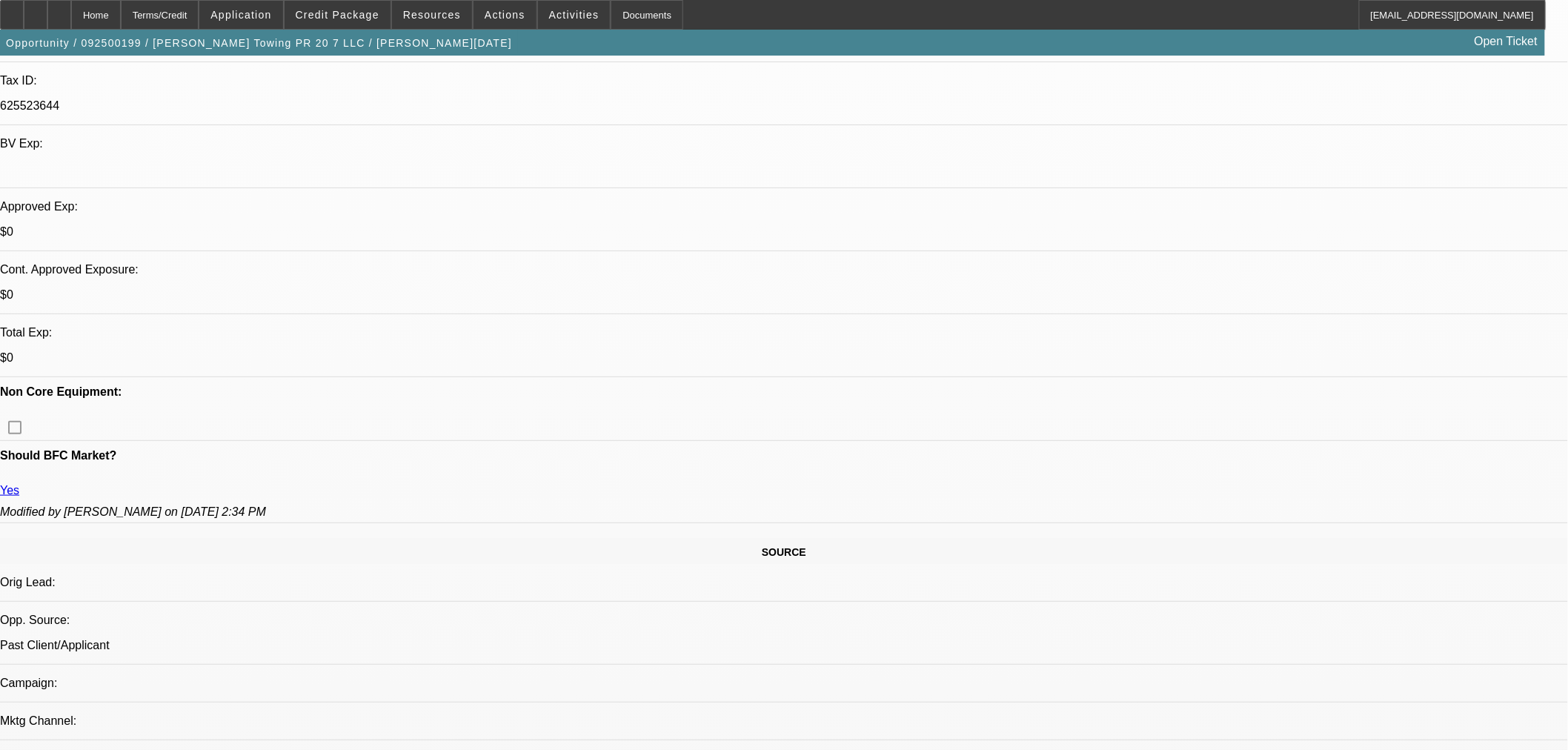
scroll to position [658, 0]
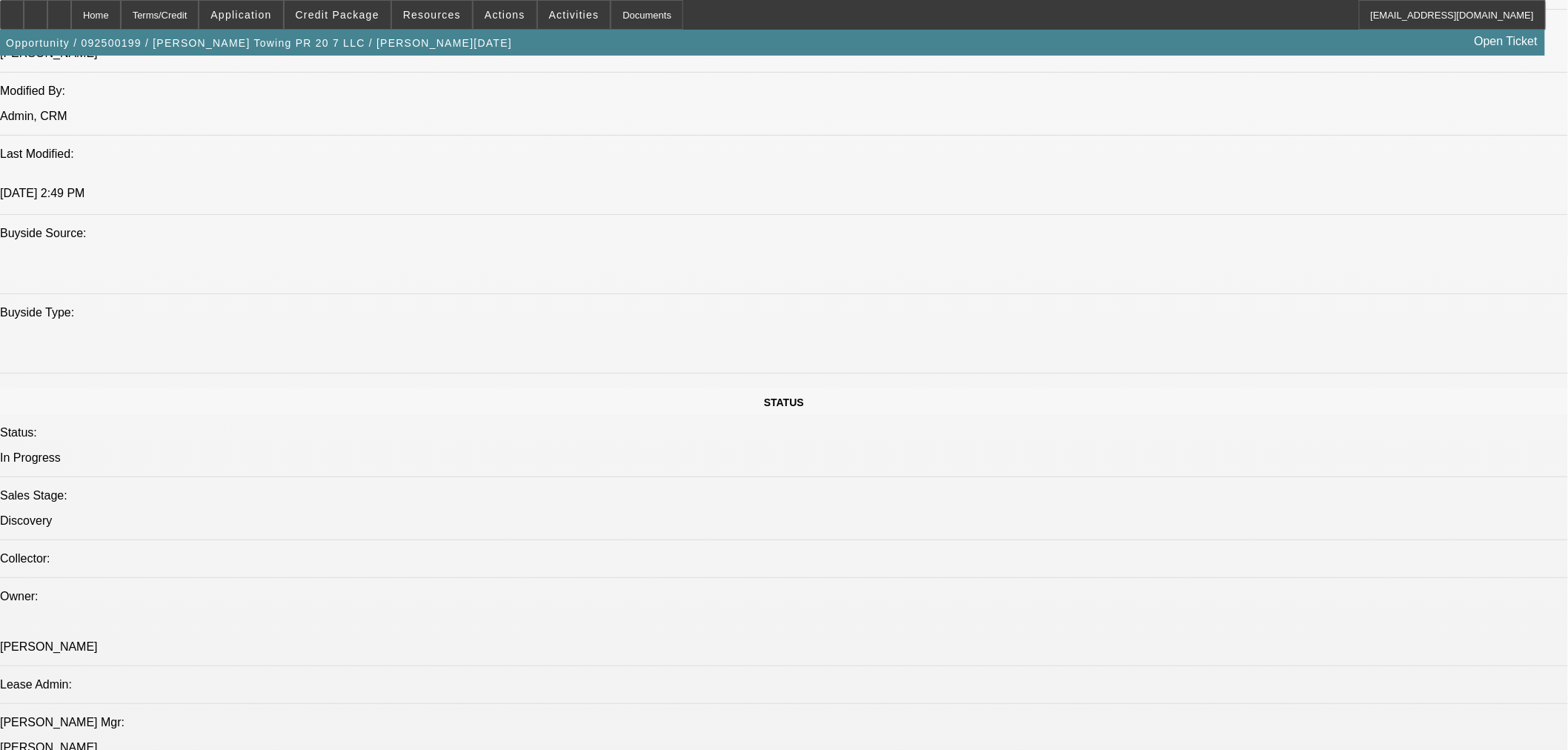
scroll to position [1811, 0]
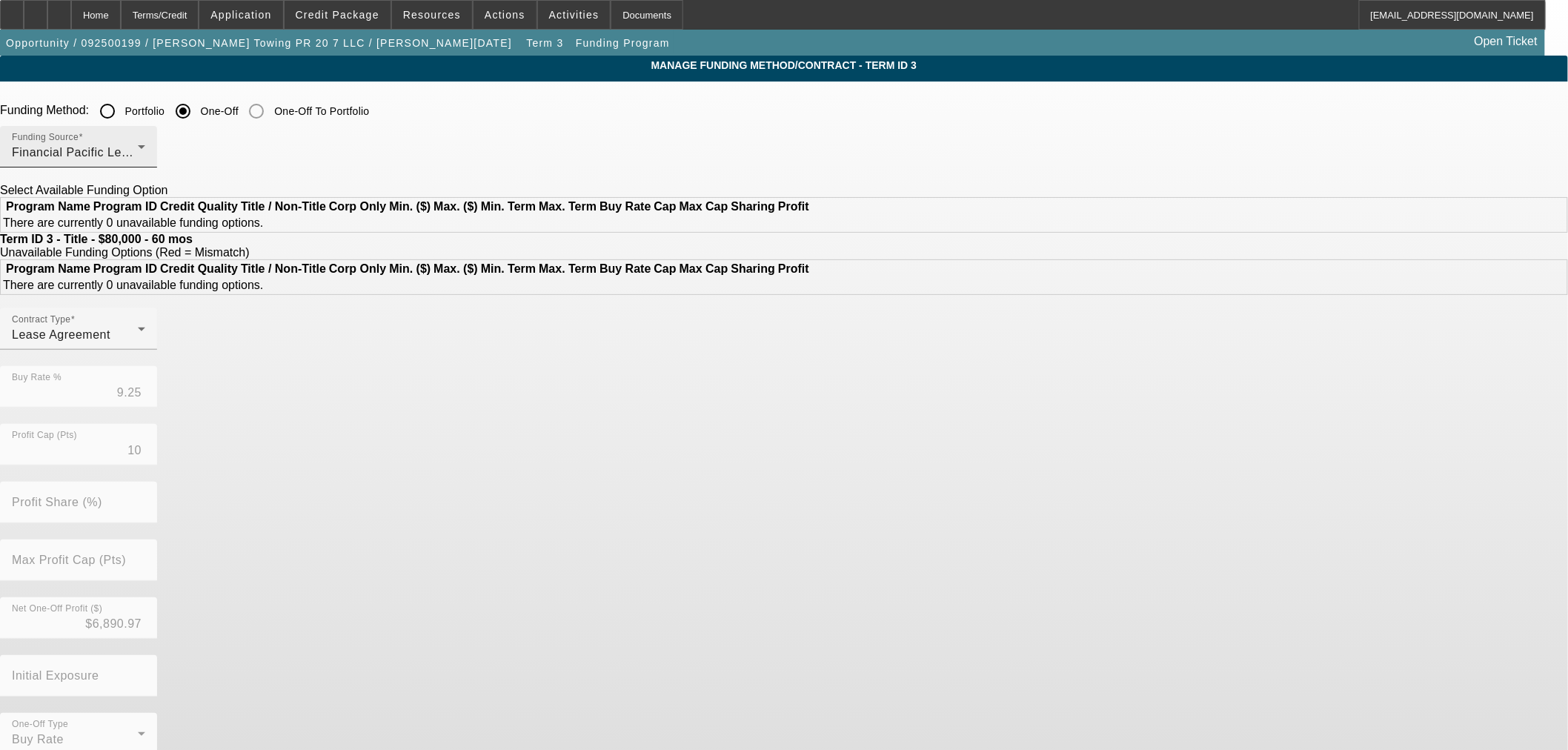
click at [138, 161] on div "Financial Pacific Leasing, Inc." at bounding box center [75, 152] width 126 height 18
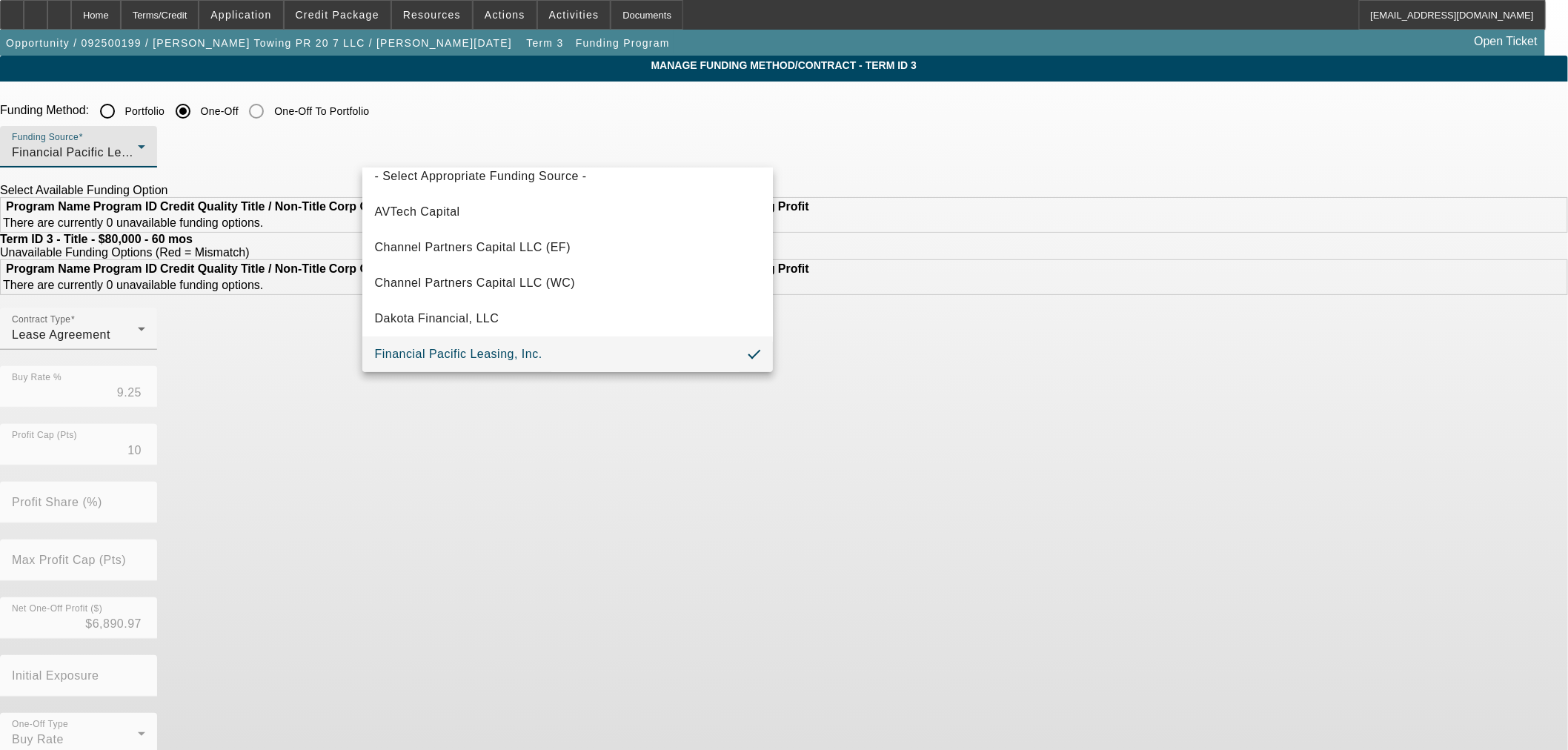
scroll to position [419, 0]
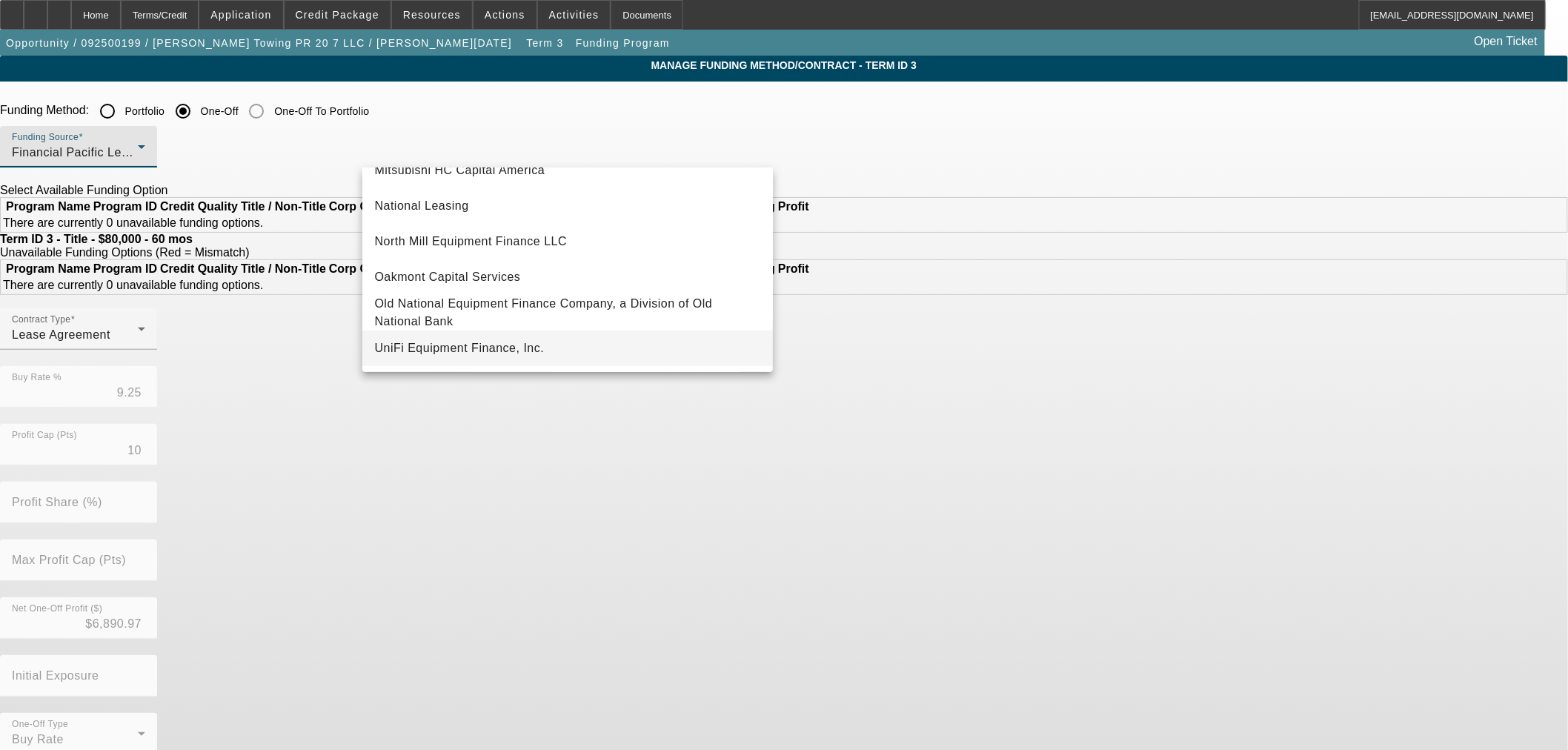
click at [480, 339] on span "UniFi Equipment Finance, Inc." at bounding box center [459, 348] width 169 height 18
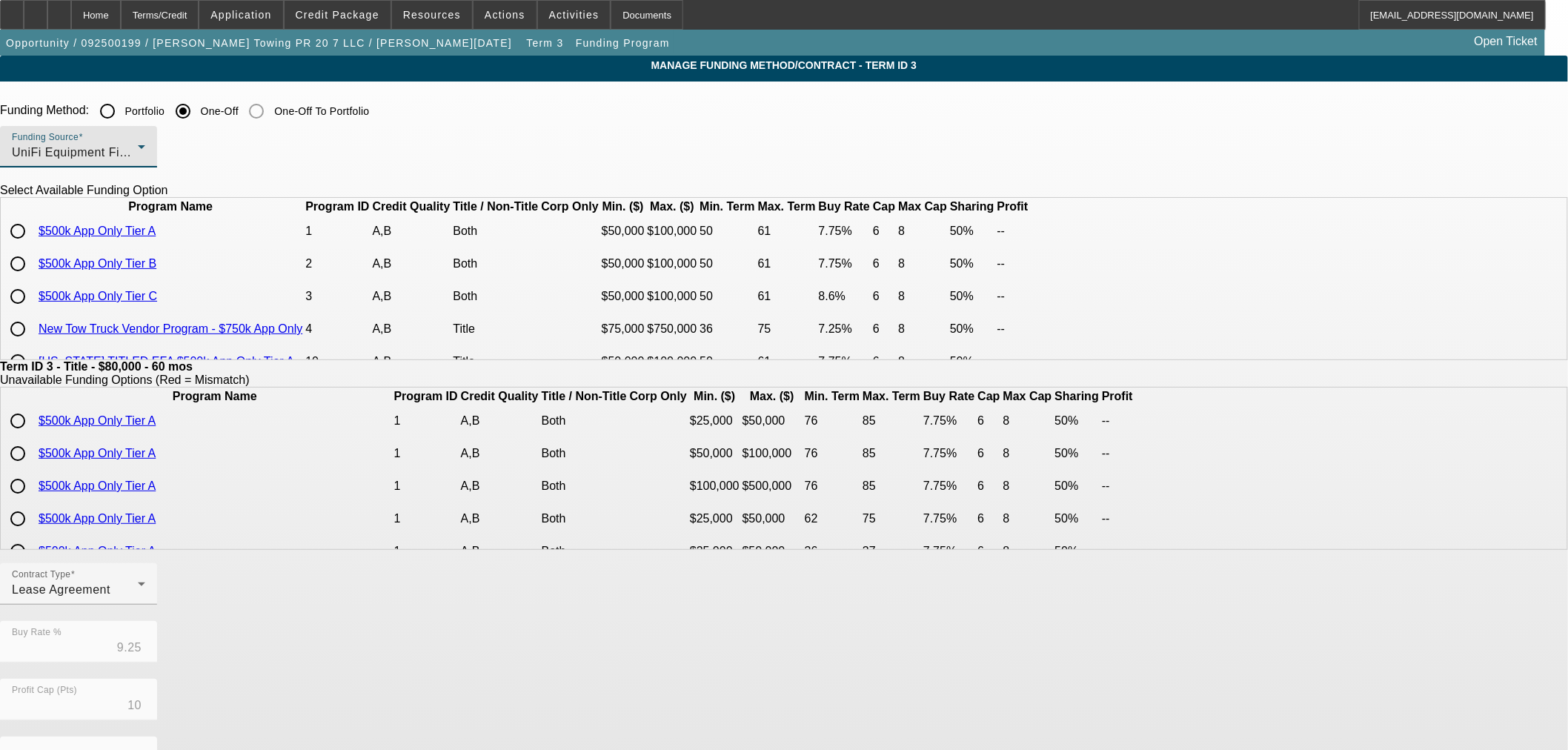
click at [138, 154] on div "UniFi Equipment Finance, Inc." at bounding box center [75, 152] width 126 height 18
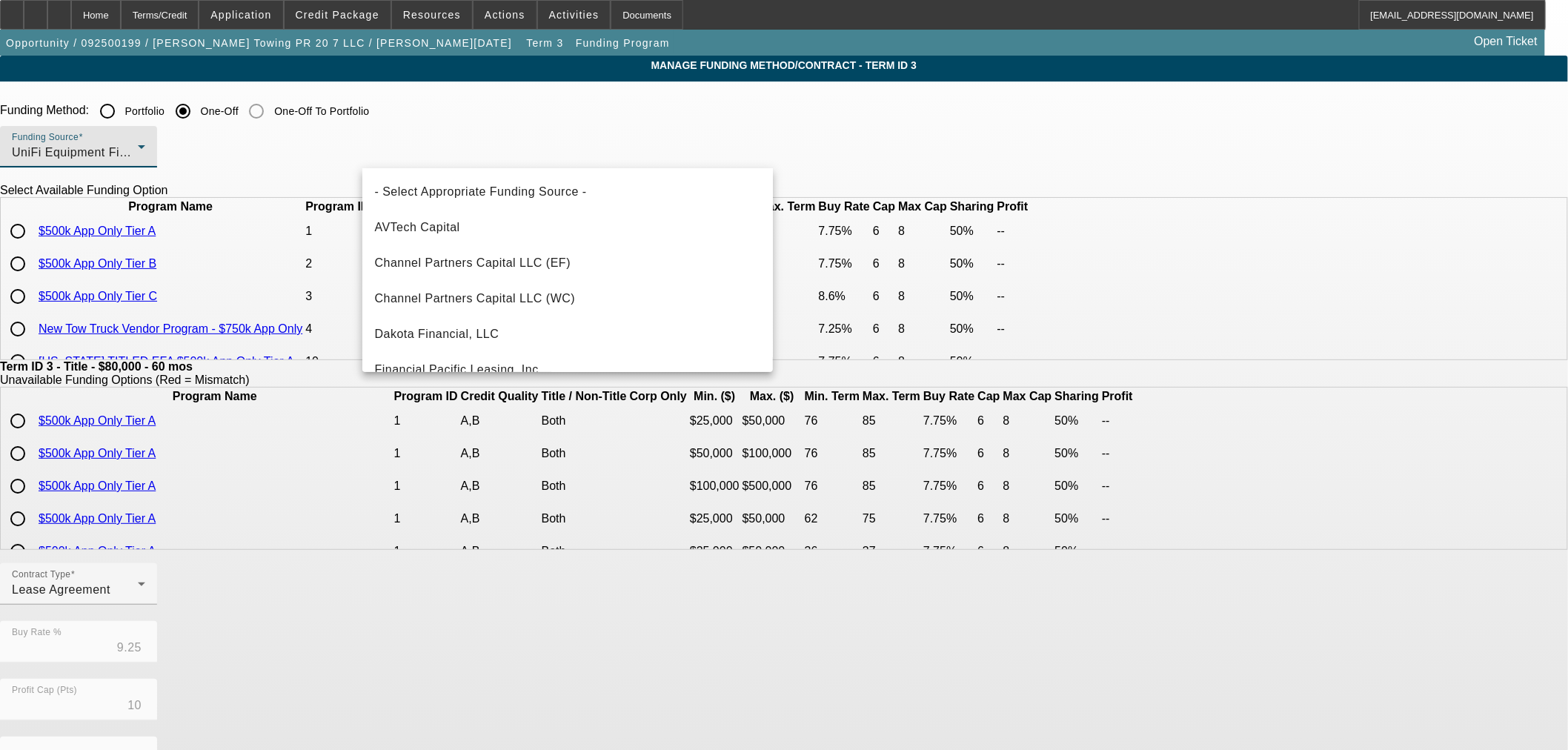
scroll to position [413, 0]
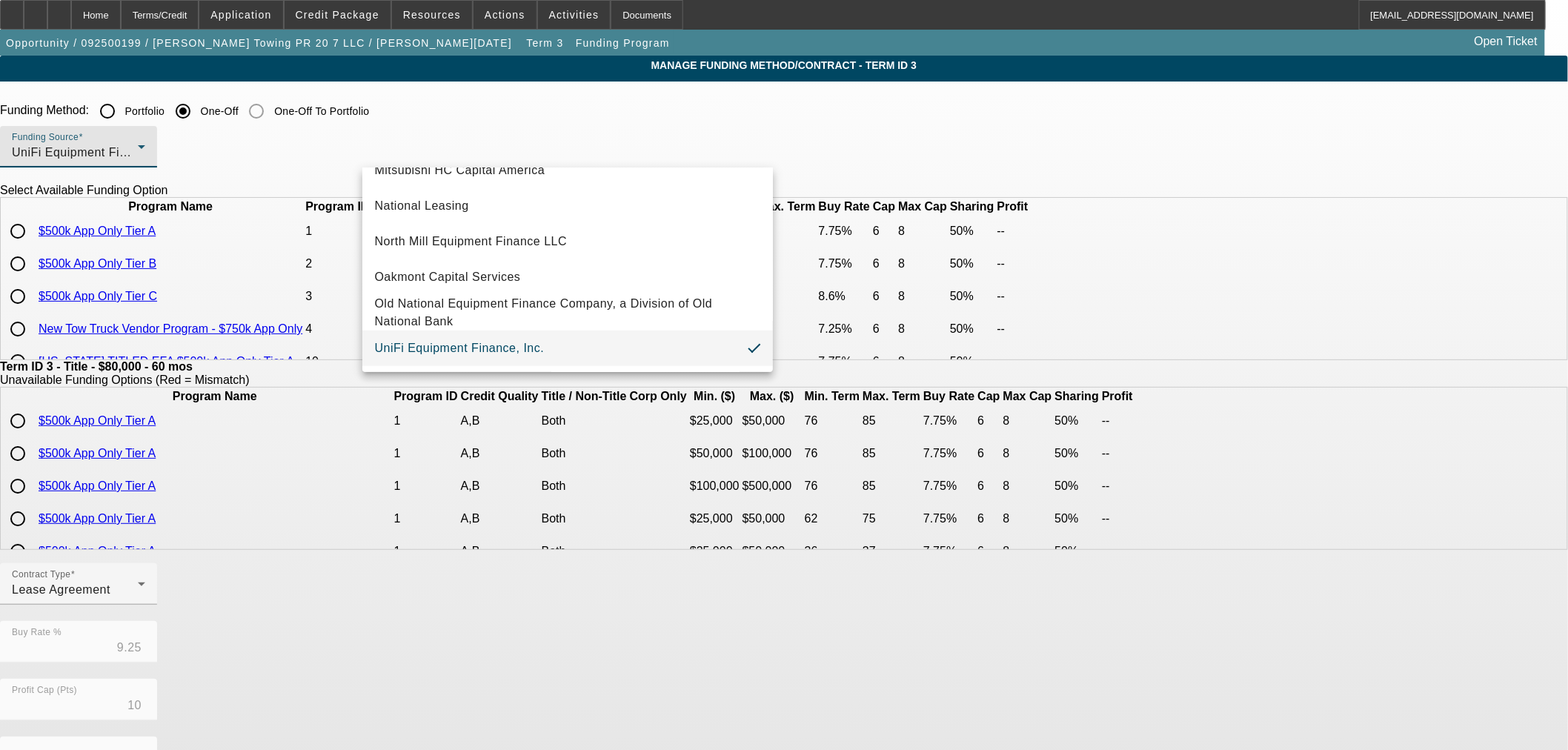
click at [296, 308] on div at bounding box center [784, 375] width 1568 height 750
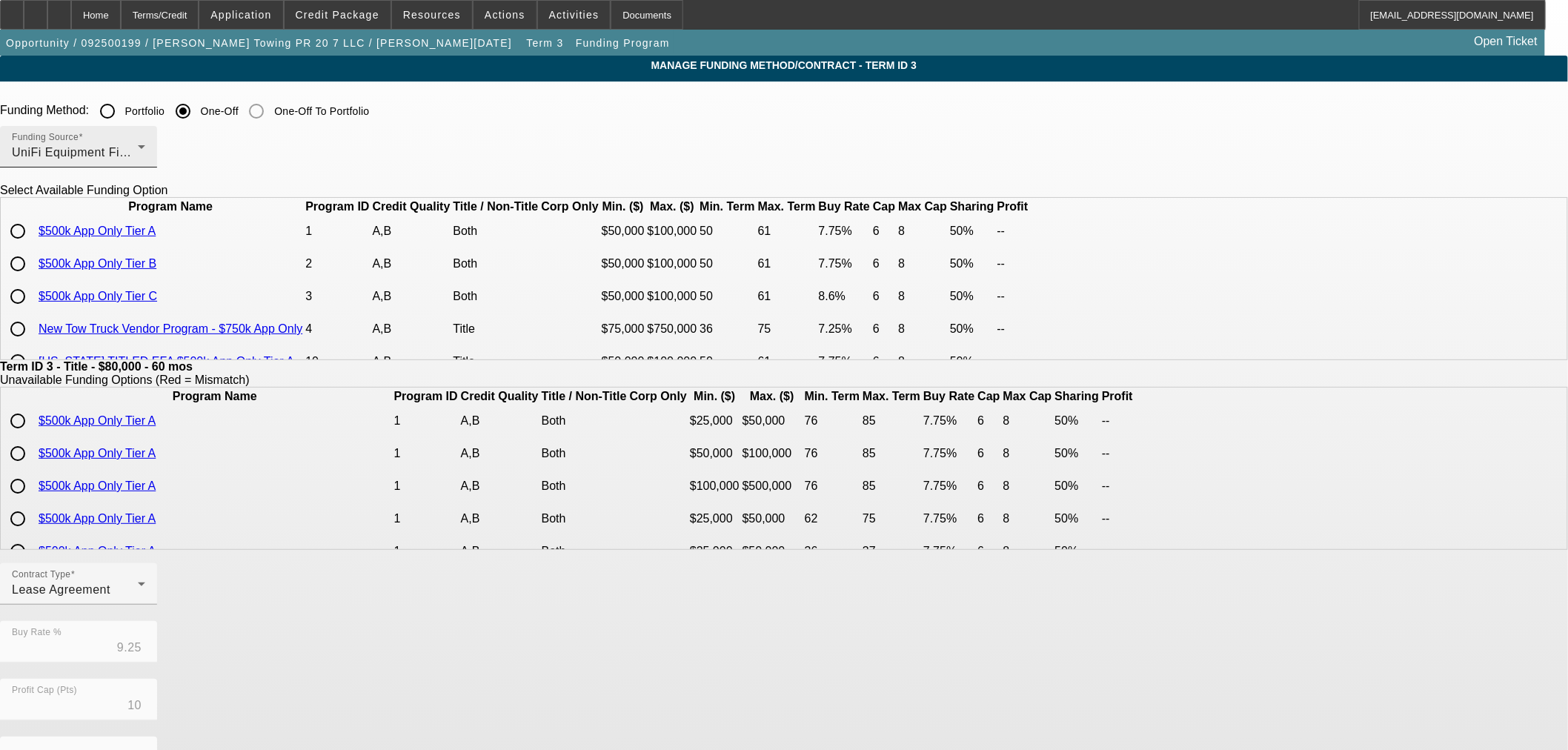
click at [138, 158] on div "UniFi Equipment Finance, Inc." at bounding box center [75, 152] width 126 height 18
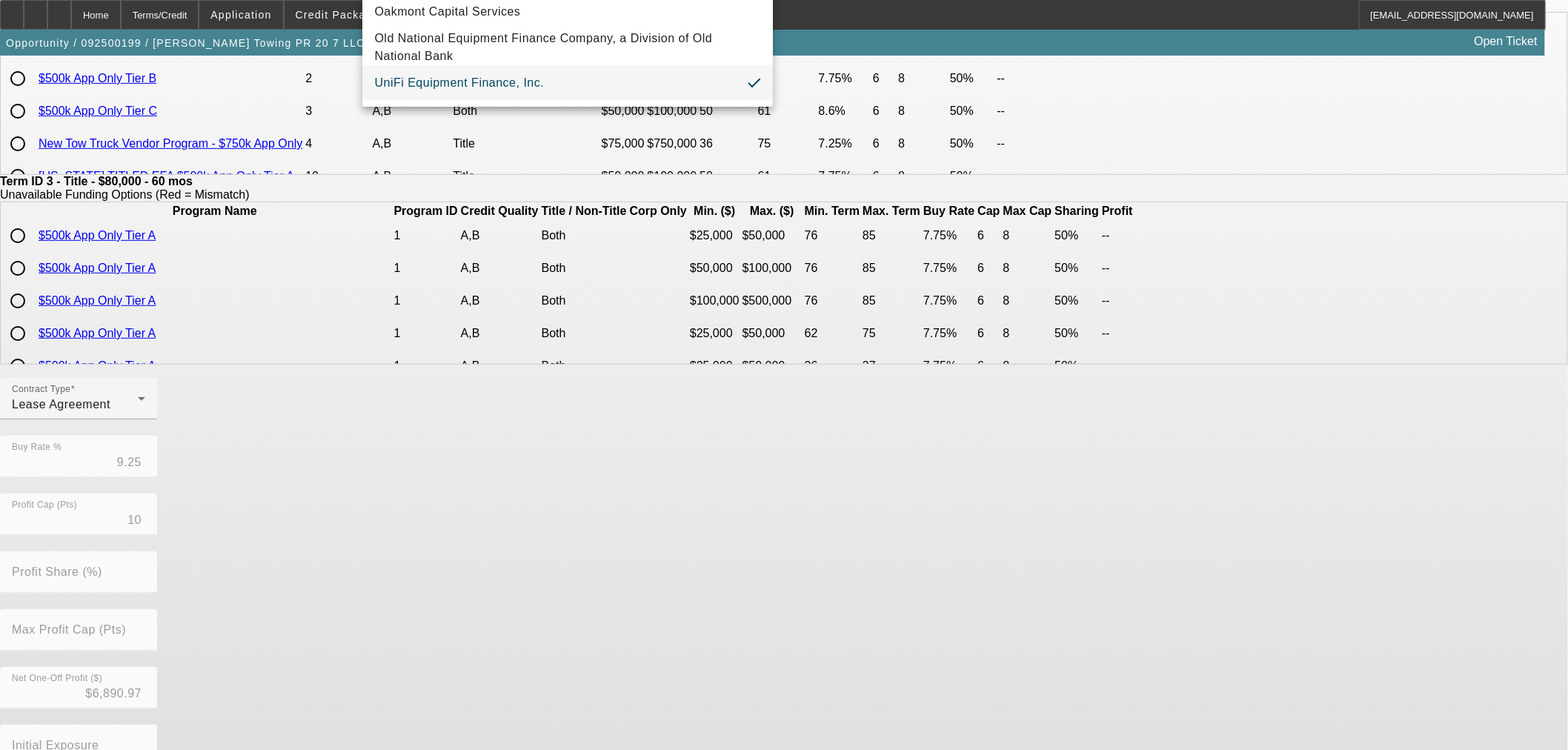
scroll to position [264, 0]
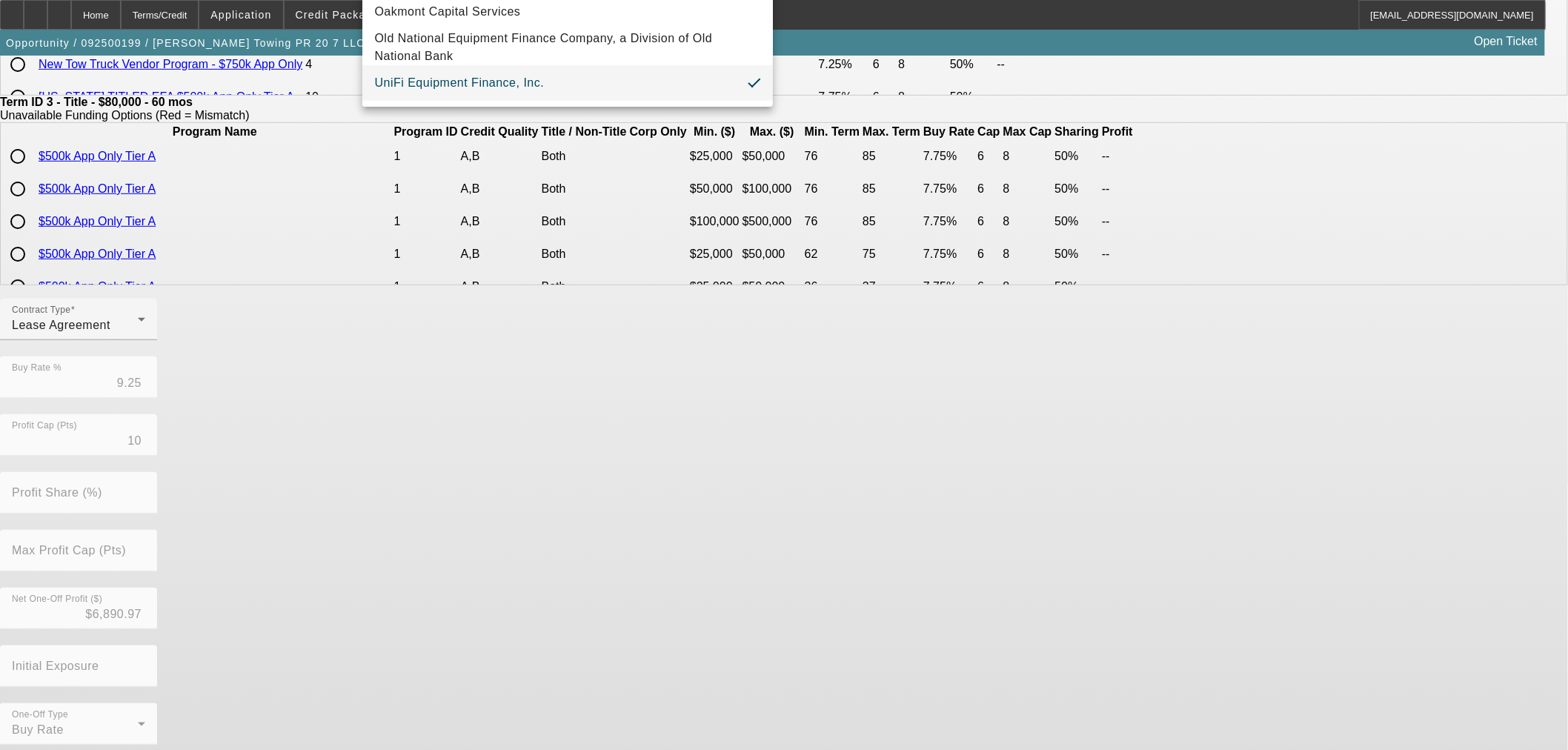
click at [124, 24] on div at bounding box center [784, 375] width 1568 height 750
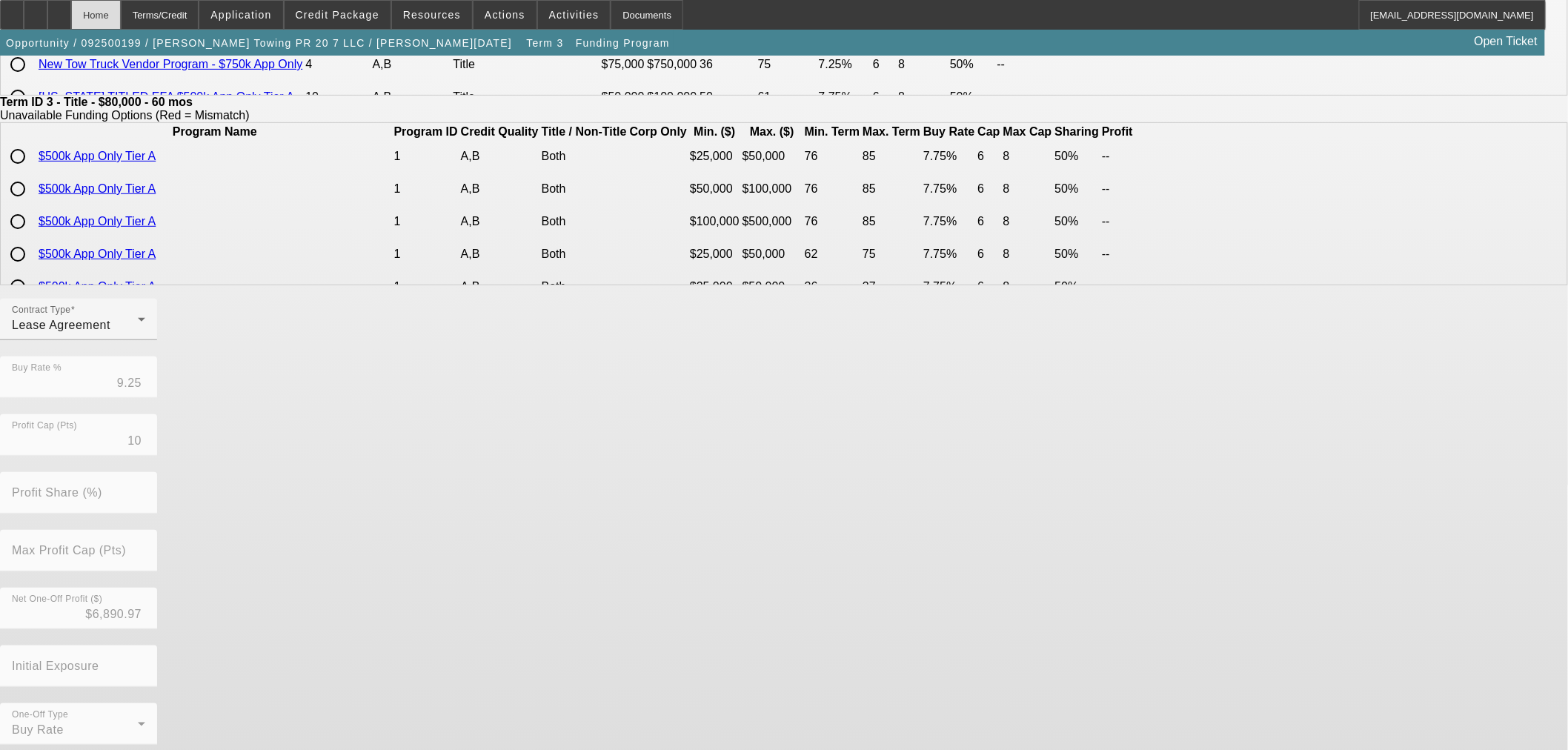
click at [121, 18] on div "Home" at bounding box center [96, 15] width 50 height 30
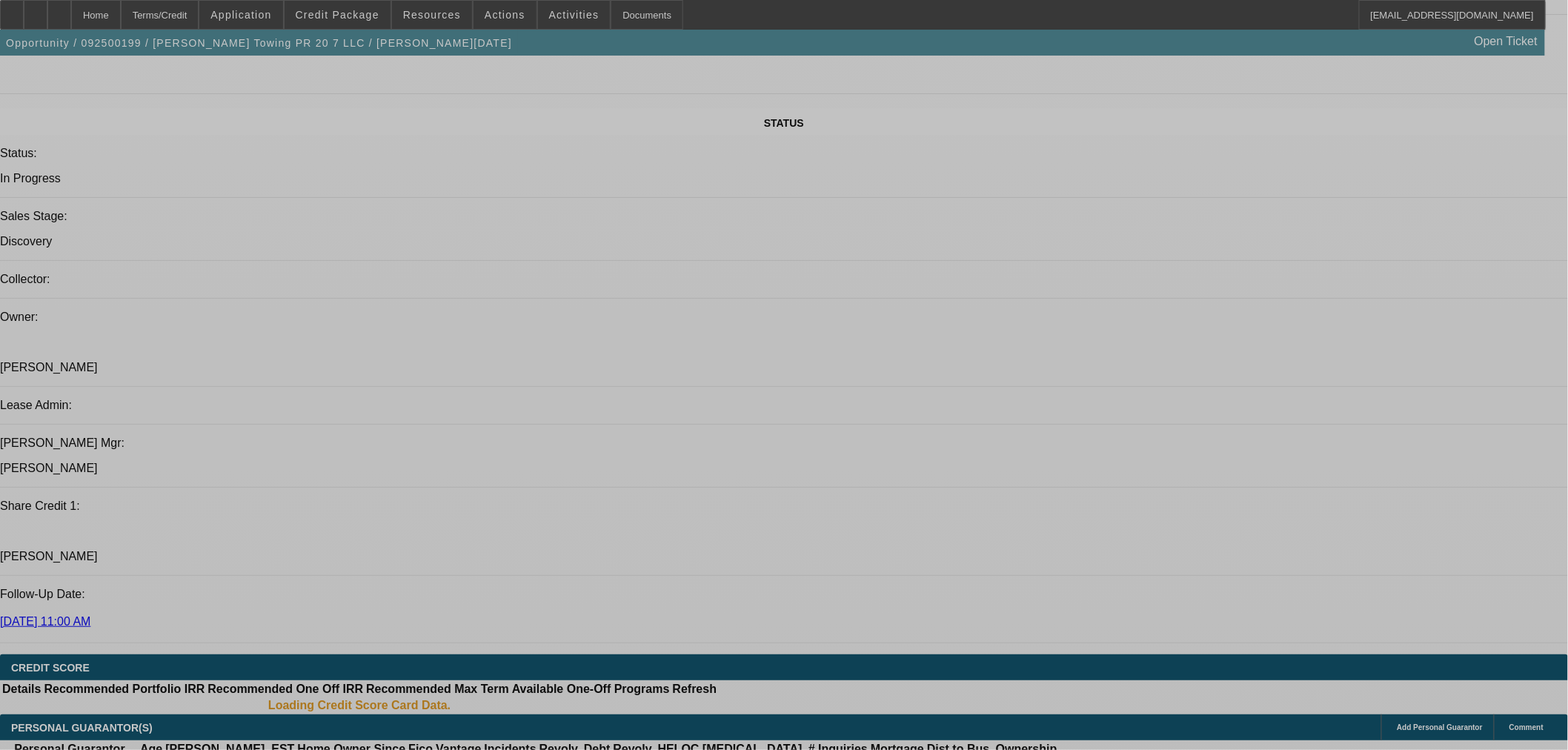
select select "0"
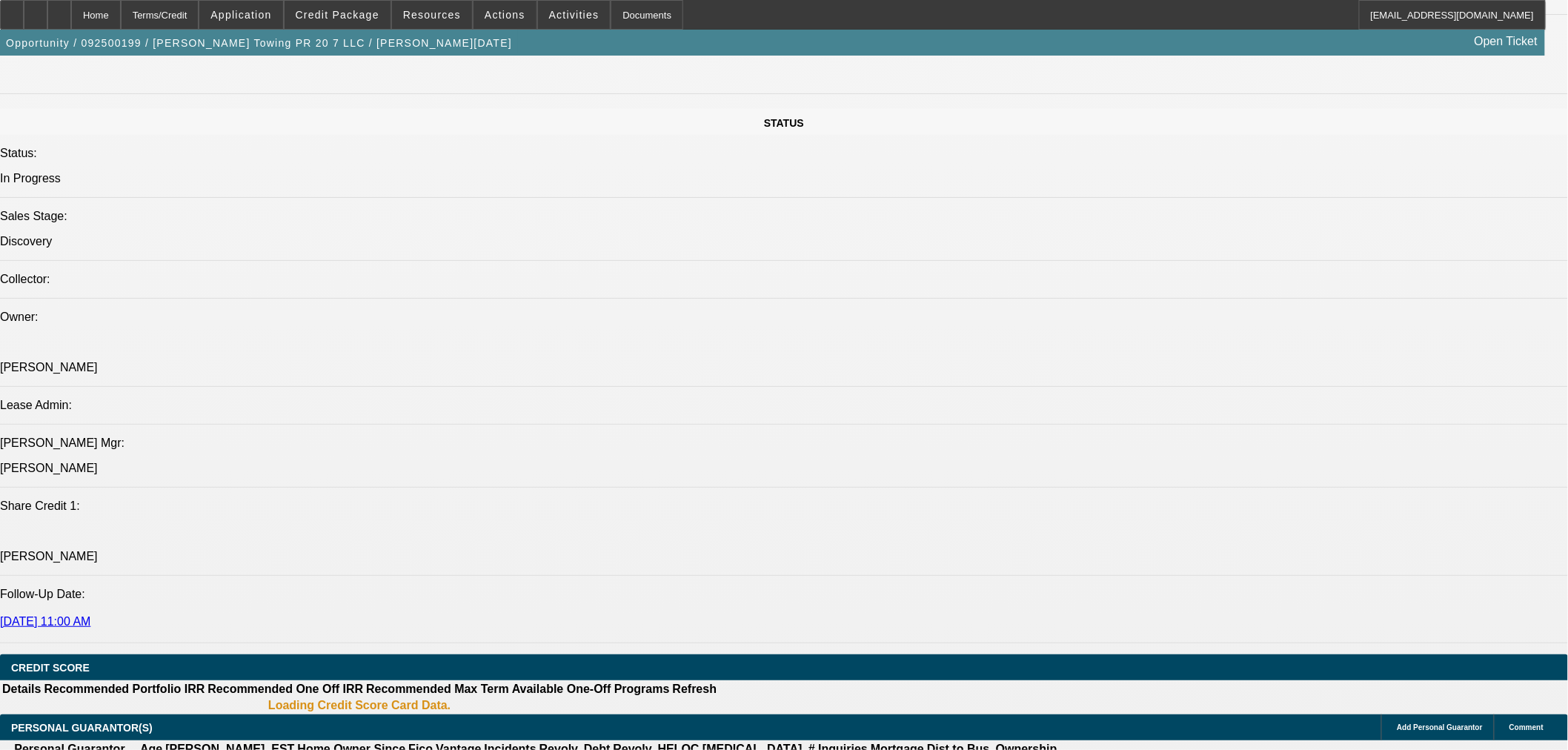
select select "3"
select select "0.1"
select select "4"
select select "0"
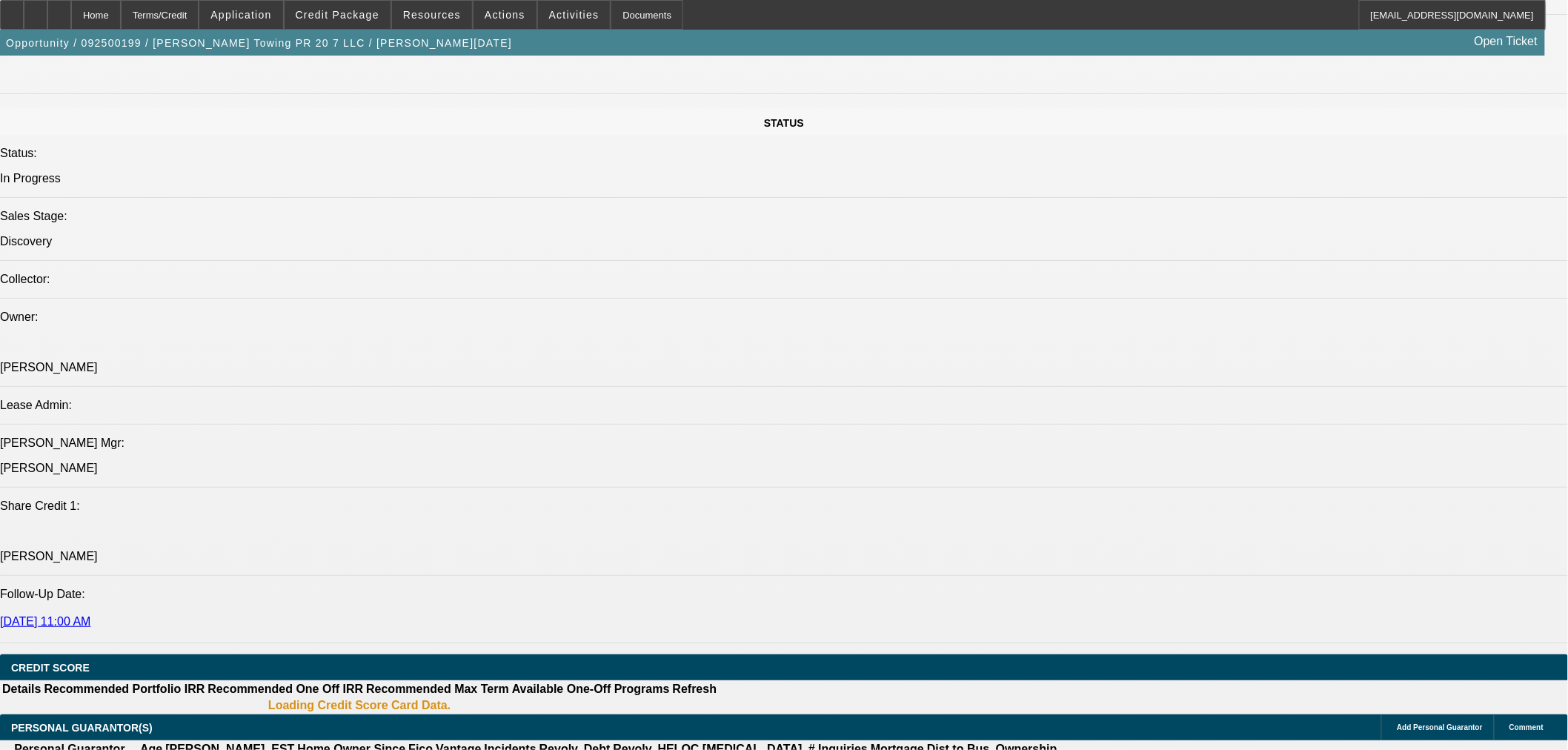
select select "3"
select select "0.1"
select select "4"
select select "0"
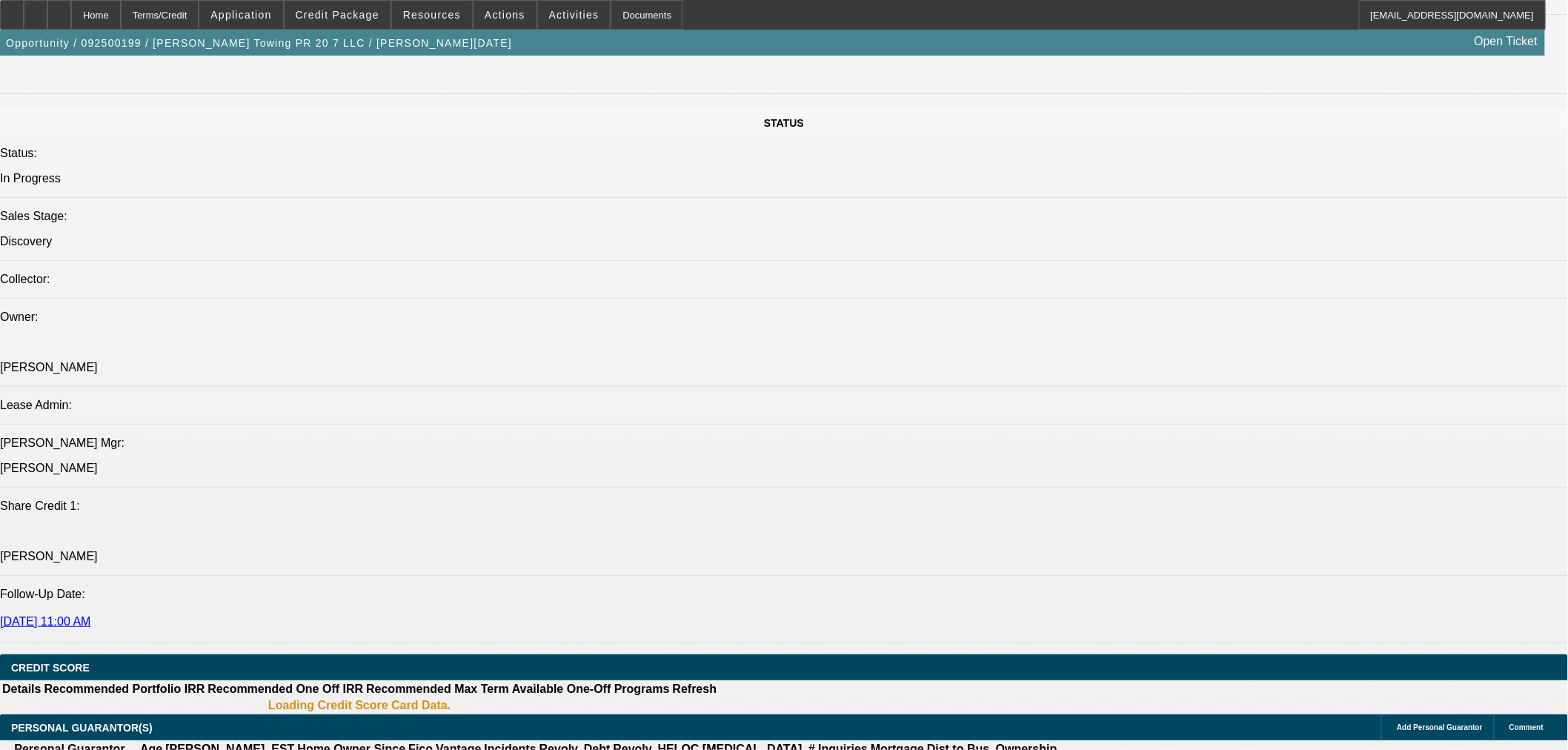
select select "3"
select select "0.1"
select select "4"
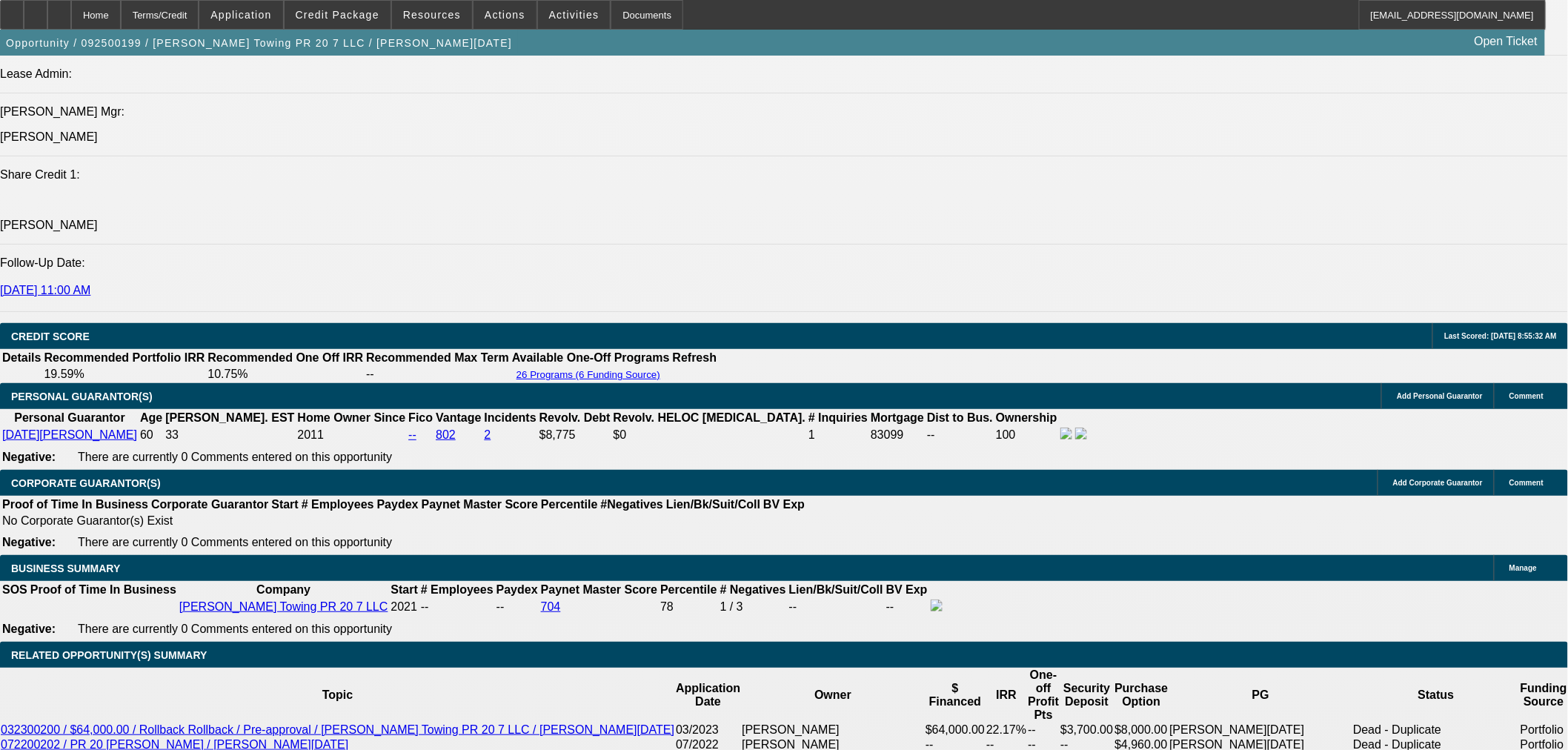
scroll to position [1897, 0]
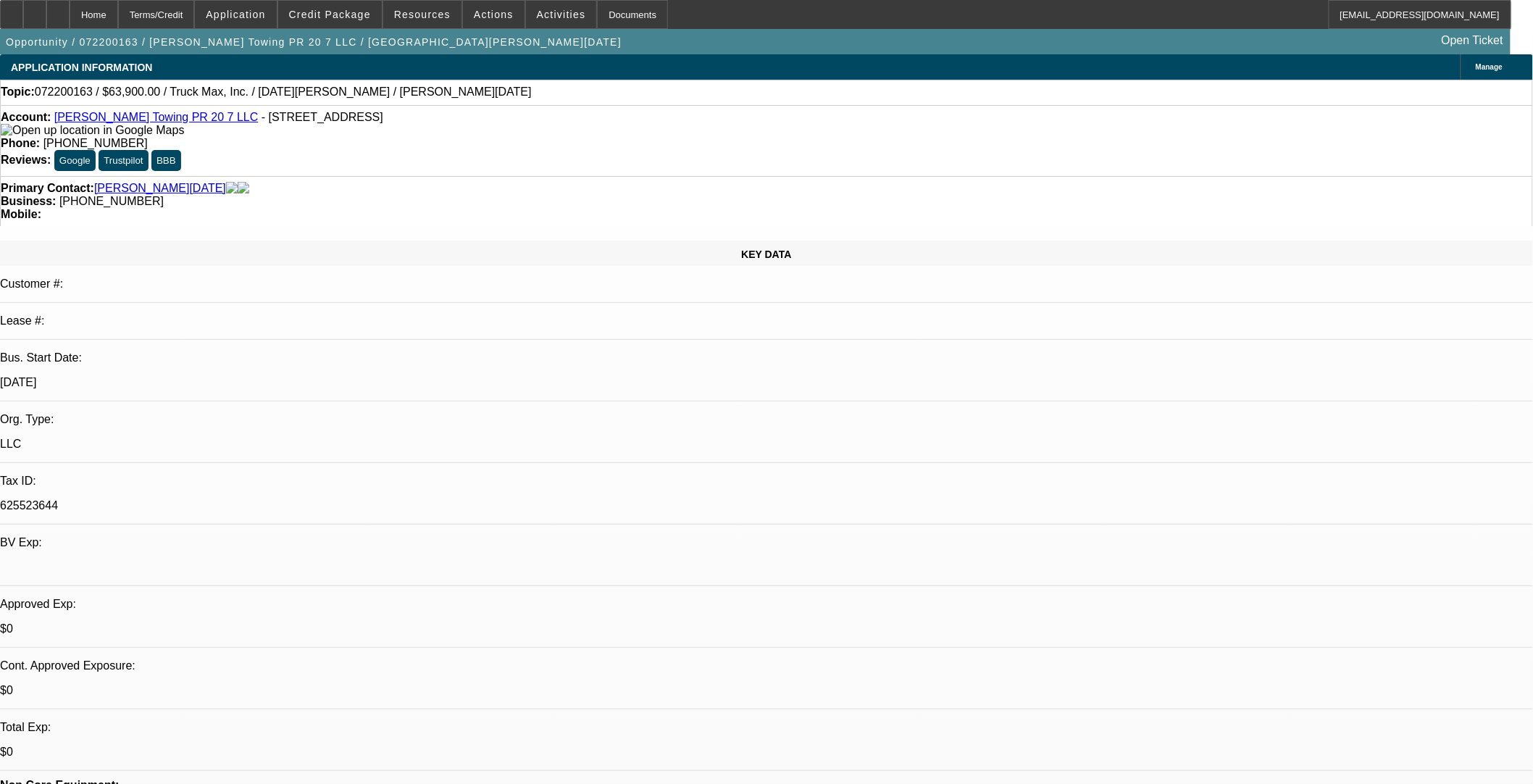
select select "0"
select select "2"
select select "0.1"
select select "4"
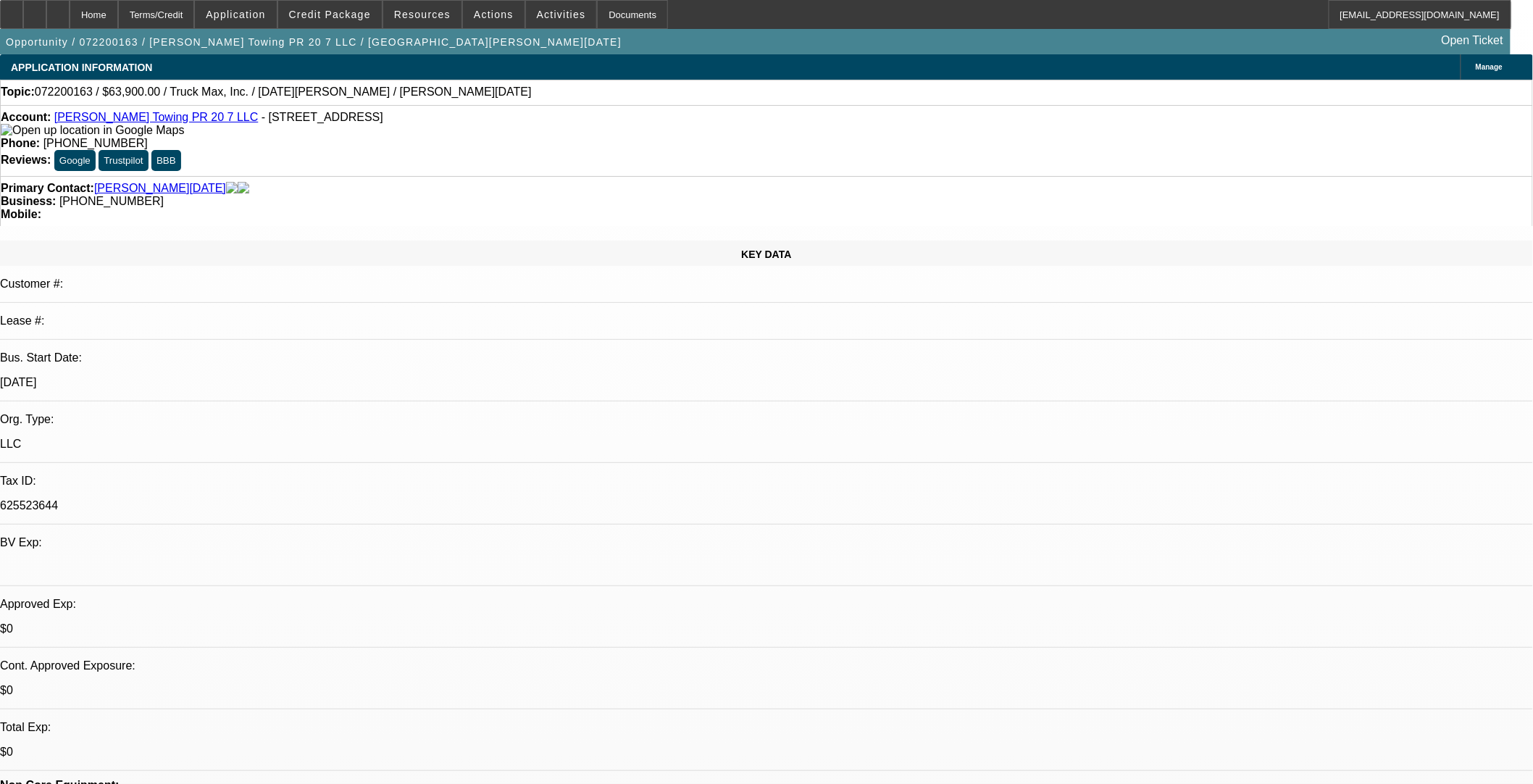
select select "0"
select select "2"
select select "0.1"
select select "4"
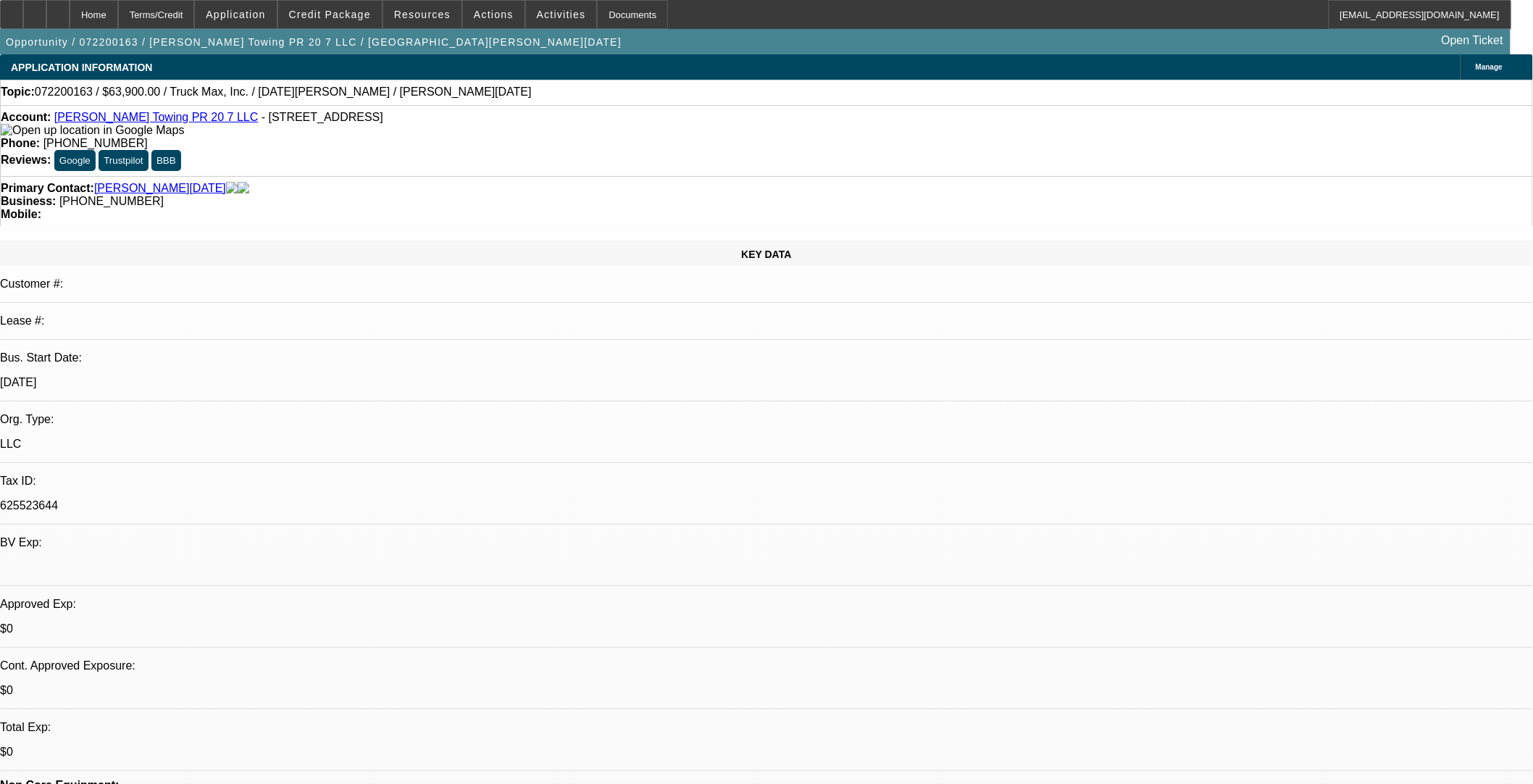
select select "0"
select select "2"
select select "0.1"
select select "4"
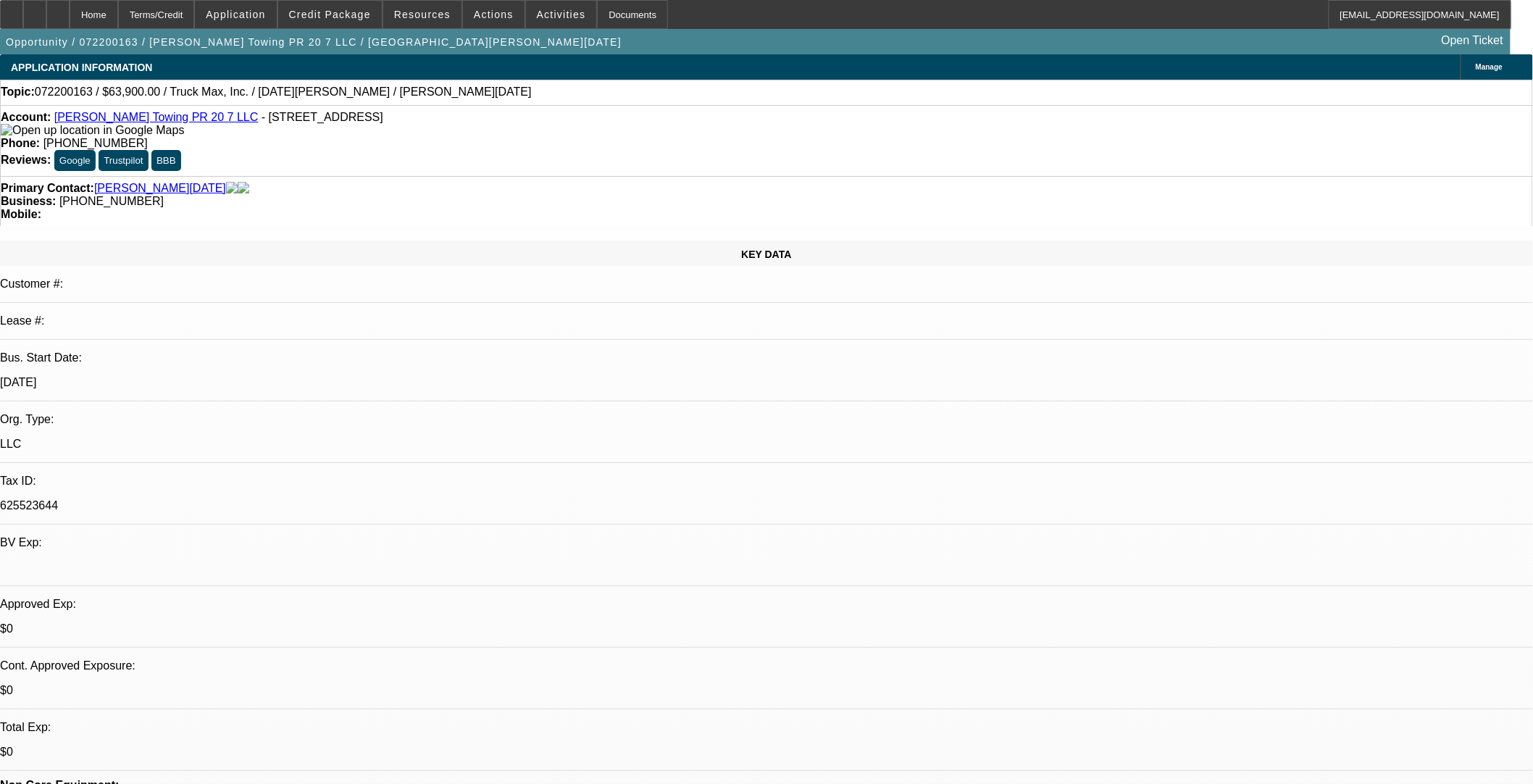
select select "0"
select select "2"
select select "0.1"
select select "4"
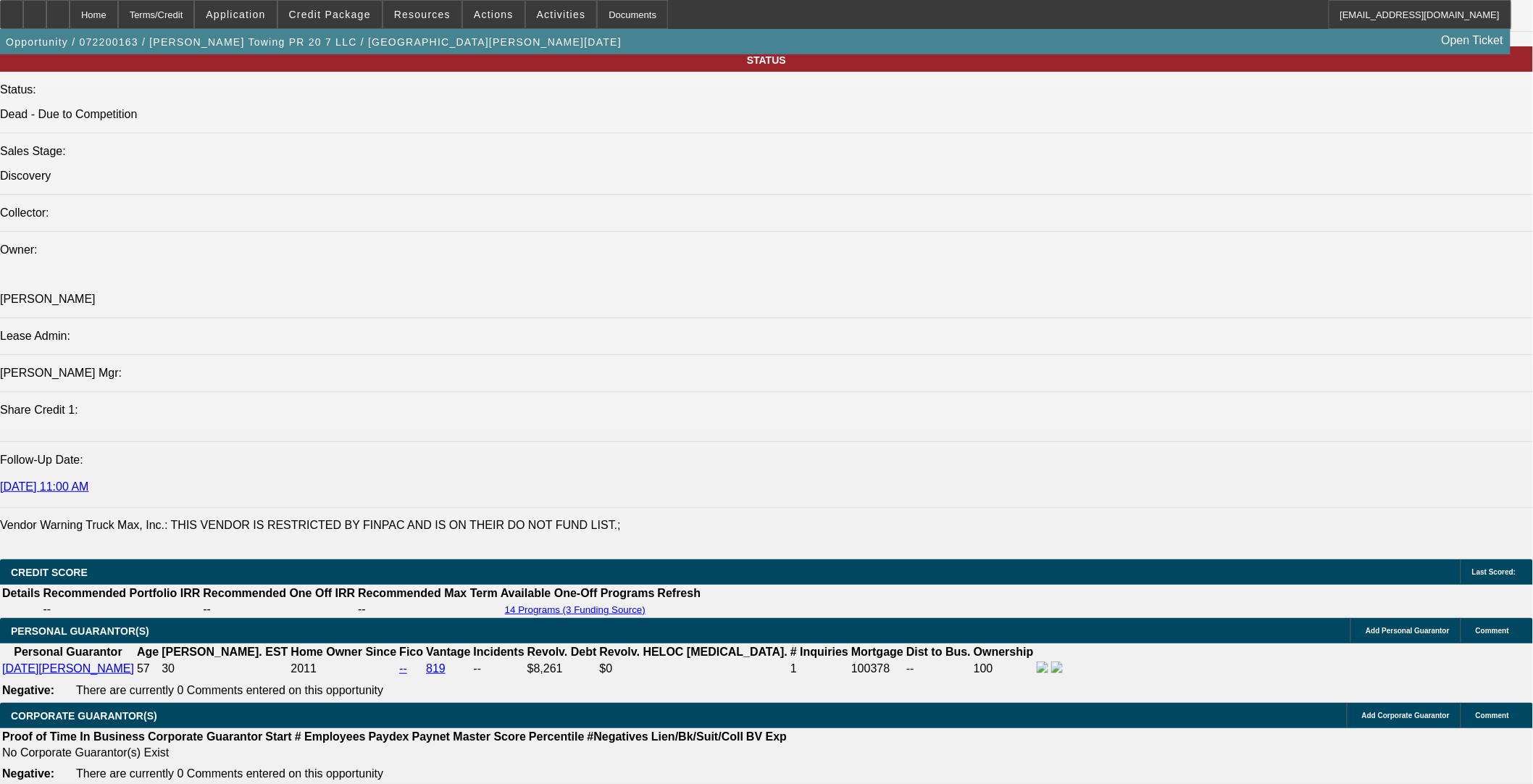
scroll to position [1690, 0]
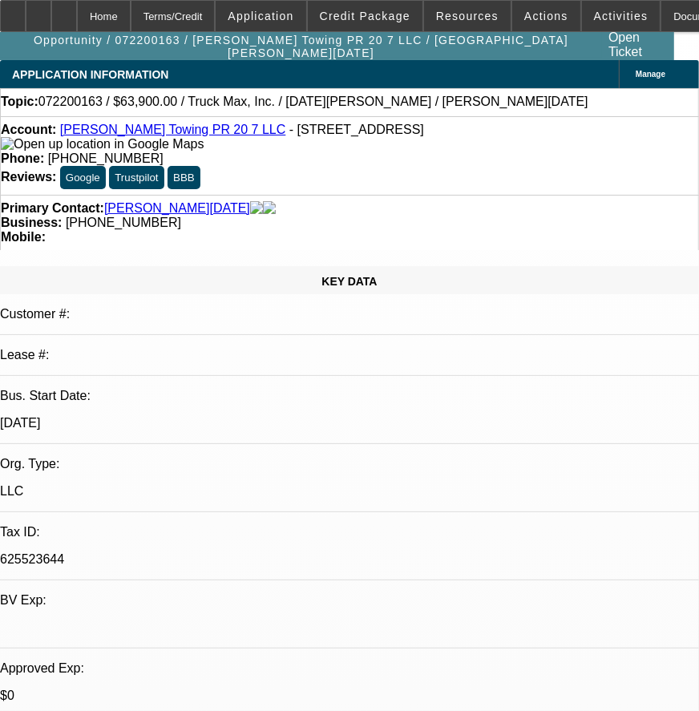
select select "0"
select select "2"
select select "0.1"
select select "4"
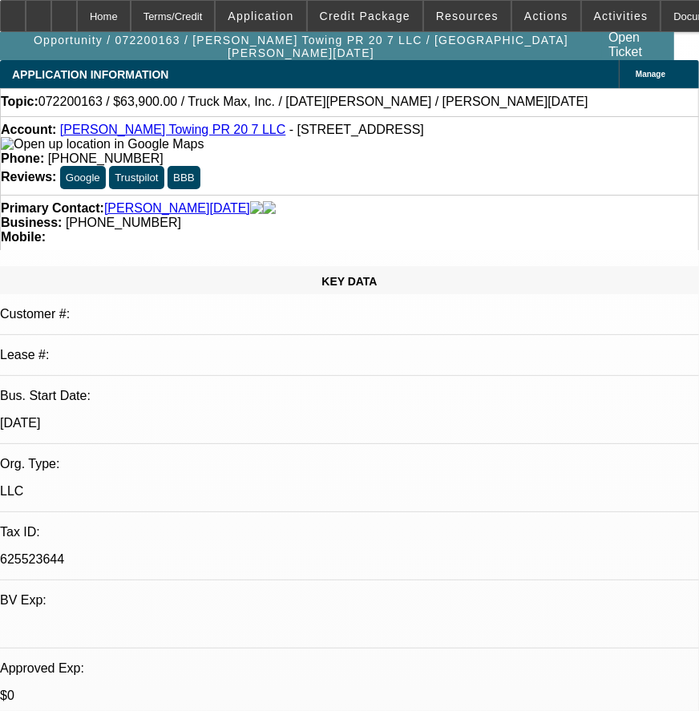
select select "0"
select select "2"
select select "0.1"
select select "4"
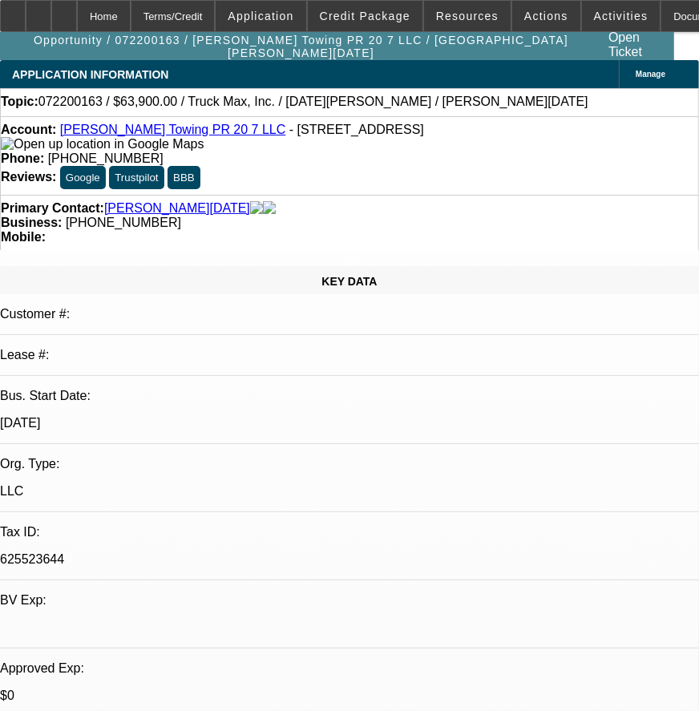
select select "0"
select select "2"
select select "0.1"
select select "4"
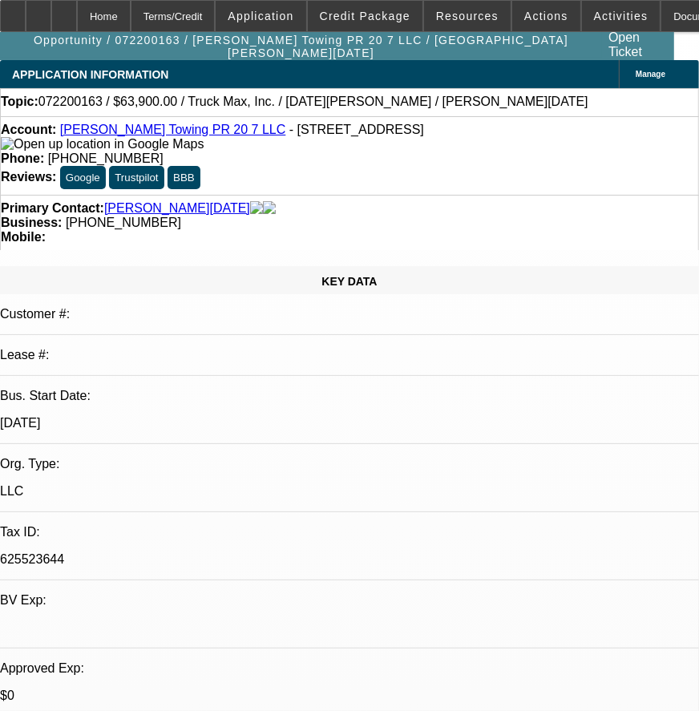
select select "0"
select select "2"
select select "0.1"
select select "4"
